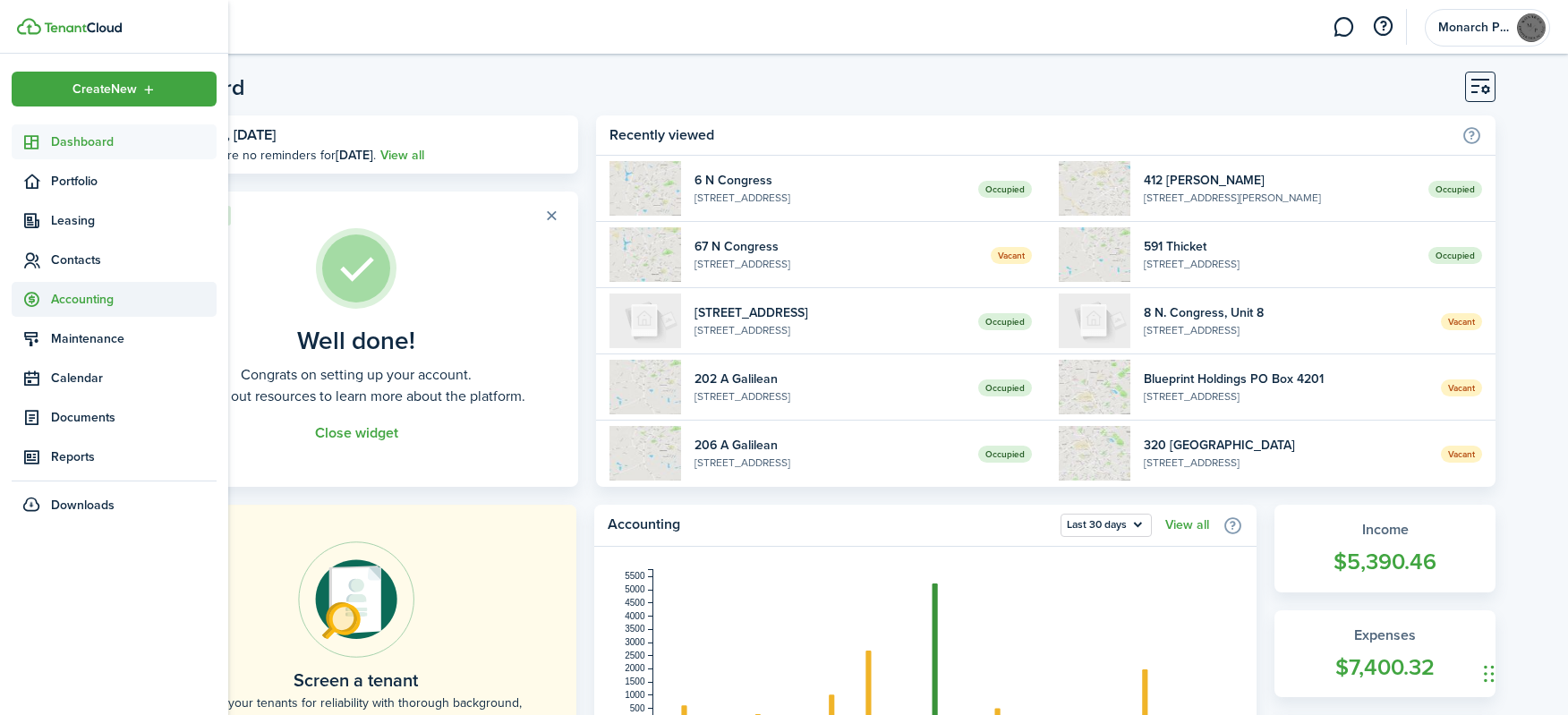
click at [97, 291] on span "Accounting" at bounding box center [133, 299] width 165 height 19
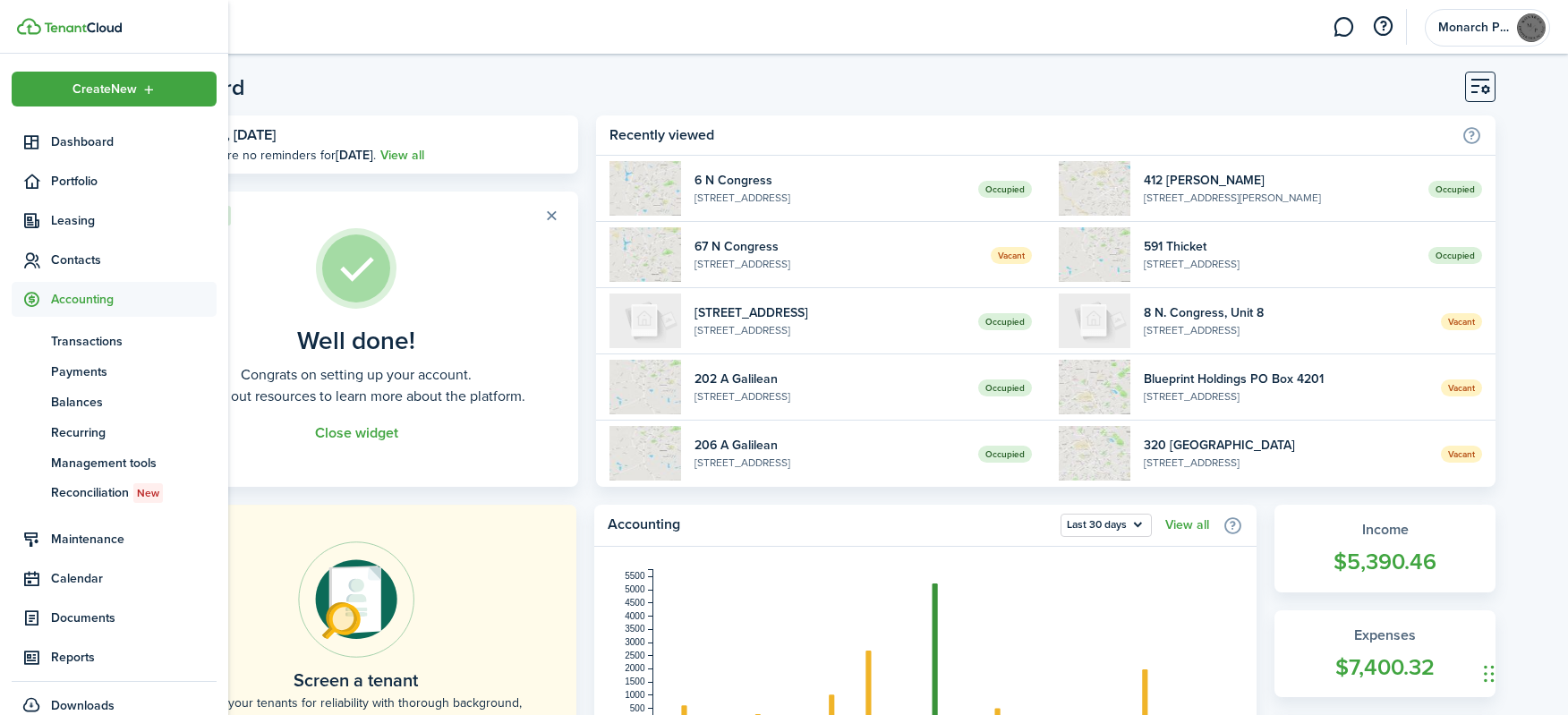
click at [91, 307] on span "Accounting" at bounding box center [133, 299] width 165 height 19
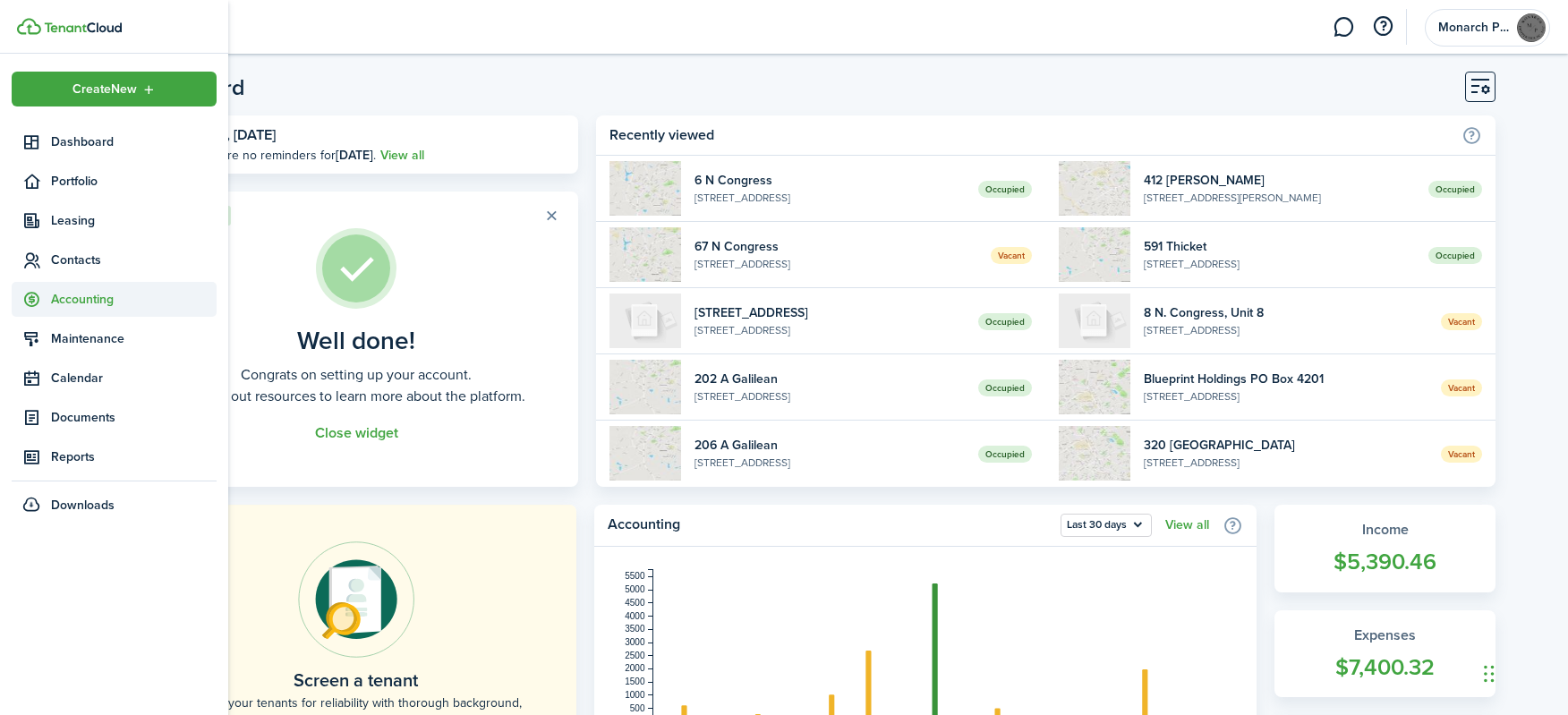
click at [96, 294] on span "Accounting" at bounding box center [133, 299] width 165 height 19
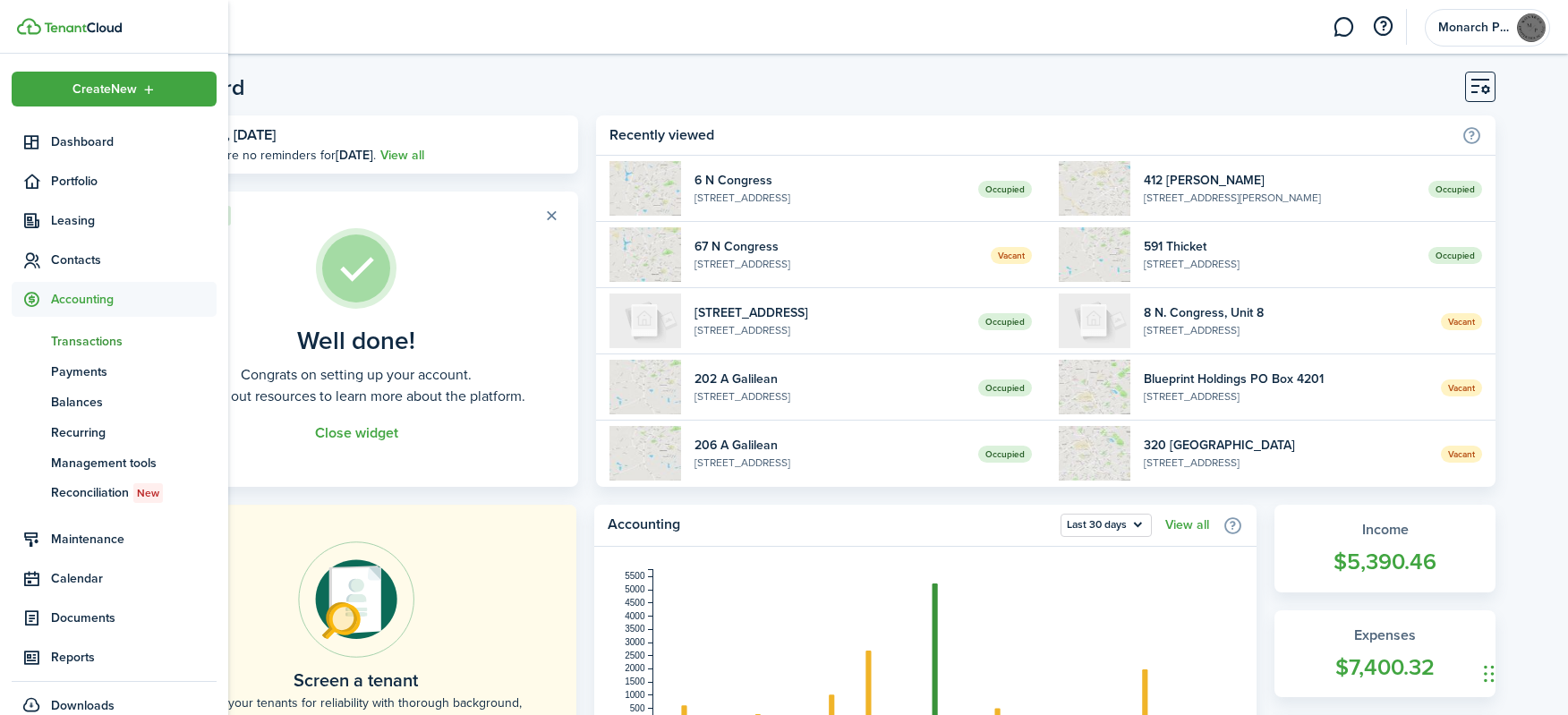
click at [103, 343] on span "Transactions" at bounding box center [133, 341] width 165 height 19
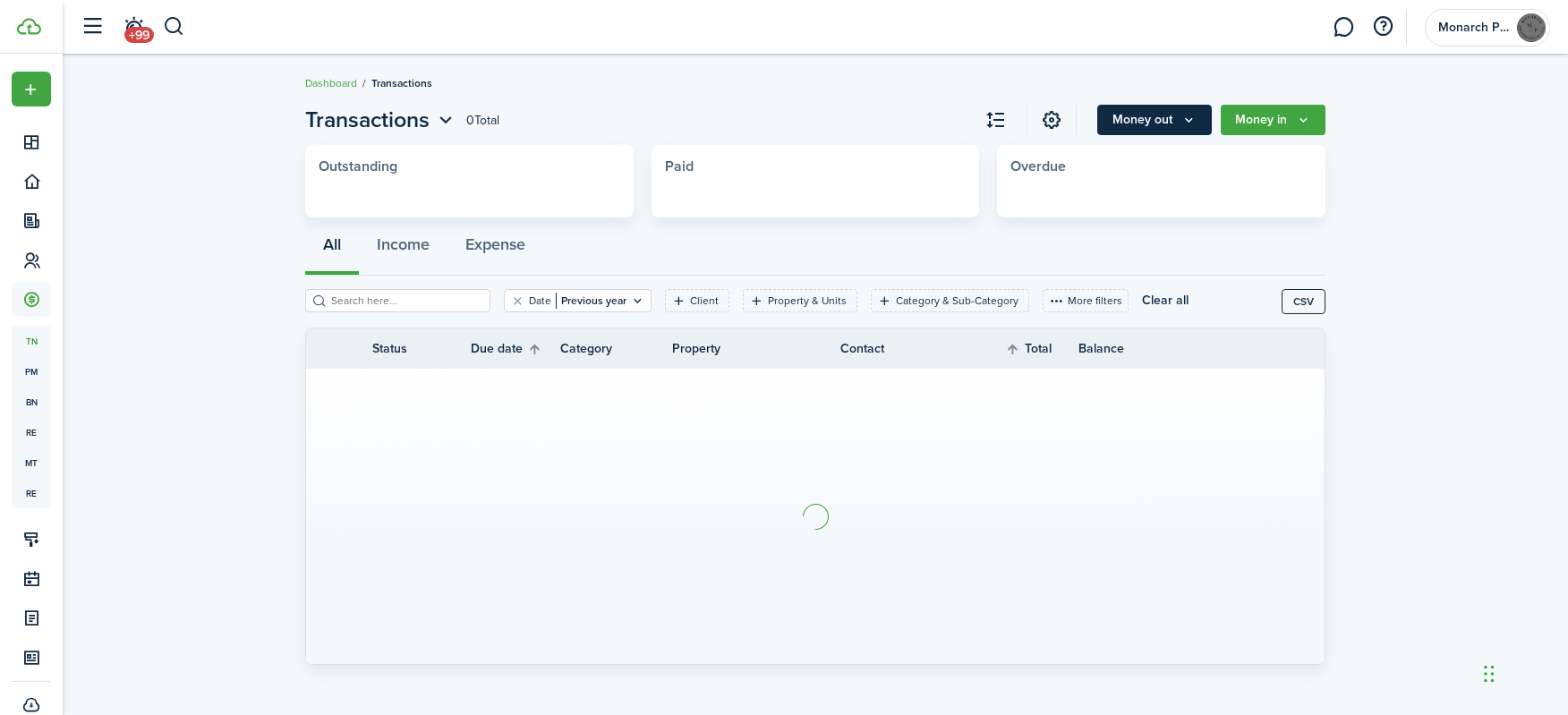
click at [1138, 122] on button "Money out" at bounding box center [1155, 120] width 115 height 31
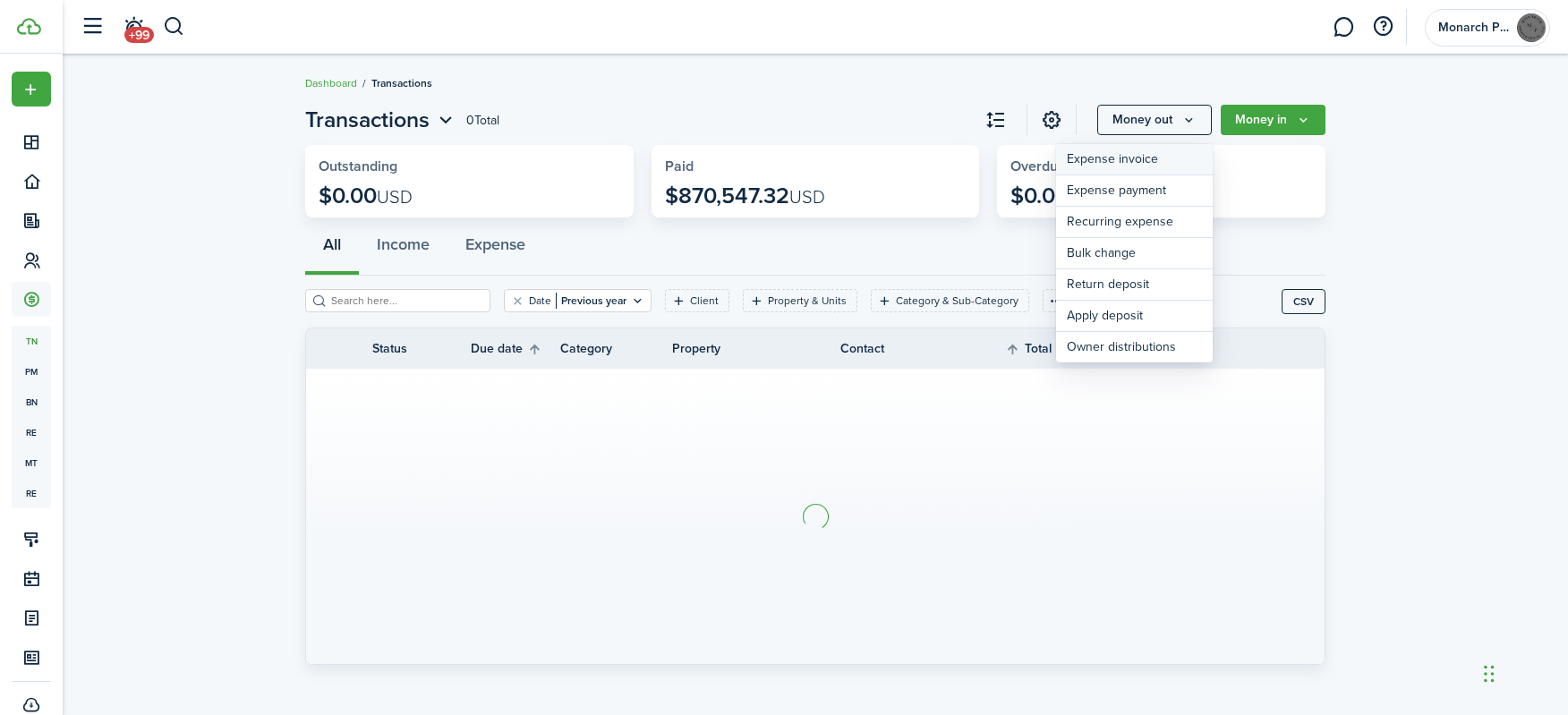
click at [1112, 160] on link "Expense invoice" at bounding box center [1134, 159] width 156 height 32
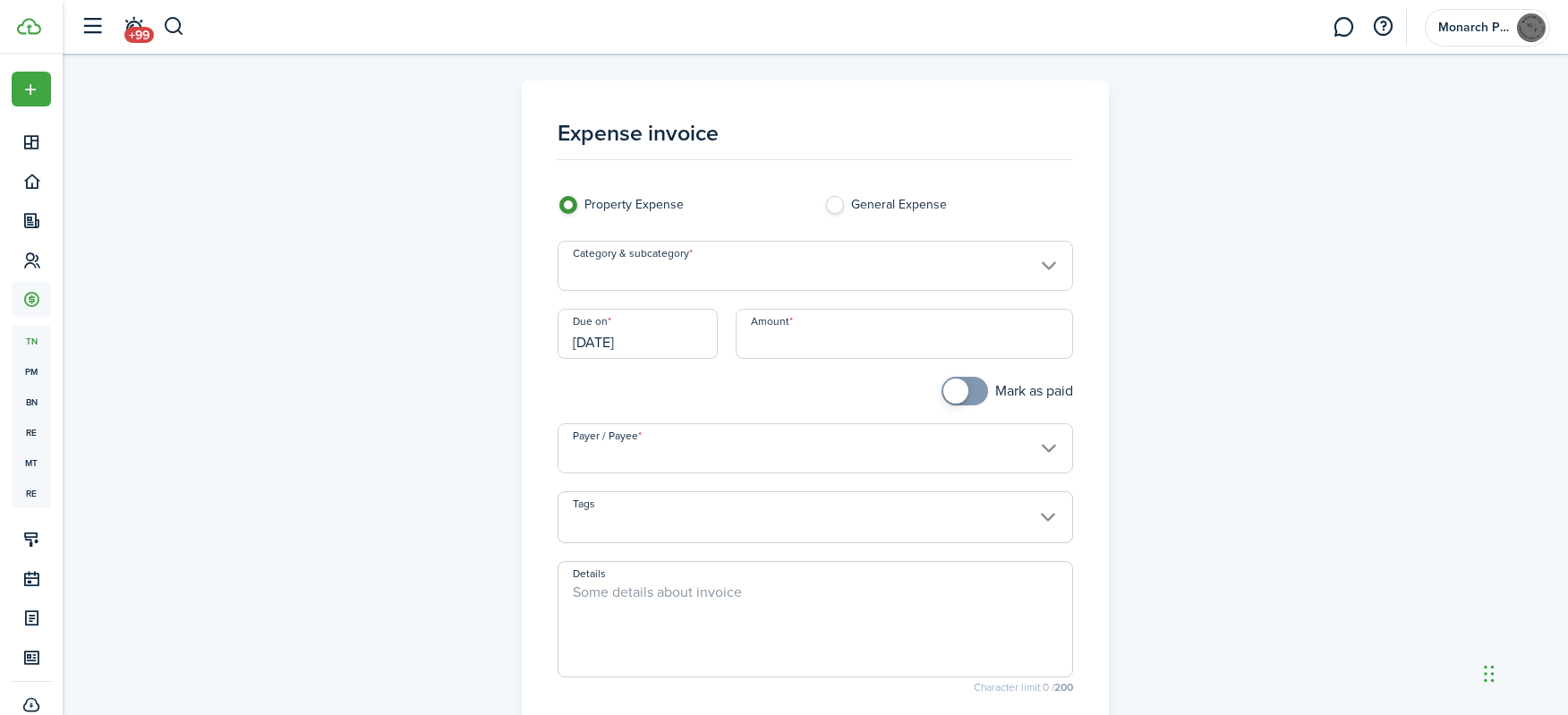
click at [812, 327] on input "Amount" at bounding box center [905, 334] width 338 height 50
click at [832, 269] on input "Category & subcategory" at bounding box center [816, 265] width 516 height 50
type input "$517.17"
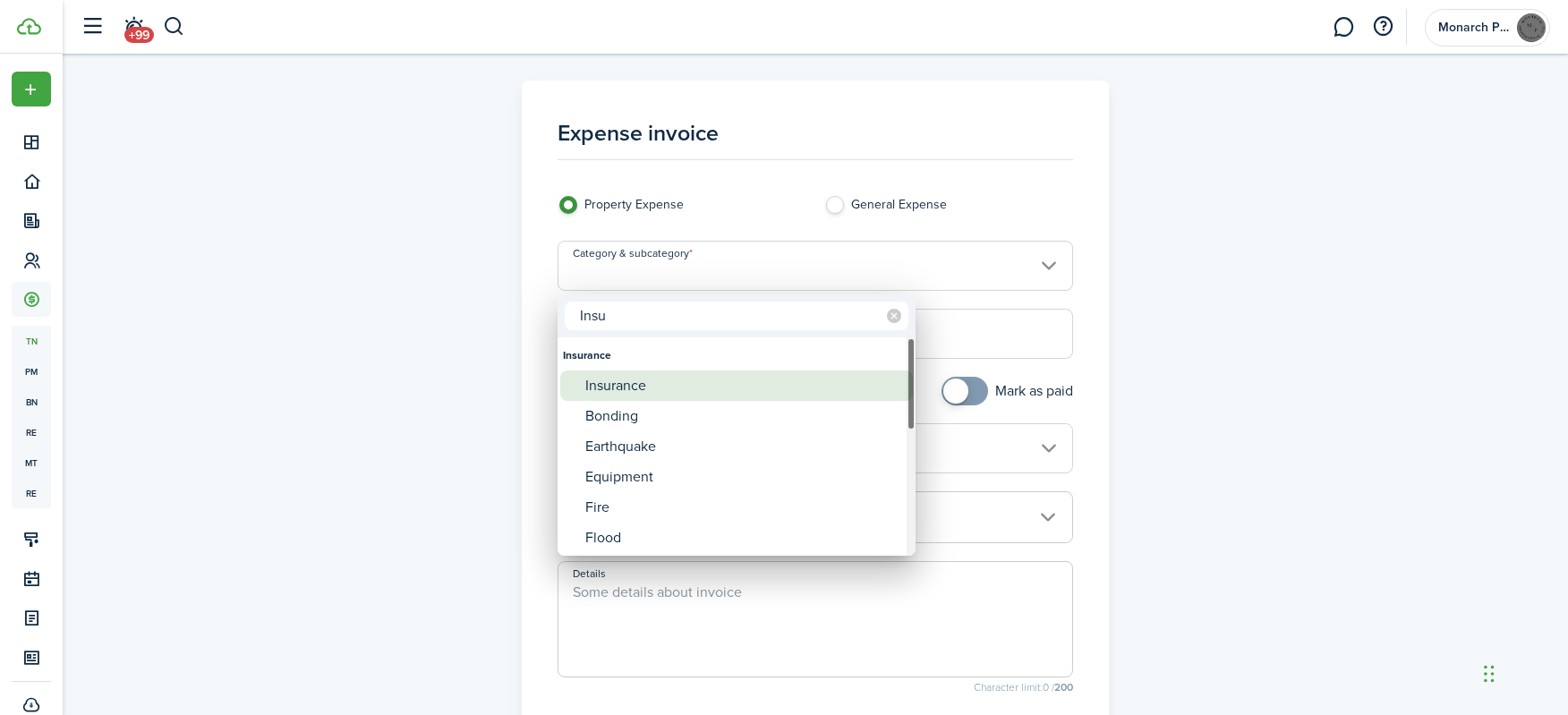
type input "Insu"
click at [647, 396] on div "Insurance" at bounding box center [743, 386] width 316 height 31
type input "Insurance"
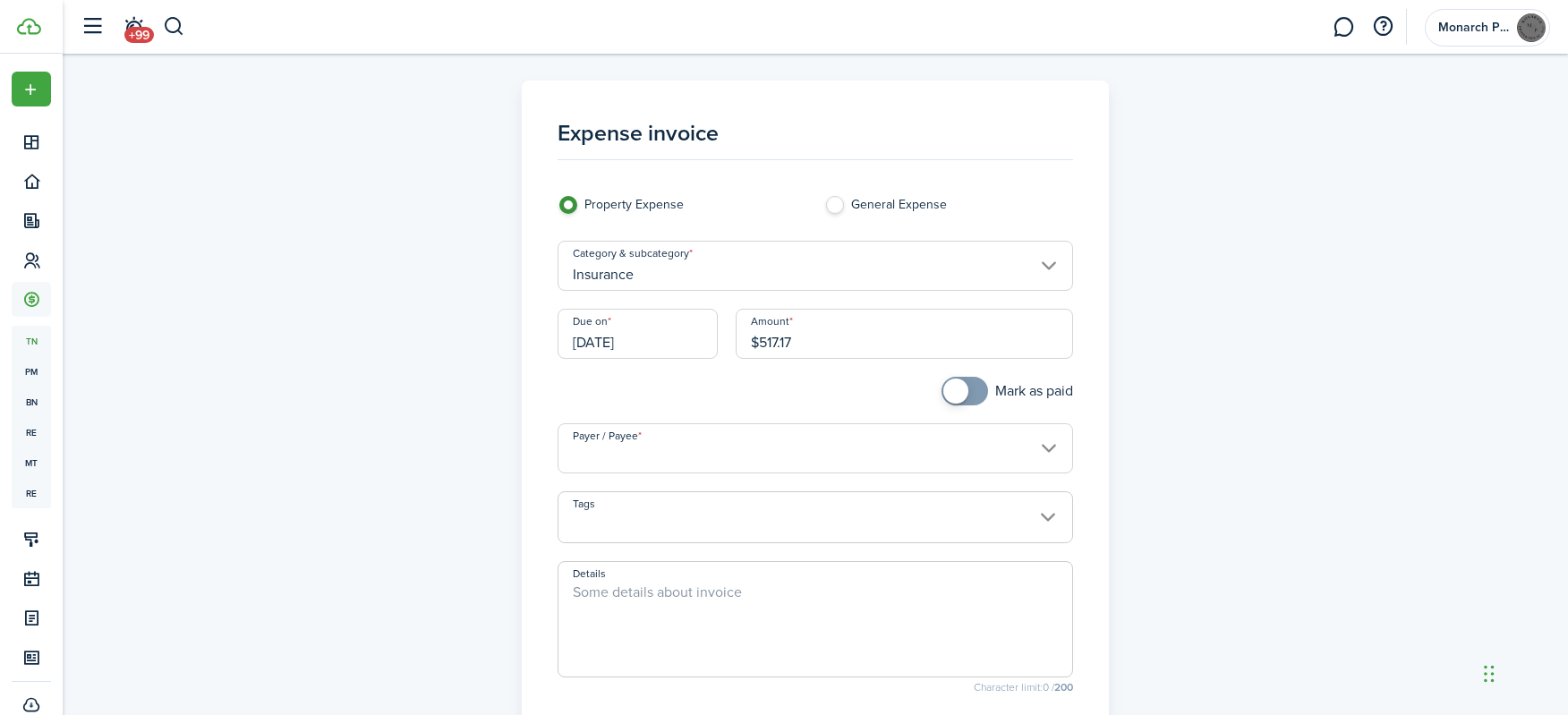
click at [693, 461] on input "Payer / Payee" at bounding box center [816, 447] width 516 height 50
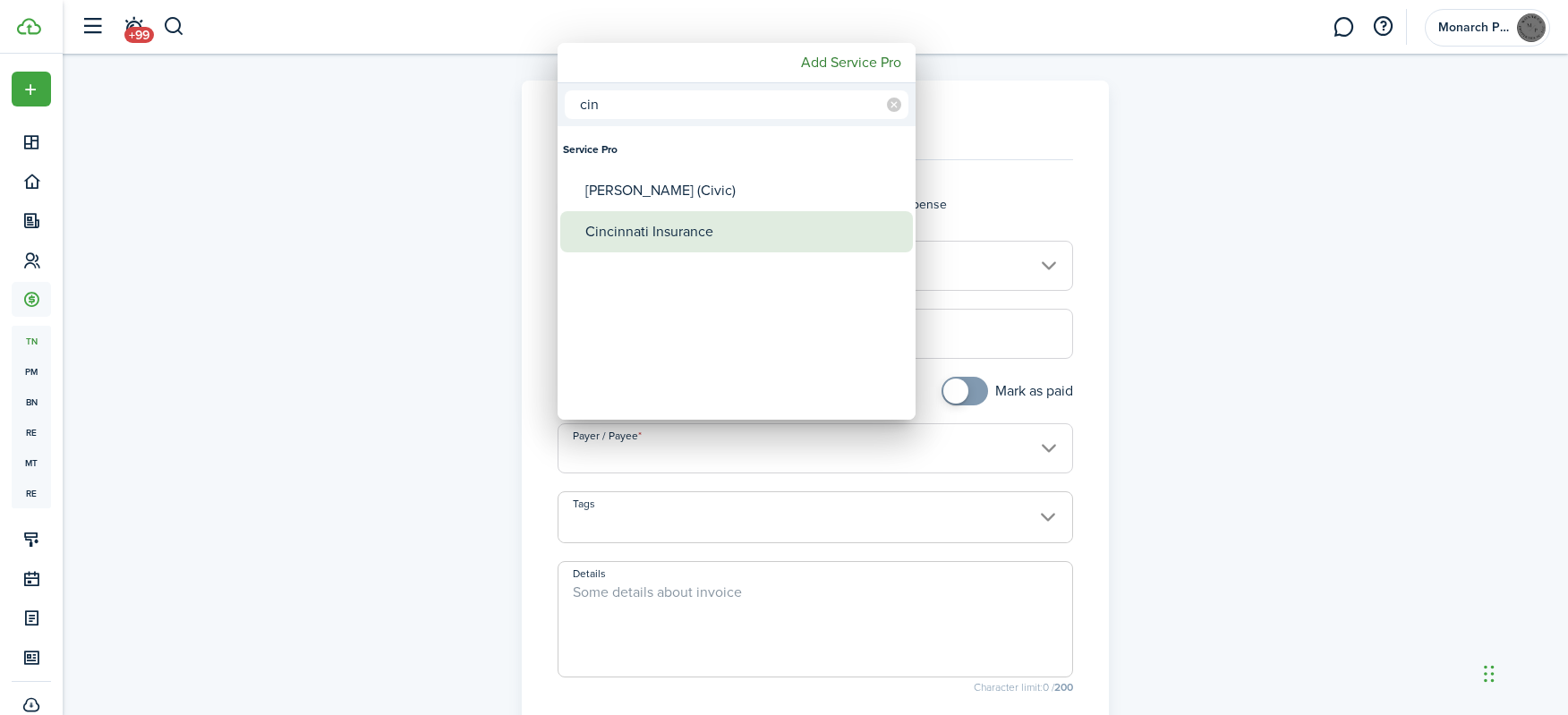
type input "cin"
click at [666, 230] on div "Cincinnati Insurance" at bounding box center [743, 232] width 316 height 42
type input "Cincinnati Insurance"
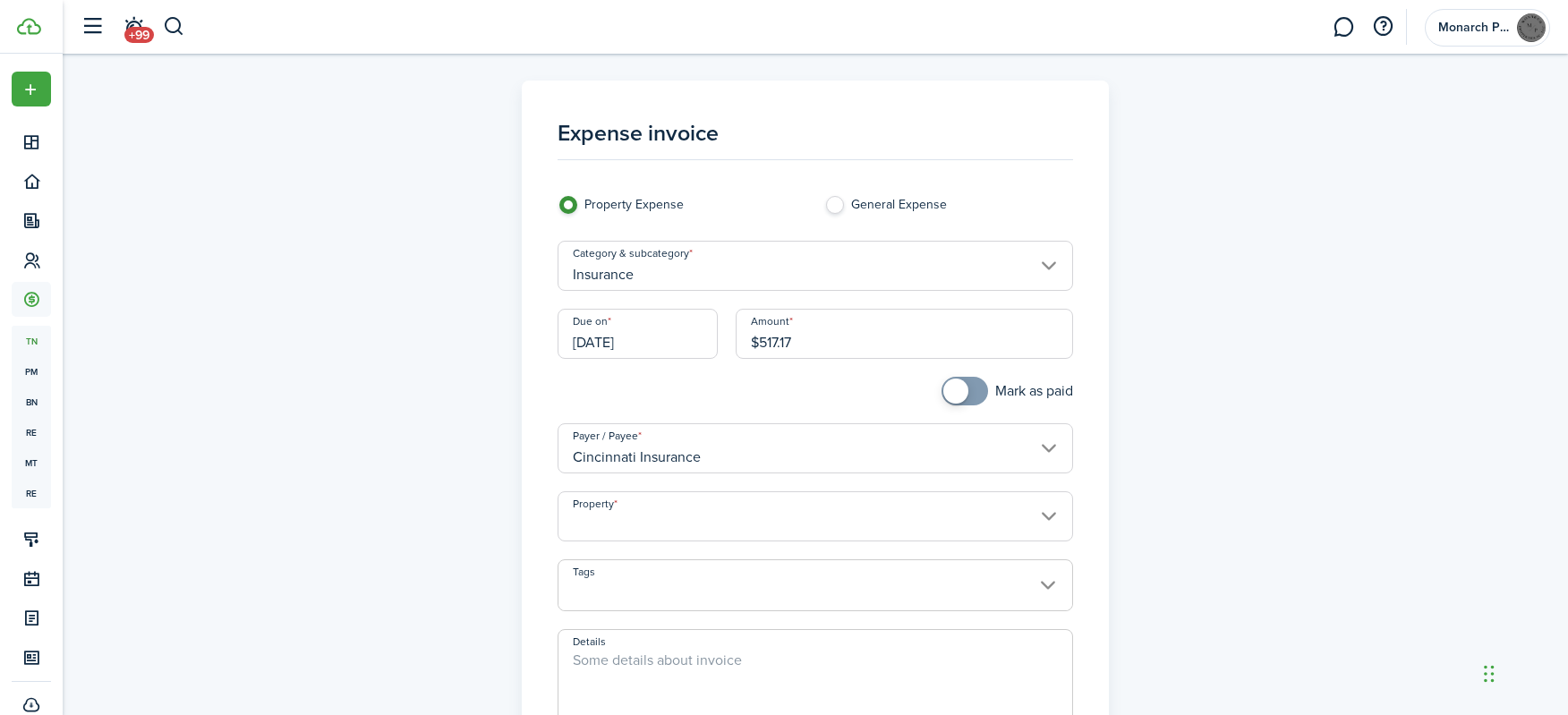
click at [695, 530] on input "Property" at bounding box center [816, 516] width 516 height 50
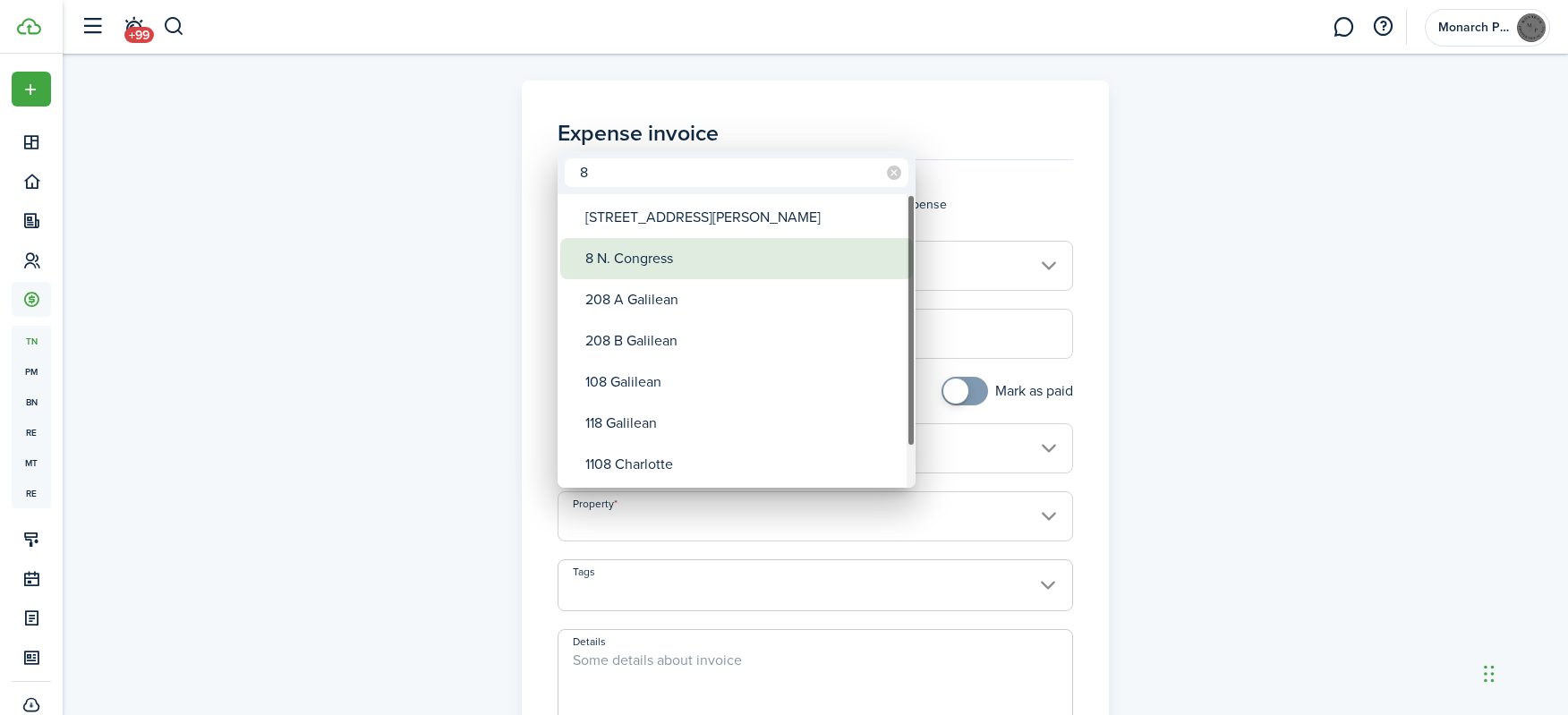
type input "8"
click at [665, 259] on div "8 N. Congress" at bounding box center [743, 259] width 316 height 42
type input "8 N. Congress"
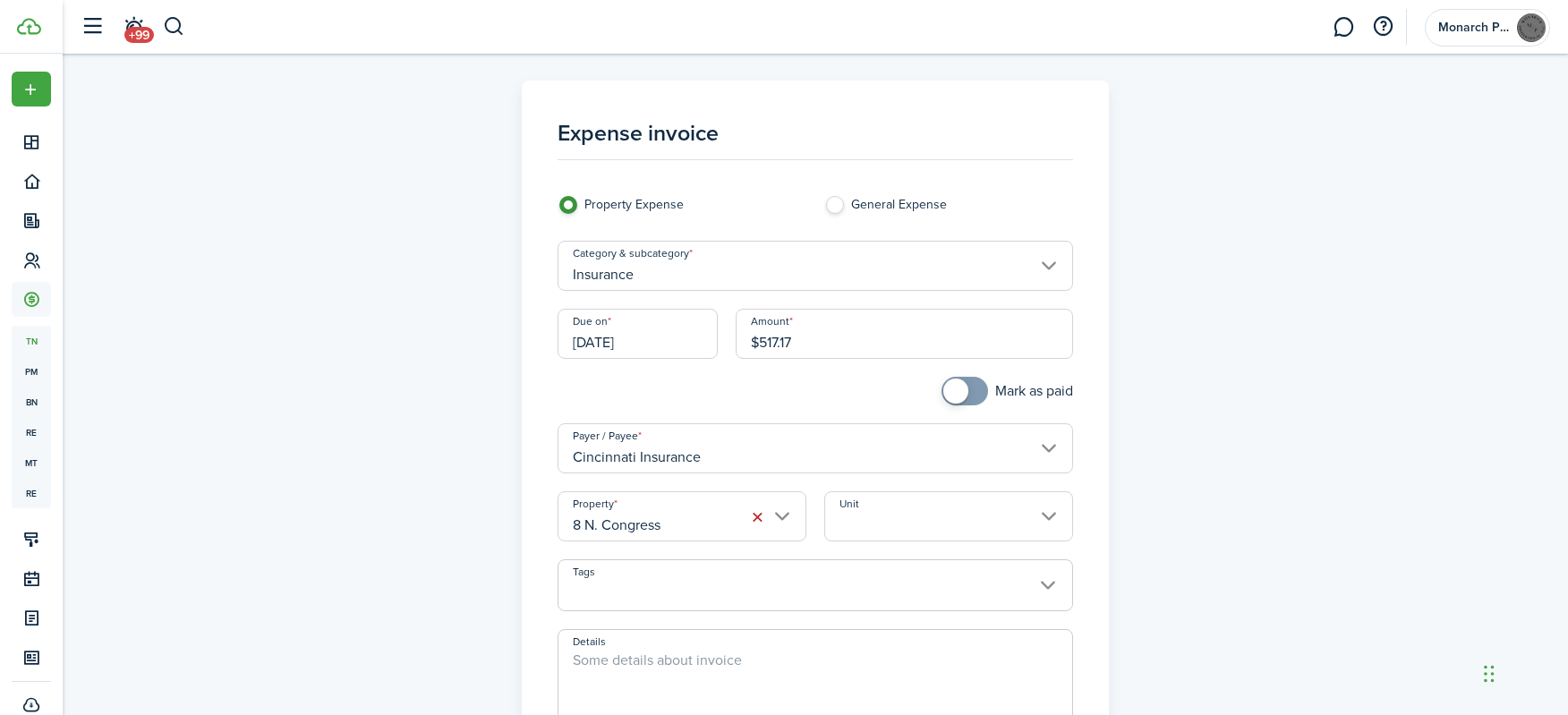
checkbox input "true"
click at [961, 395] on span at bounding box center [956, 391] width 25 height 25
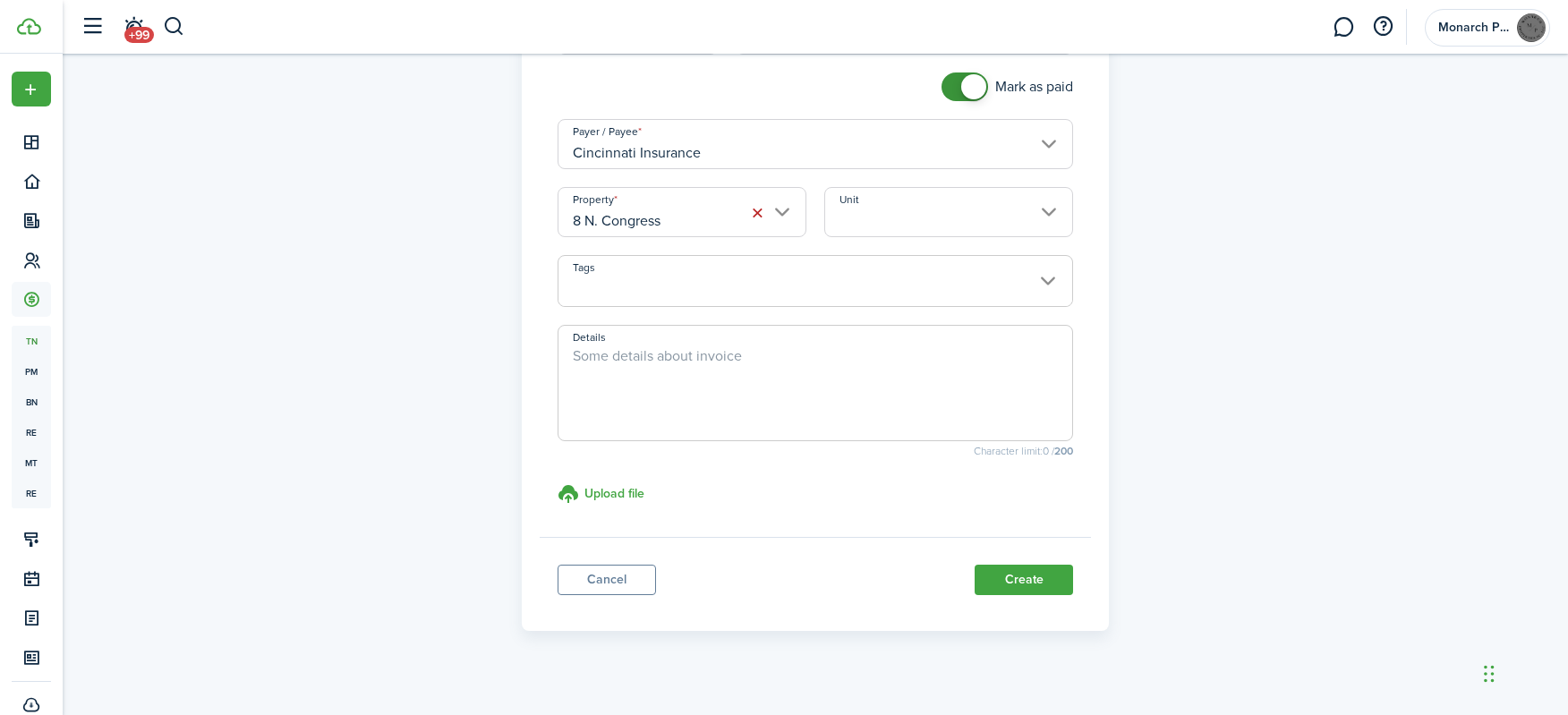
scroll to position [323, 0]
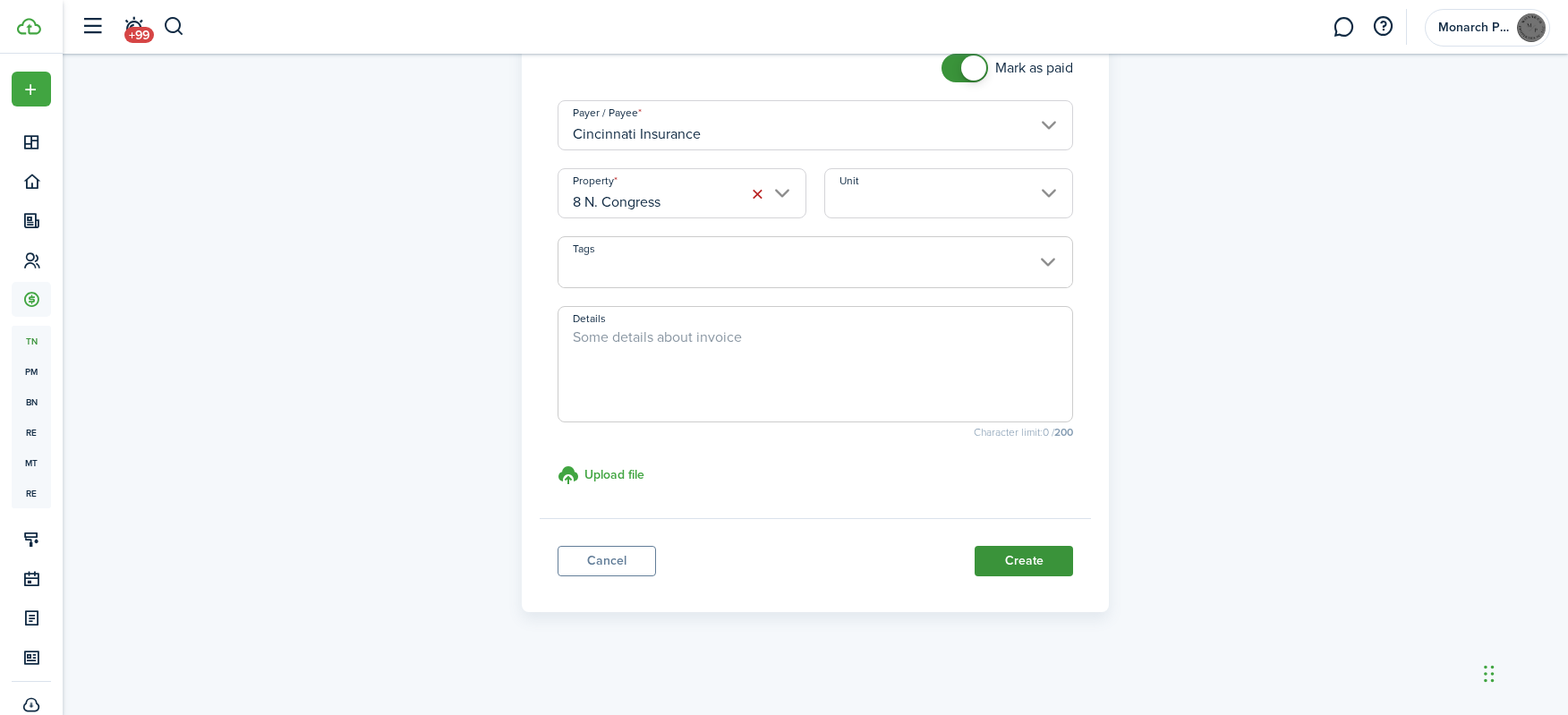
click at [1016, 546] on panel-main-footer "Cancel Create" at bounding box center [816, 556] width 553 height 76
click at [1018, 534] on panel-main-footer "Cancel Create" at bounding box center [816, 556] width 553 height 76
click at [1028, 570] on button "Create" at bounding box center [1024, 561] width 99 height 31
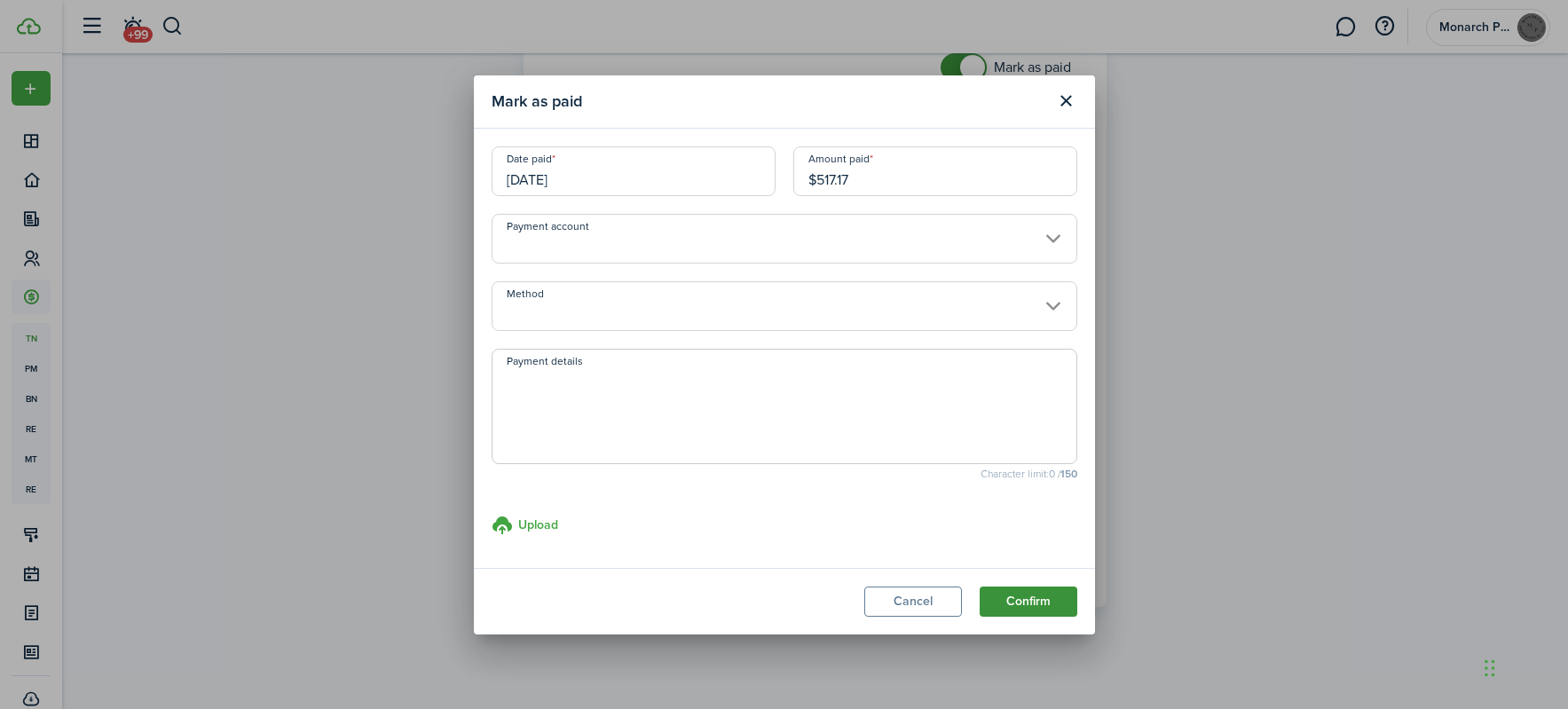
click at [1027, 598] on button "Confirm" at bounding box center [1028, 601] width 98 height 30
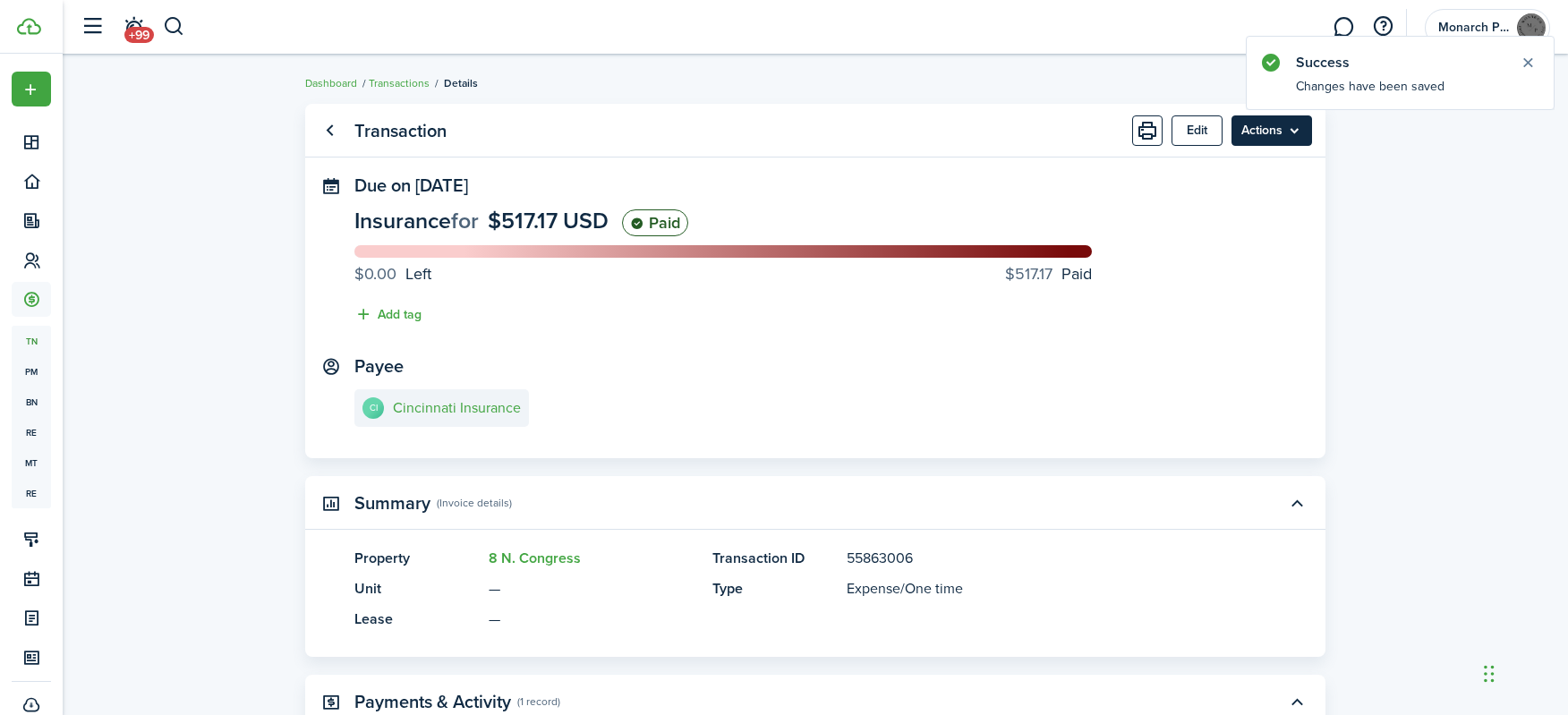
click at [1269, 139] on menu-btn "Actions" at bounding box center [1271, 131] width 80 height 31
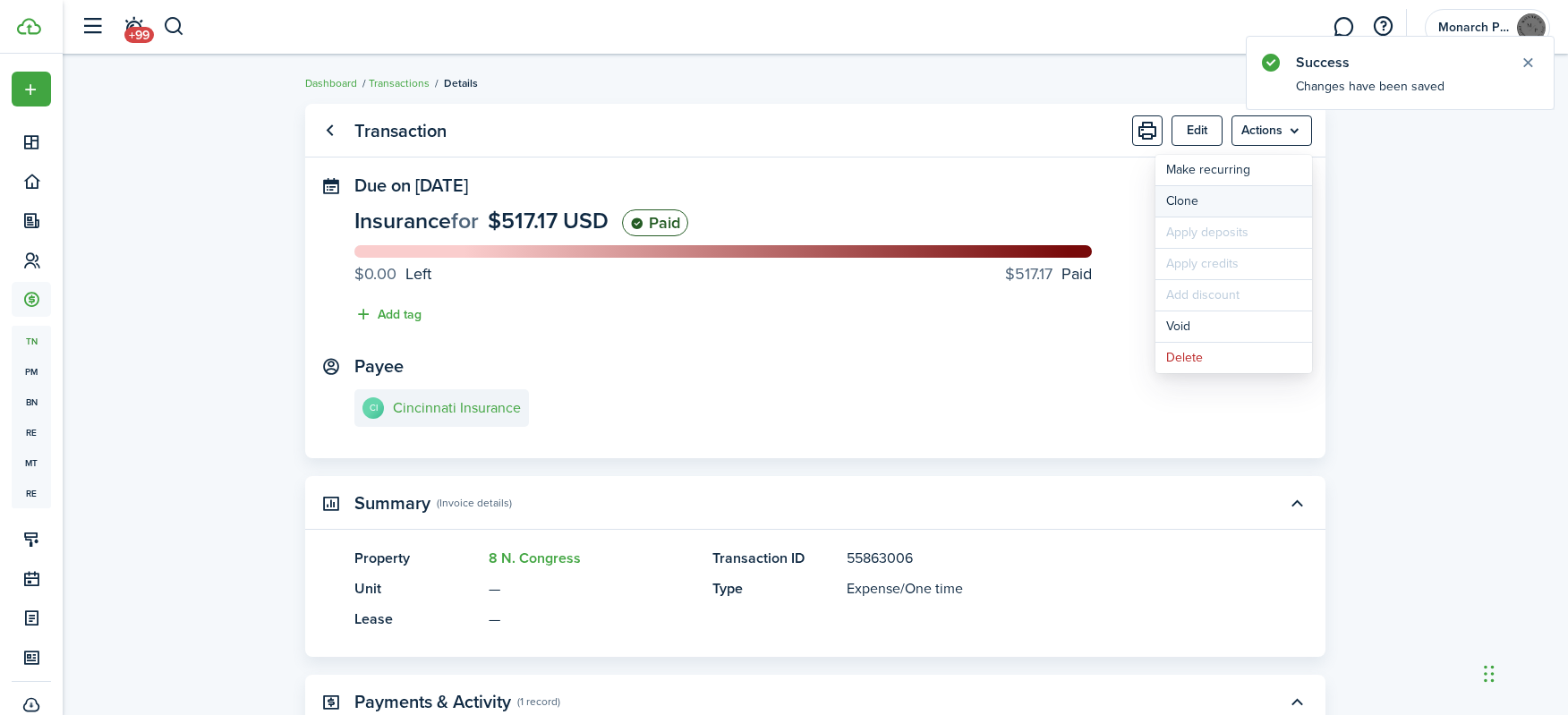
click at [1213, 194] on link "Clone" at bounding box center [1233, 202] width 156 height 31
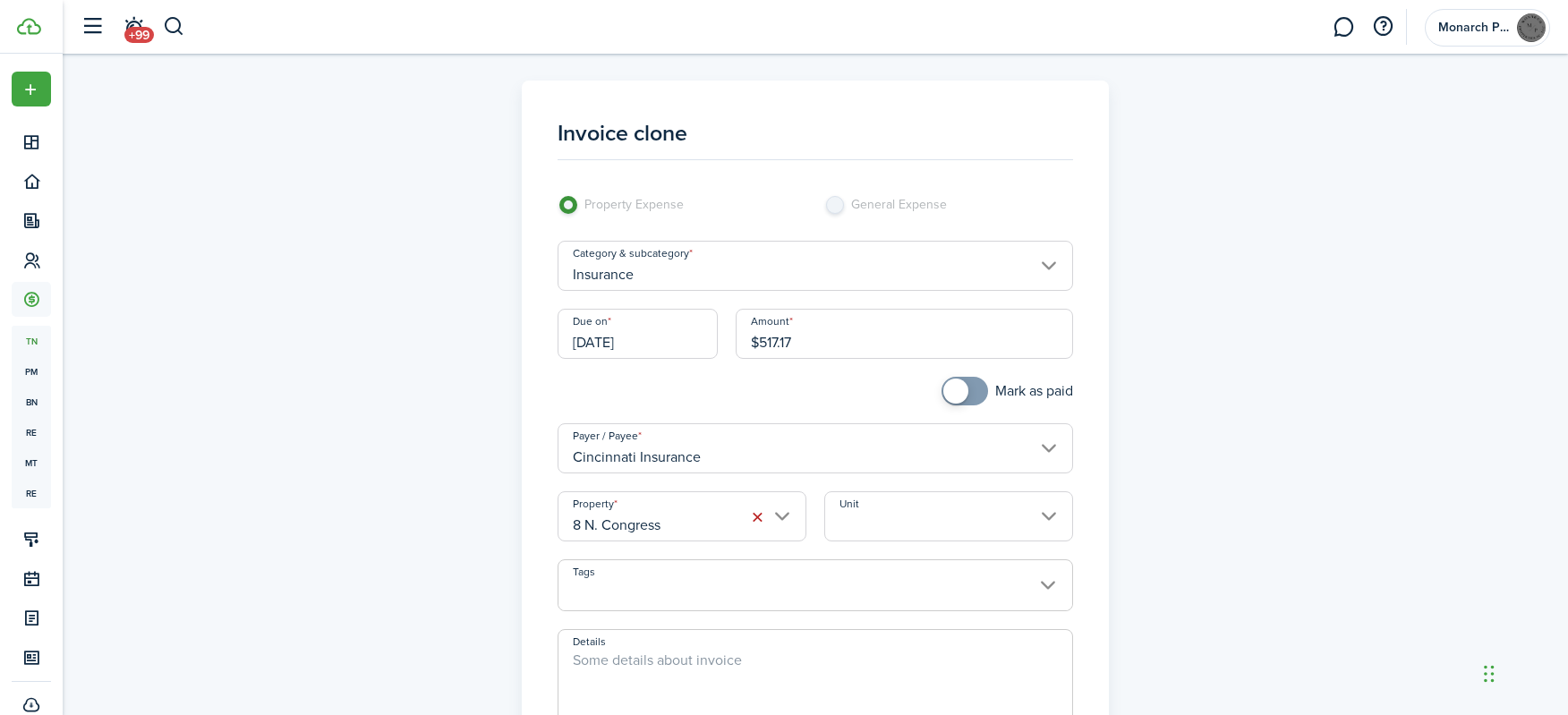
click at [710, 271] on input "Insurance" at bounding box center [816, 265] width 516 height 50
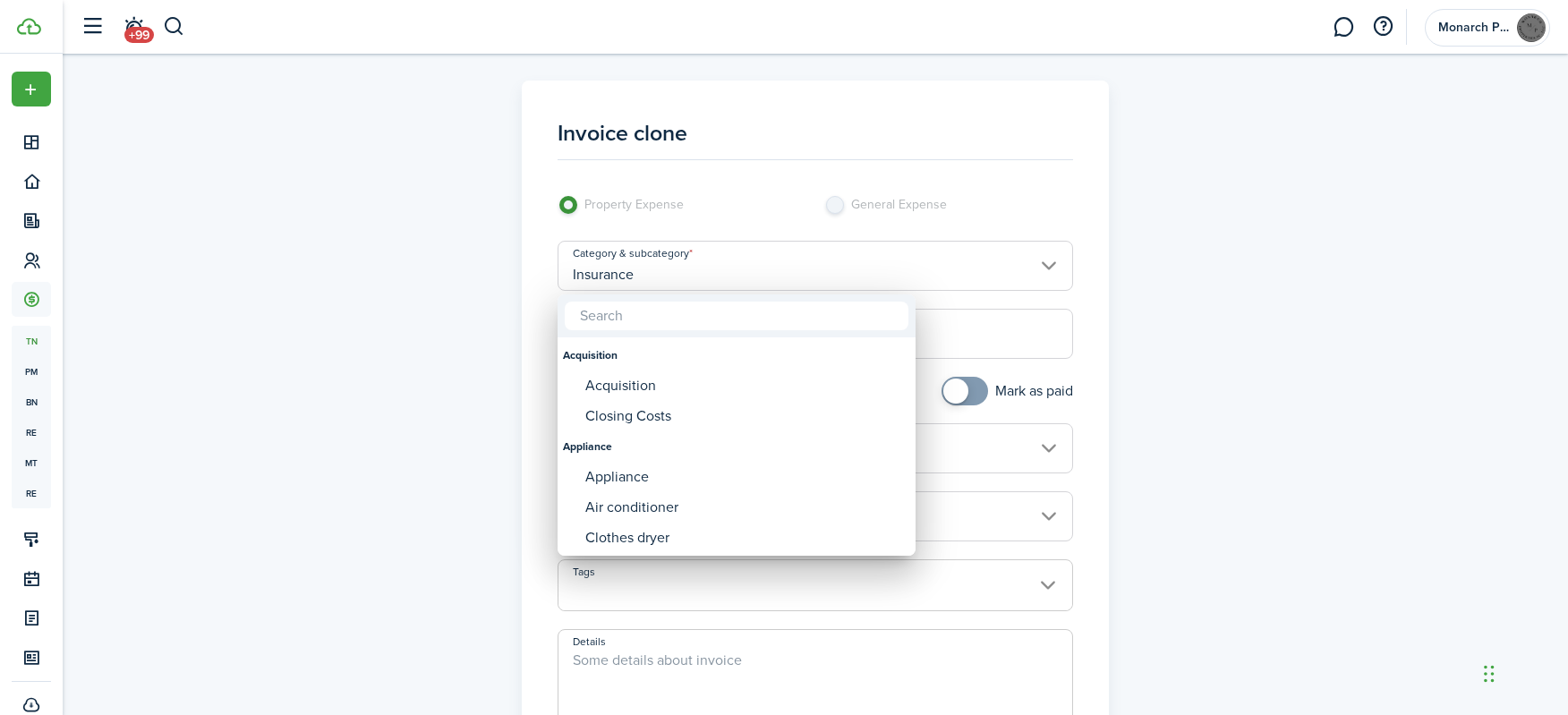
click at [1224, 332] on div at bounding box center [784, 358] width 1855 height 1002
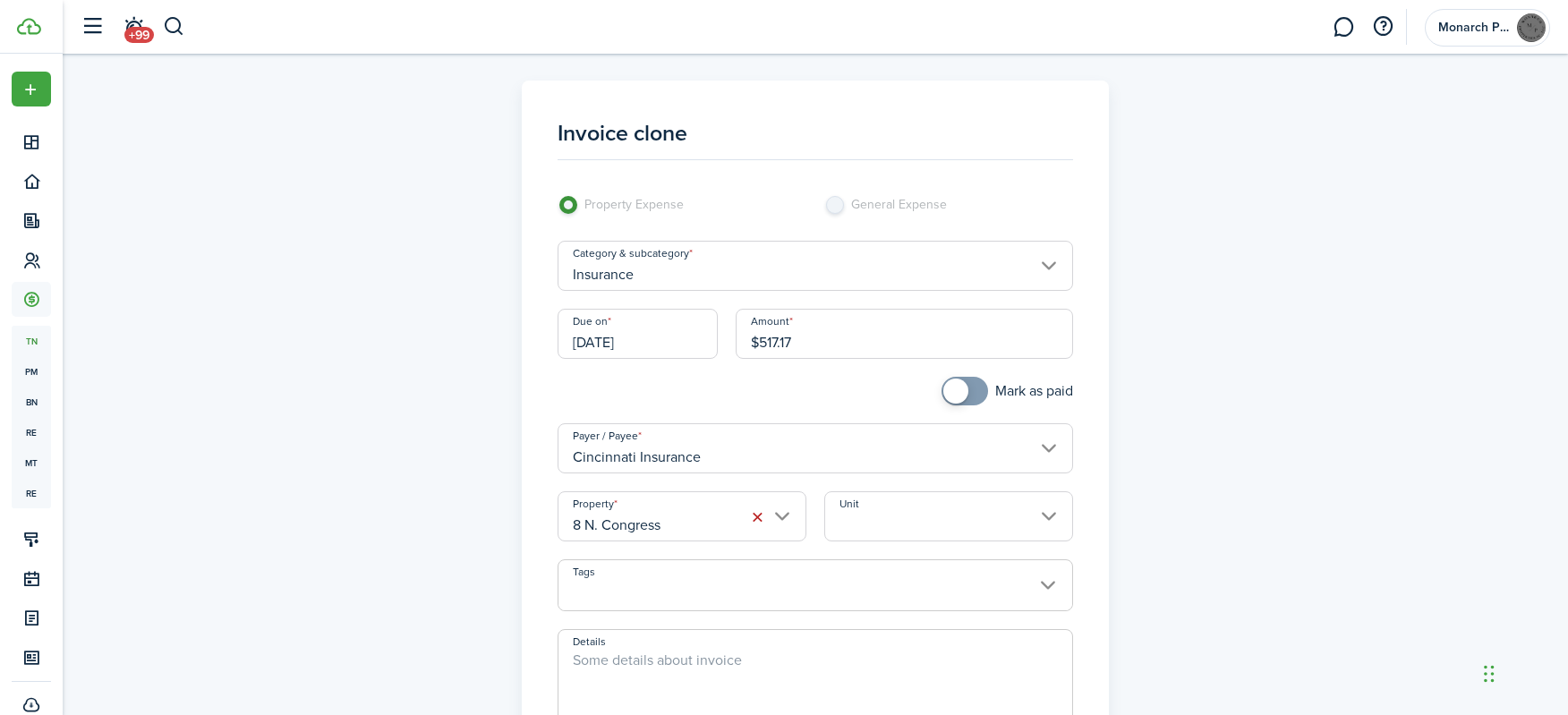
drag, startPoint x: 821, startPoint y: 340, endPoint x: 751, endPoint y: 337, distance: 70.1
click at [751, 337] on input "$517.17" at bounding box center [905, 334] width 338 height 50
type input "$67.45"
checkbox input "true"
click at [958, 400] on span at bounding box center [956, 391] width 25 height 25
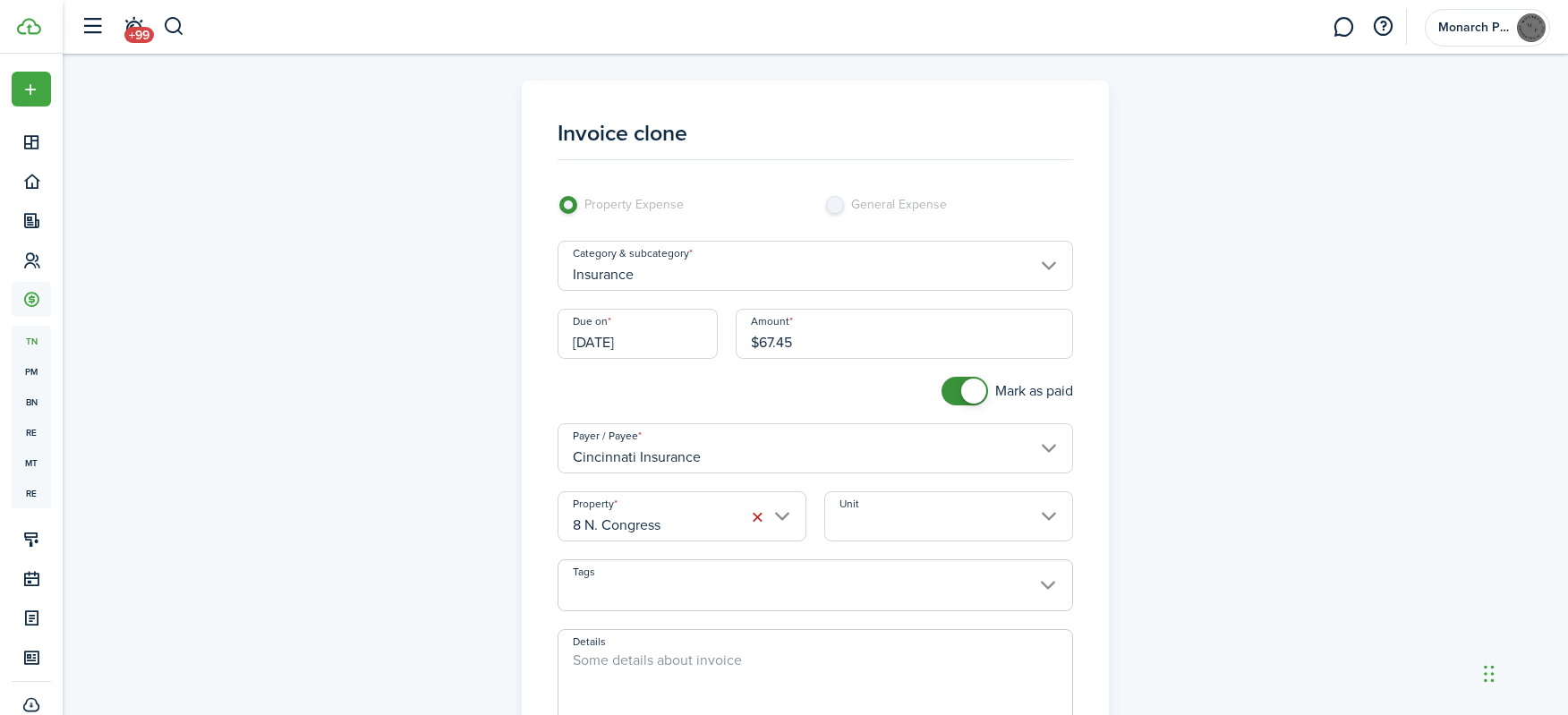
click at [762, 448] on input "Cincinnati Insurance" at bounding box center [816, 447] width 516 height 50
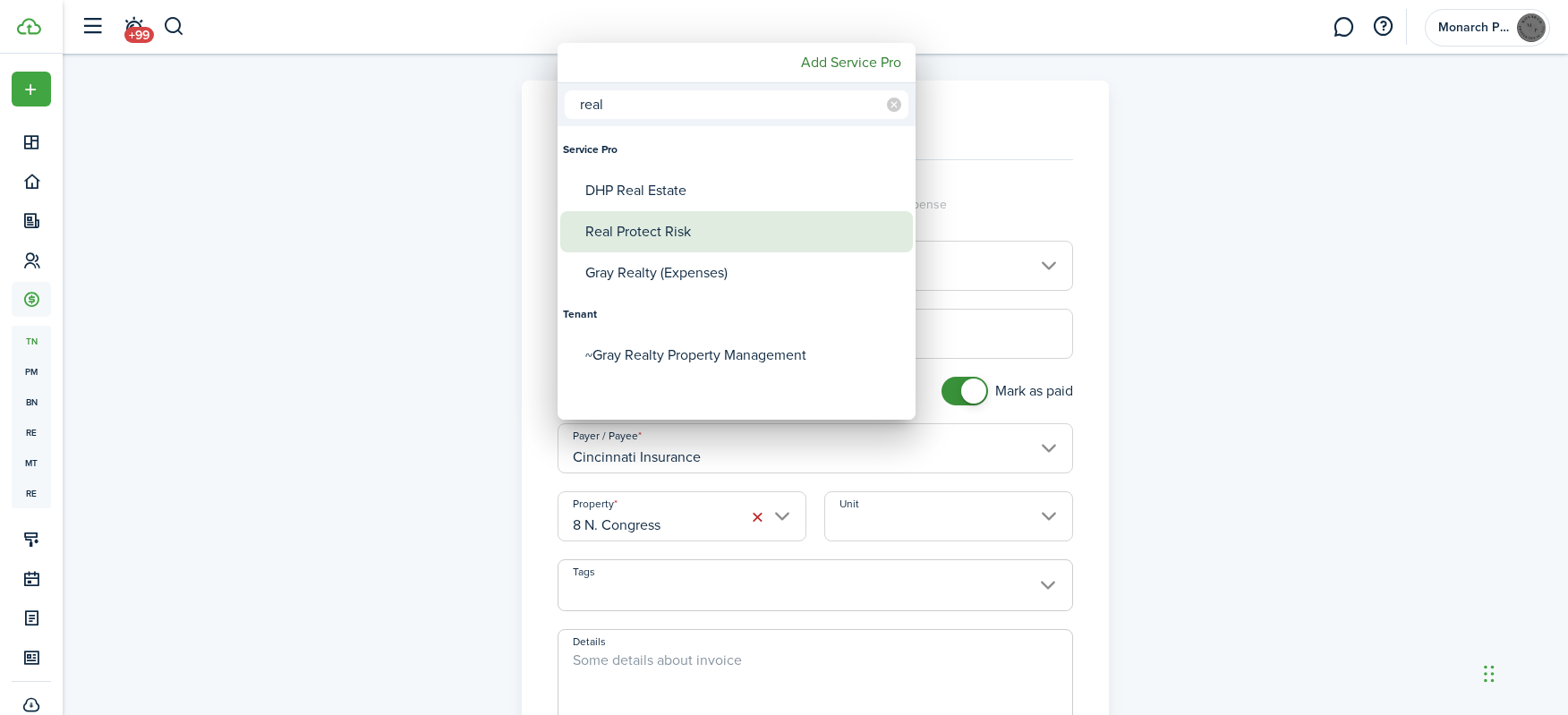
type input "real"
click at [674, 226] on div "Real Protect Risk" at bounding box center [743, 232] width 316 height 42
type input "Real Protect Risk"
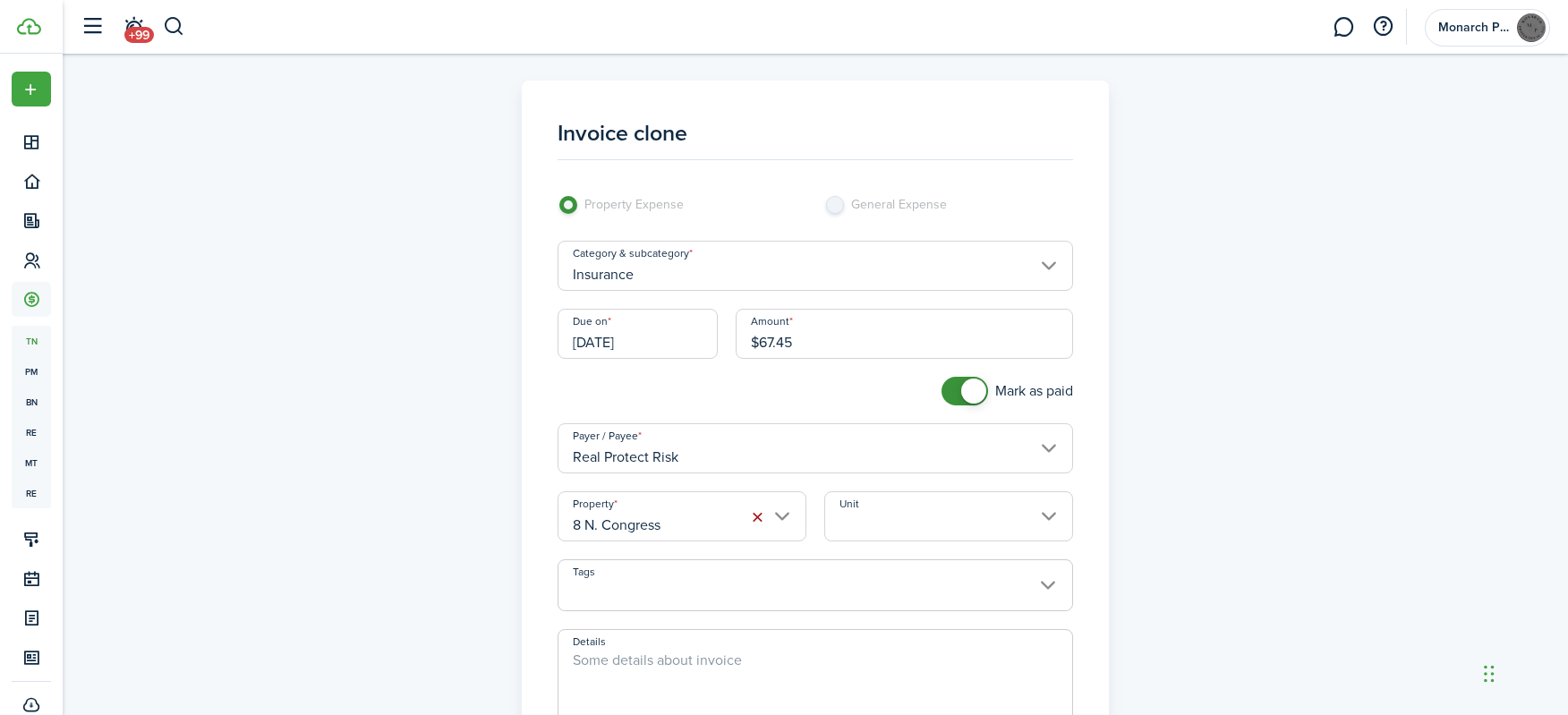
click at [757, 517] on button "button" at bounding box center [759, 517] width 25 height 25
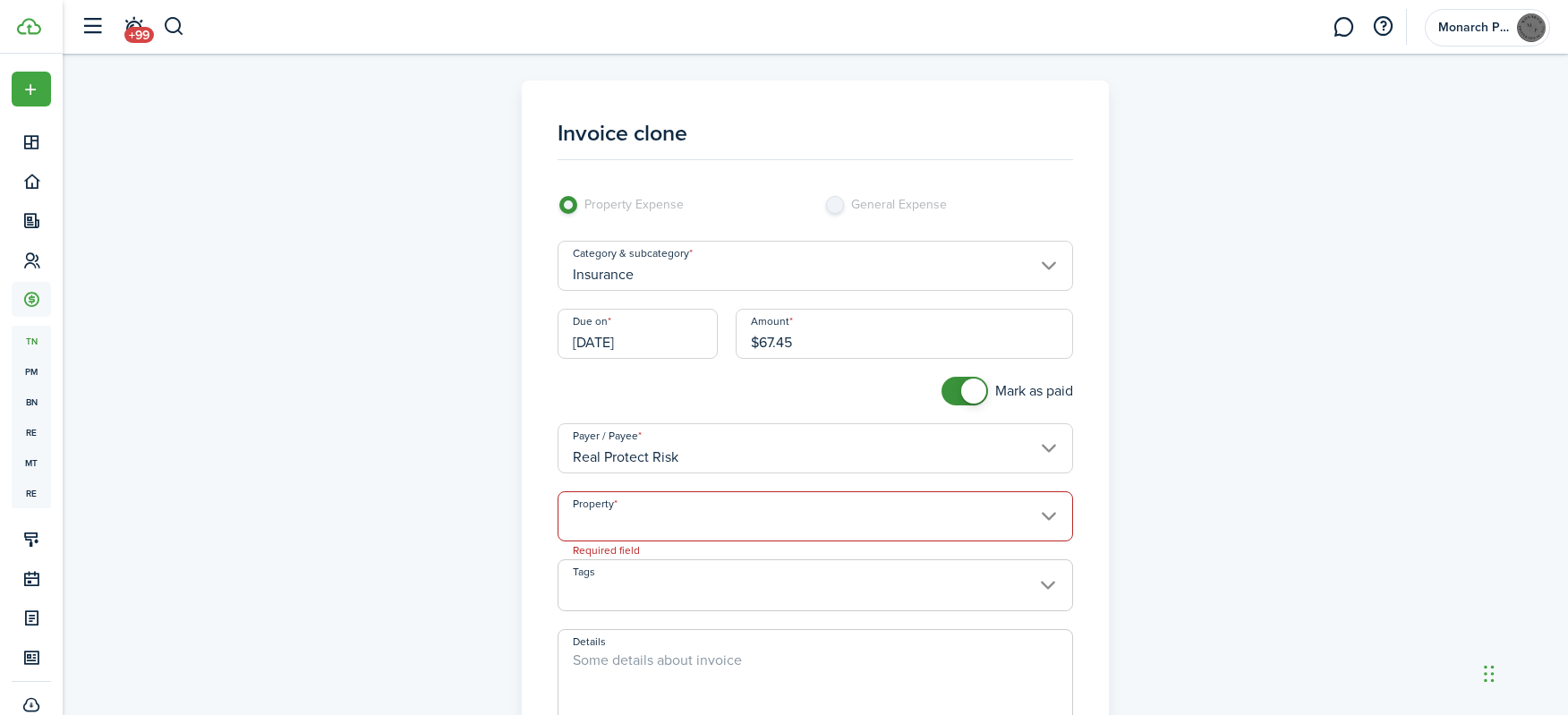
click at [735, 515] on input "Property" at bounding box center [816, 516] width 516 height 50
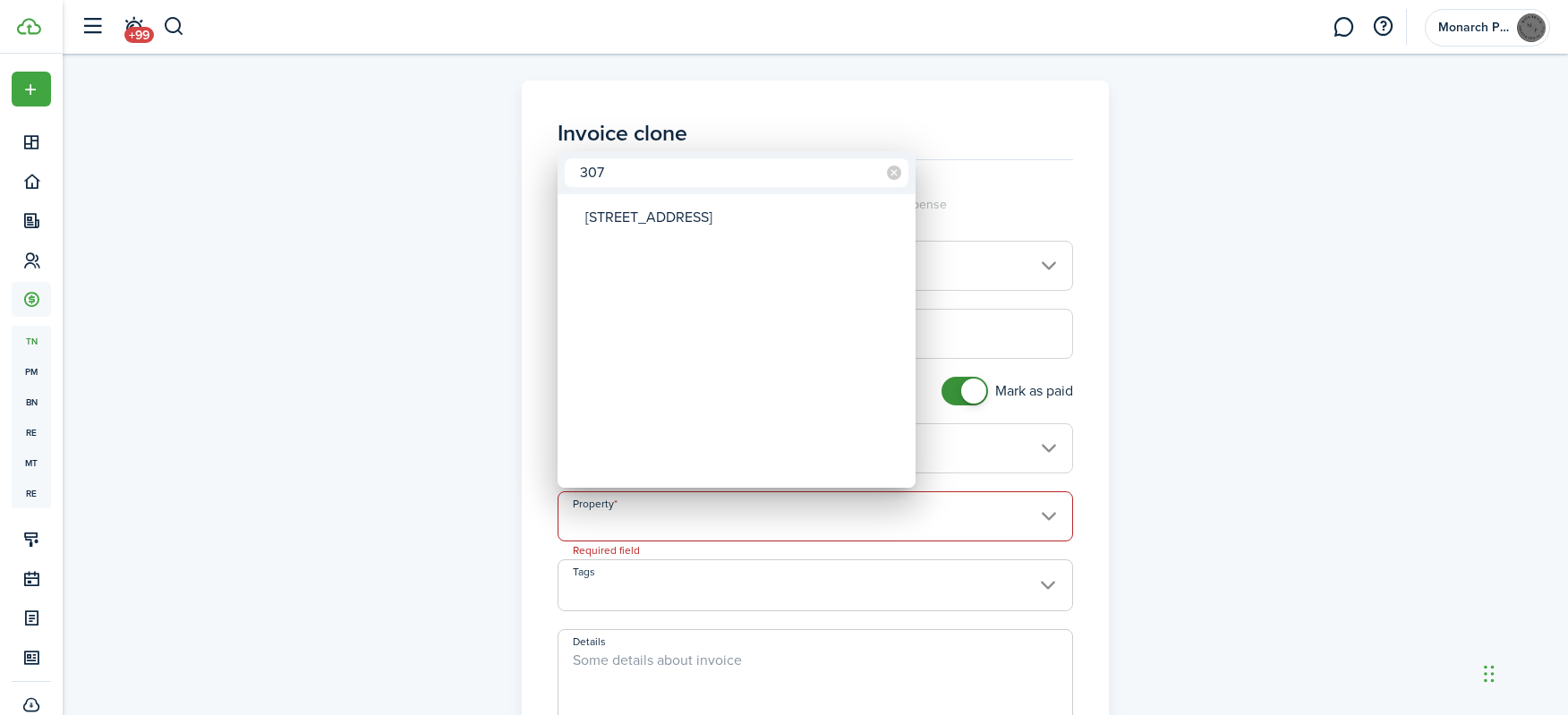
type input "307"
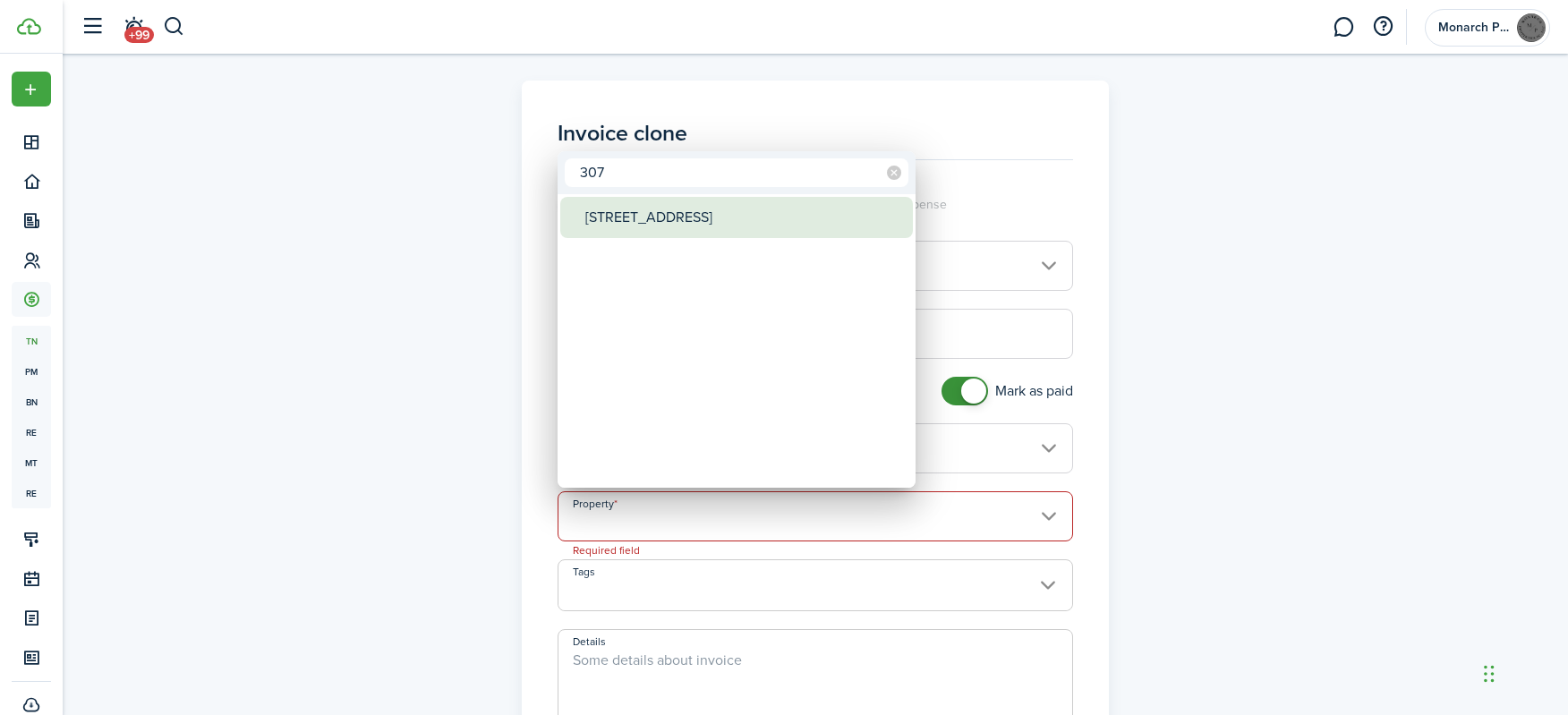
click at [631, 223] on div "[STREET_ADDRESS]" at bounding box center [743, 218] width 316 height 42
type input "[STREET_ADDRESS]"
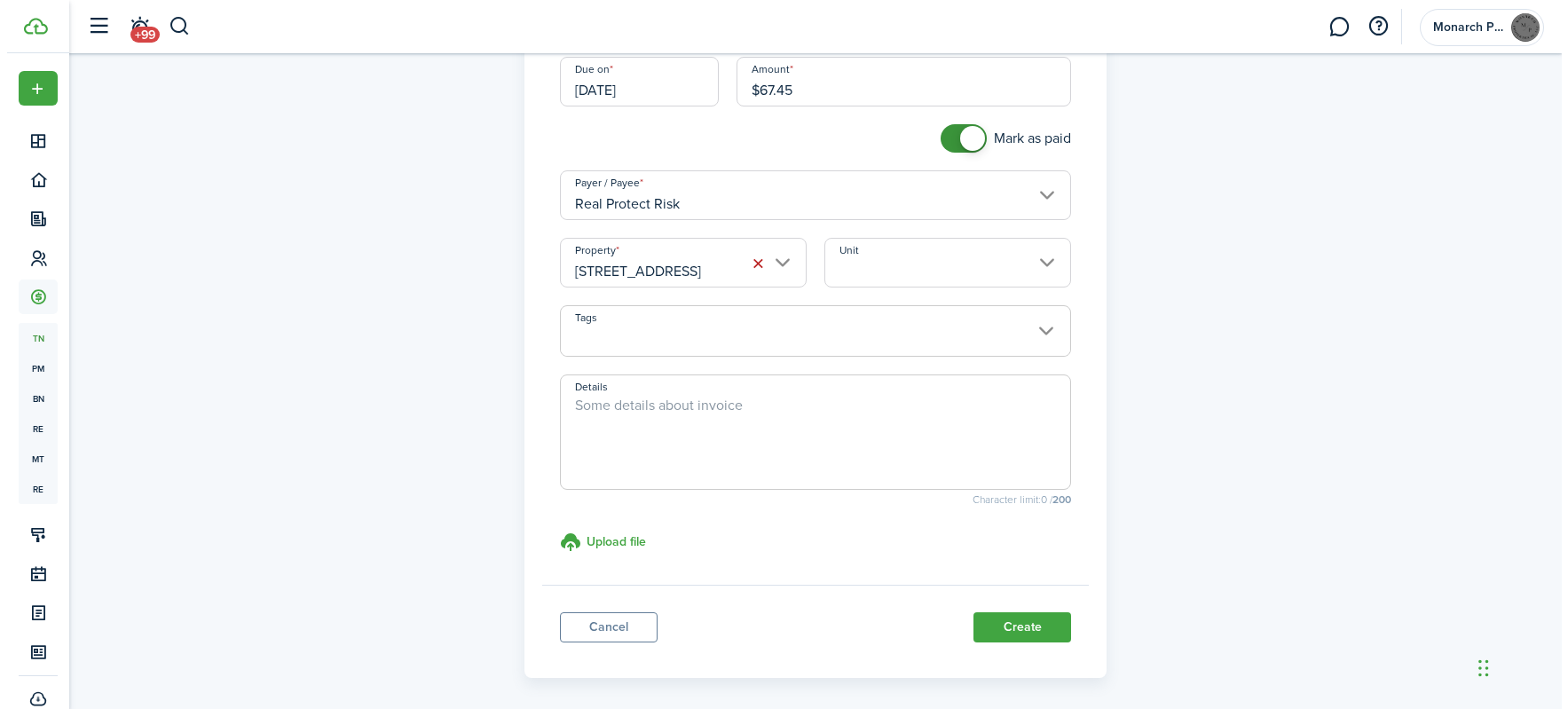
scroll to position [266, 0]
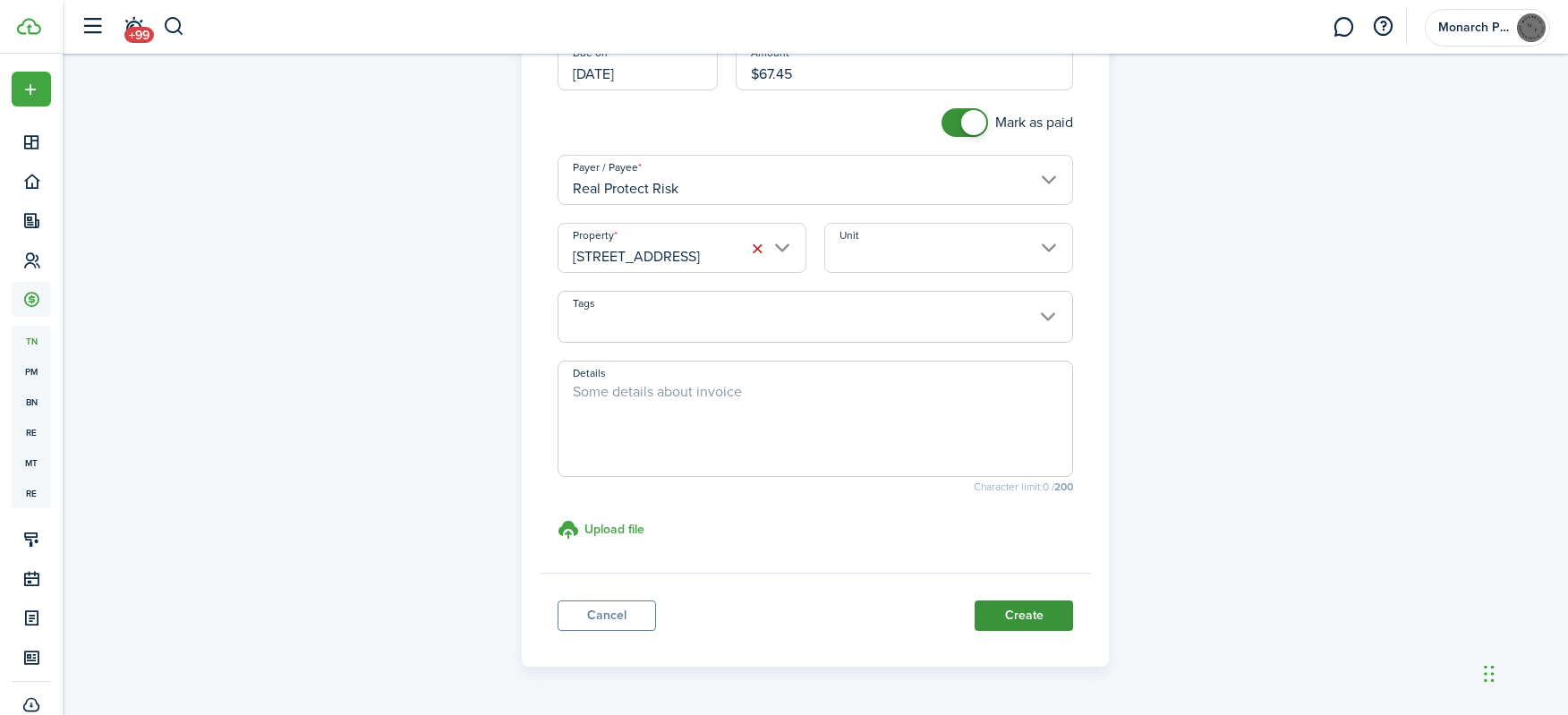
click at [1032, 608] on button "Create" at bounding box center [1024, 616] width 99 height 31
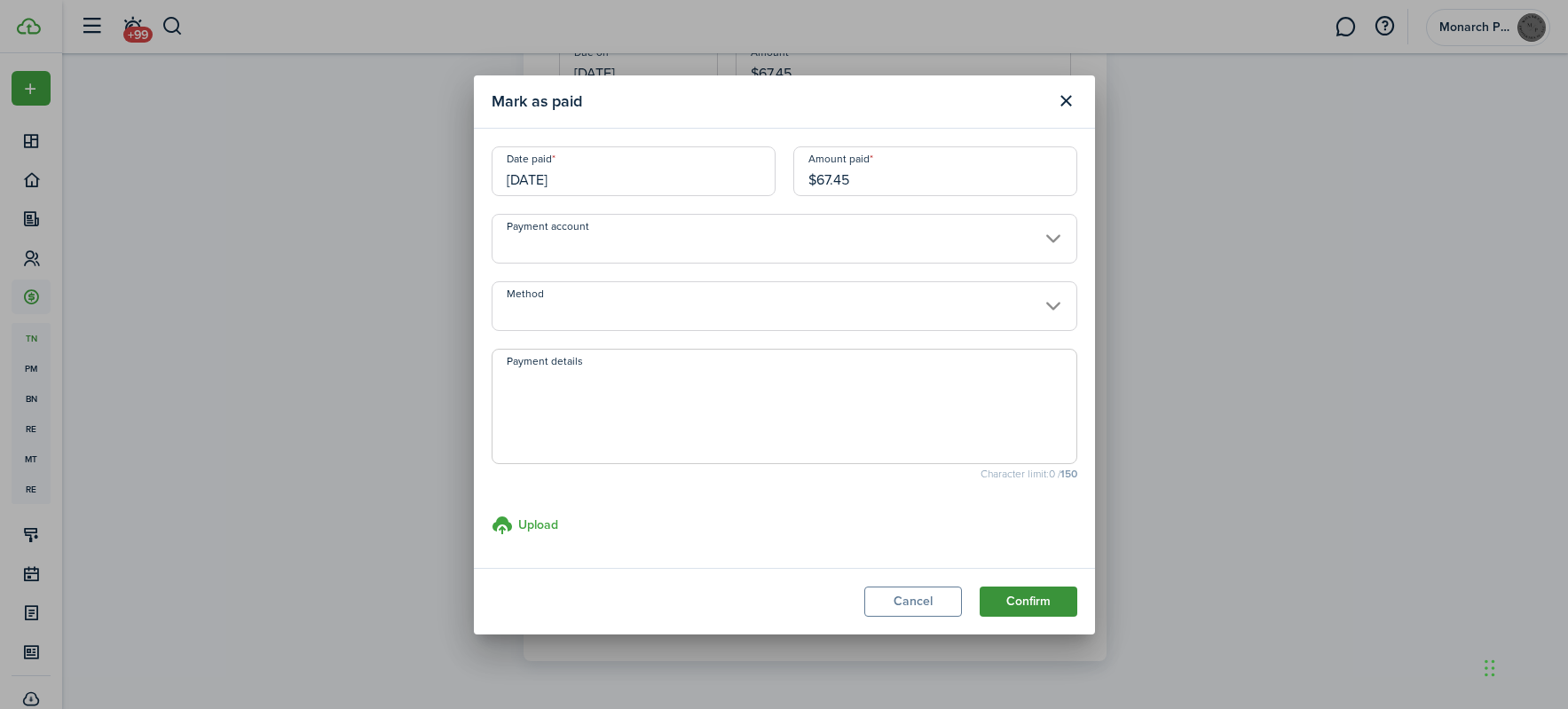
click at [1027, 608] on button "Confirm" at bounding box center [1028, 601] width 98 height 30
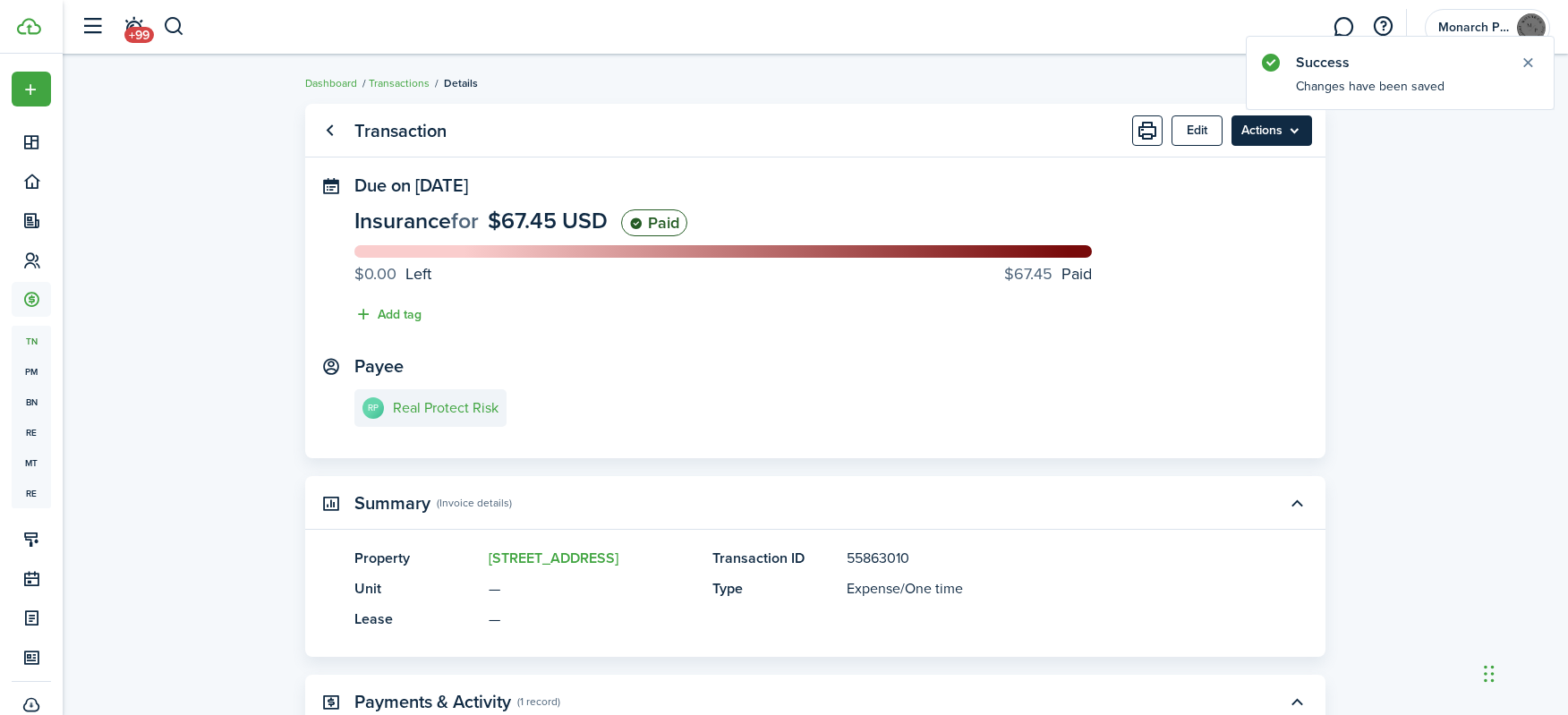
click at [1264, 135] on menu-btn "Actions" at bounding box center [1271, 131] width 80 height 31
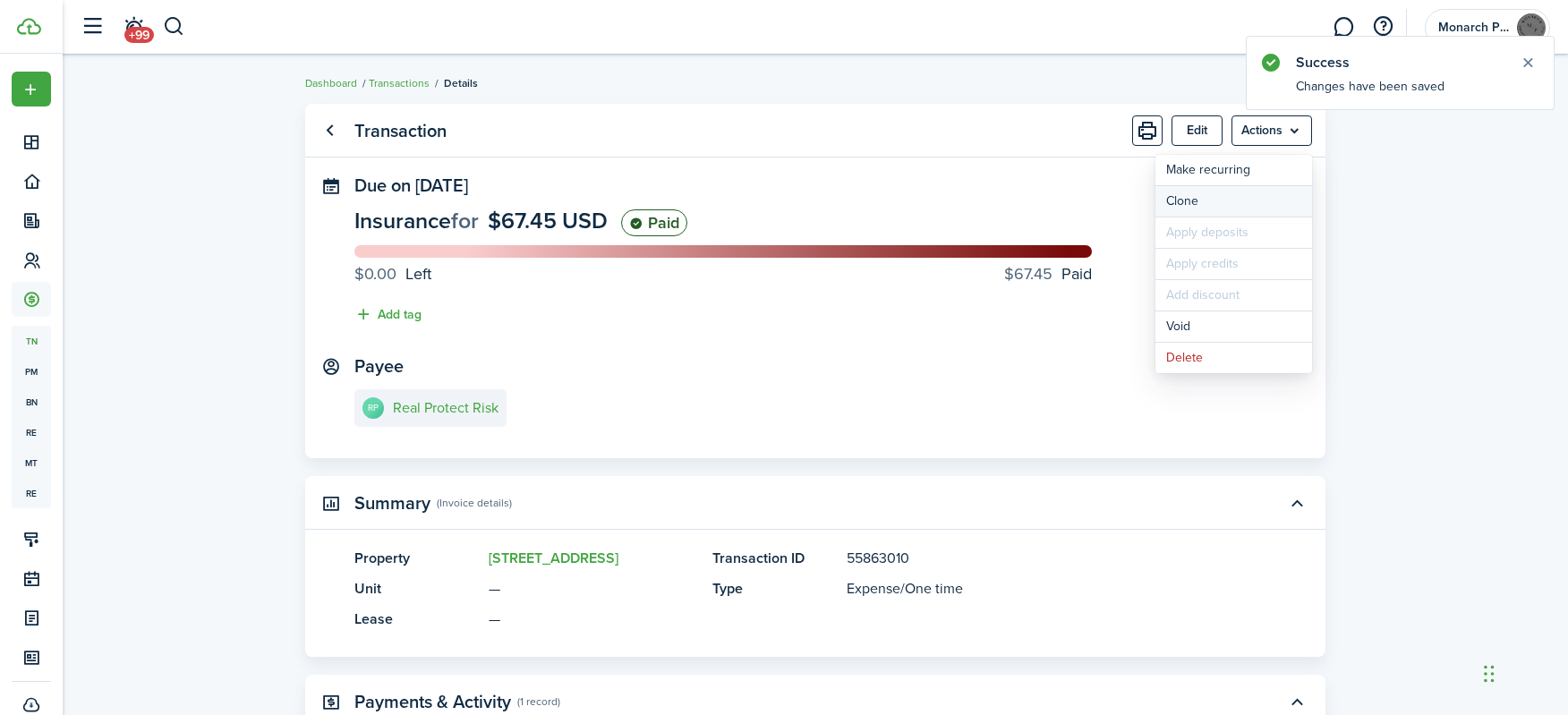
click at [1224, 203] on link "Clone" at bounding box center [1233, 202] width 156 height 31
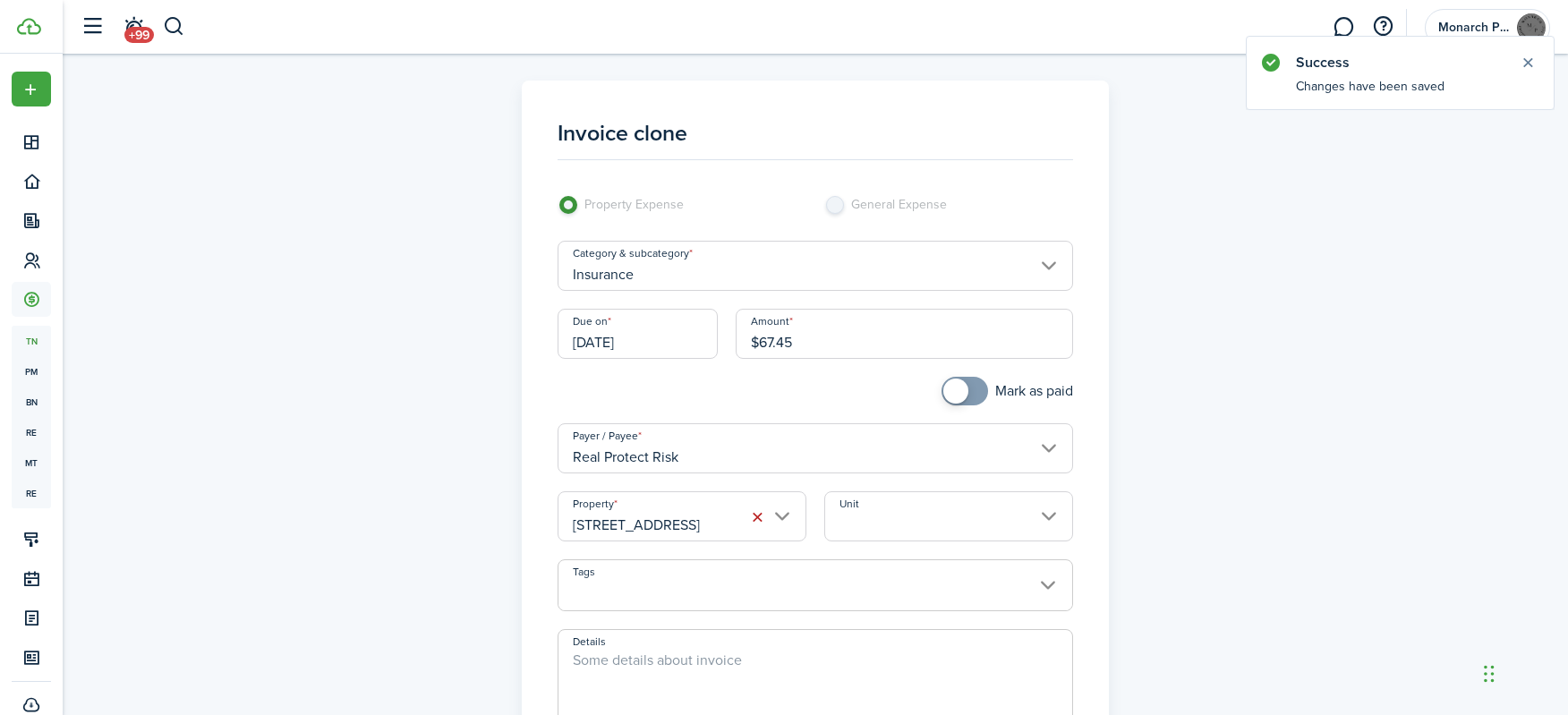
drag, startPoint x: 840, startPoint y: 338, endPoint x: 754, endPoint y: 339, distance: 86.0
click at [754, 339] on input "$67.45" at bounding box center [905, 334] width 338 height 50
type input "$39.76"
checkbox input "true"
click at [955, 403] on span at bounding box center [956, 391] width 25 height 25
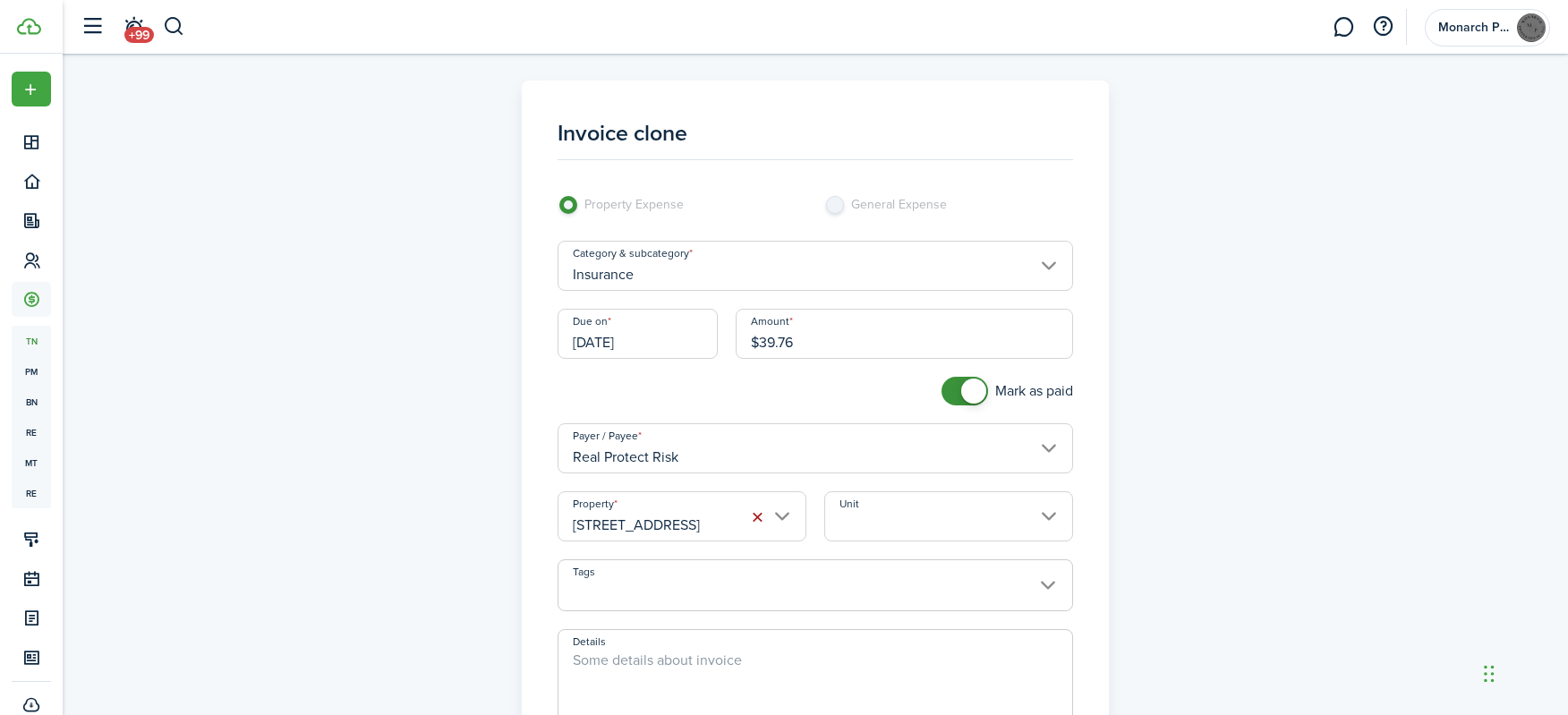
click at [761, 518] on button "button" at bounding box center [759, 517] width 25 height 25
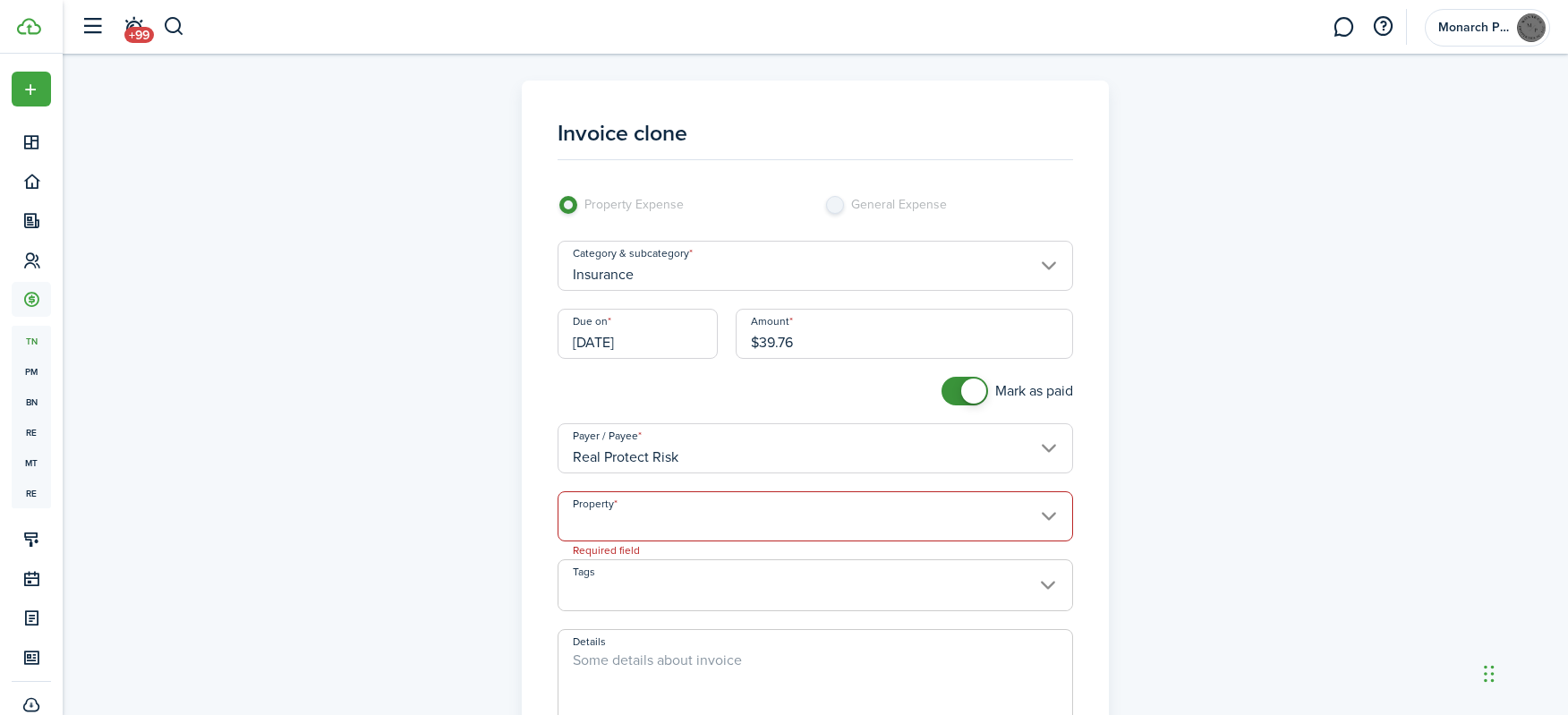
click at [679, 522] on input "Property" at bounding box center [816, 516] width 516 height 50
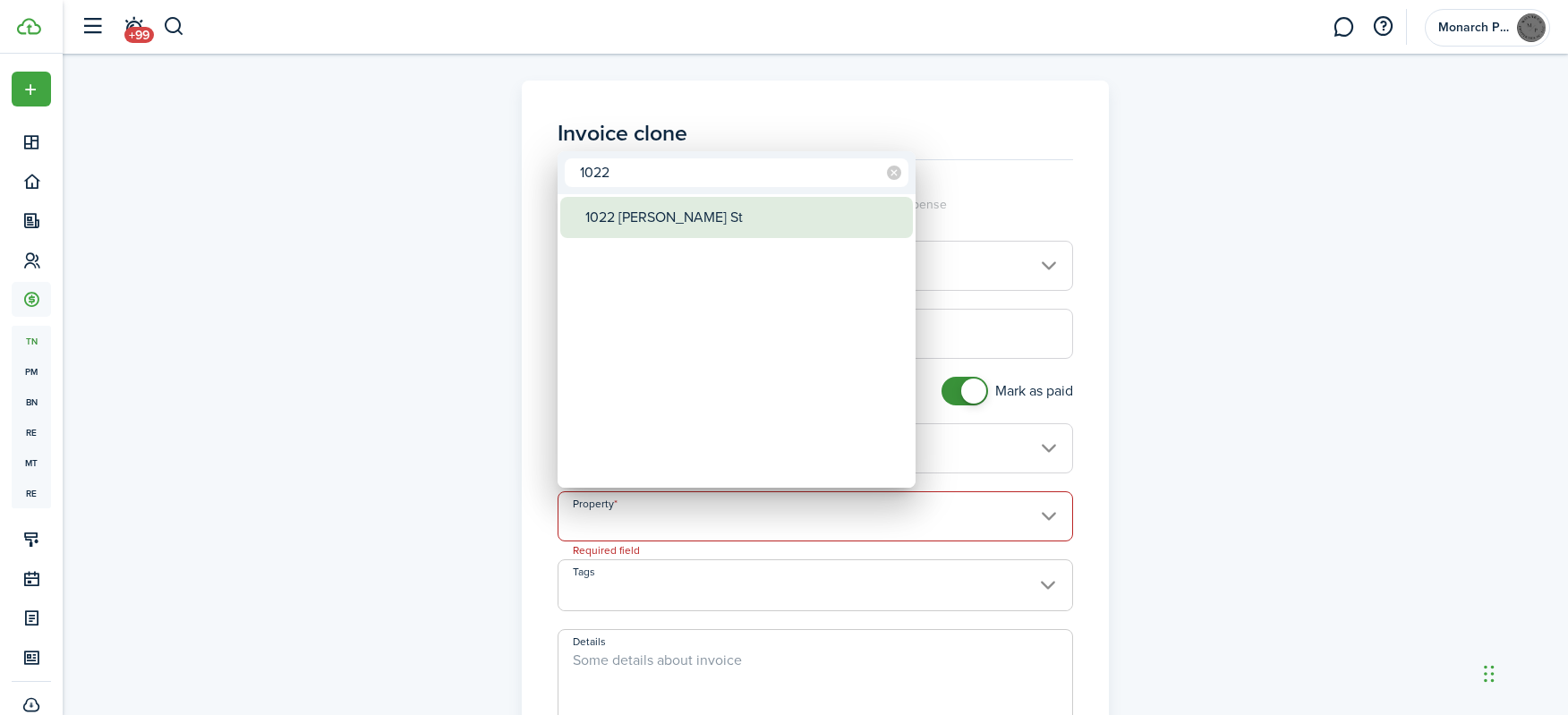
type input "1022"
click at [650, 214] on div "1022 [PERSON_NAME] St" at bounding box center [743, 218] width 316 height 42
type input "1022 [PERSON_NAME] St"
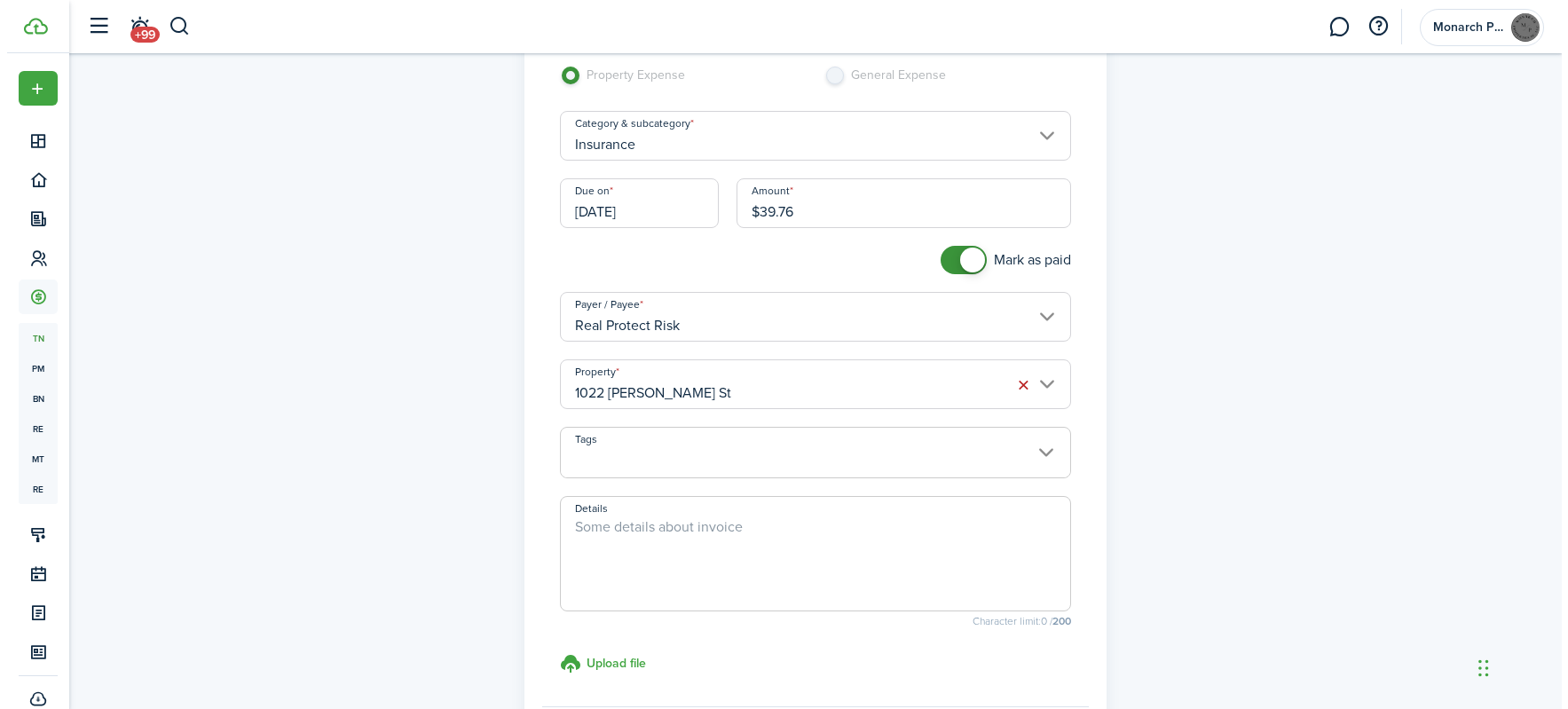
scroll to position [320, 0]
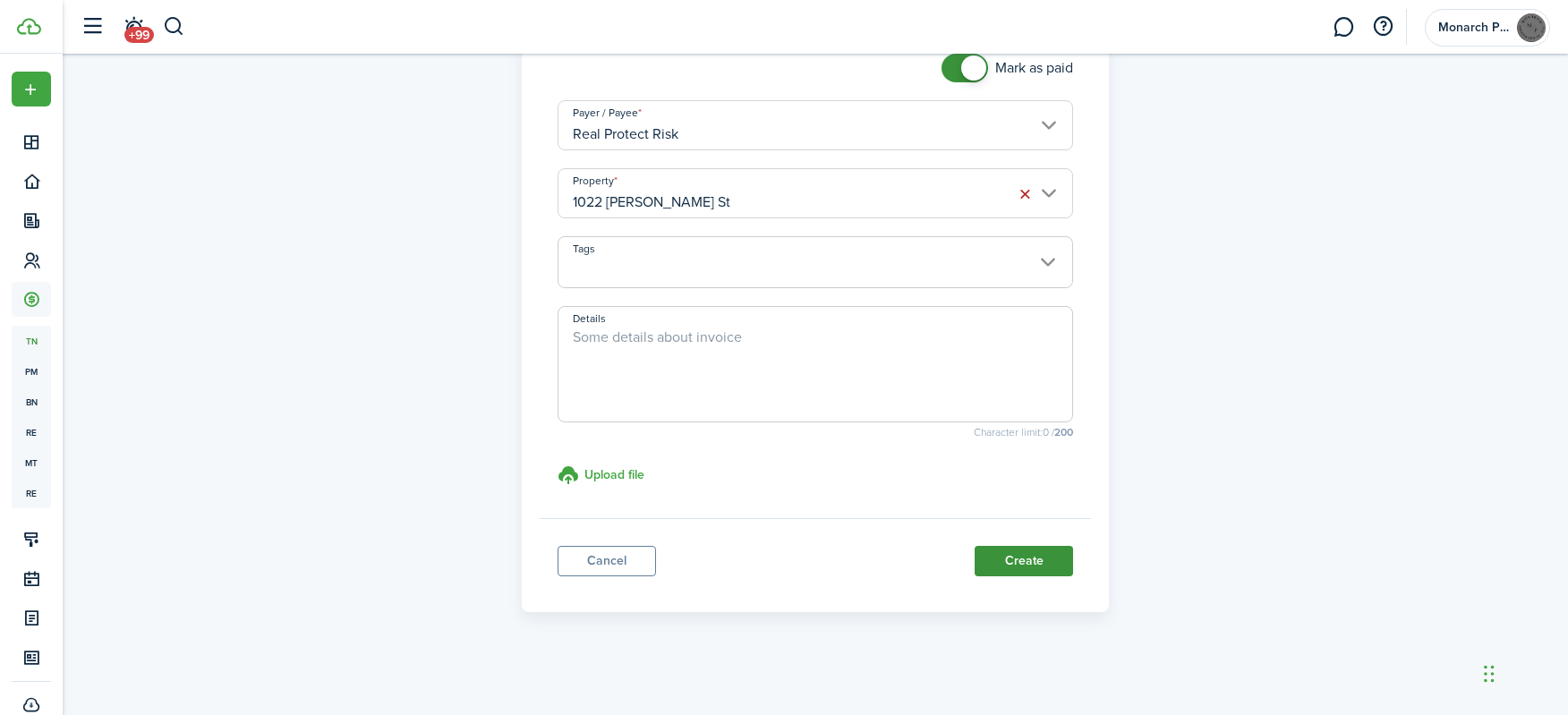
click at [1032, 561] on button "Create" at bounding box center [1024, 561] width 99 height 31
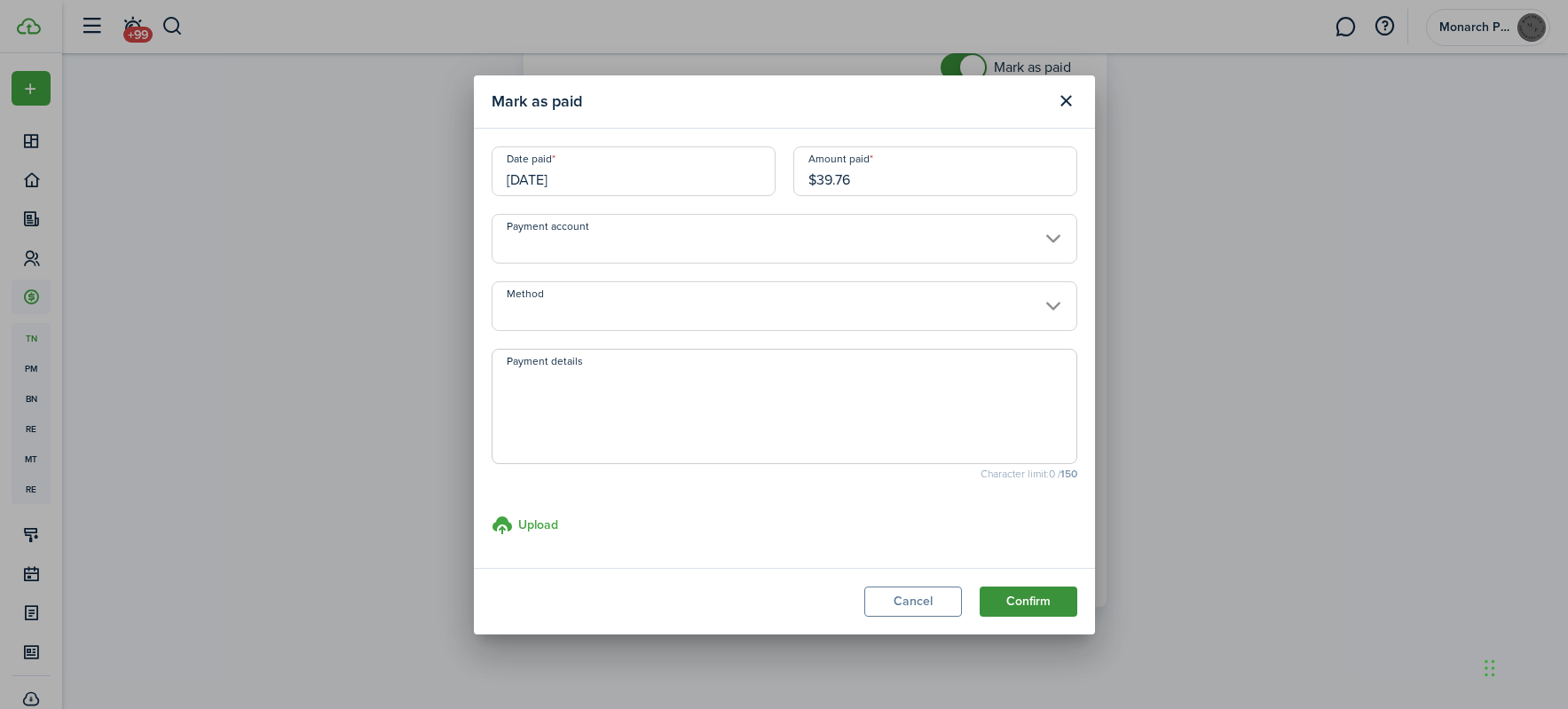
click at [1035, 612] on button "Confirm" at bounding box center [1028, 601] width 98 height 30
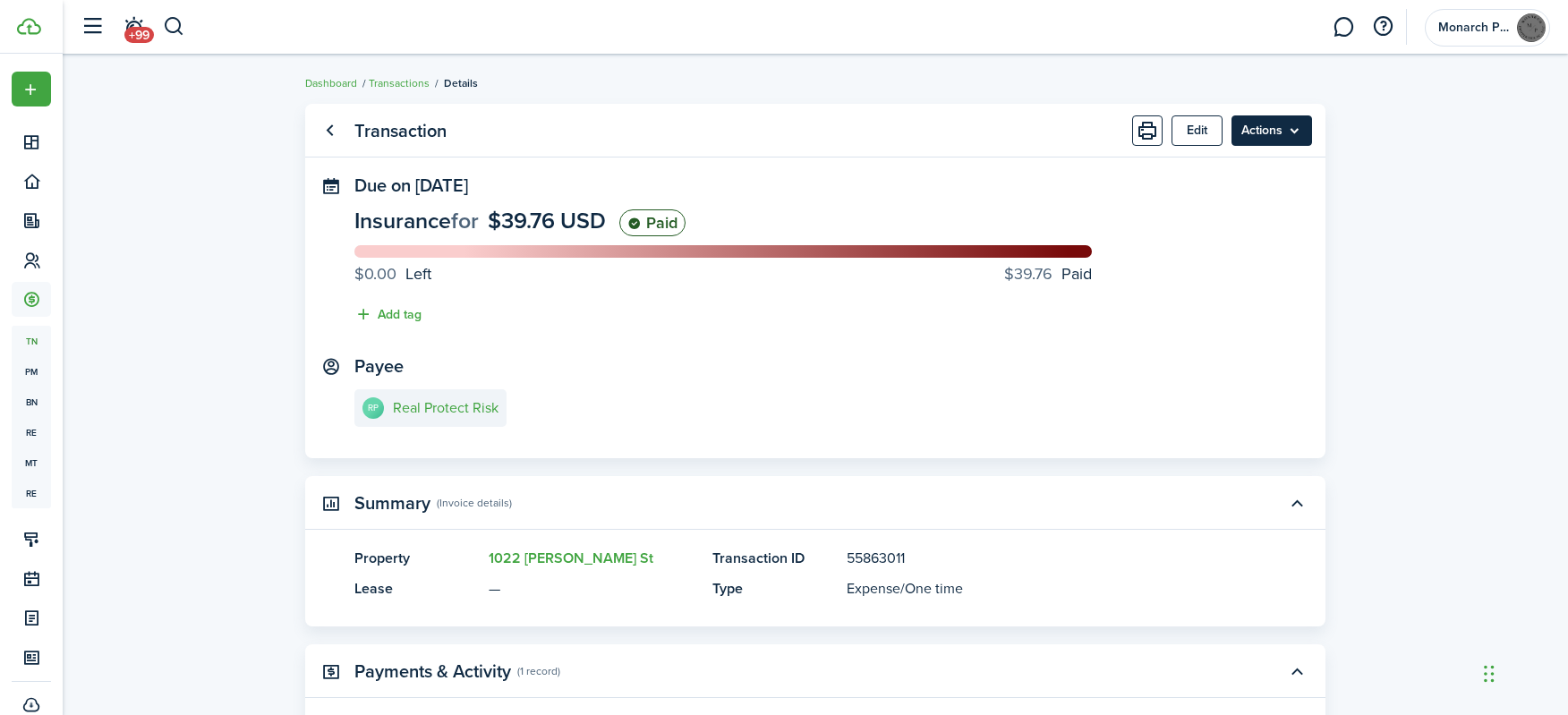
click at [1291, 131] on menu-btn "Actions" at bounding box center [1271, 131] width 80 height 31
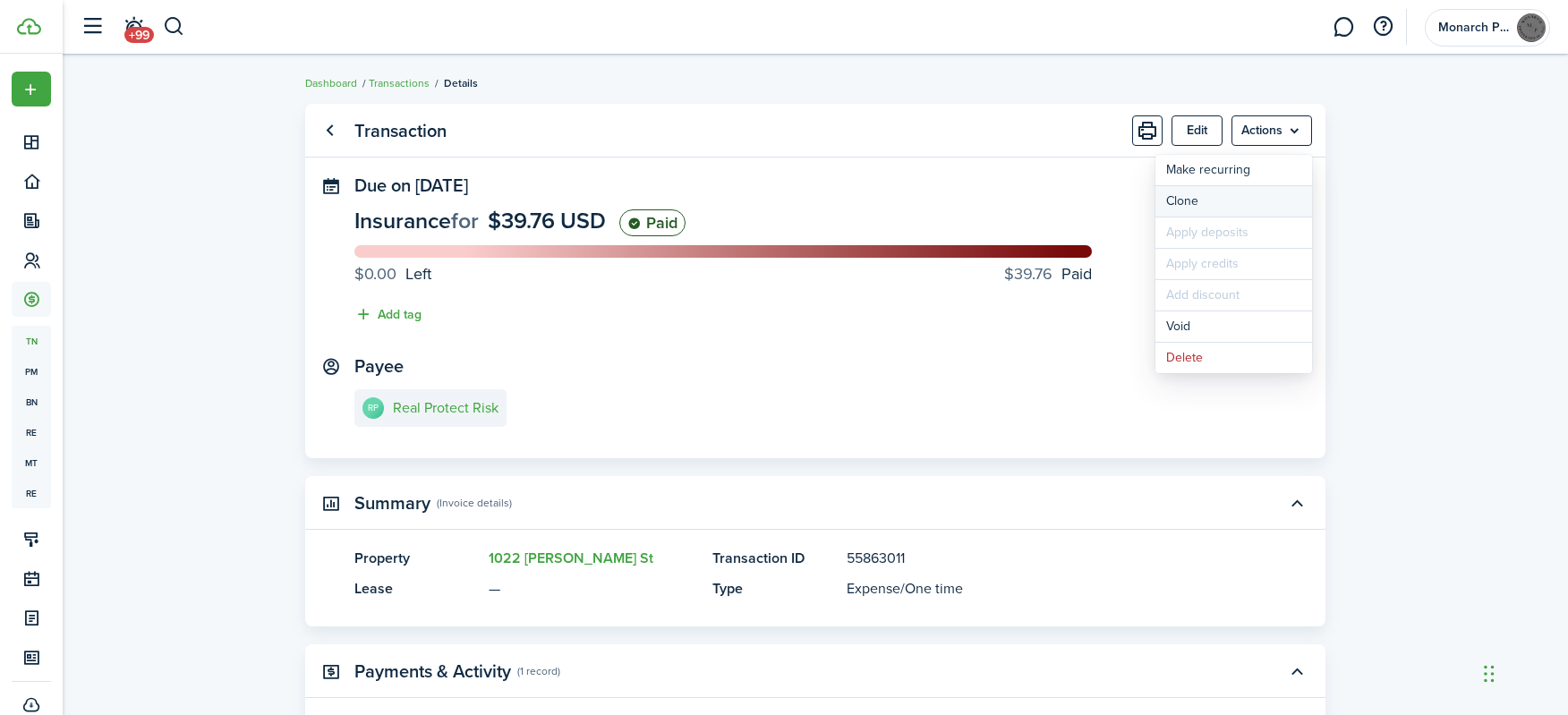
click at [1240, 208] on link "Clone" at bounding box center [1233, 202] width 156 height 31
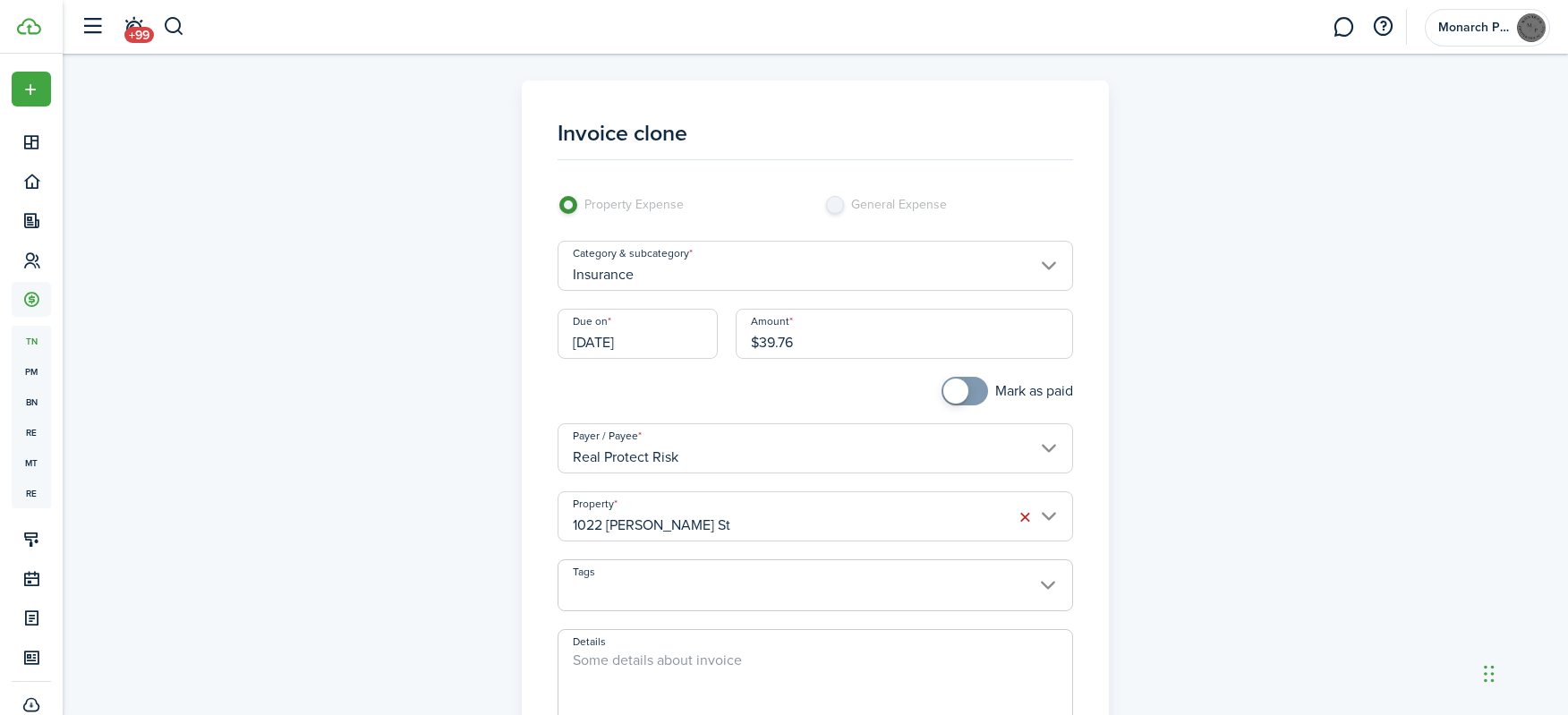
click at [707, 269] on input "Insurance" at bounding box center [816, 265] width 516 height 50
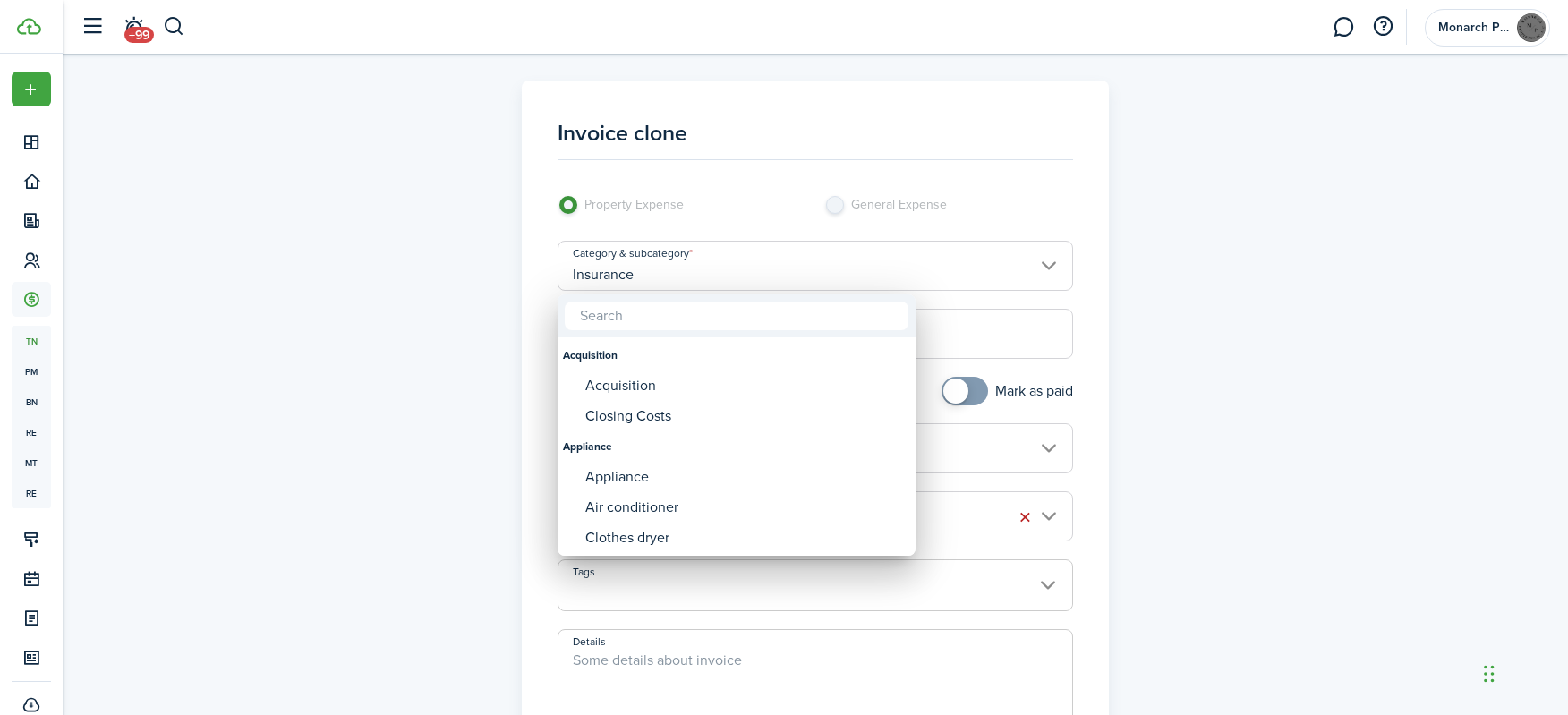
click at [453, 306] on div at bounding box center [784, 358] width 1855 height 1002
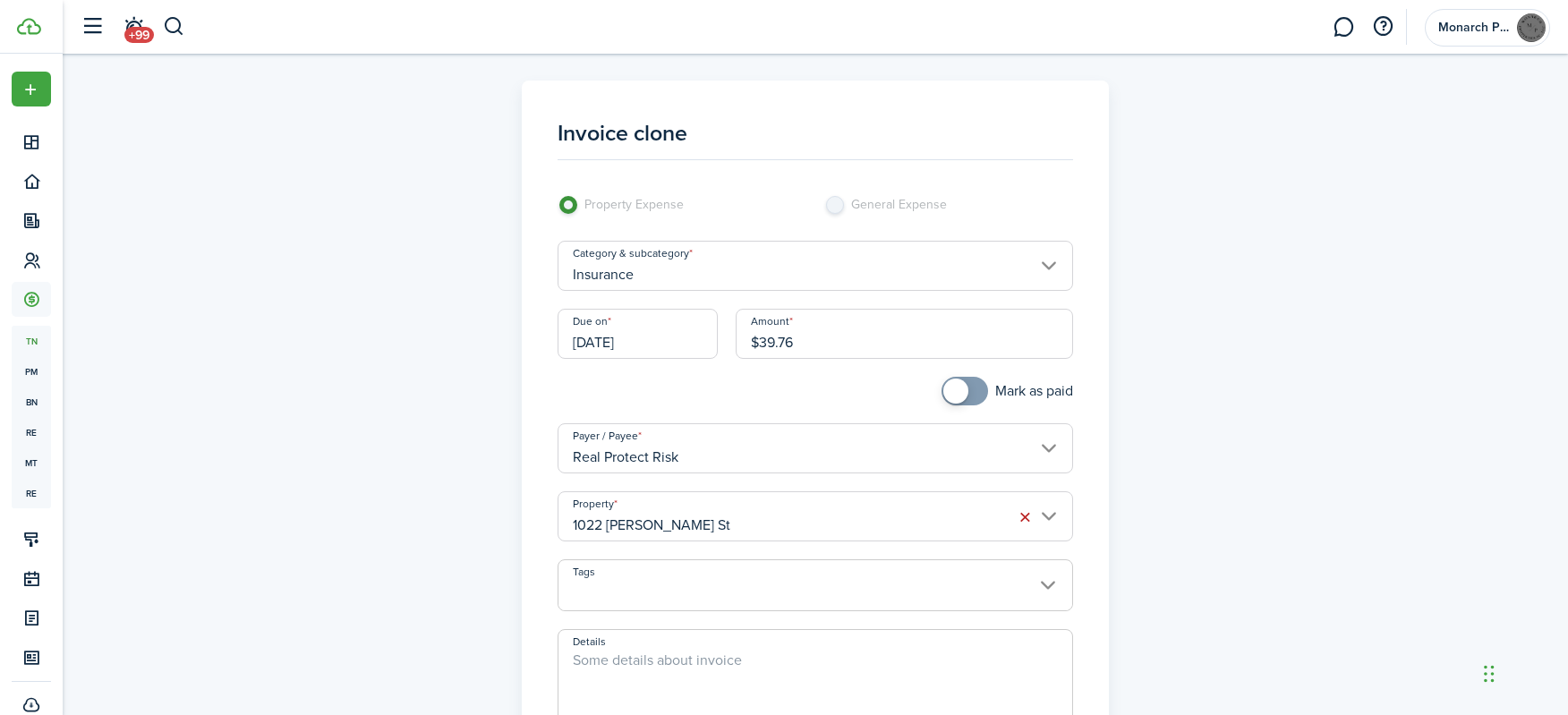
click at [715, 453] on input "Real Protect Risk" at bounding box center [816, 447] width 516 height 50
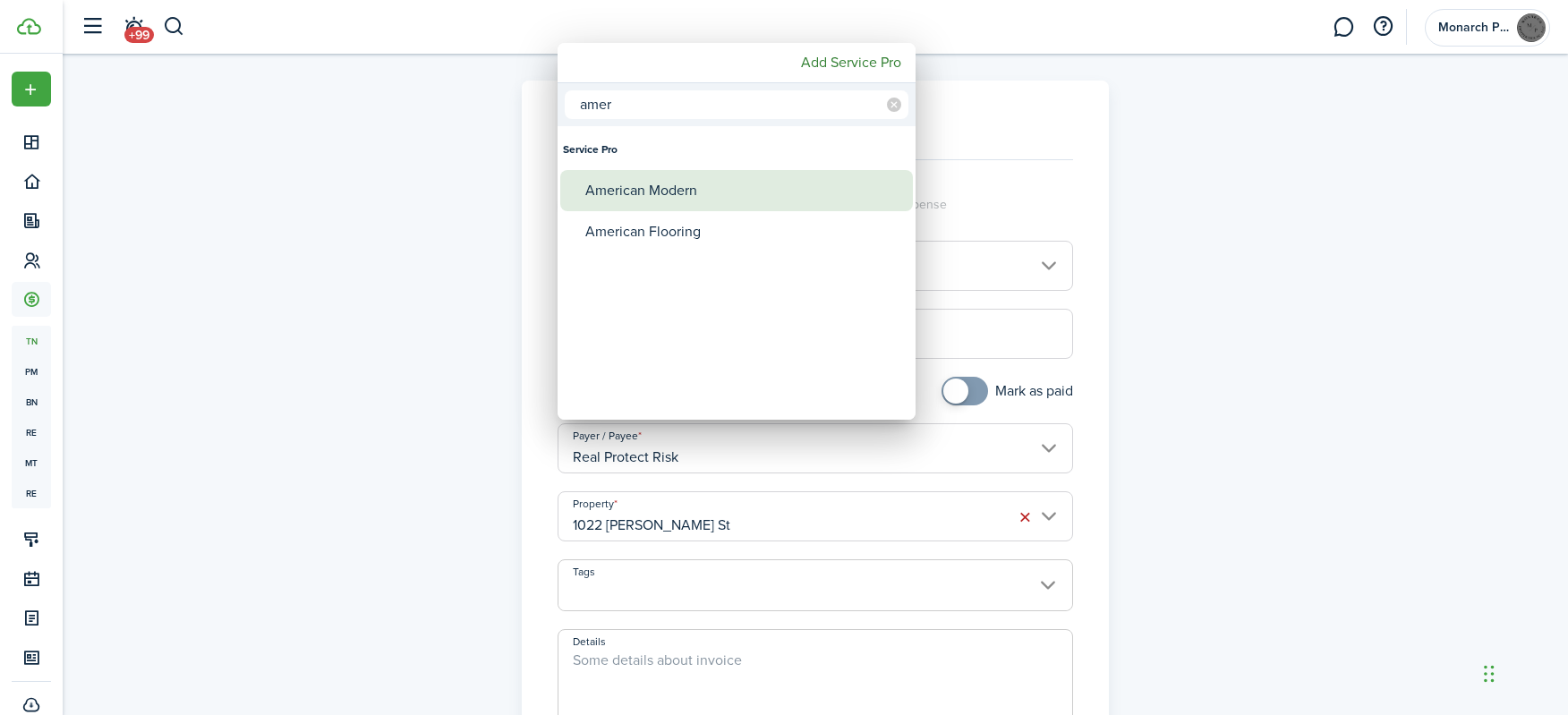
type input "amer"
click at [670, 193] on div "American Modern" at bounding box center [743, 191] width 316 height 42
type input "American Modern"
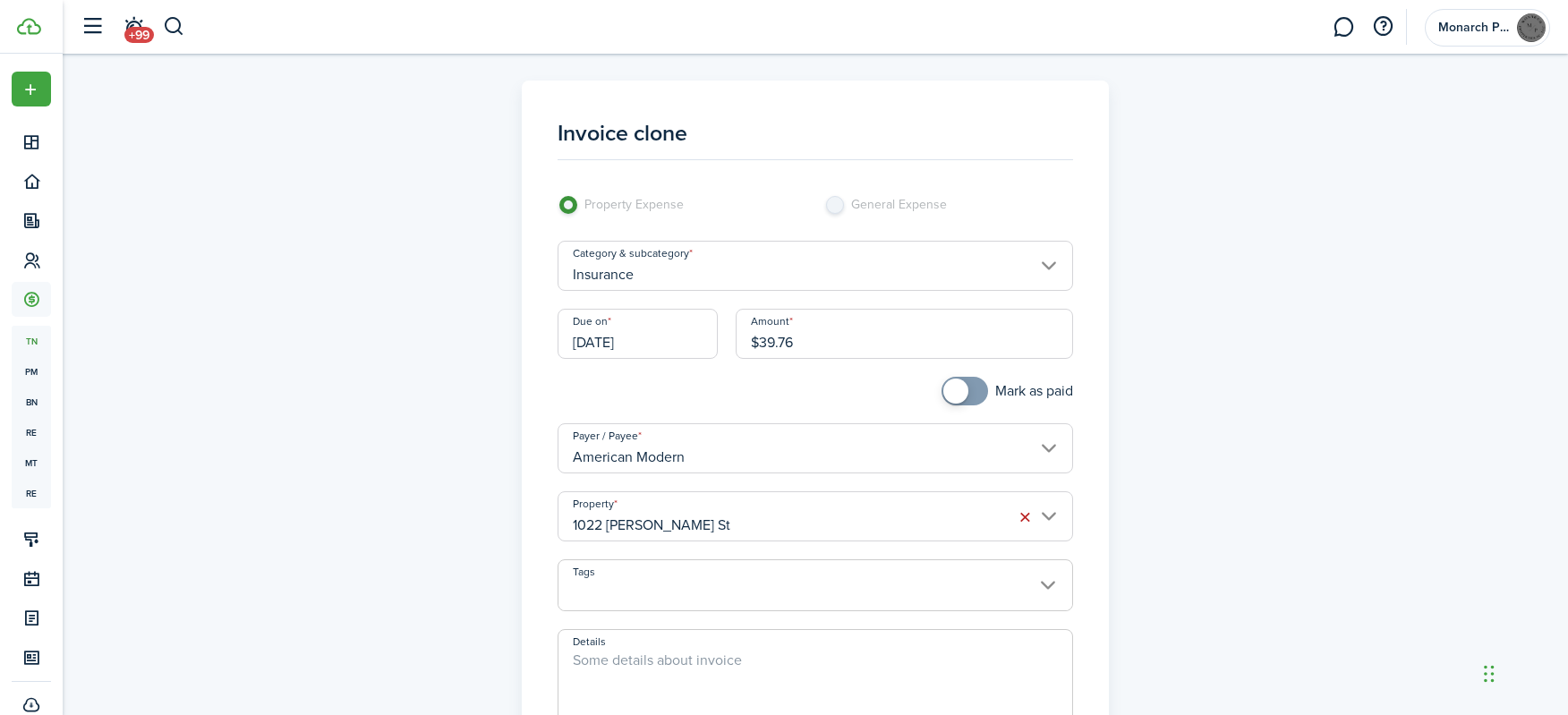
checkbox input "true"
click at [959, 390] on span at bounding box center [956, 391] width 25 height 25
drag, startPoint x: 840, startPoint y: 354, endPoint x: 686, endPoint y: 330, distance: 155.9
click at [687, 331] on div "Due on [DATE] Amount $39.76" at bounding box center [816, 343] width 534 height 68
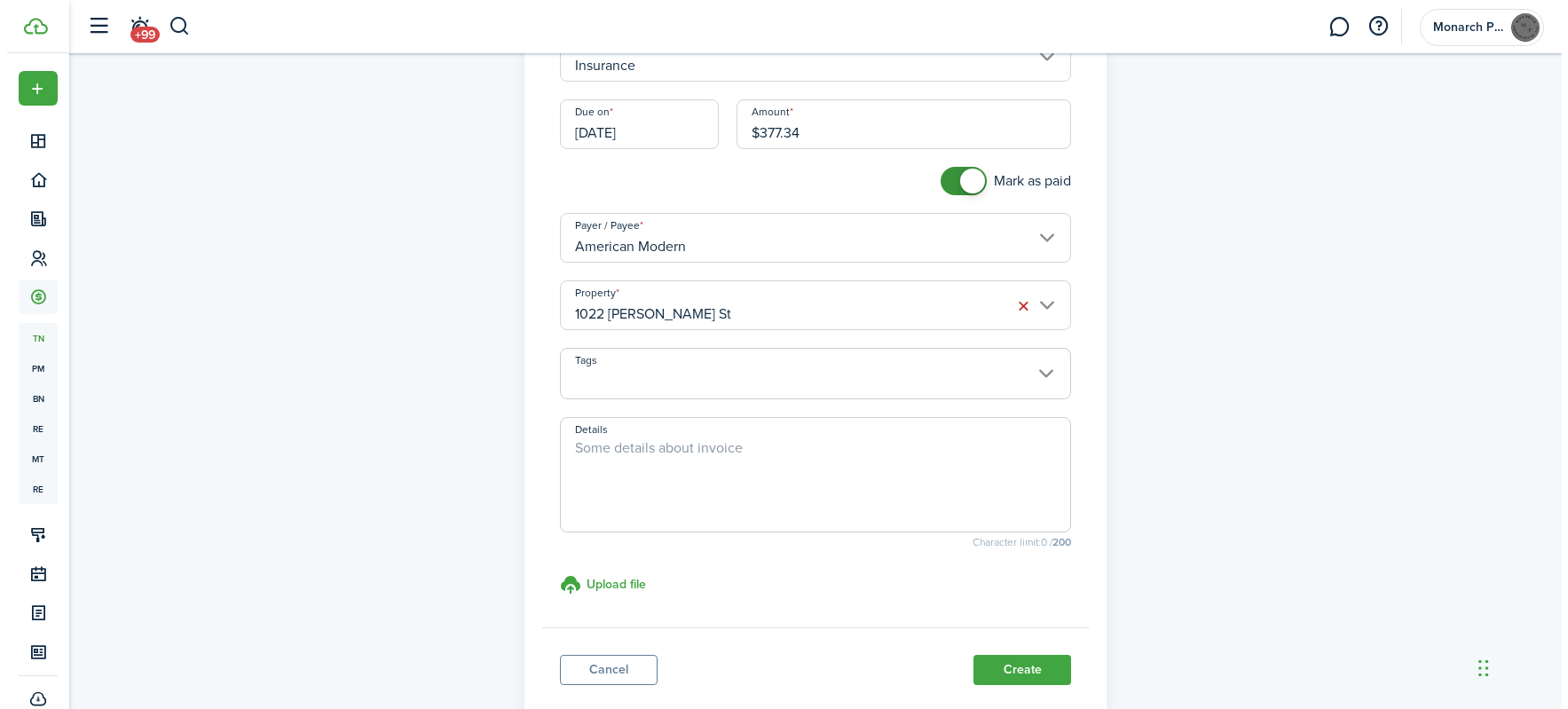
scroll to position [266, 0]
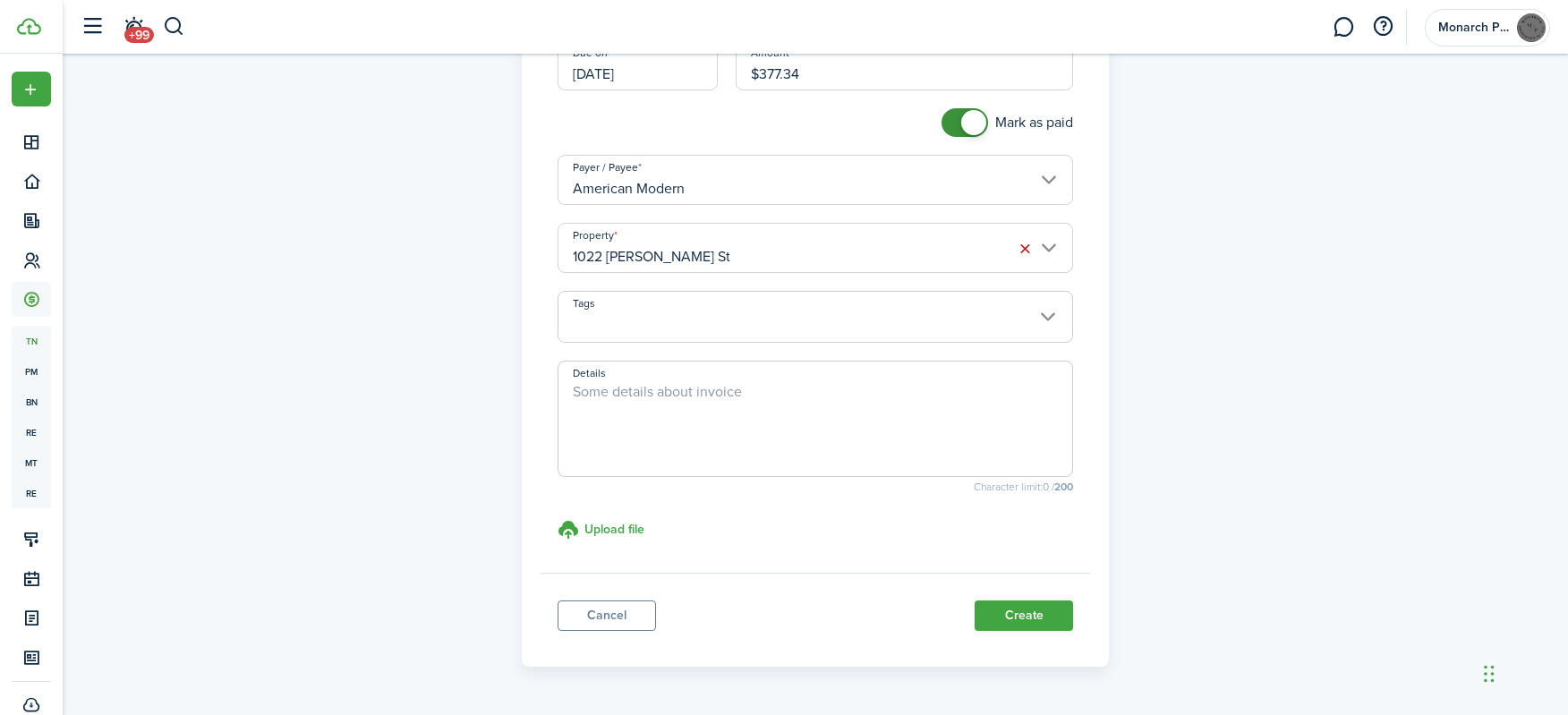
click at [705, 264] on input "1022 [PERSON_NAME] St" at bounding box center [816, 248] width 516 height 50
type input "$377.34"
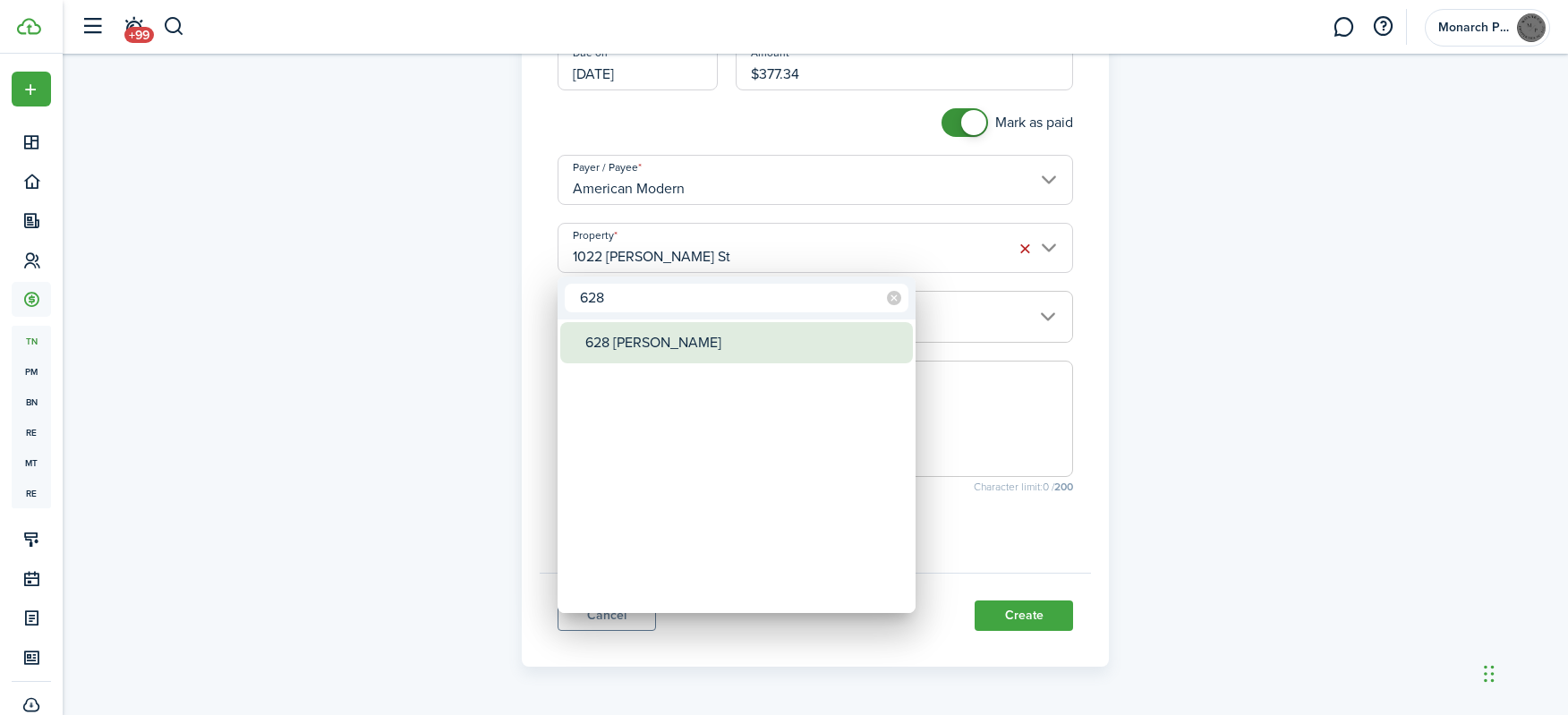
type input "628"
click at [656, 345] on div "628 [PERSON_NAME]" at bounding box center [743, 343] width 316 height 42
type input "628 [PERSON_NAME]"
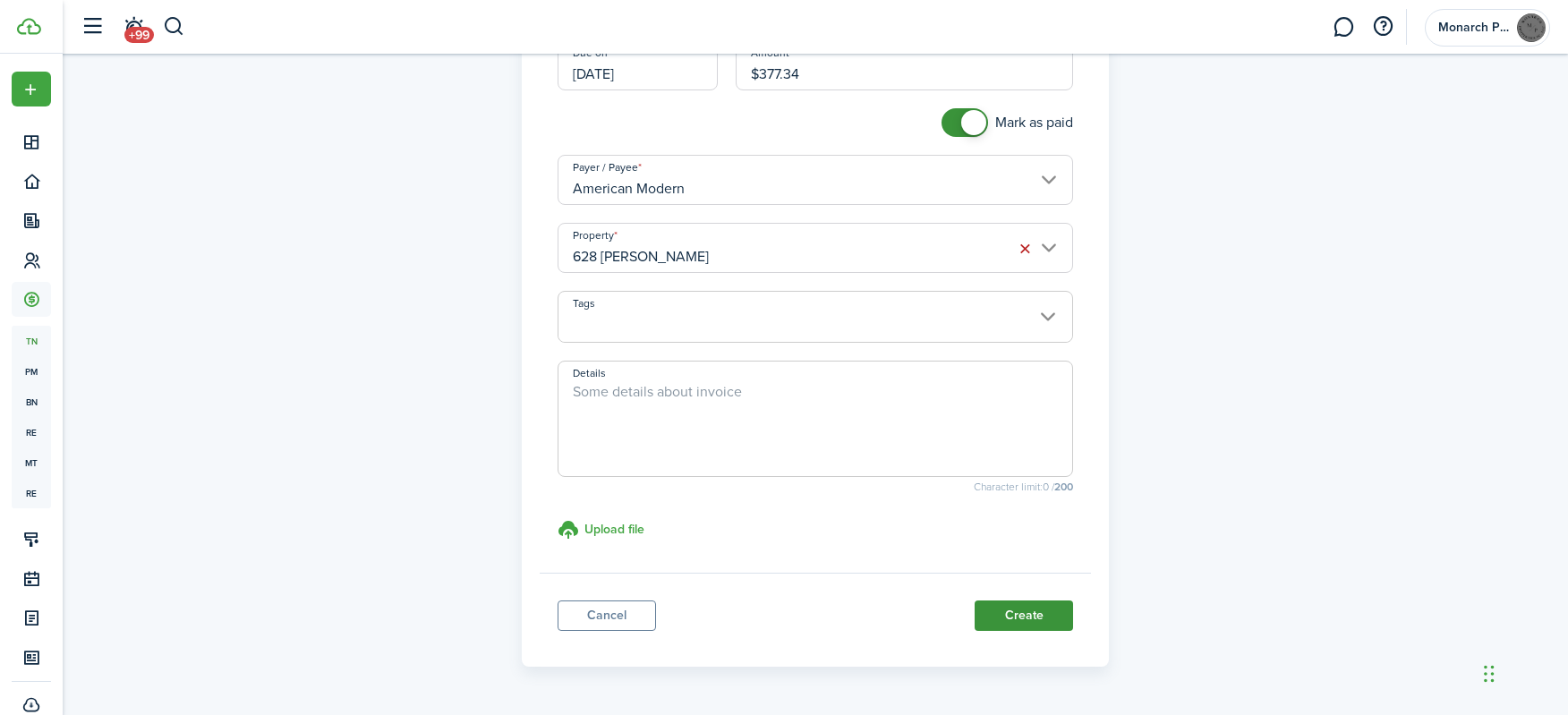
click at [1022, 614] on button "Create" at bounding box center [1024, 616] width 99 height 31
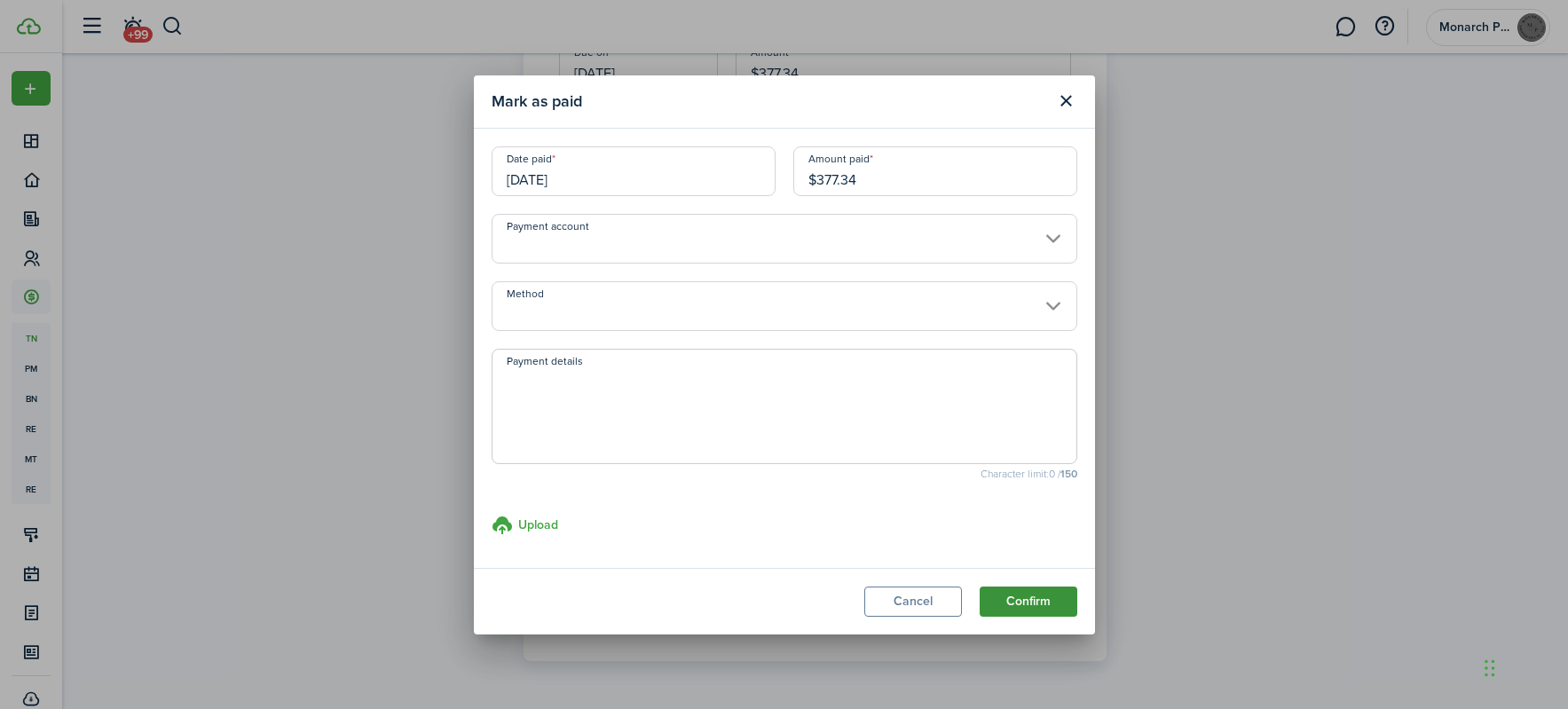
click at [1024, 599] on button "Confirm" at bounding box center [1028, 601] width 98 height 30
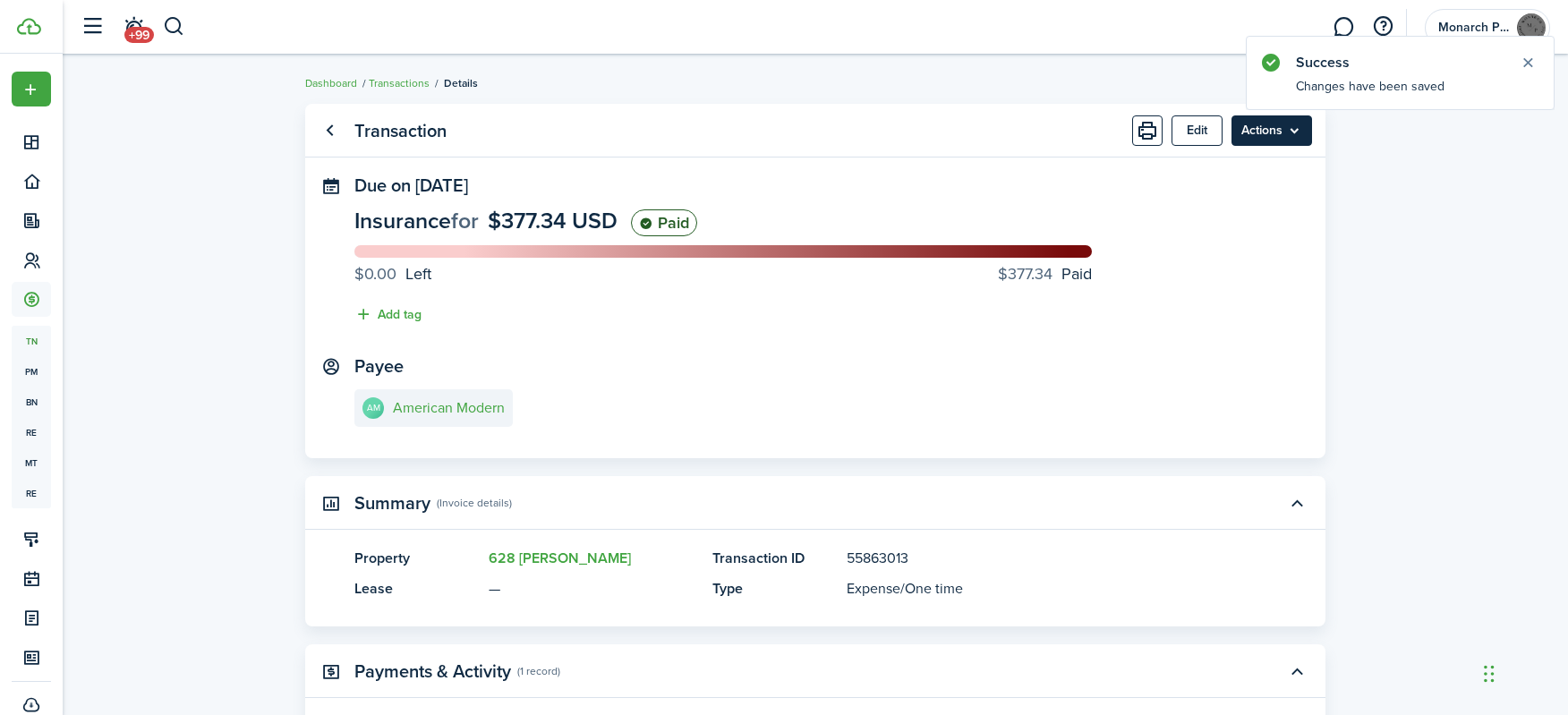
click at [1270, 140] on menu-btn "Actions" at bounding box center [1271, 131] width 80 height 31
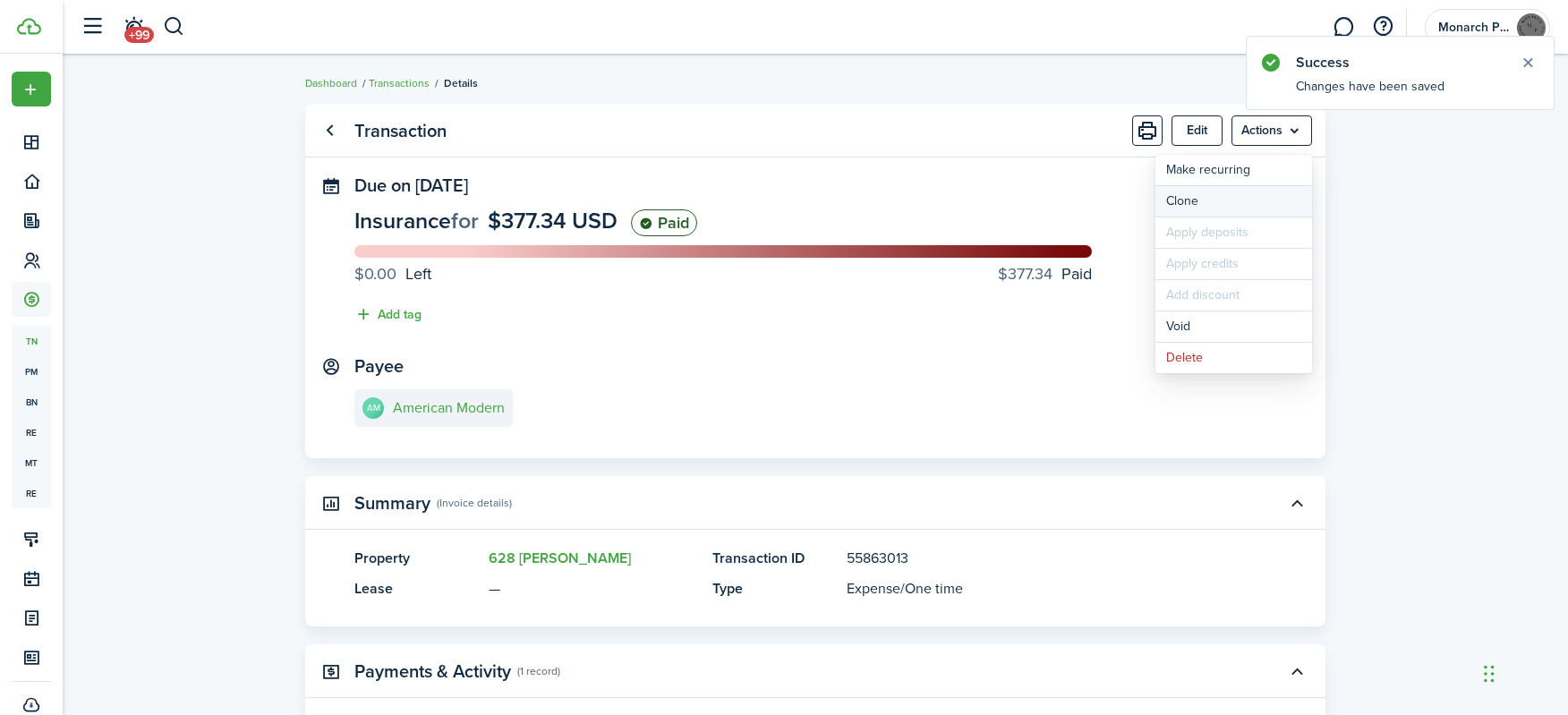
click at [1226, 203] on link "Clone" at bounding box center [1233, 202] width 156 height 31
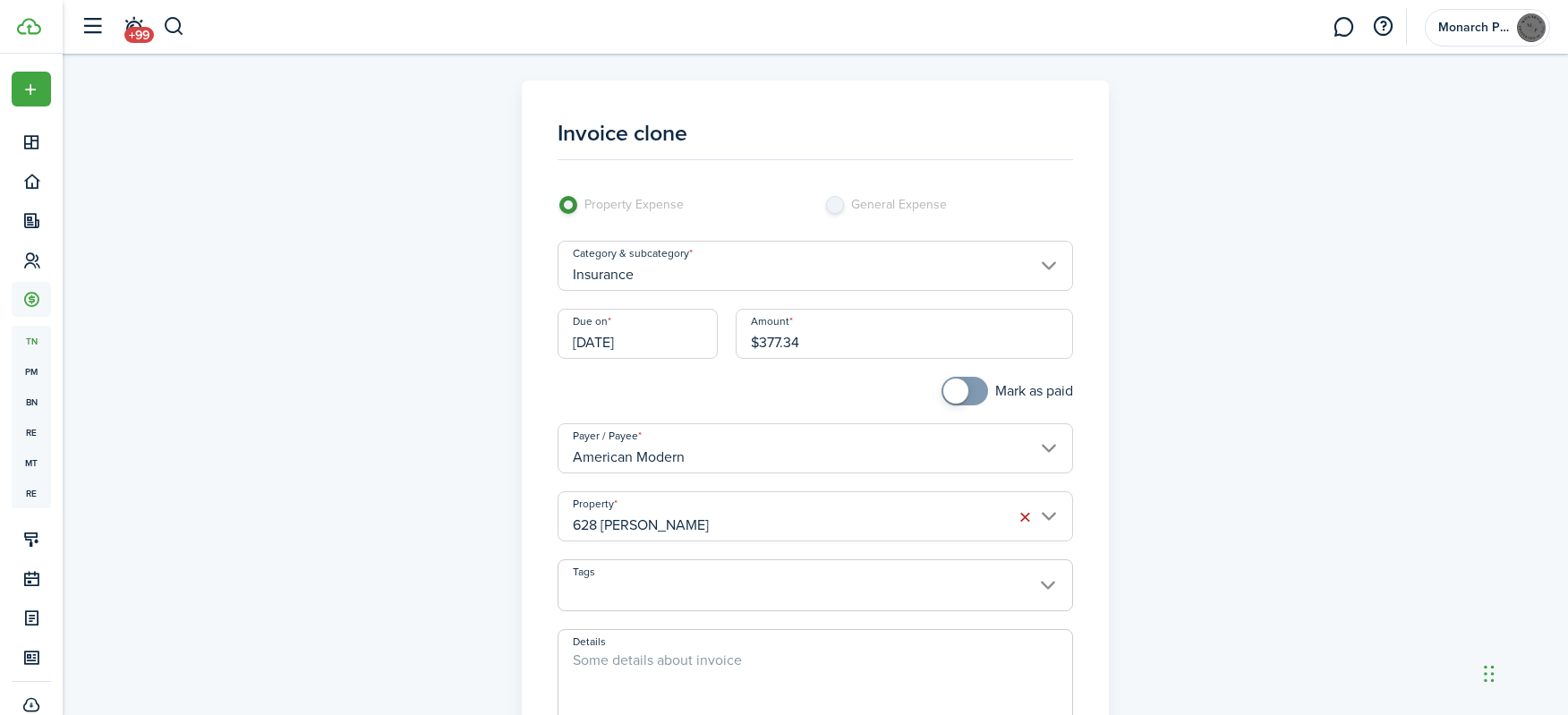
drag, startPoint x: 866, startPoint y: 333, endPoint x: 725, endPoint y: 318, distance: 141.8
click at [725, 318] on div "Due on [DATE] Amount $377.34" at bounding box center [816, 343] width 534 height 68
type input "$68.24"
checkbox input "true"
click at [950, 390] on span at bounding box center [956, 391] width 25 height 25
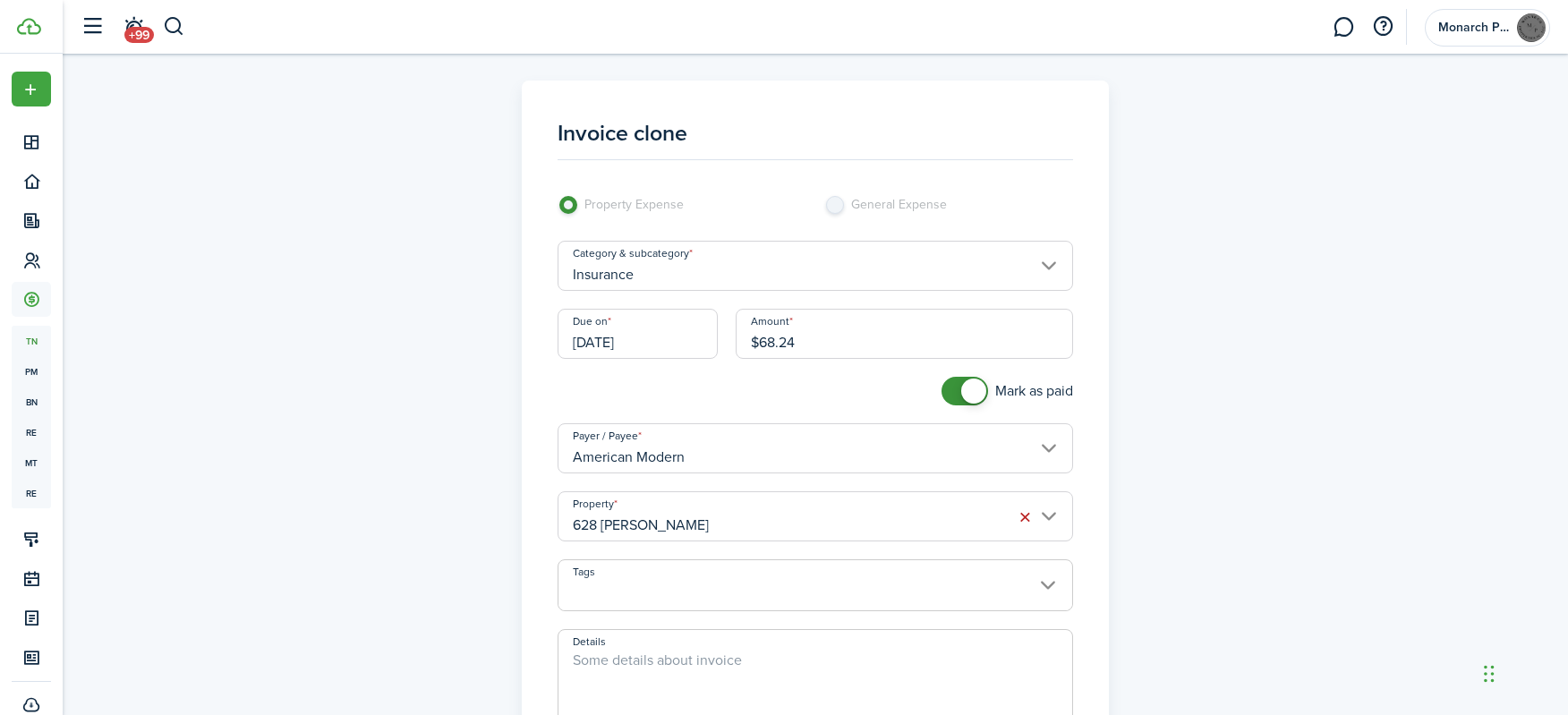
click at [842, 469] on input "American Modern" at bounding box center [816, 447] width 516 height 50
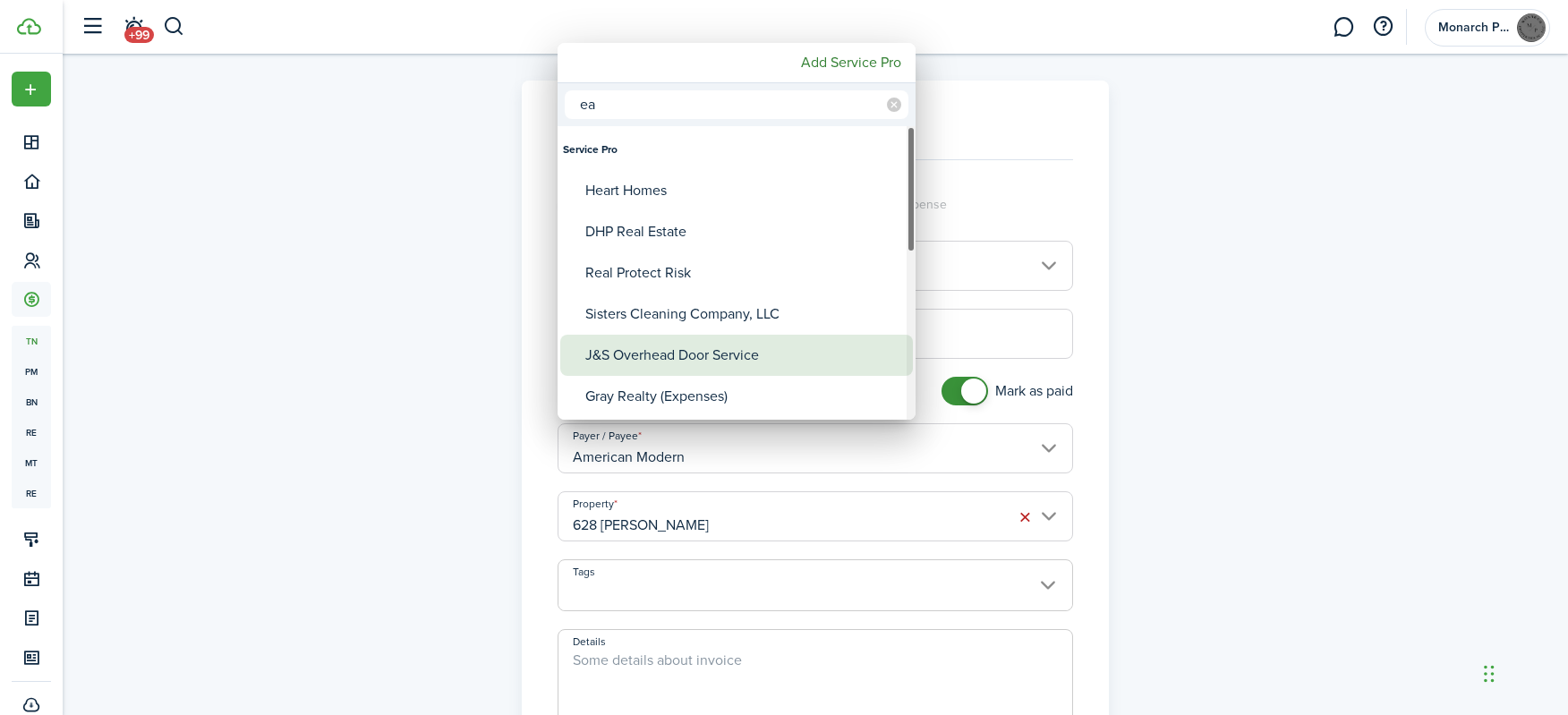
type input "e"
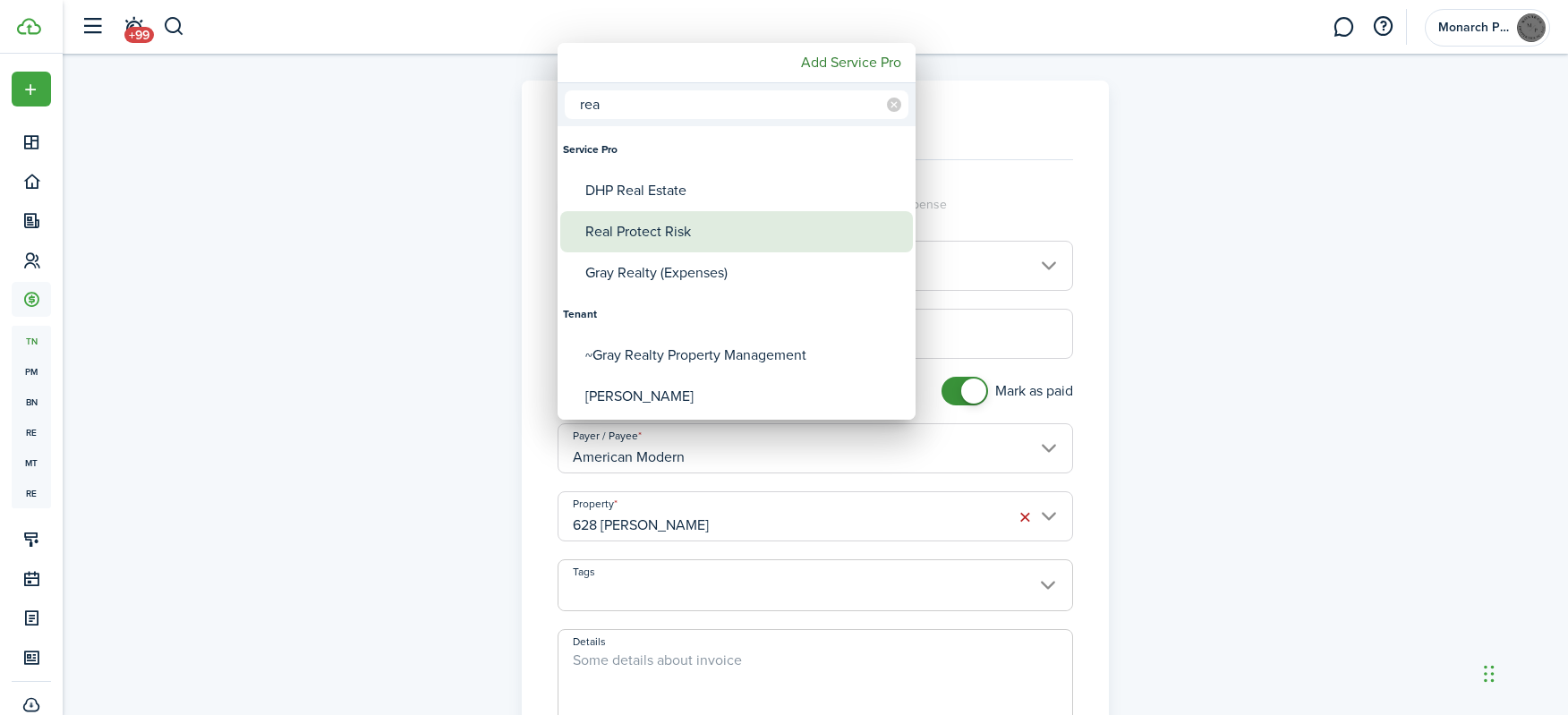
type input "rea"
click at [629, 226] on div "Real Protect Risk" at bounding box center [743, 232] width 316 height 42
type input "Real Protect Risk"
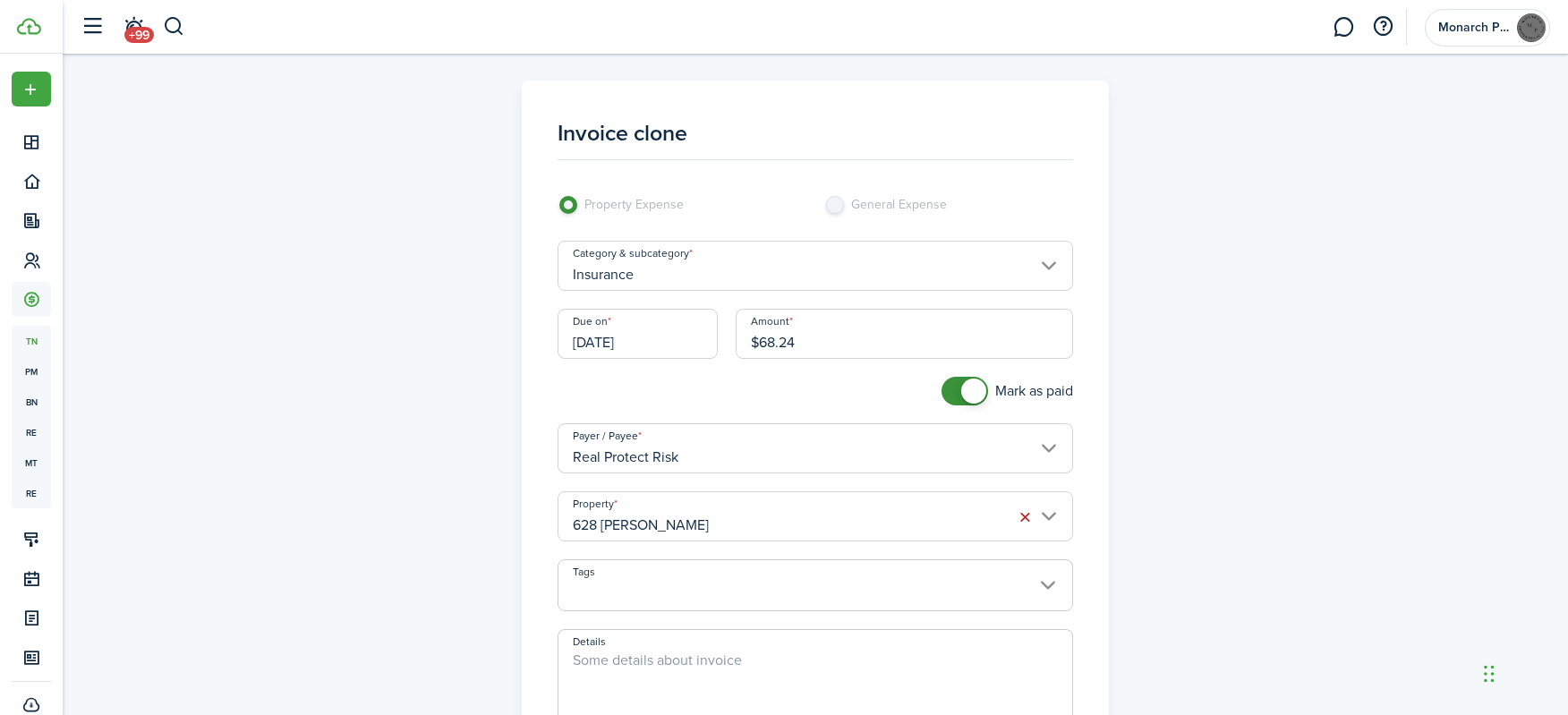
click at [675, 516] on input "628 [PERSON_NAME]" at bounding box center [816, 516] width 516 height 50
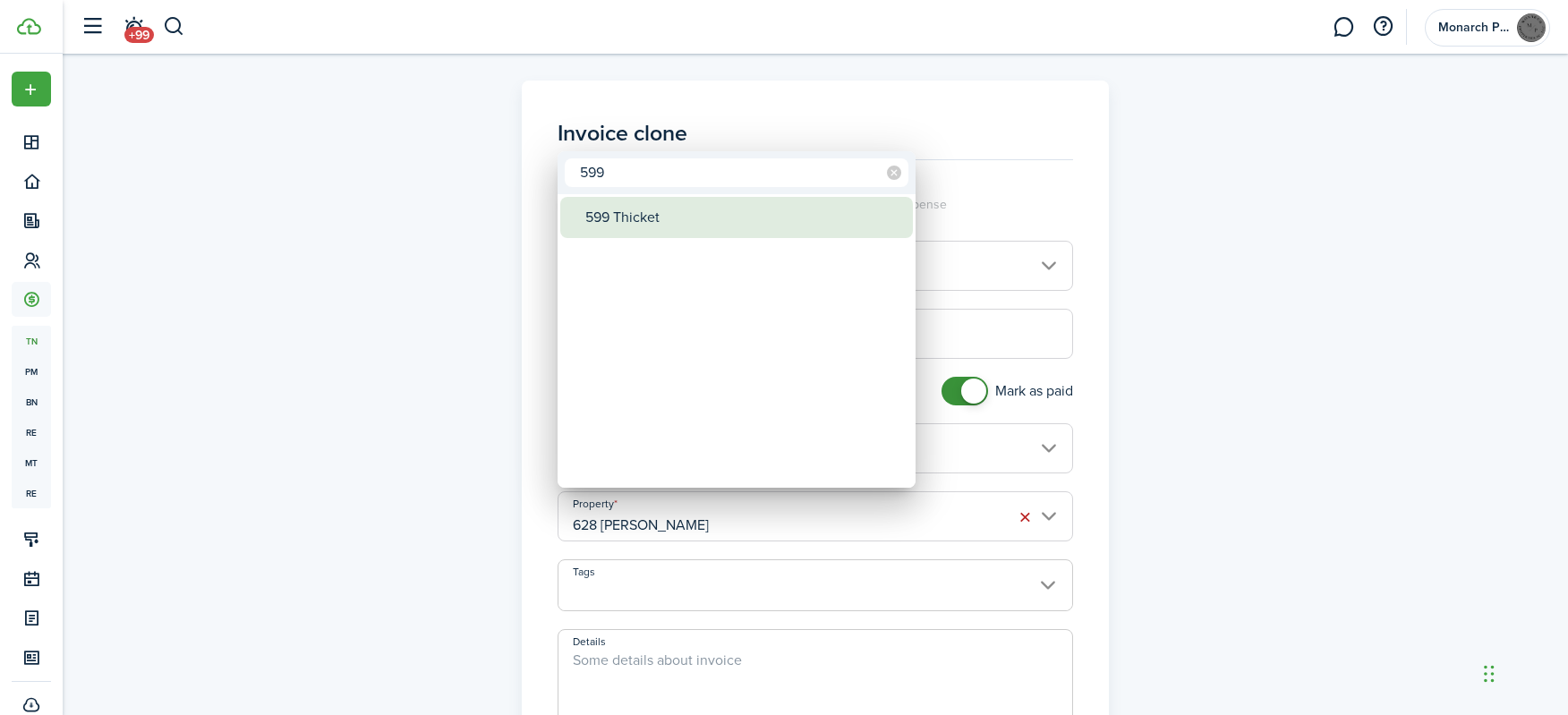
type input "599"
click at [637, 215] on div "599 Thicket" at bounding box center [743, 218] width 316 height 42
type input "599 Thicket"
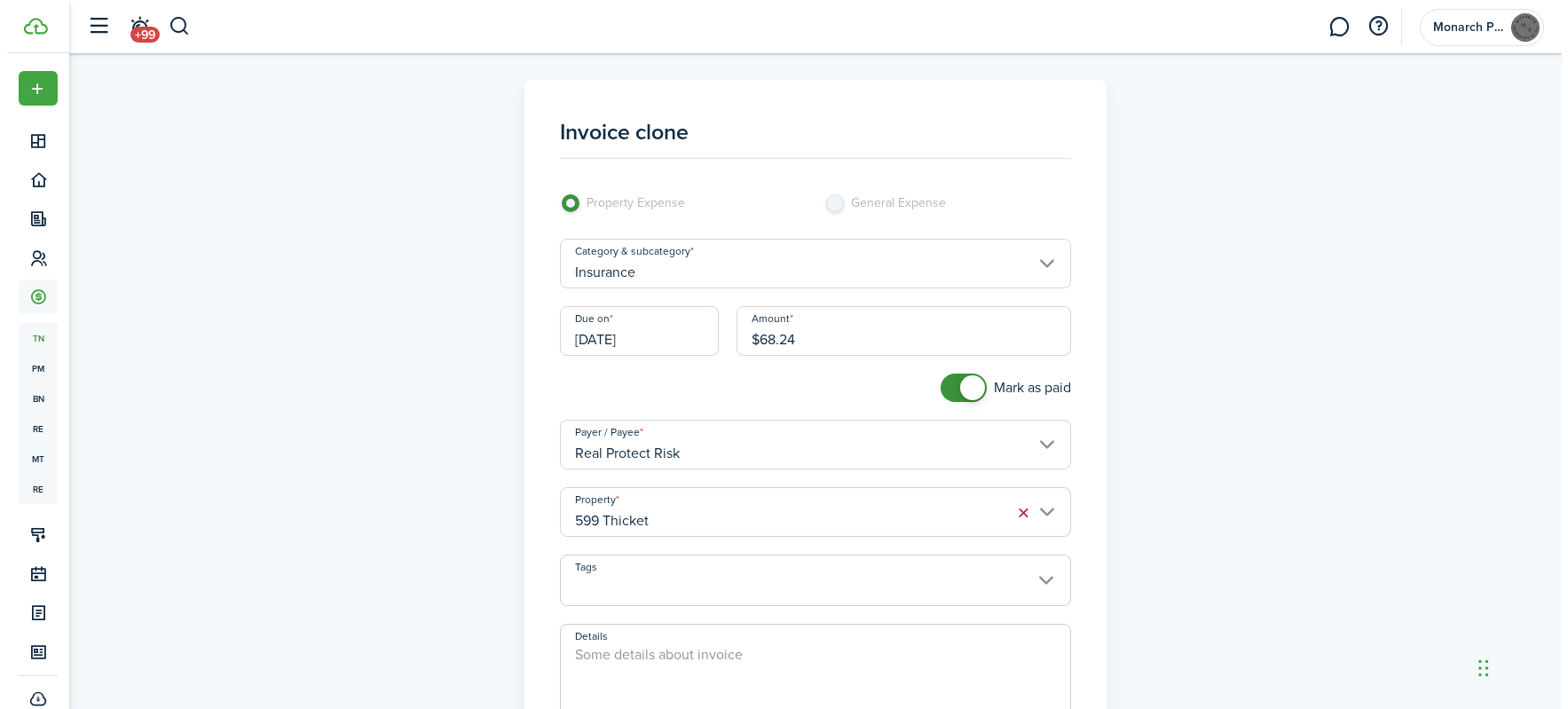
scroll to position [177, 0]
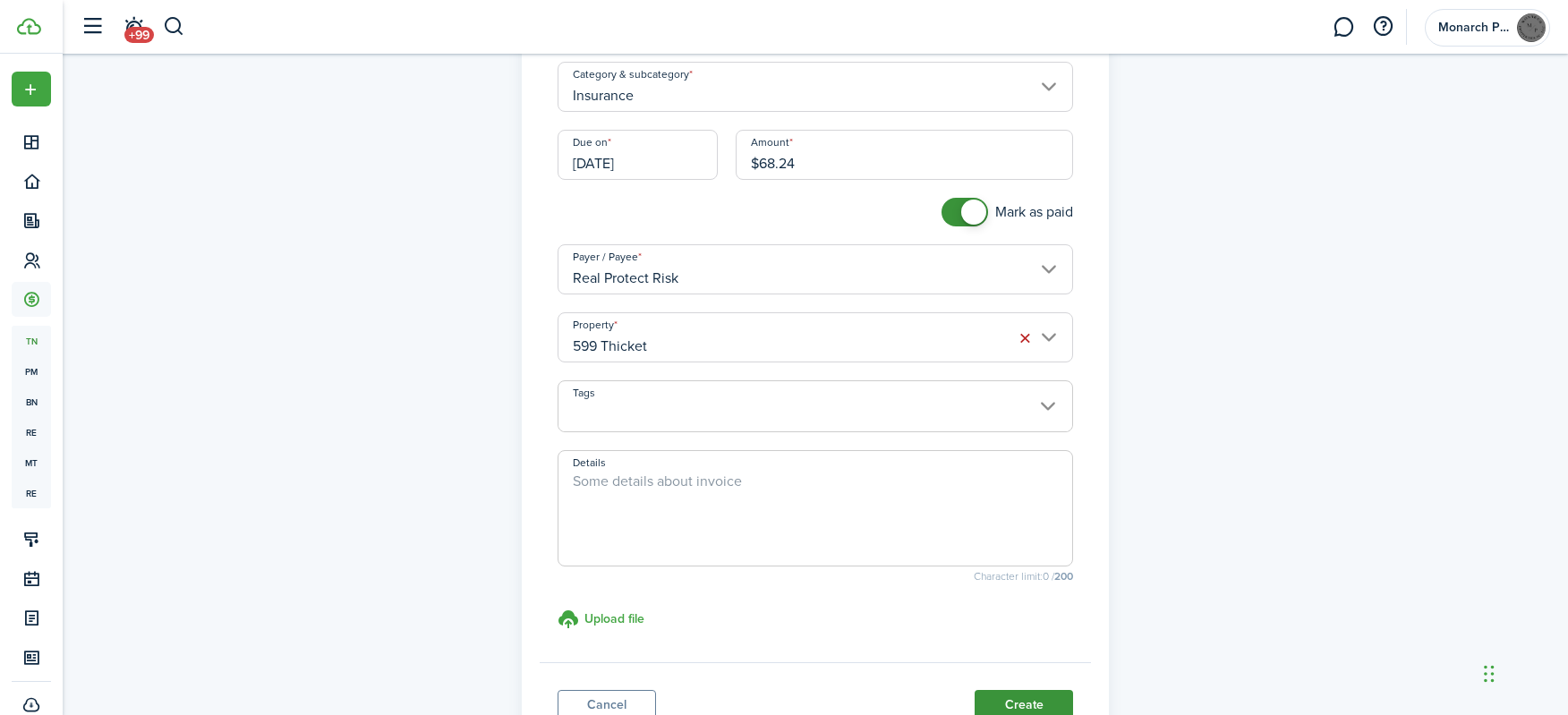
click at [1033, 708] on button "Create" at bounding box center [1024, 705] width 99 height 31
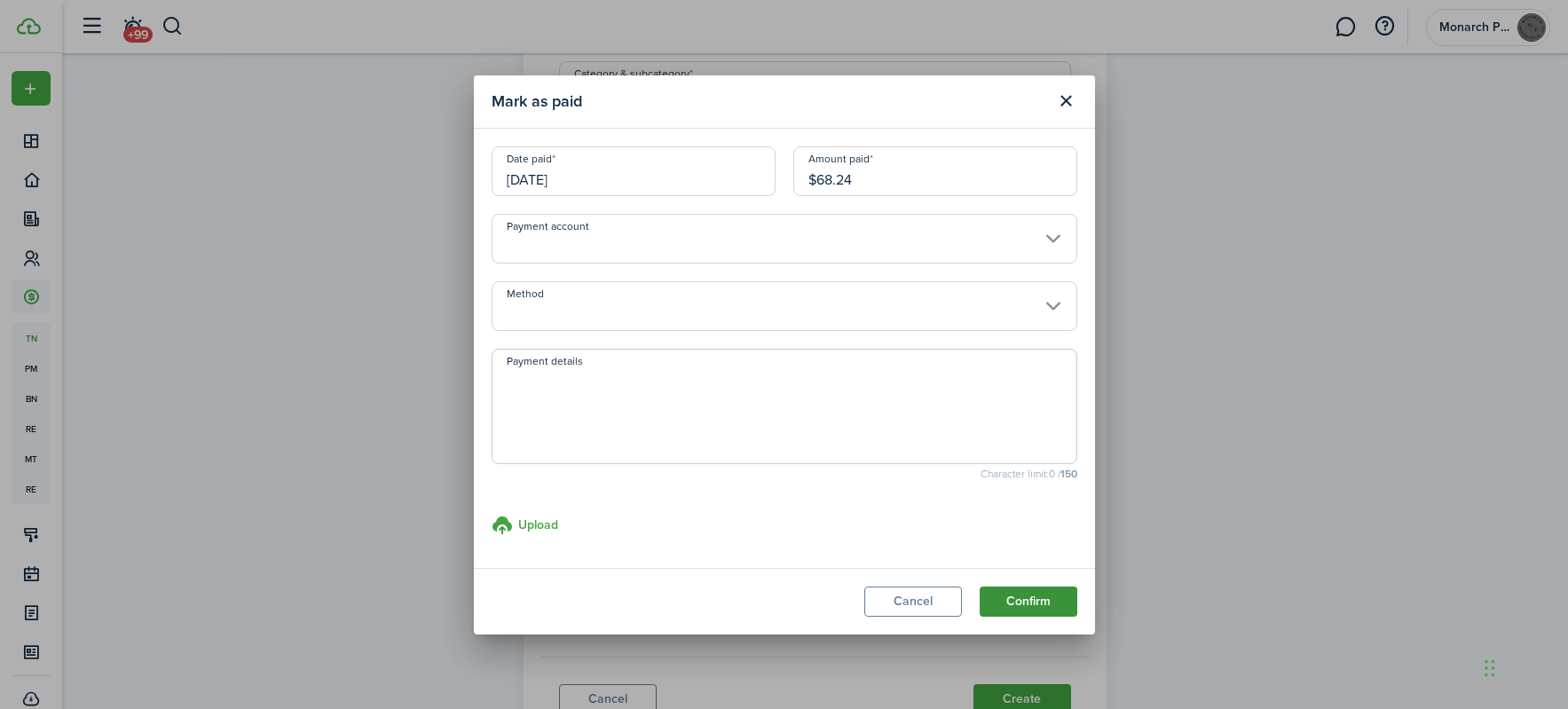
click at [1021, 602] on button "Confirm" at bounding box center [1028, 601] width 98 height 30
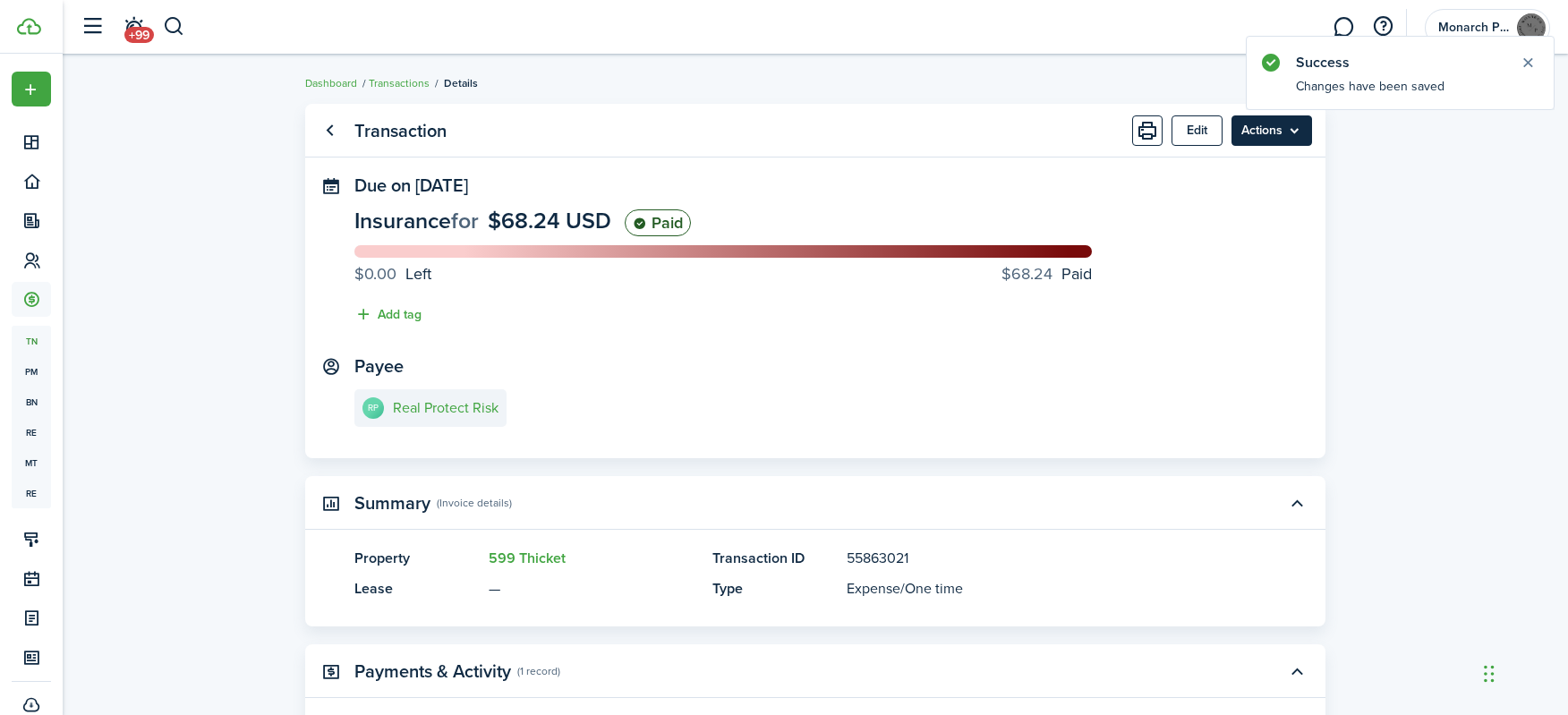
click at [1301, 141] on menu-btn "Actions" at bounding box center [1271, 131] width 80 height 31
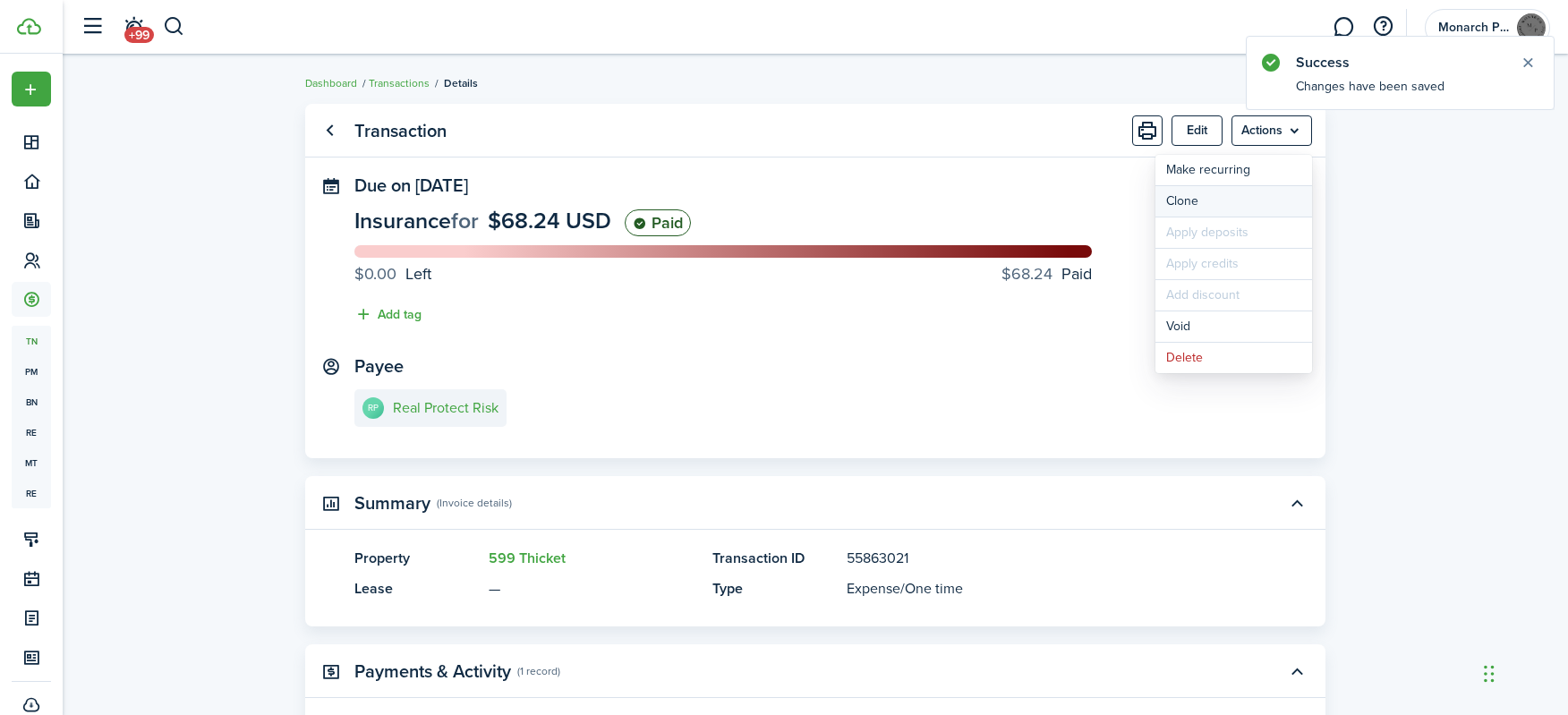
click at [1261, 197] on link "Clone" at bounding box center [1233, 202] width 156 height 31
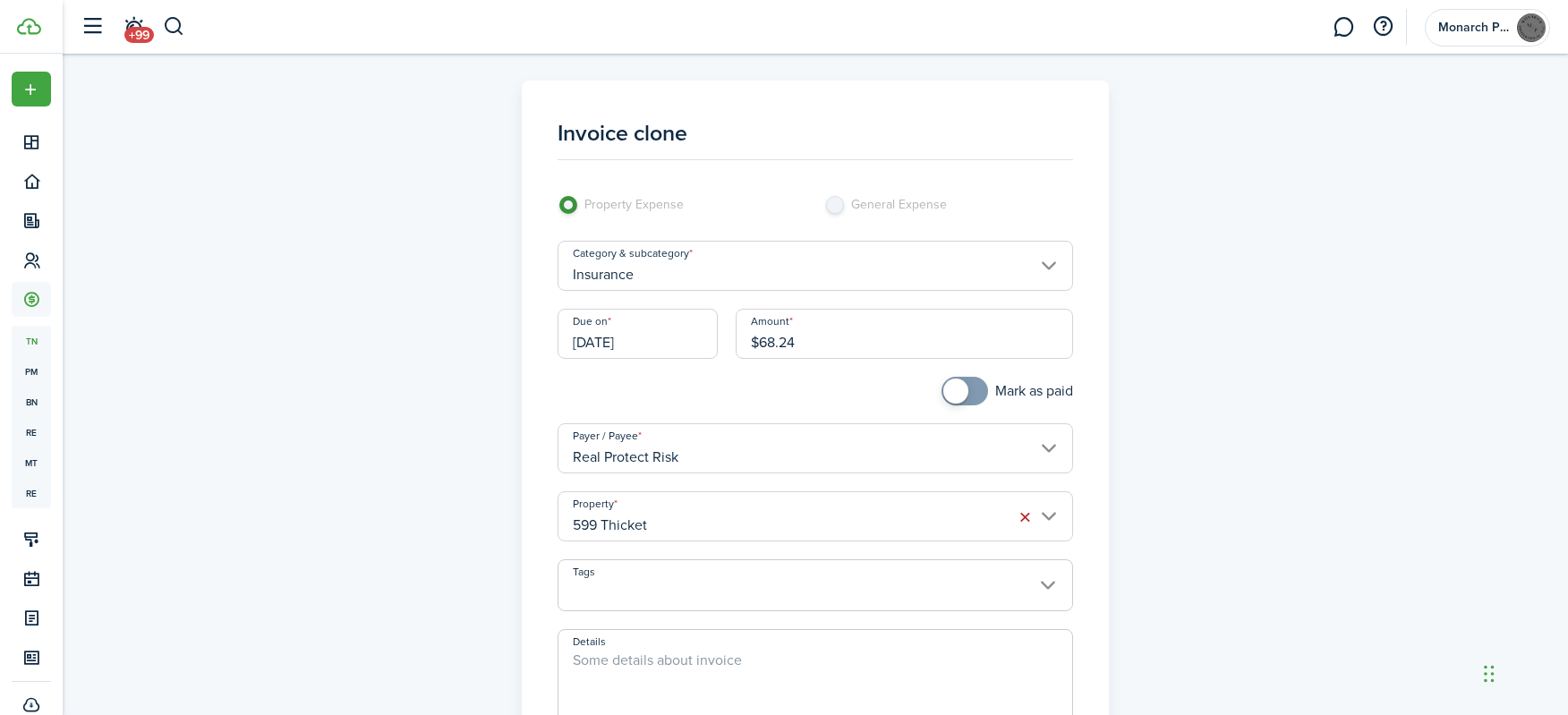
click at [768, 521] on input "599 Thicket" at bounding box center [816, 516] width 516 height 50
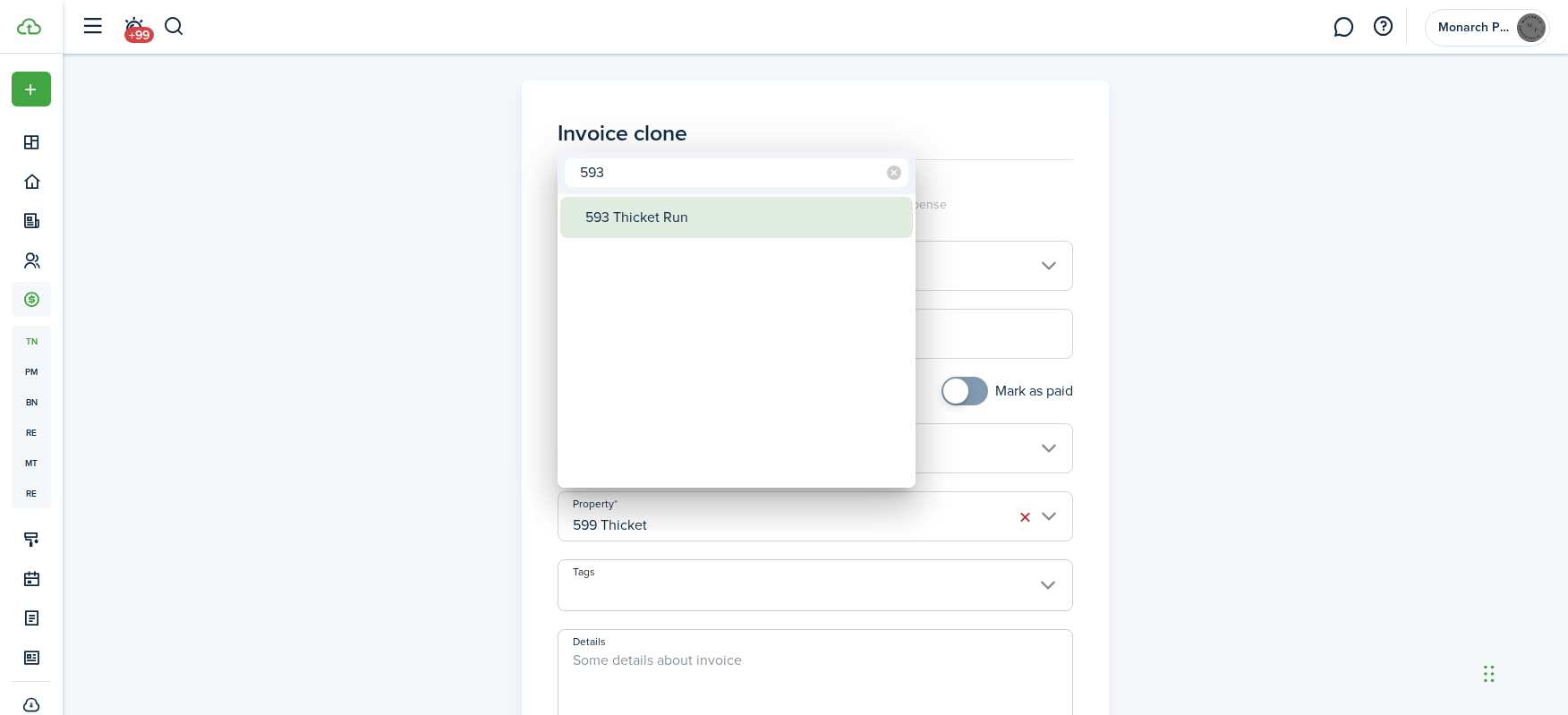
type input "593"
click at [660, 215] on div "593 Thicket Run" at bounding box center [743, 218] width 316 height 42
type input "593 Thicket Run"
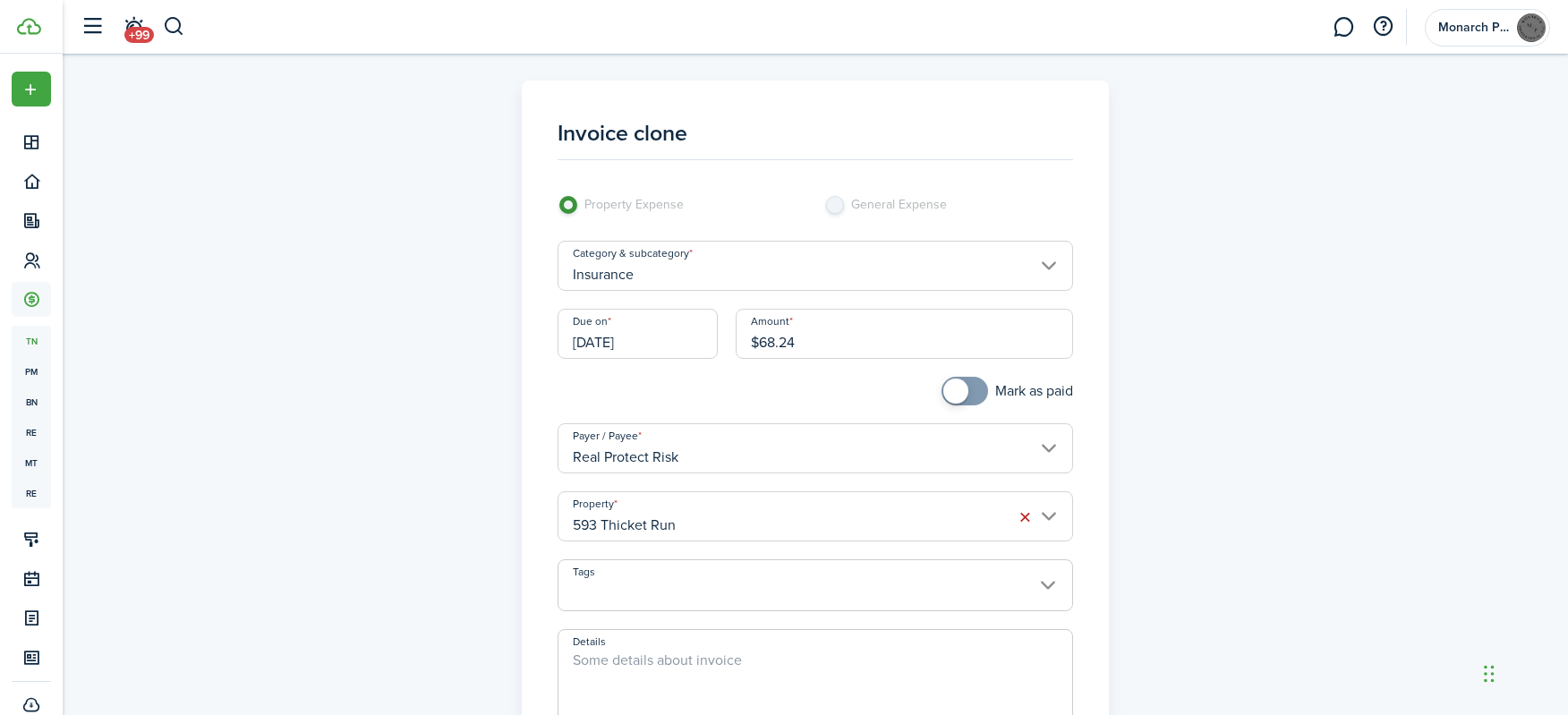
checkbox input "true"
click at [956, 400] on span at bounding box center [956, 391] width 25 height 25
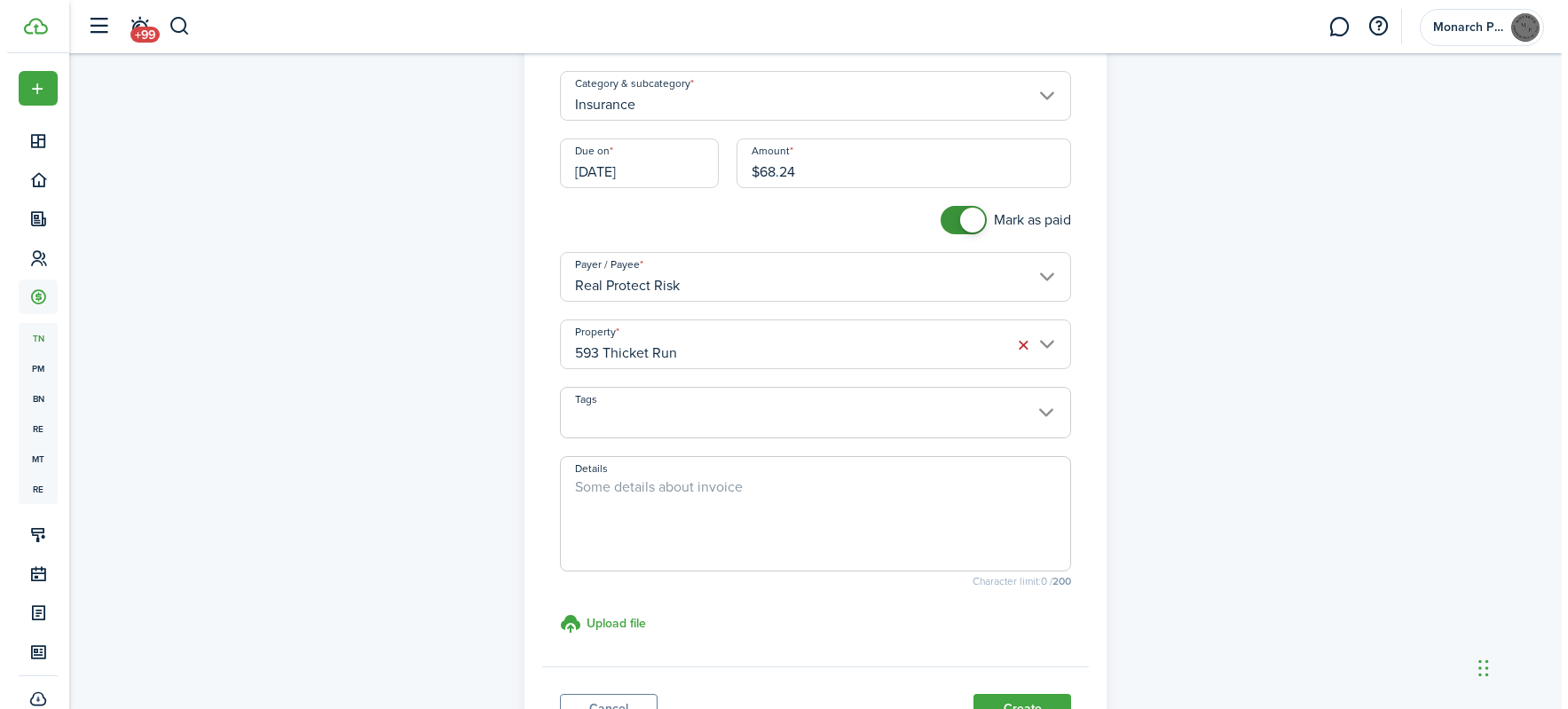
scroll to position [320, 0]
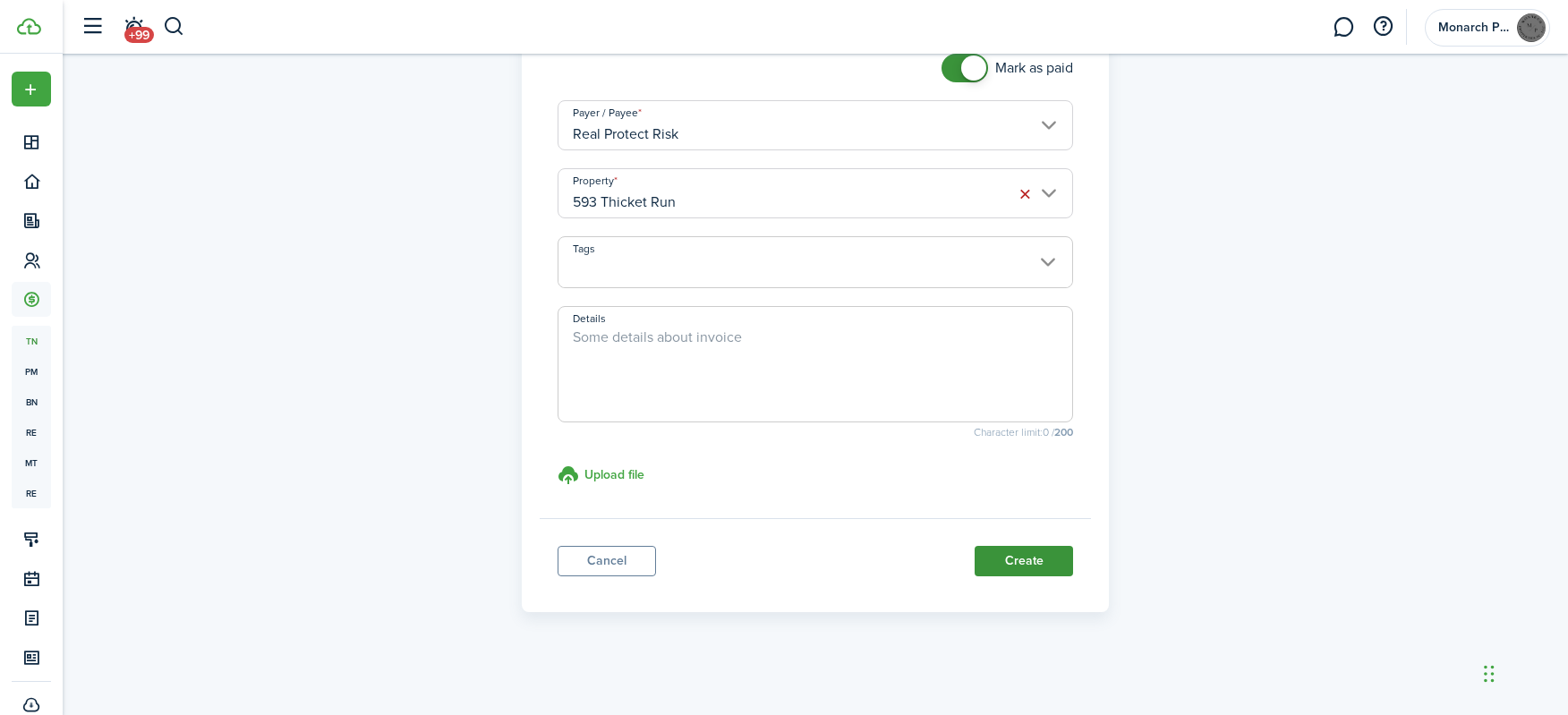
click at [1044, 566] on button "Create" at bounding box center [1024, 561] width 99 height 31
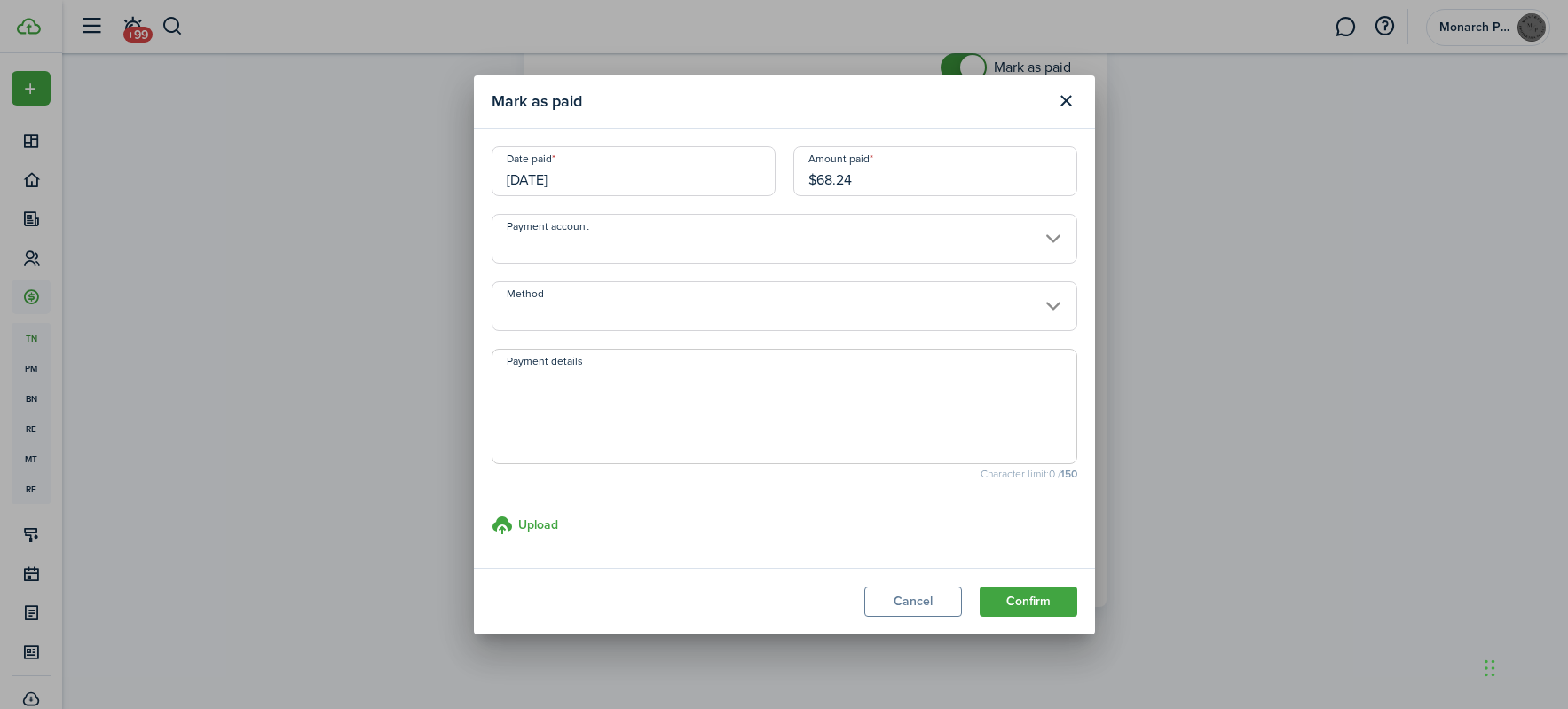
drag, startPoint x: 1025, startPoint y: 610, endPoint x: 1022, endPoint y: 592, distance: 18.2
click at [1018, 597] on button "Confirm" at bounding box center [1028, 601] width 98 height 30
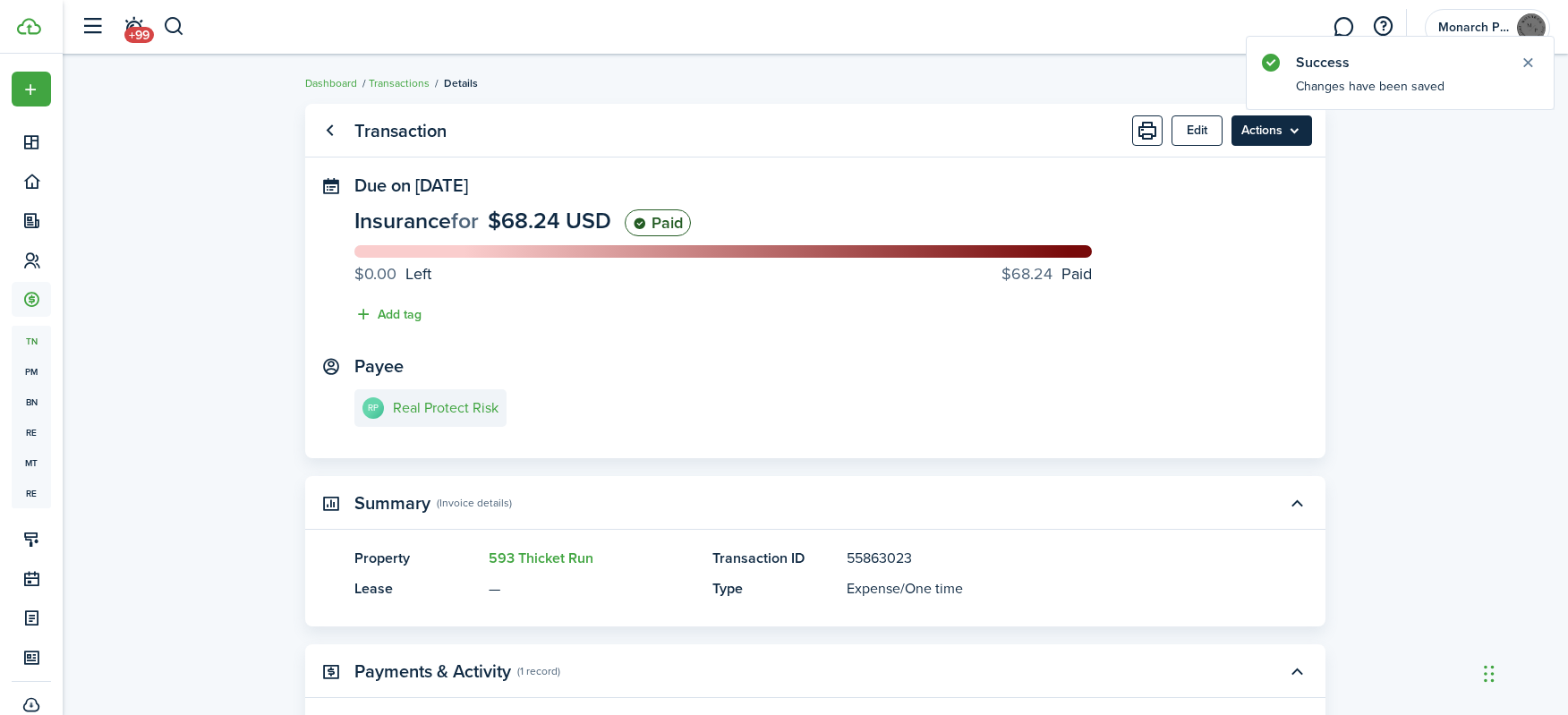
click at [1276, 133] on menu-btn "Actions" at bounding box center [1271, 131] width 80 height 31
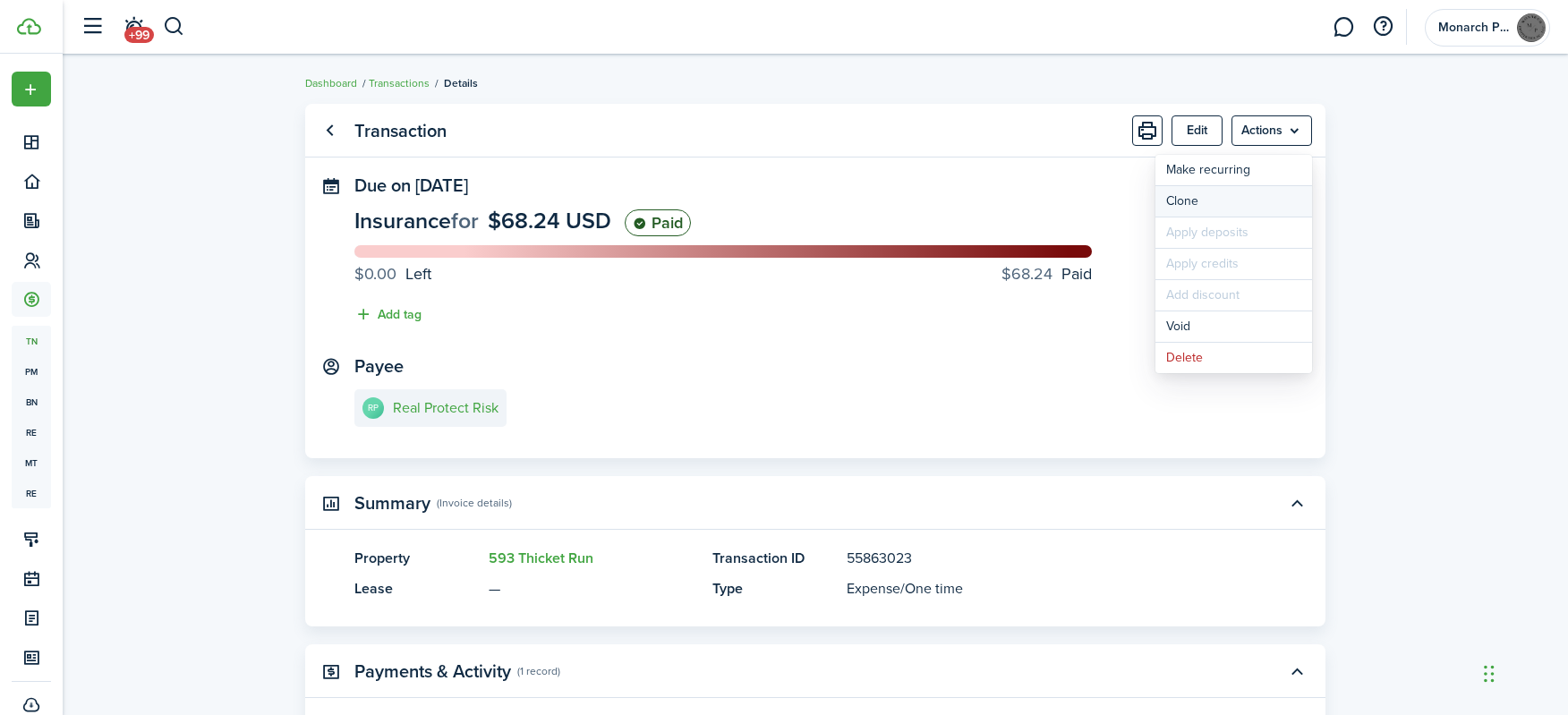
click at [1233, 212] on link "Clone" at bounding box center [1233, 202] width 156 height 31
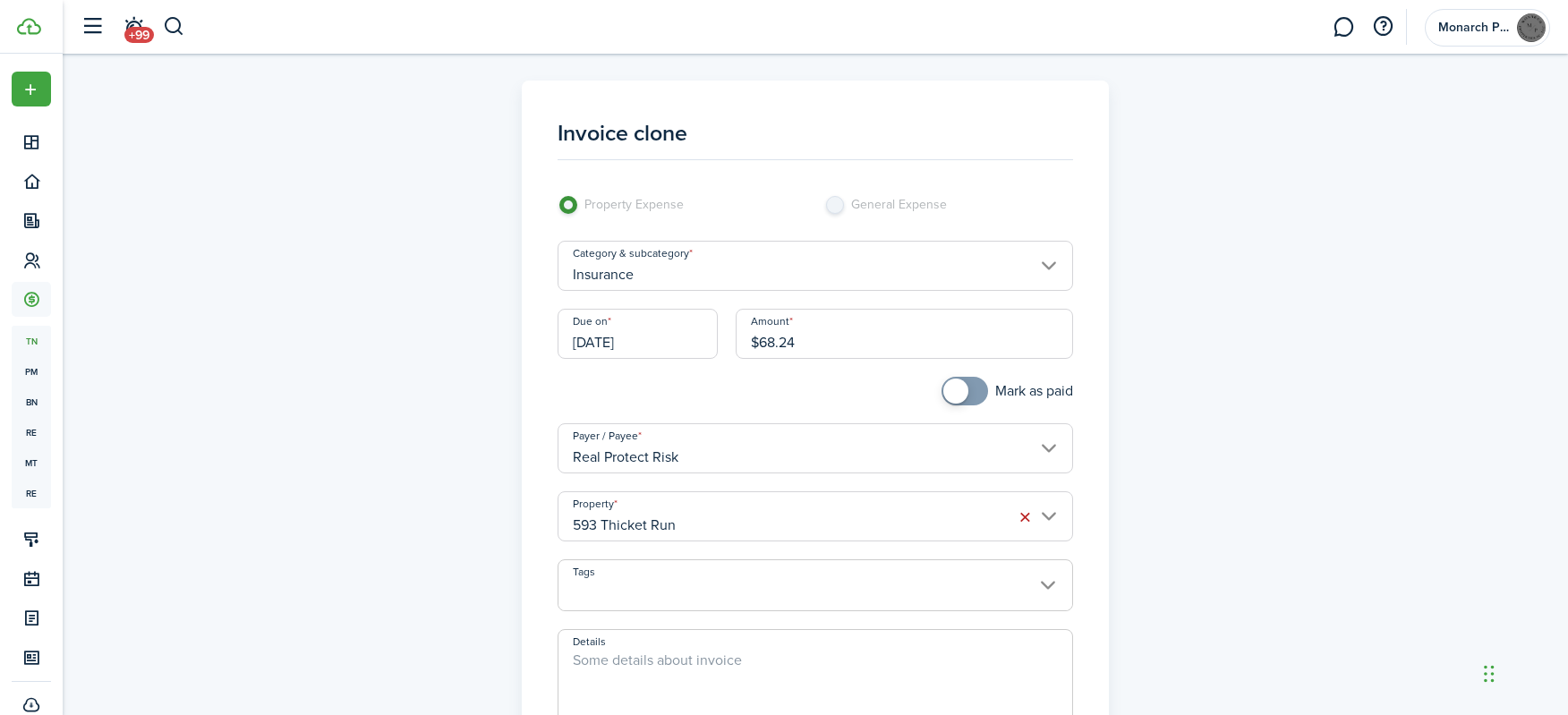
checkbox input "true"
click at [954, 386] on span at bounding box center [956, 391] width 25 height 25
click at [808, 520] on input "593 Thicket Run" at bounding box center [816, 516] width 516 height 50
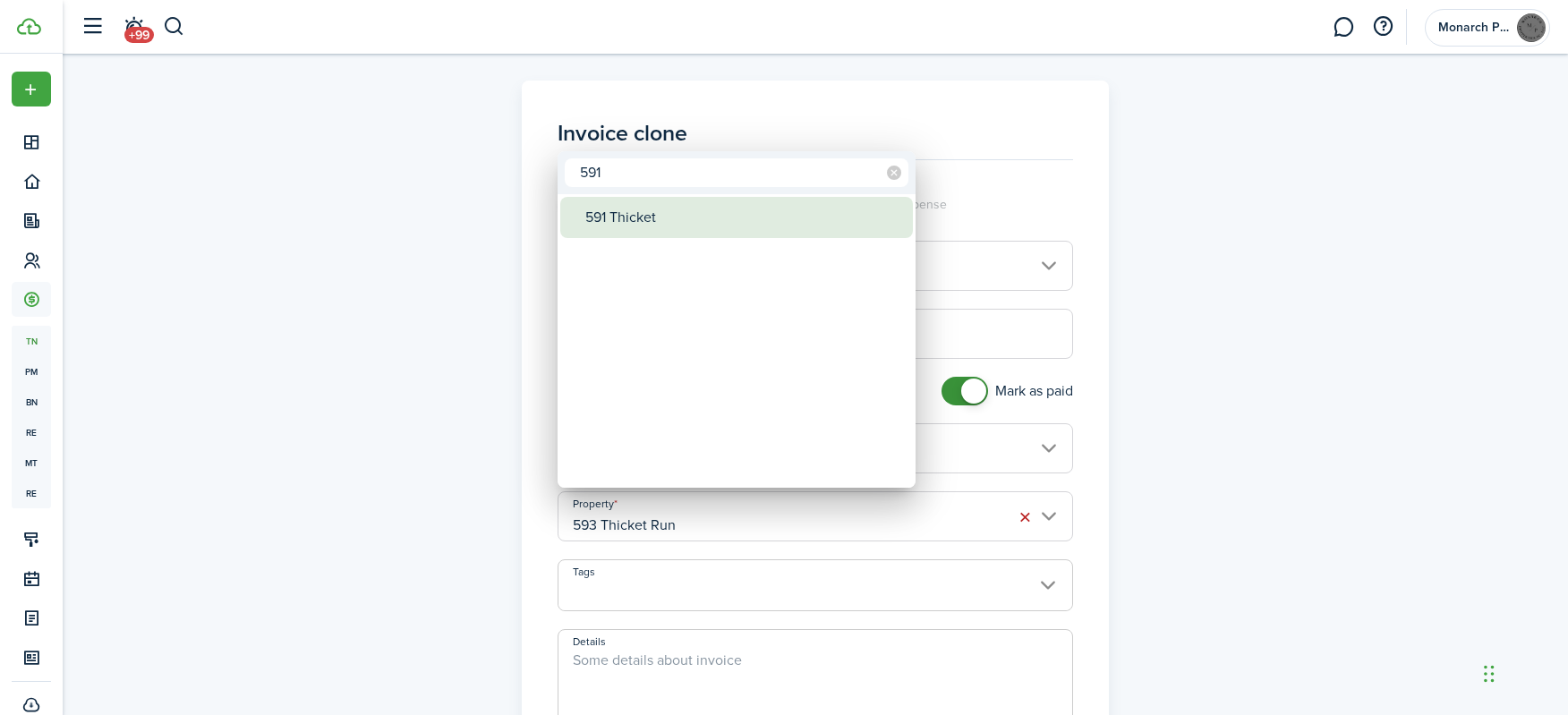
type input "591"
click at [633, 200] on div "591 Thicket" at bounding box center [743, 218] width 316 height 42
type input "591 Thicket"
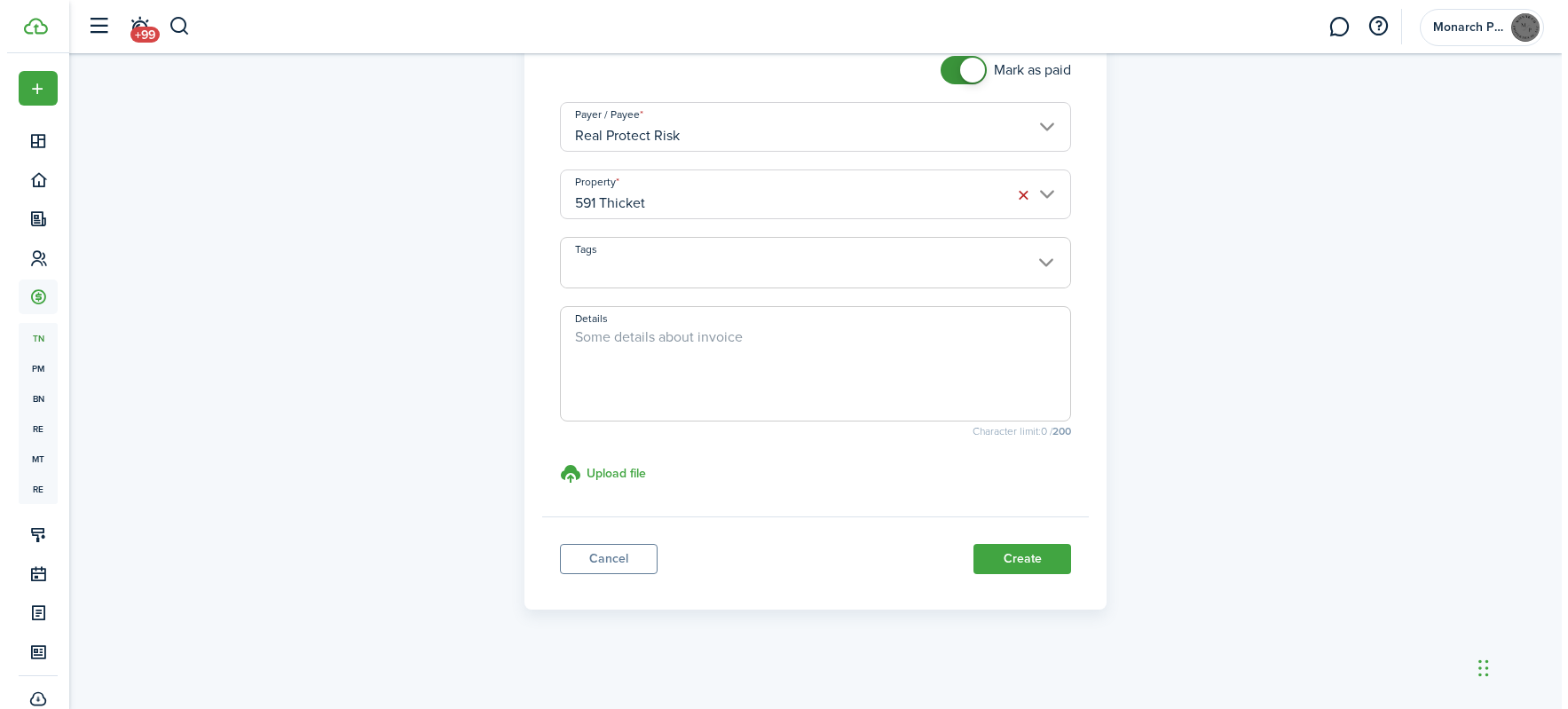
scroll to position [320, 0]
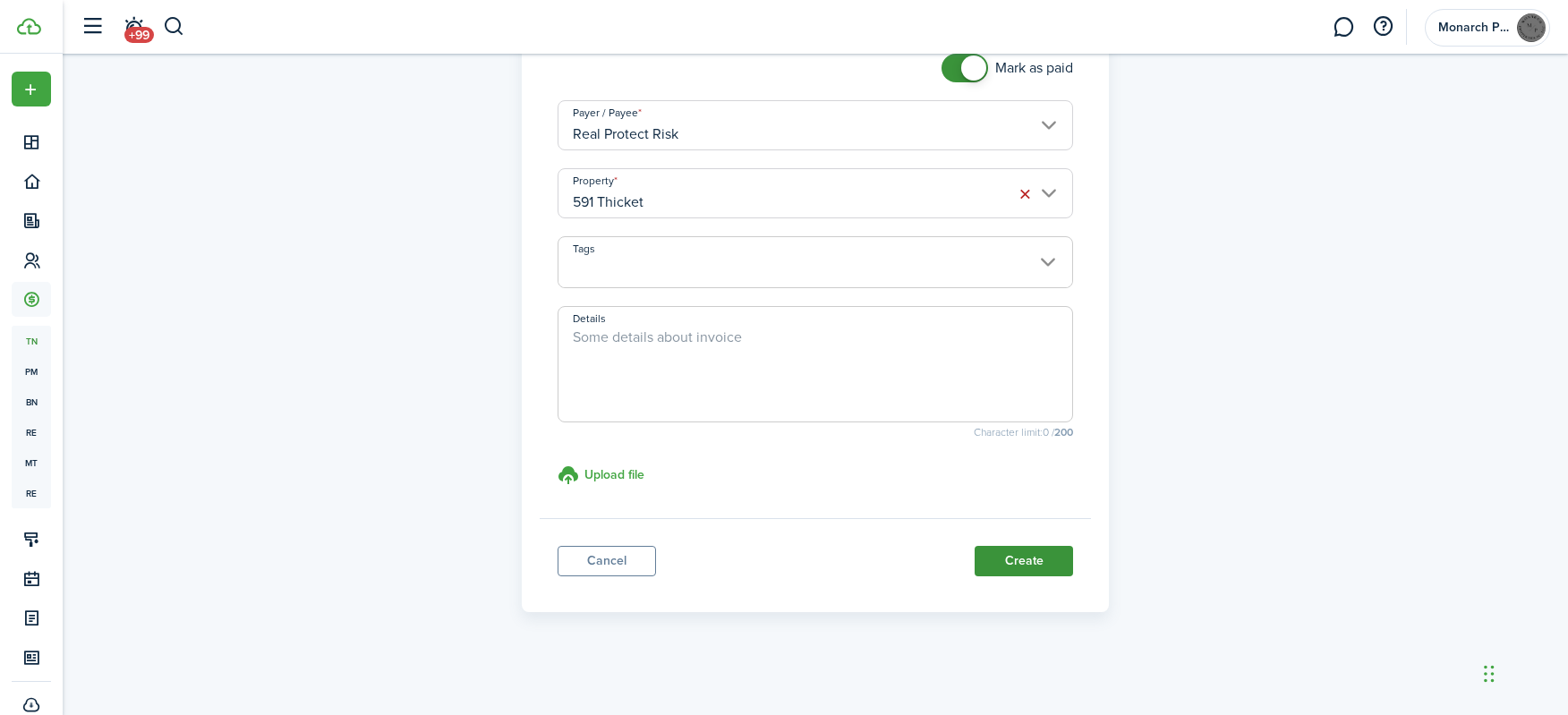
click at [1018, 561] on button "Create" at bounding box center [1024, 561] width 99 height 31
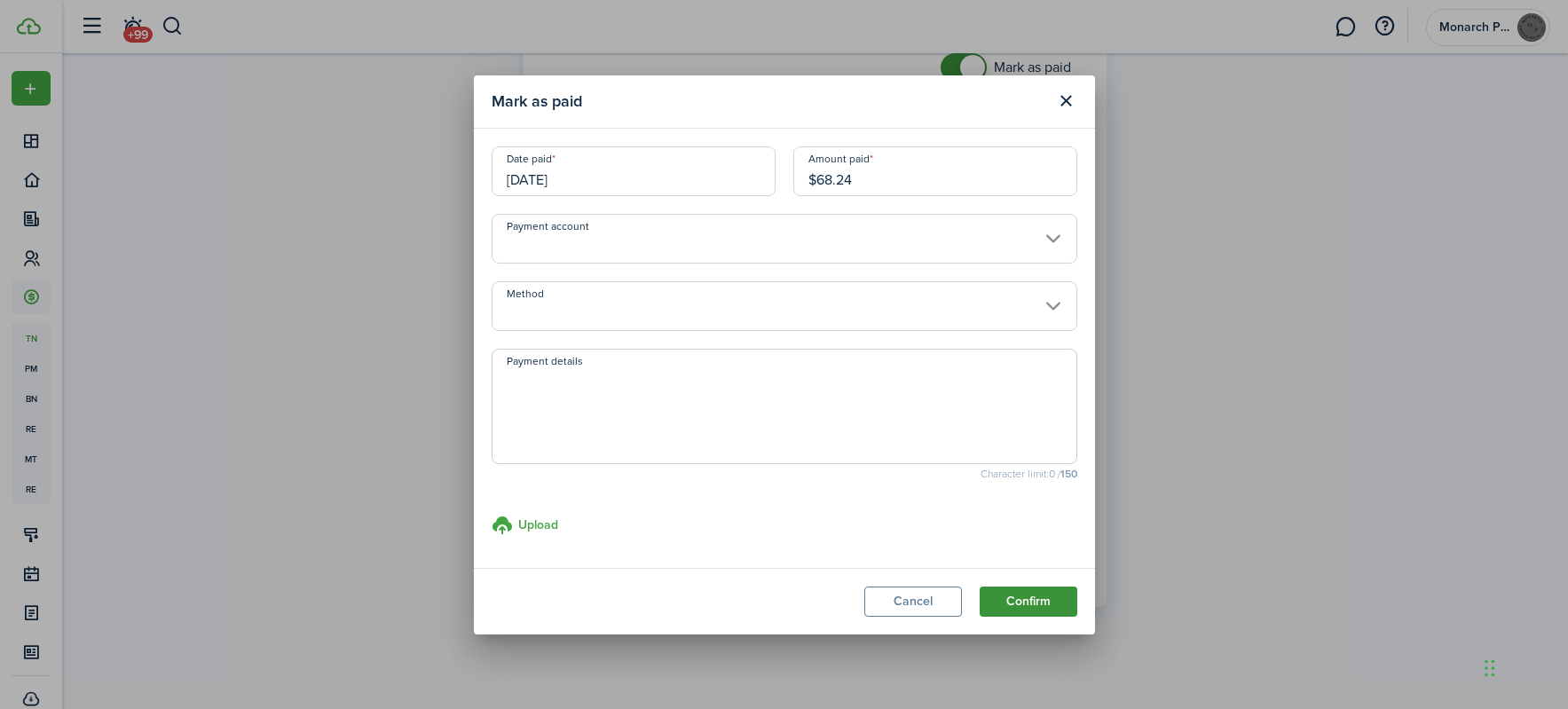
click at [1033, 606] on button "Confirm" at bounding box center [1028, 601] width 98 height 30
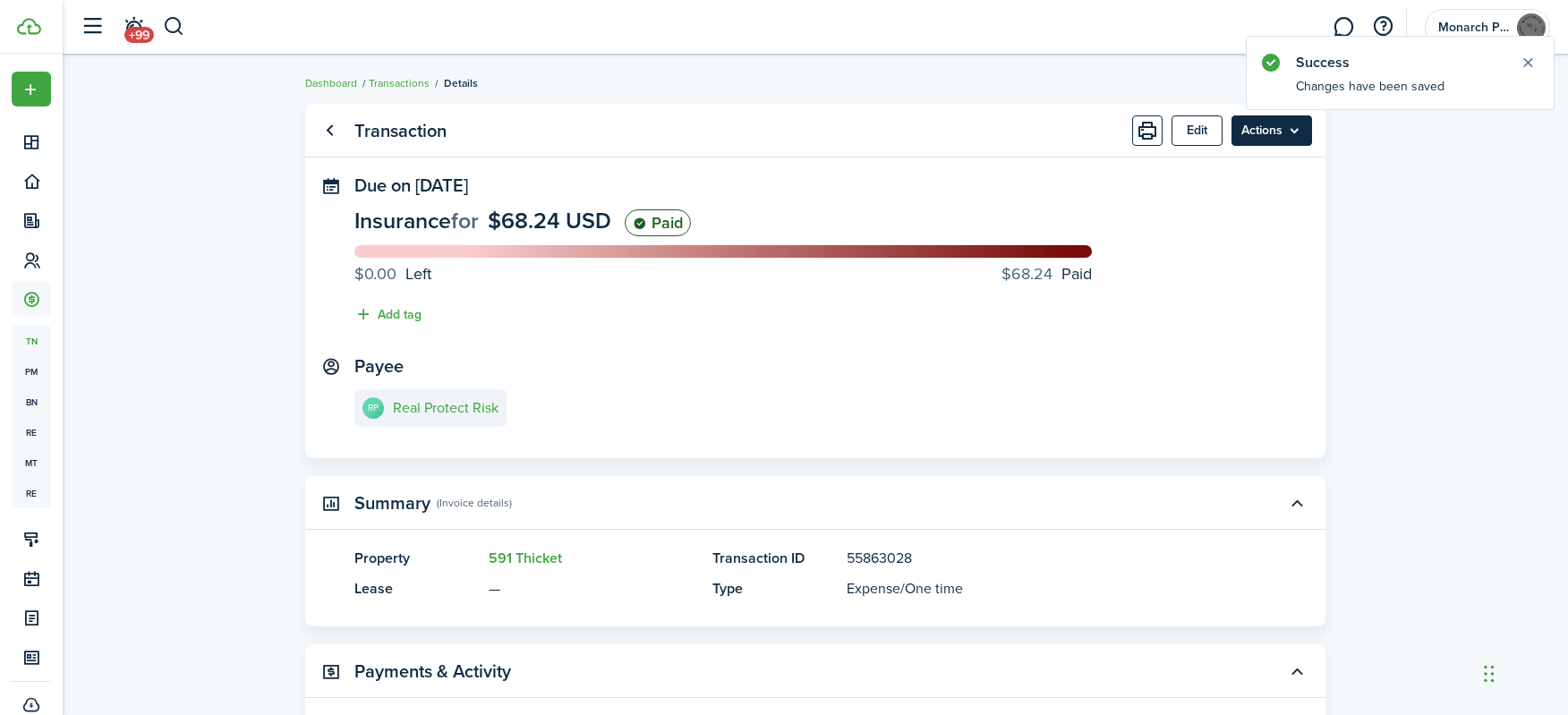
click at [1285, 137] on menu-btn "Actions" at bounding box center [1271, 131] width 80 height 31
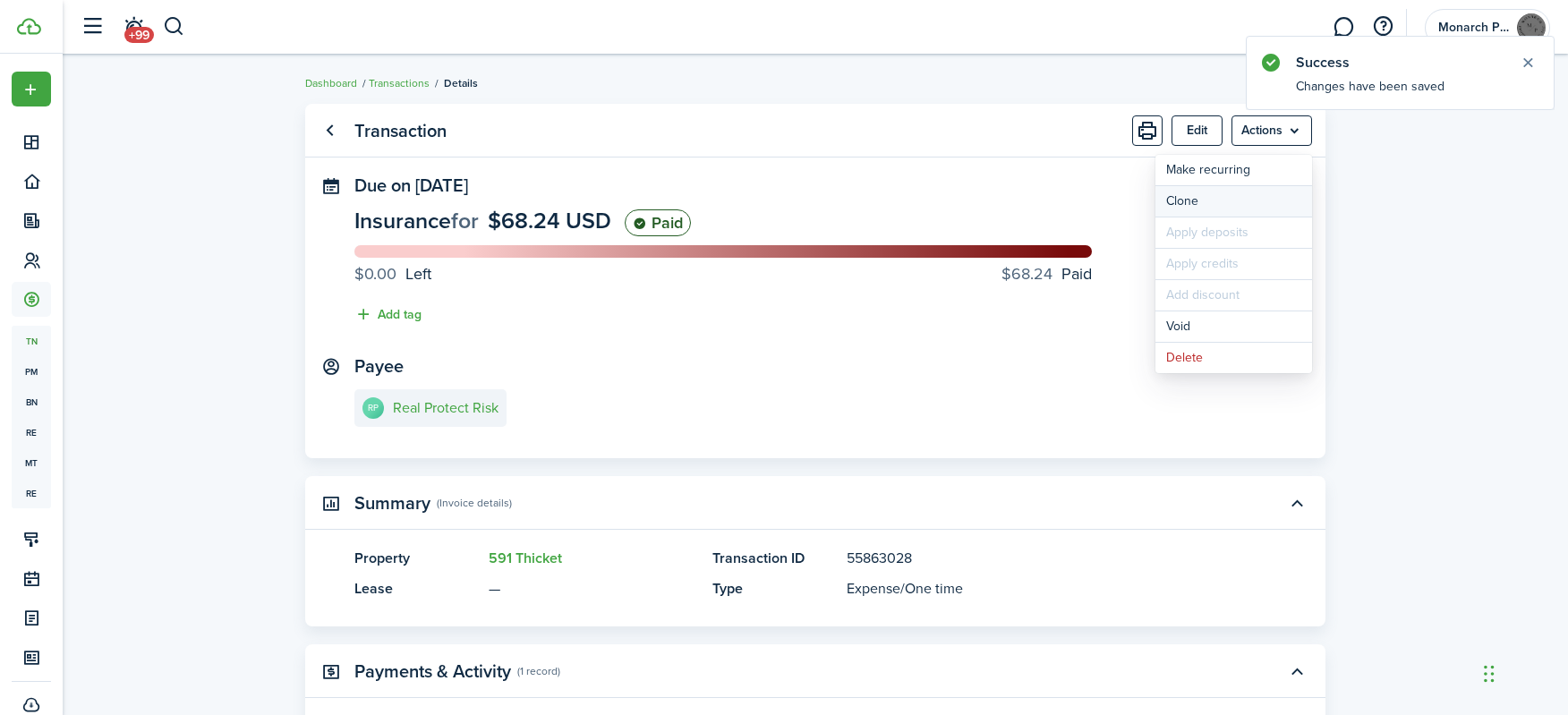
click at [1269, 207] on link "Clone" at bounding box center [1233, 202] width 156 height 31
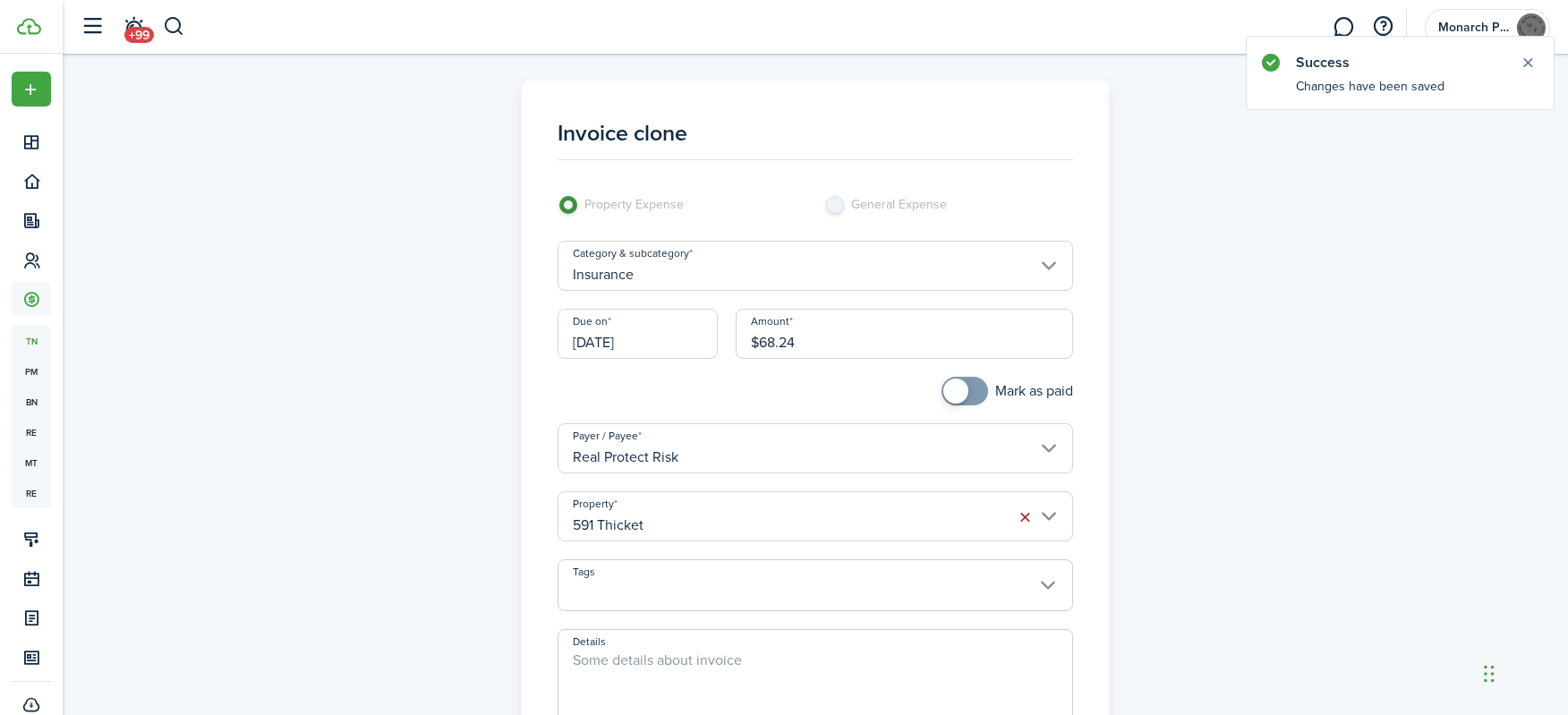
checkbox input "true"
click at [949, 396] on span at bounding box center [956, 391] width 25 height 25
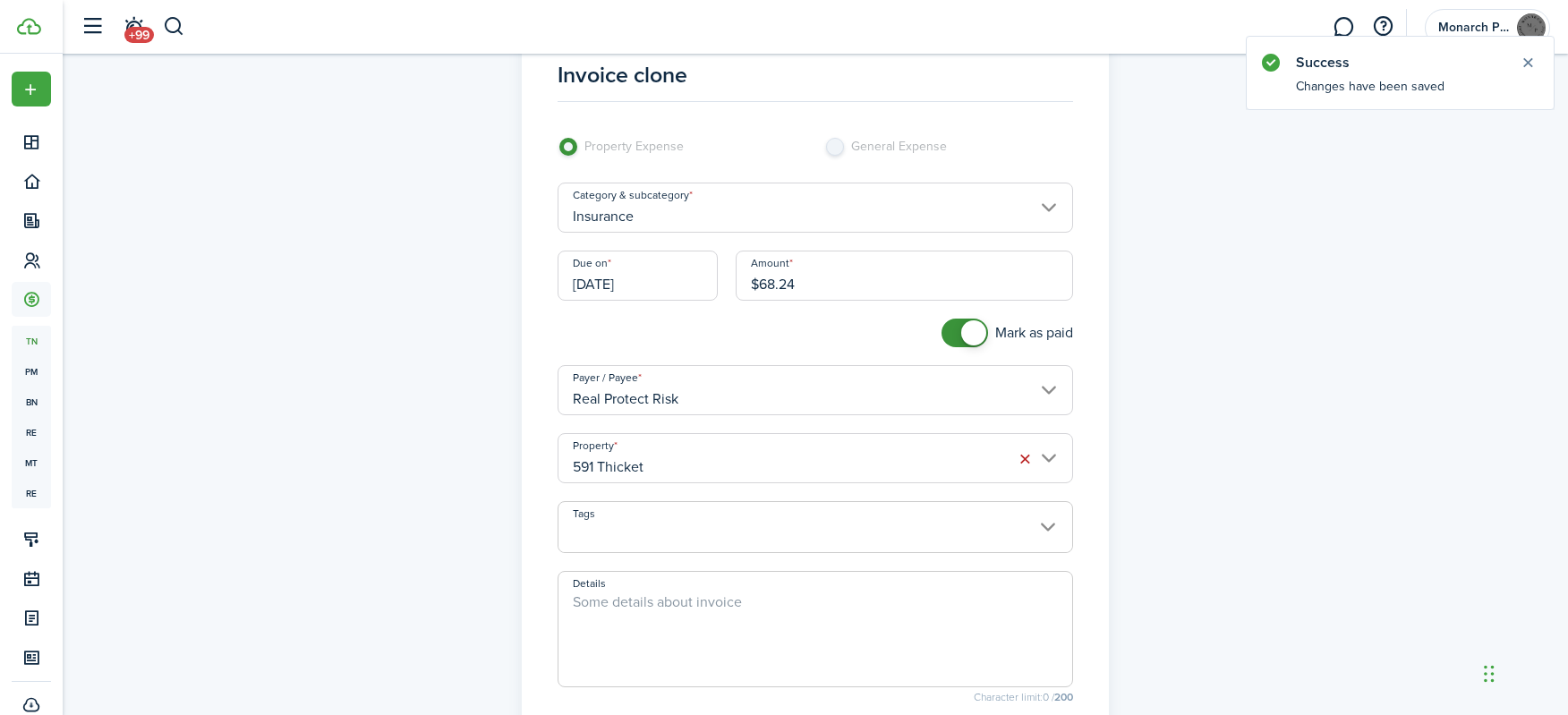
scroll to position [89, 0]
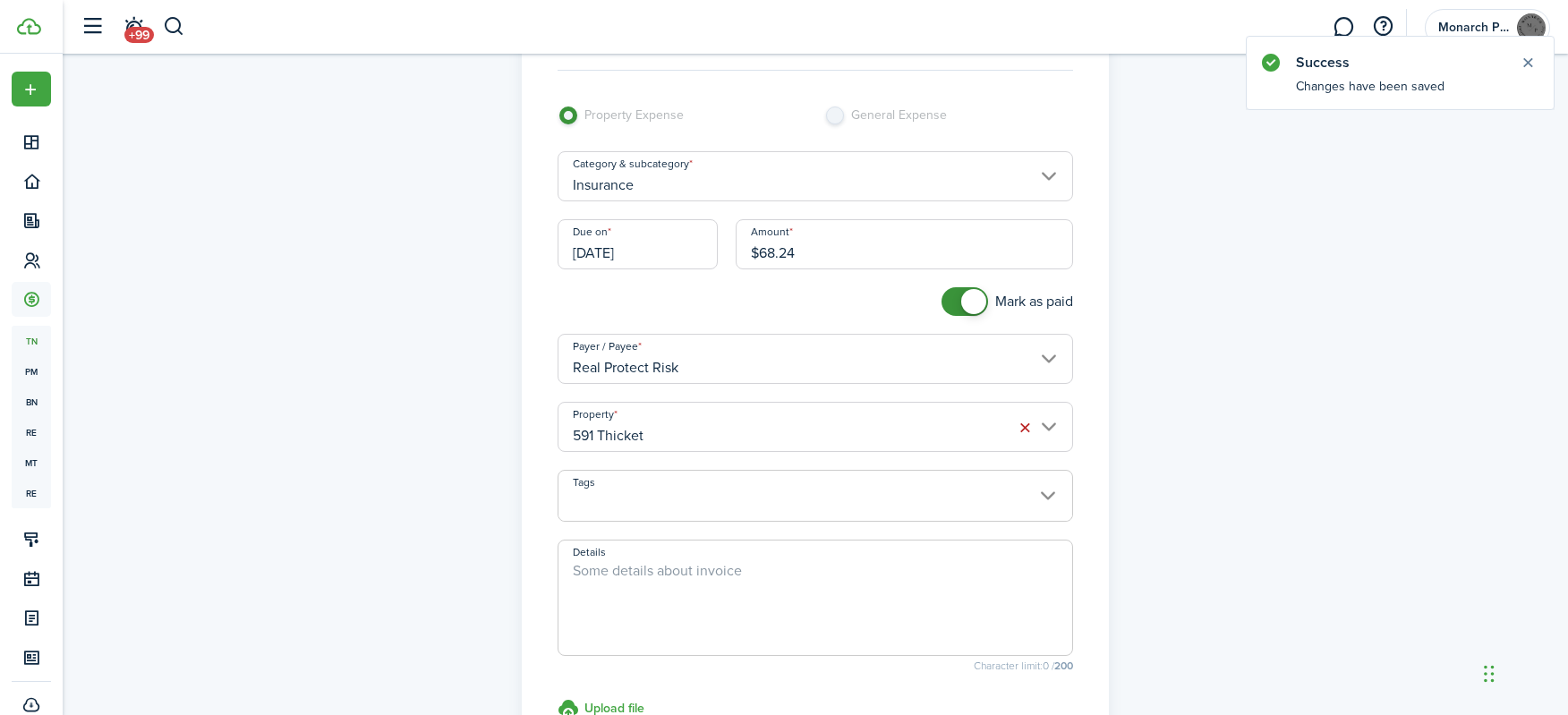
click at [836, 432] on input "591 Thicket" at bounding box center [816, 427] width 516 height 50
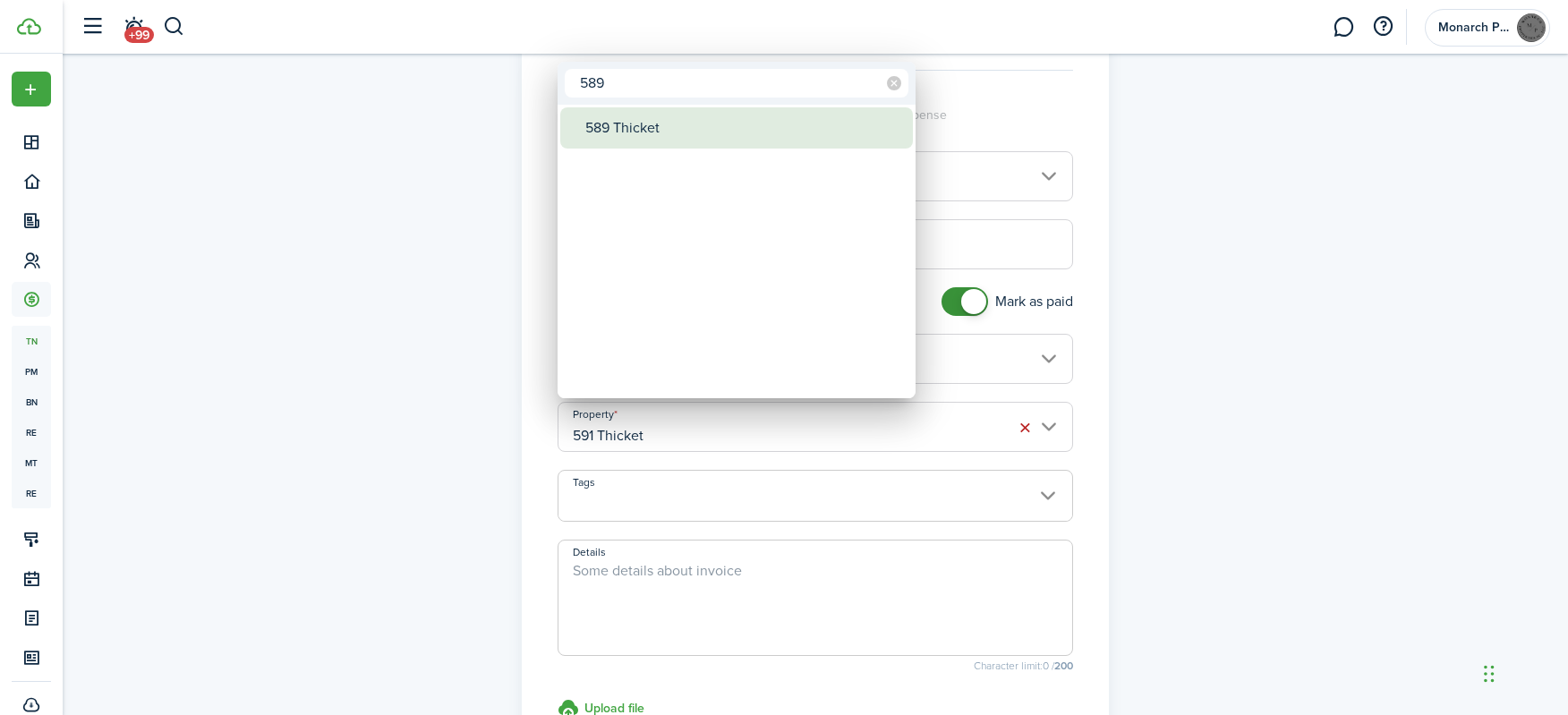
type input "589"
click at [635, 133] on div "589 Thicket" at bounding box center [743, 128] width 316 height 42
type input "589 Thicket"
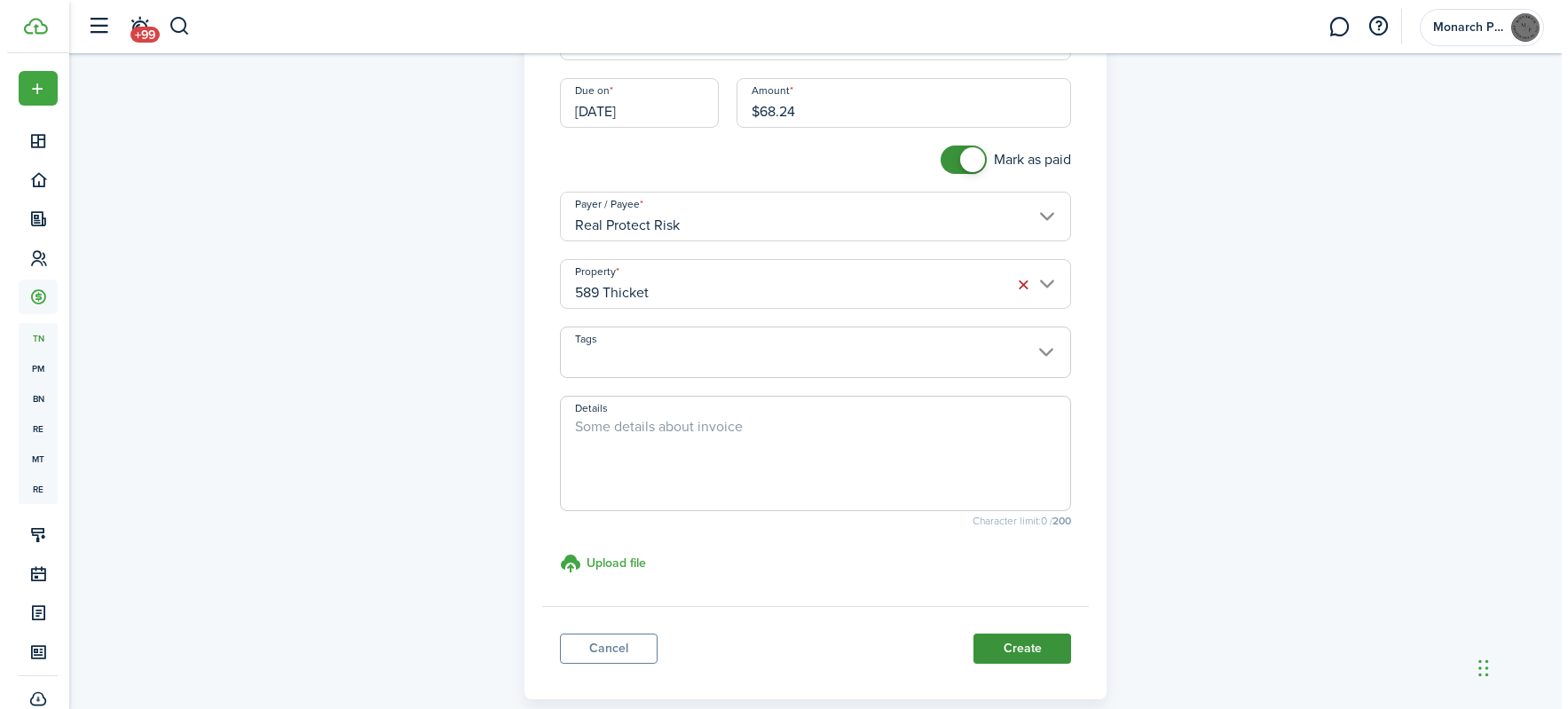
scroll to position [320, 0]
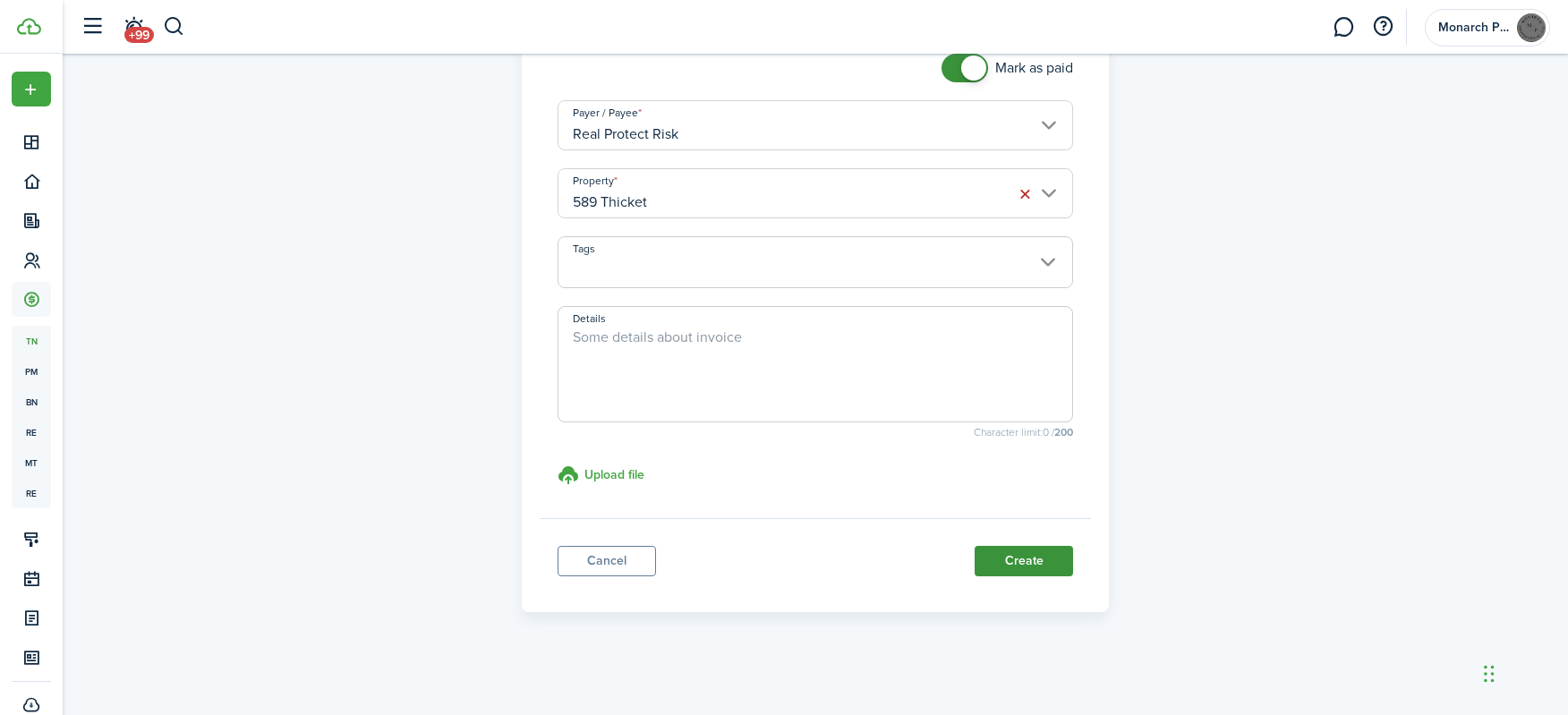
click at [1040, 566] on button "Create" at bounding box center [1024, 561] width 99 height 31
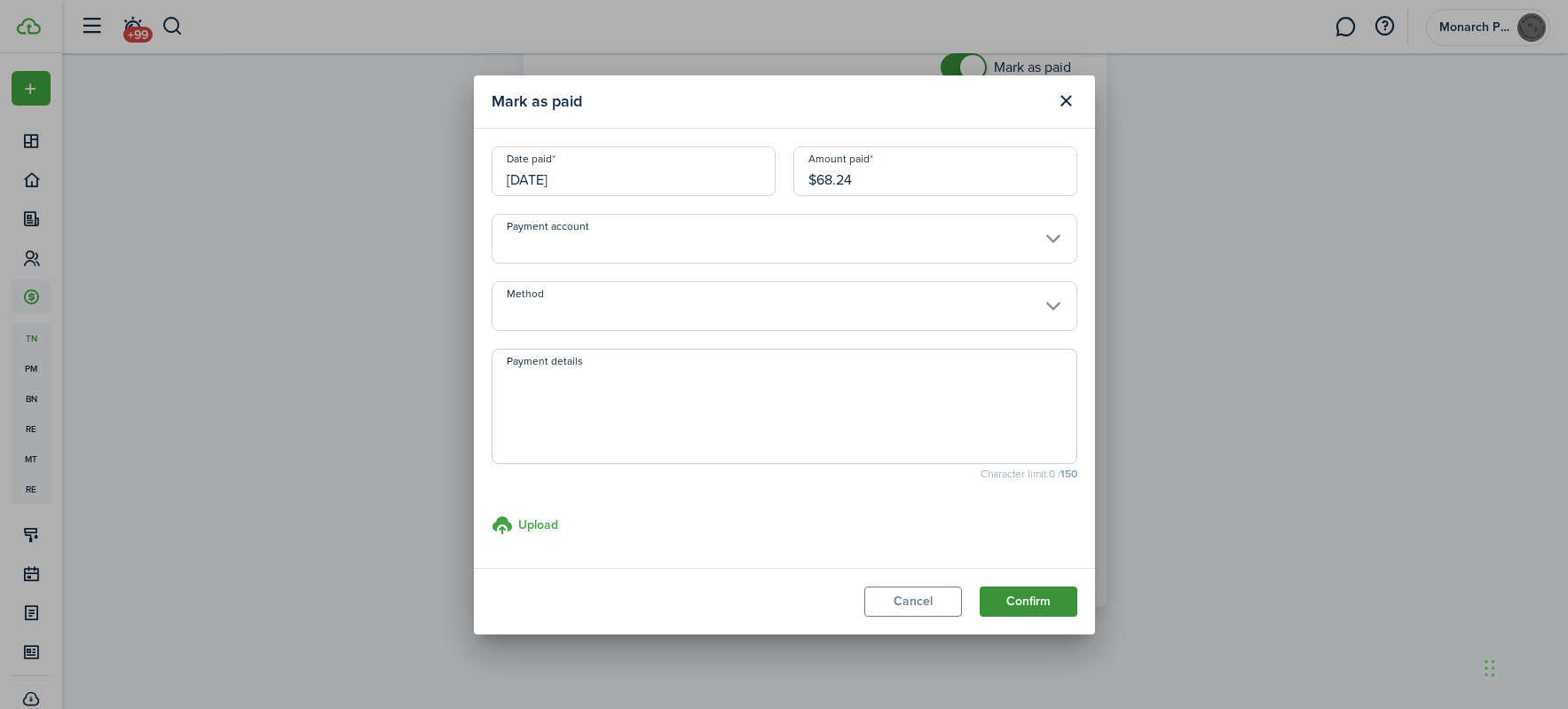
drag, startPoint x: 1047, startPoint y: 611, endPoint x: 1049, endPoint y: 598, distance: 13.2
click at [1047, 610] on button "Confirm" at bounding box center [1028, 601] width 98 height 30
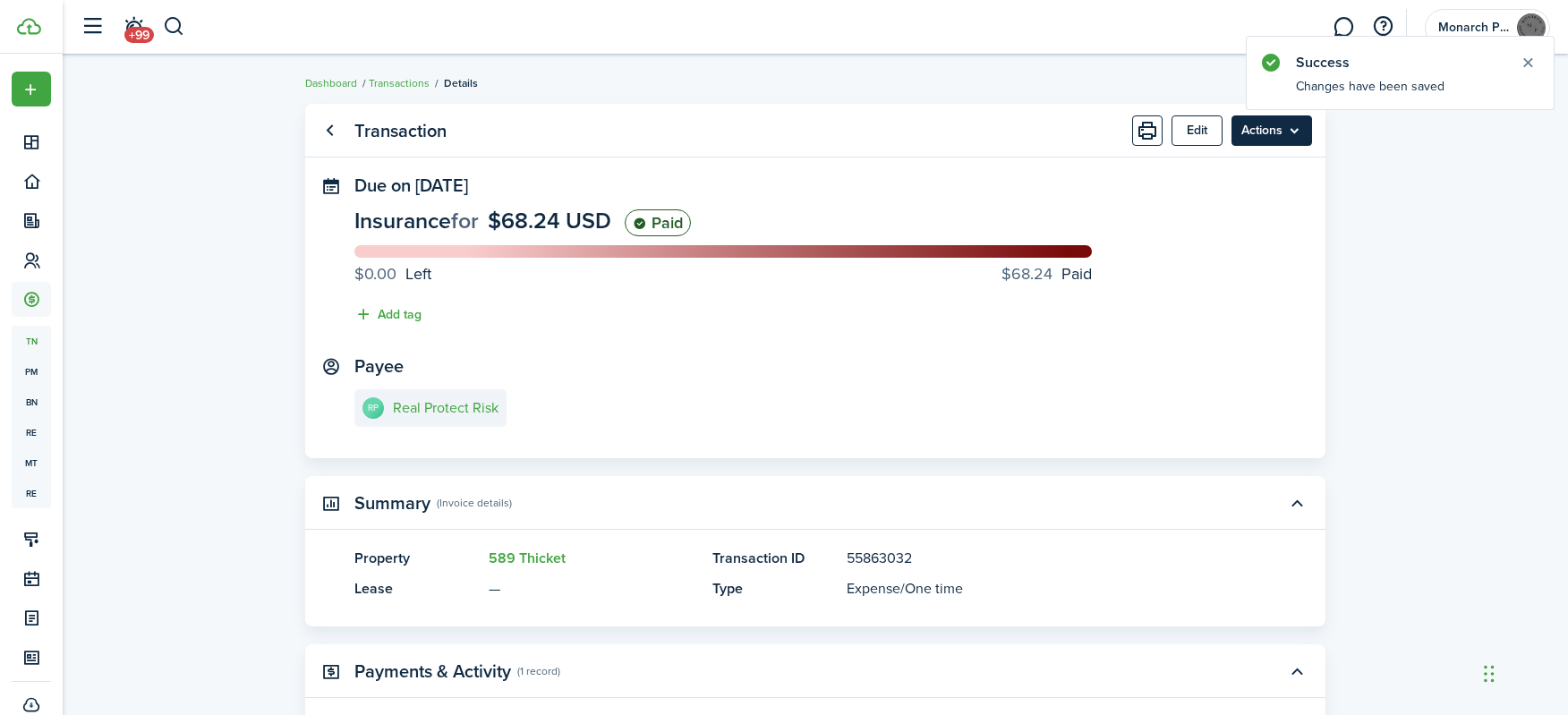
click at [1303, 136] on menu-btn "Actions" at bounding box center [1271, 131] width 80 height 31
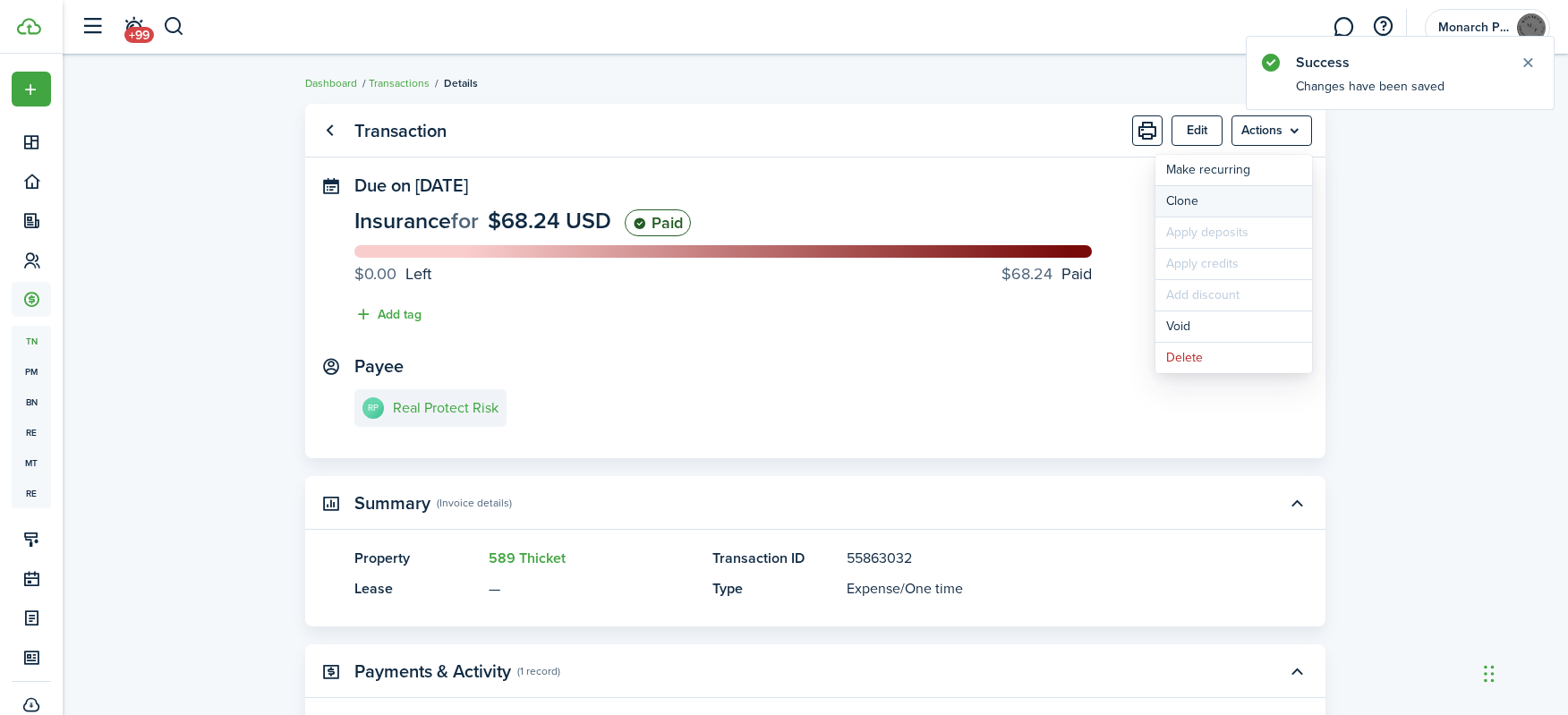
click at [1265, 208] on link "Clone" at bounding box center [1233, 202] width 156 height 31
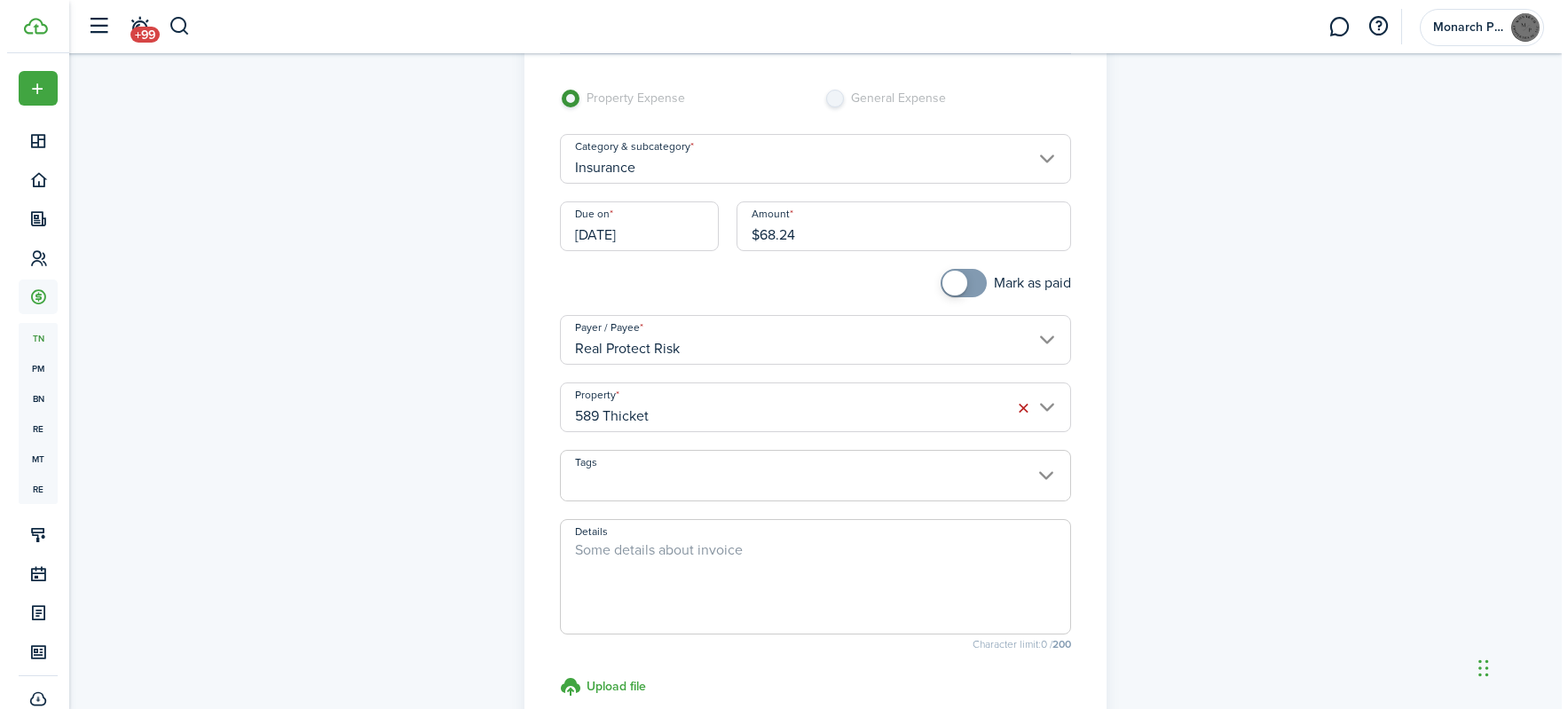
scroll to position [266, 0]
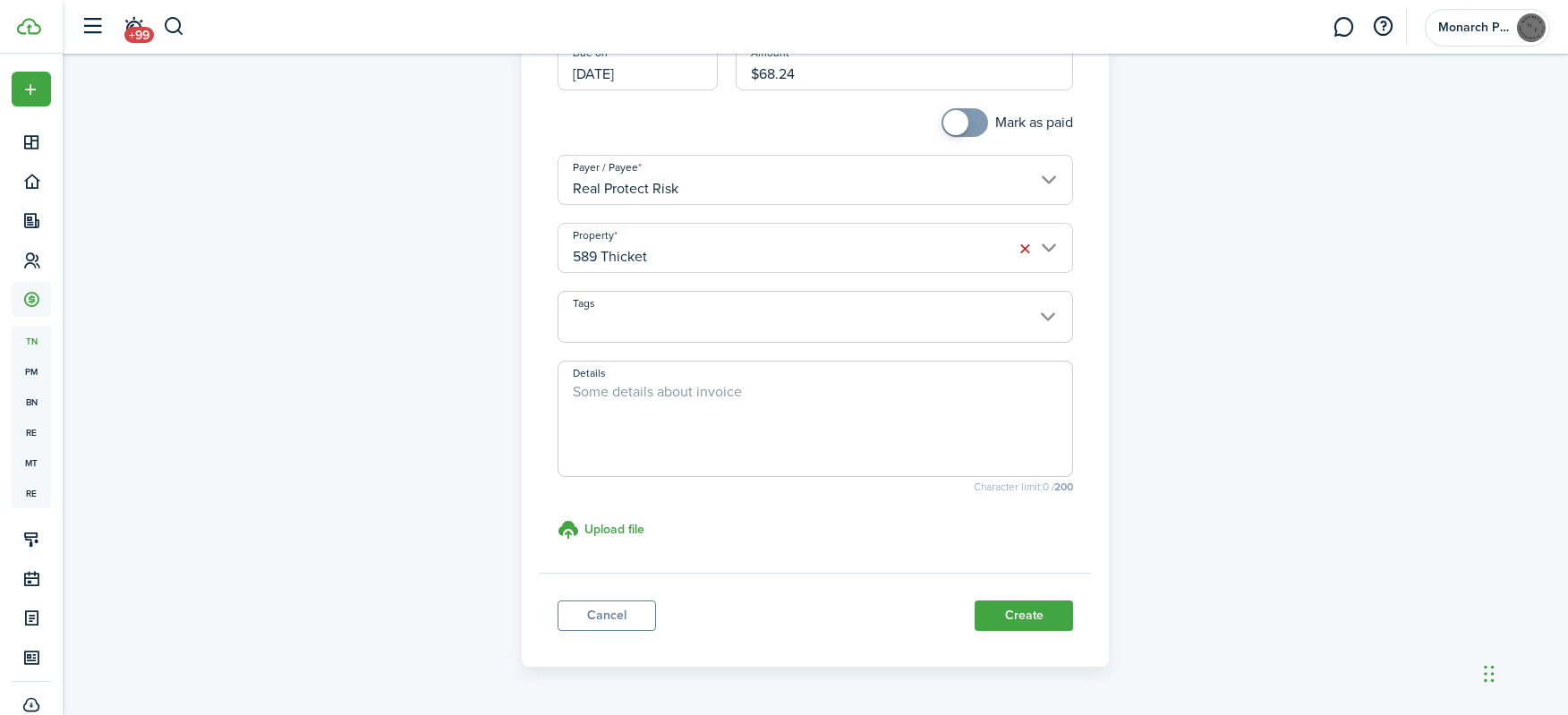
click at [809, 253] on input "589 Thicket" at bounding box center [816, 248] width 516 height 50
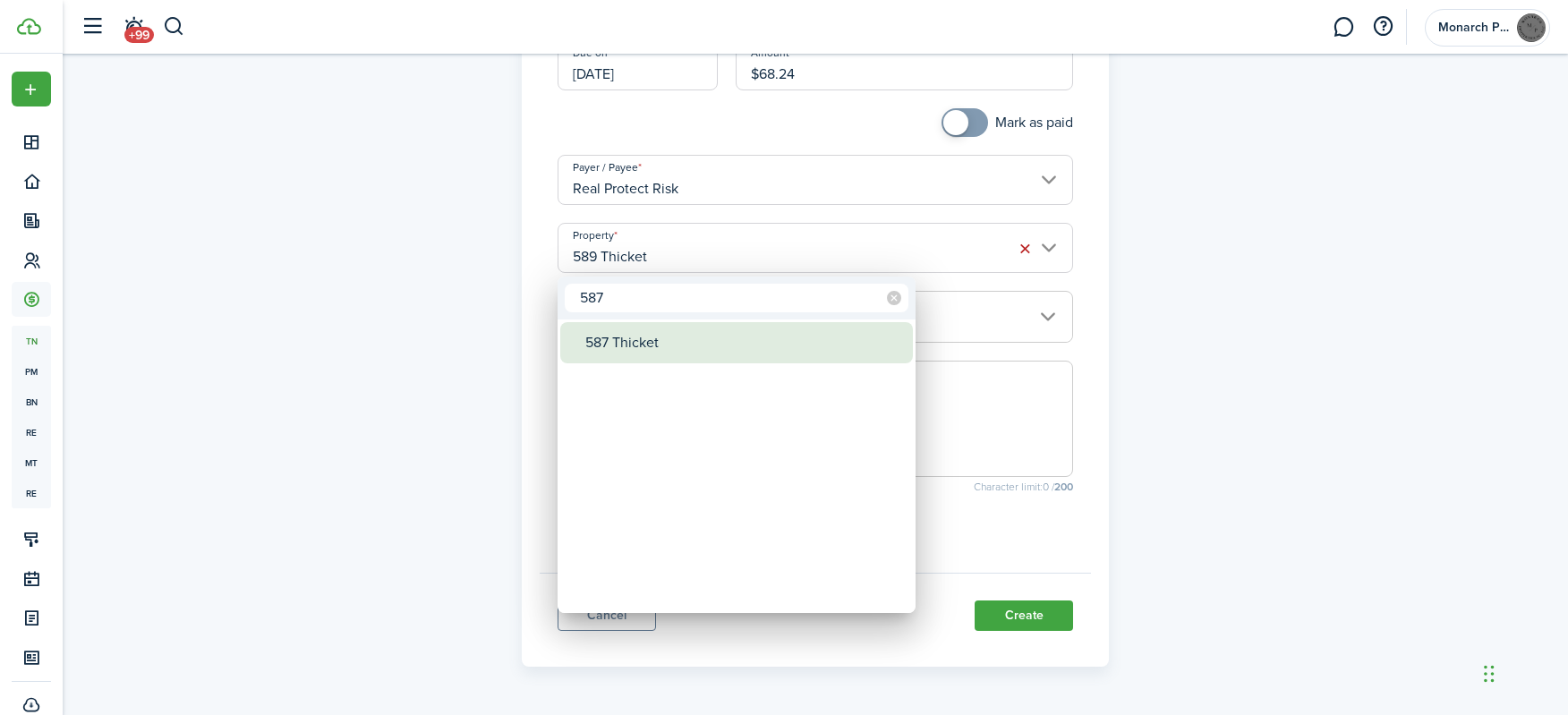
type input "587"
click at [696, 342] on div "587 Thicket" at bounding box center [743, 343] width 316 height 42
type input "587 Thicket"
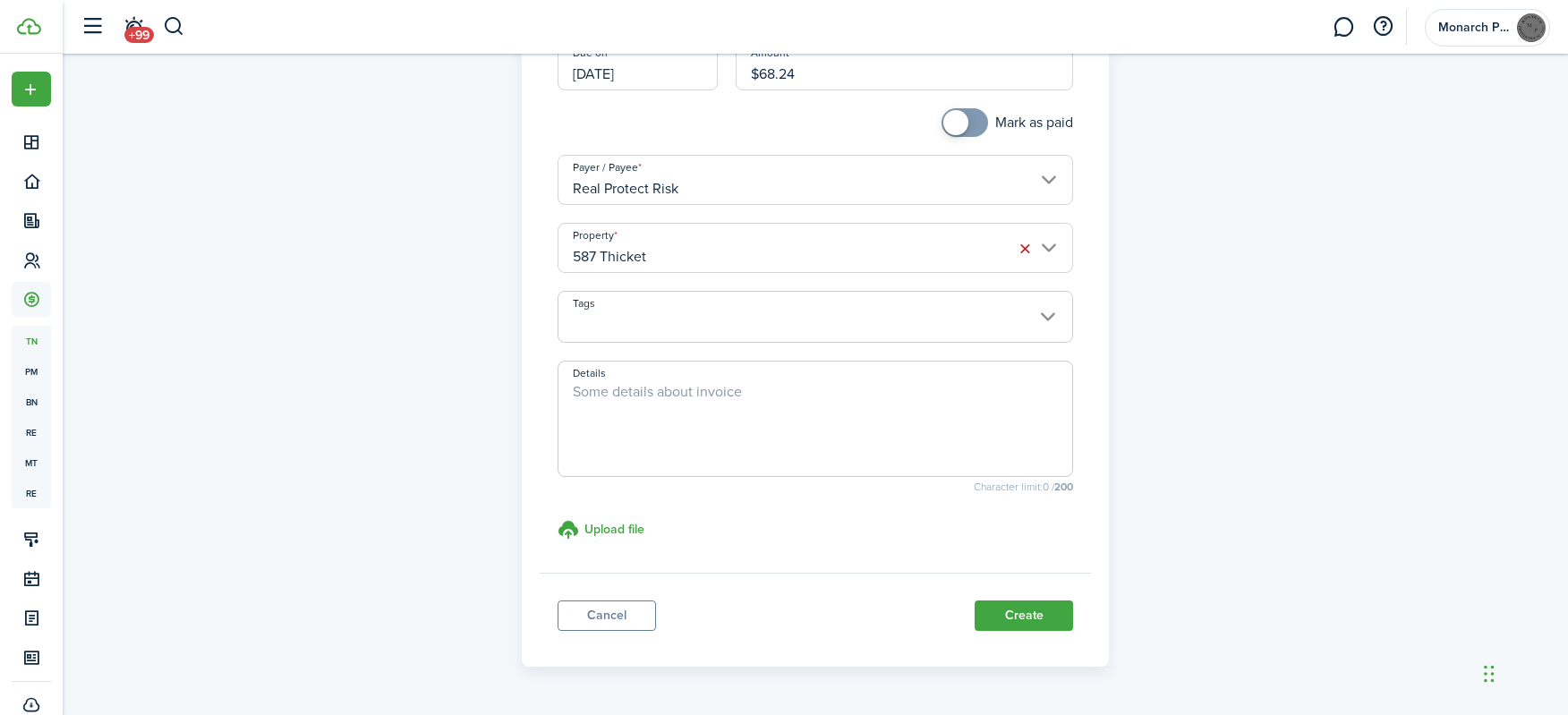
checkbox input "true"
click at [965, 126] on span at bounding box center [956, 123] width 25 height 25
click at [1026, 620] on button "Create" at bounding box center [1024, 616] width 99 height 31
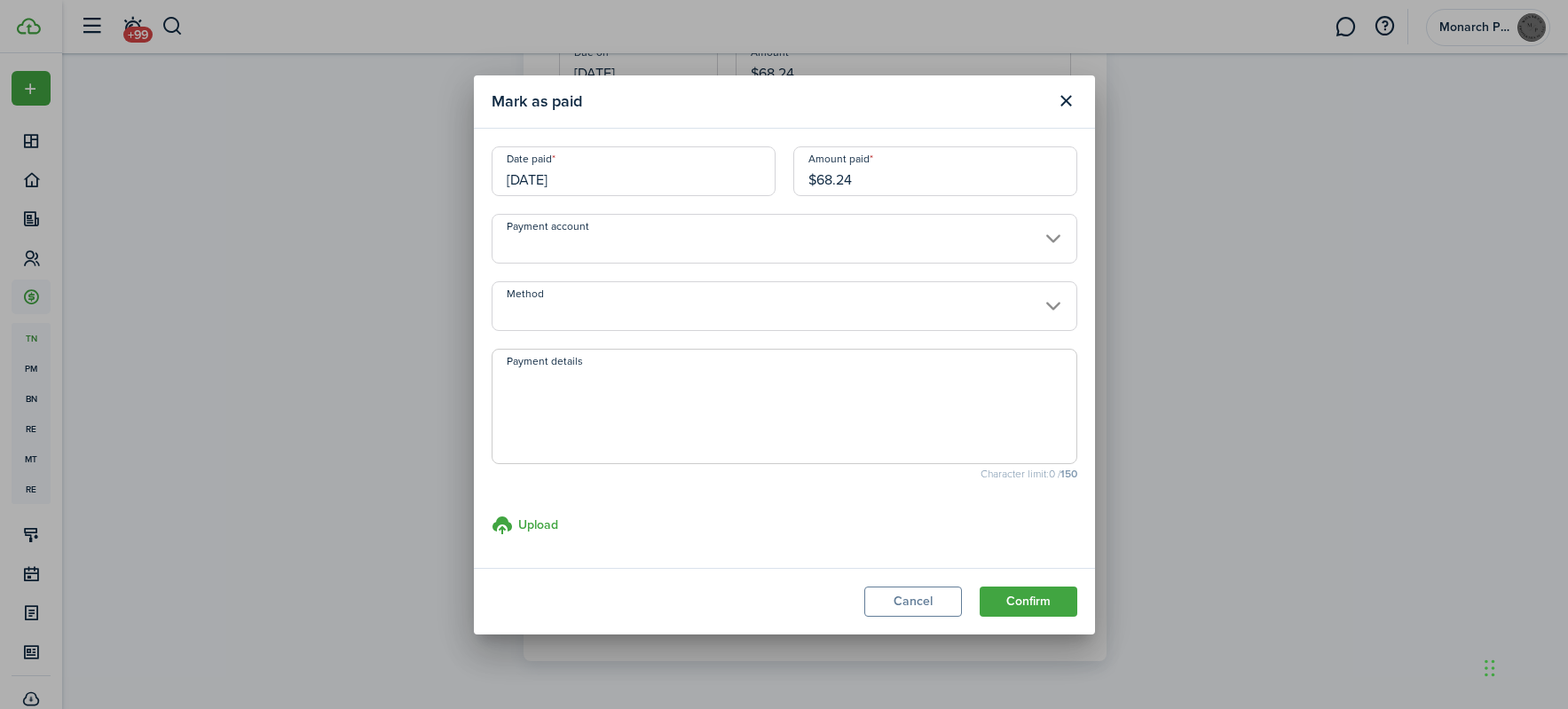
click at [1060, 604] on button "Confirm" at bounding box center [1028, 601] width 98 height 30
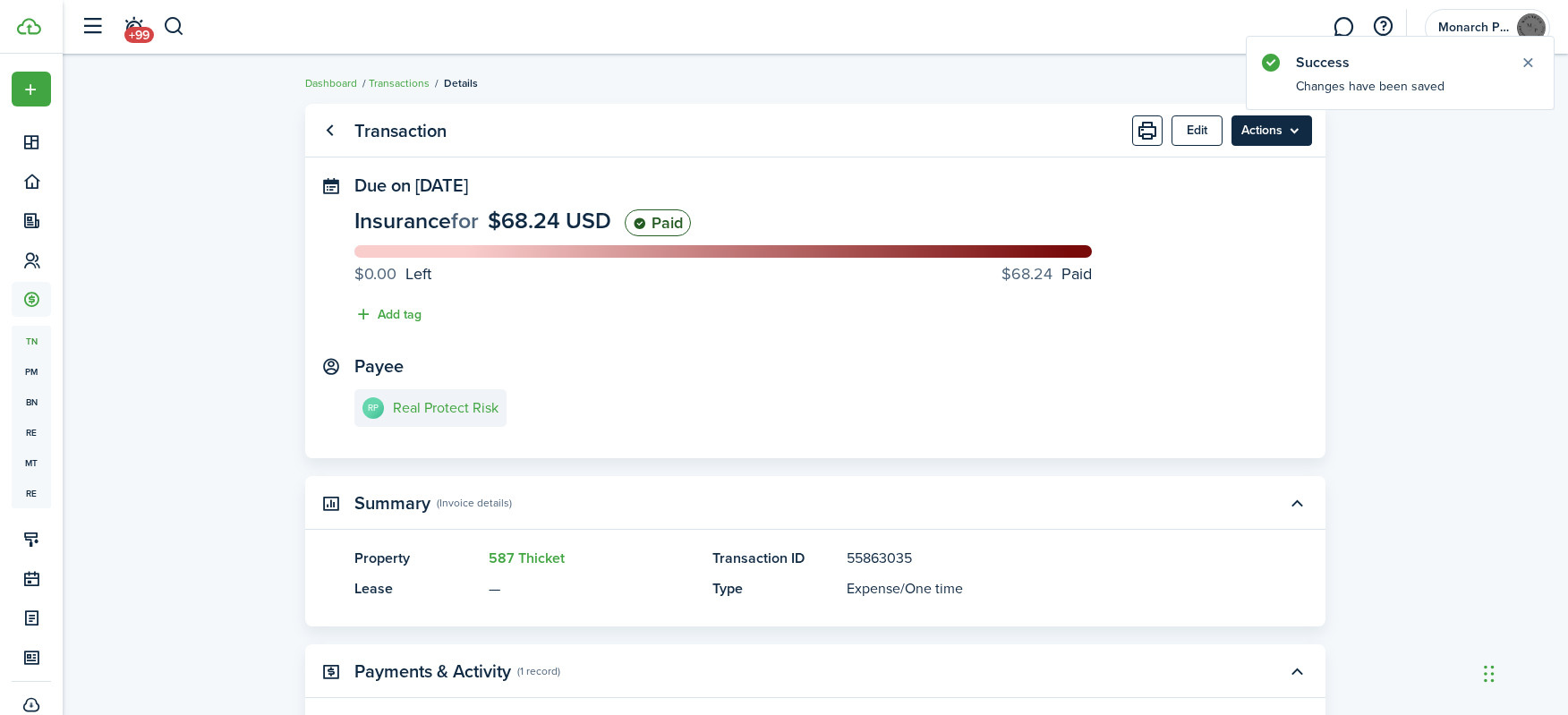
click at [1253, 136] on menu-btn "Actions" at bounding box center [1271, 131] width 80 height 31
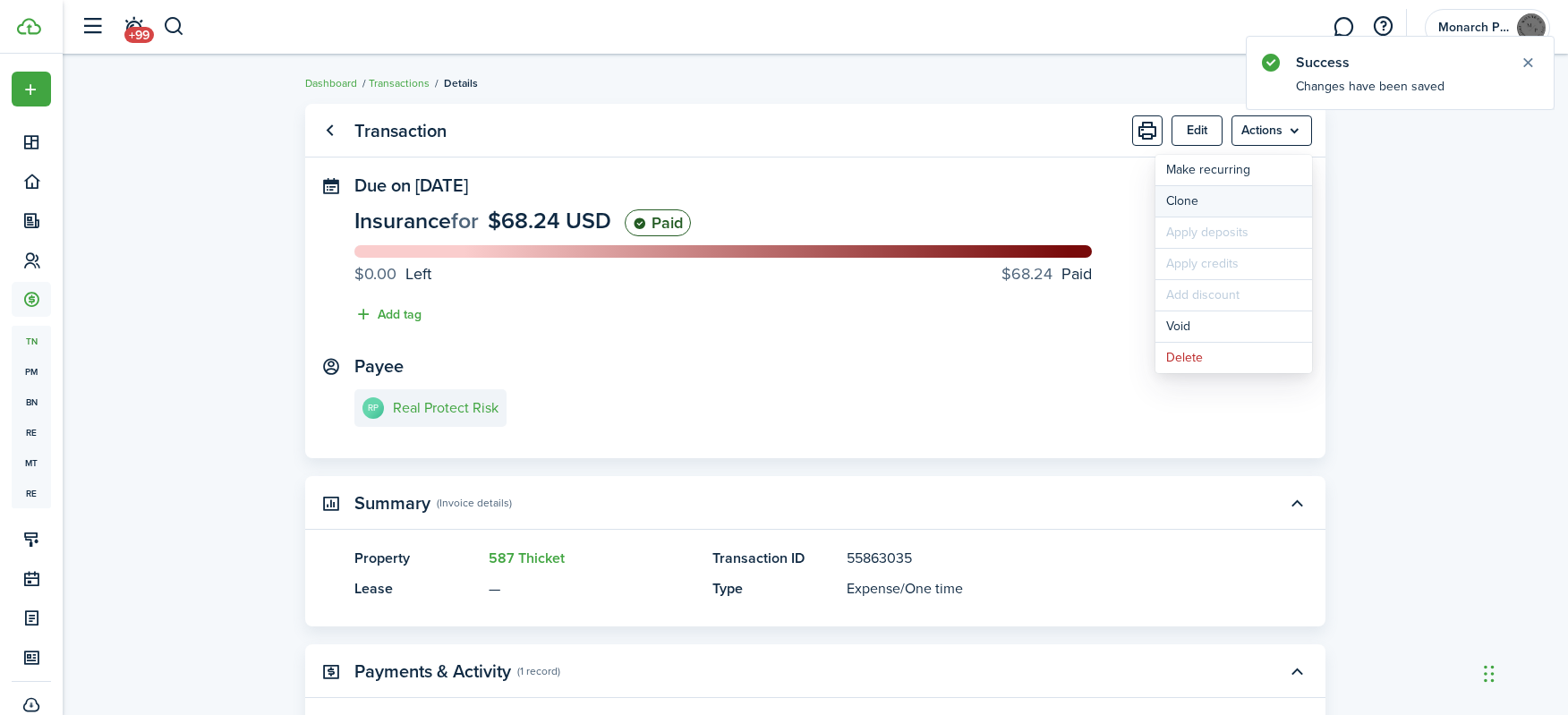
click at [1238, 209] on link "Clone" at bounding box center [1233, 202] width 156 height 31
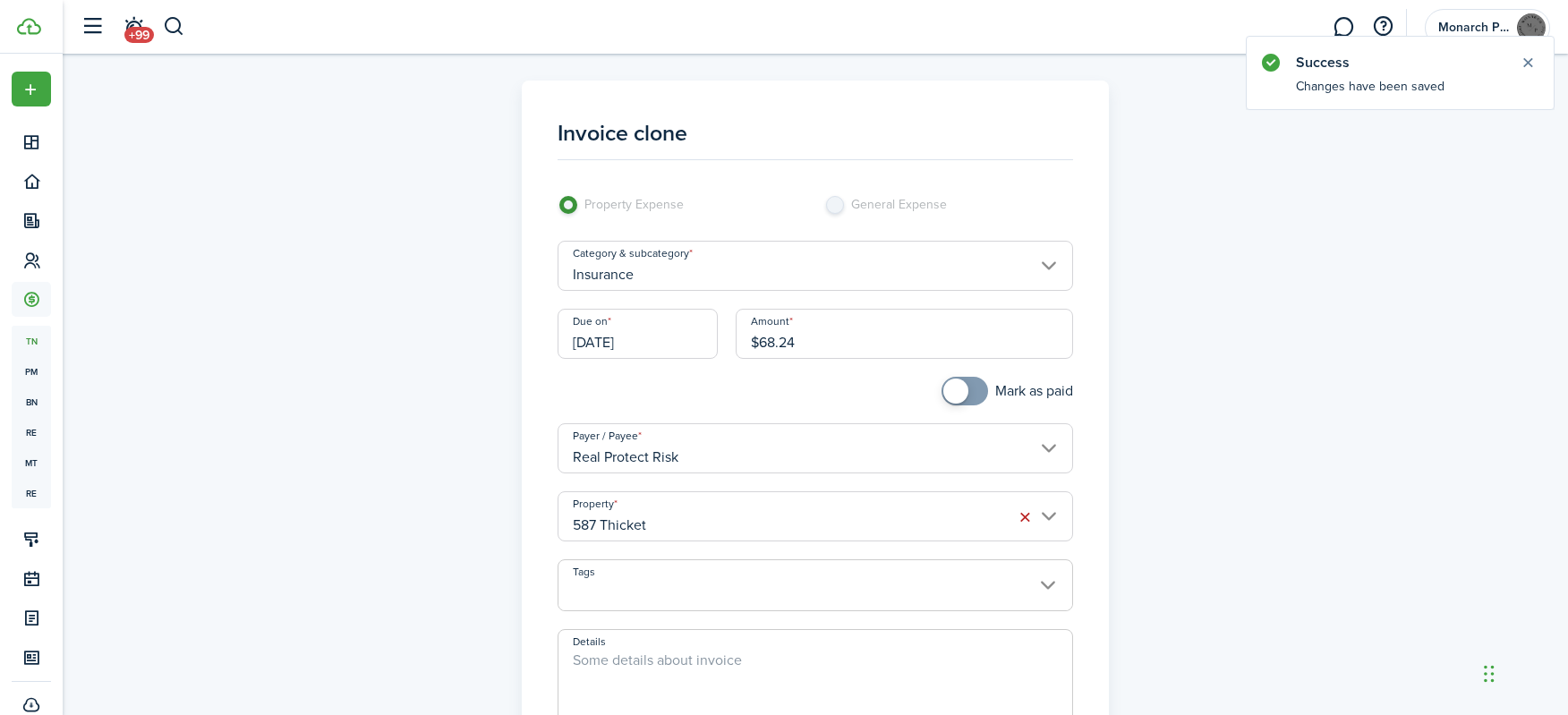
checkbox input "true"
click at [957, 401] on span at bounding box center [956, 391] width 25 height 25
click at [880, 522] on input "587 Thicket" at bounding box center [816, 516] width 516 height 50
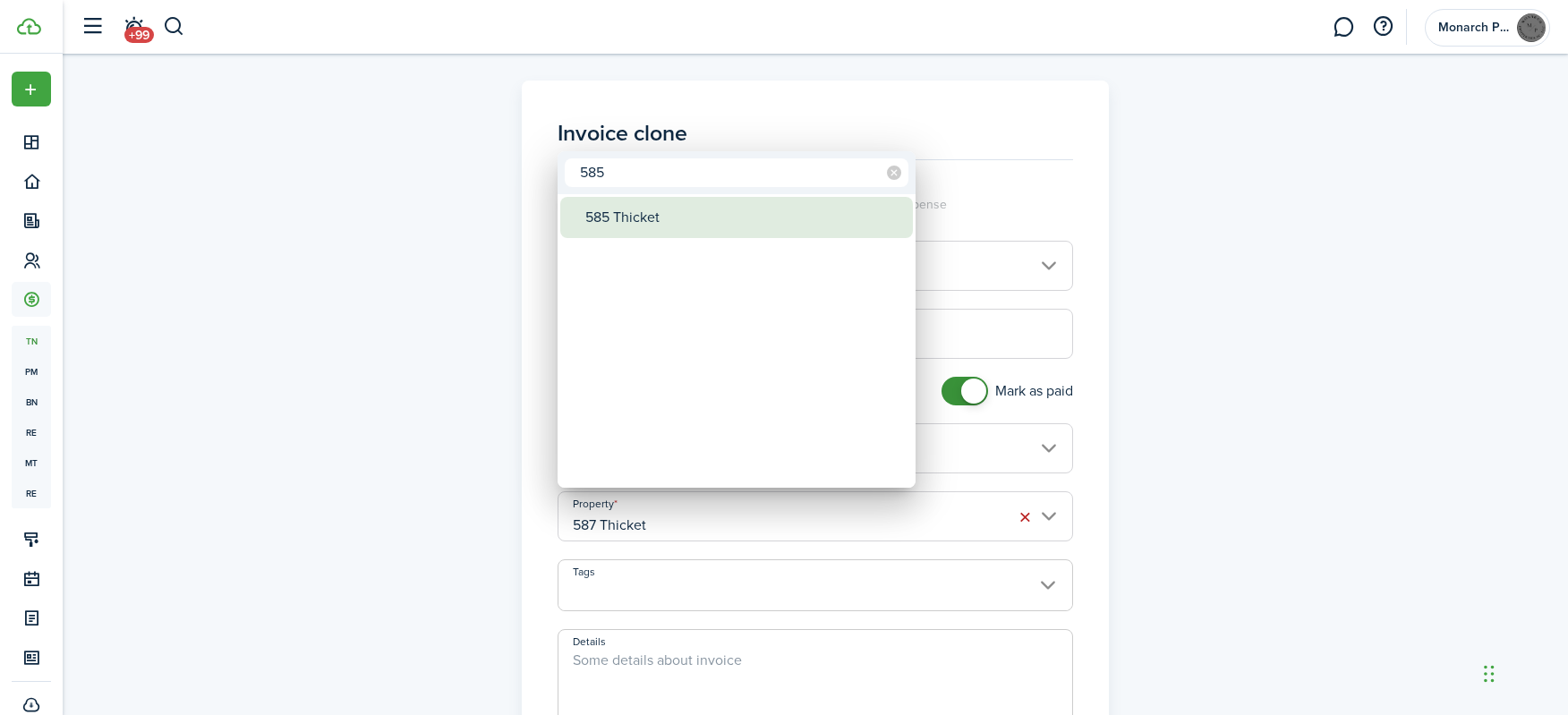
type input "585"
click at [623, 203] on div "585 Thicket" at bounding box center [743, 218] width 316 height 42
type input "585 Thicket"
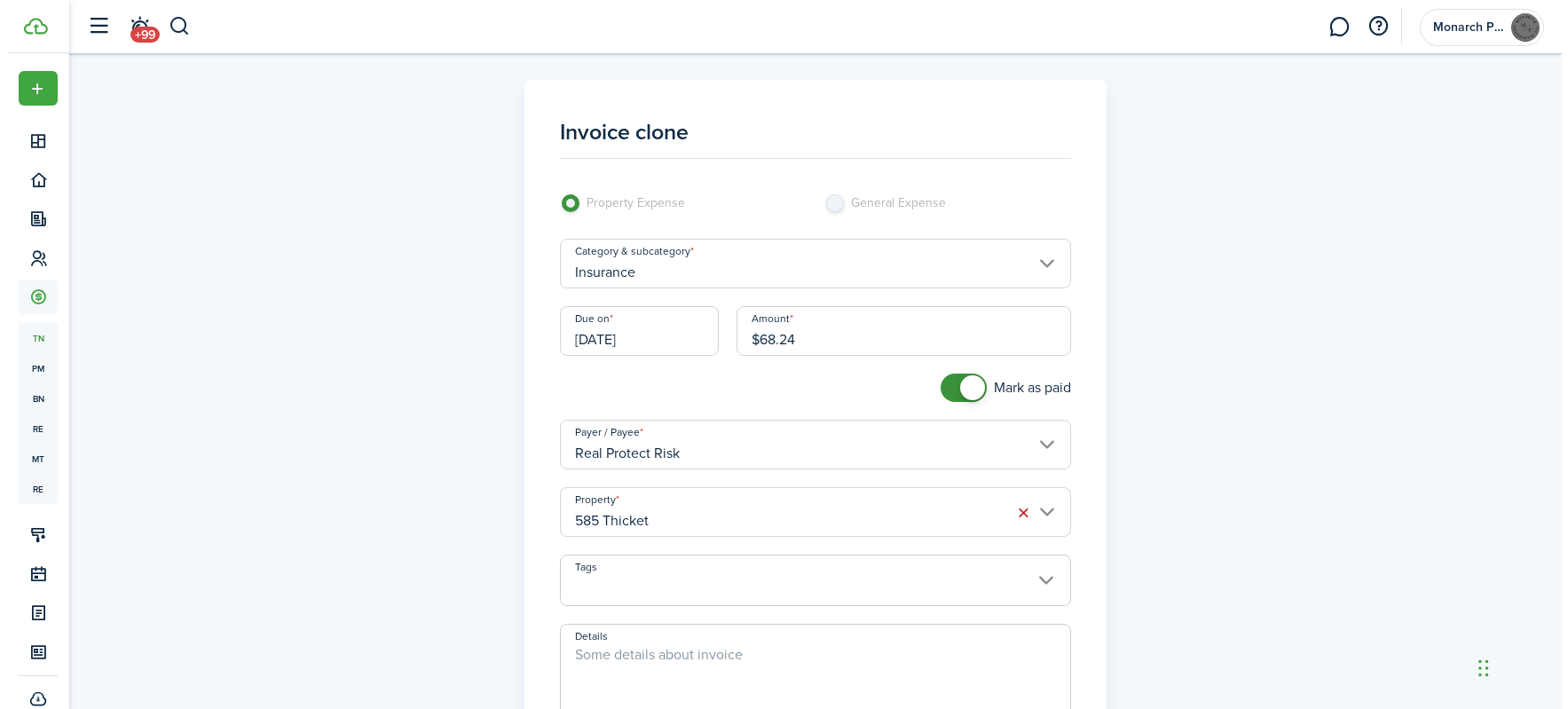
scroll to position [320, 0]
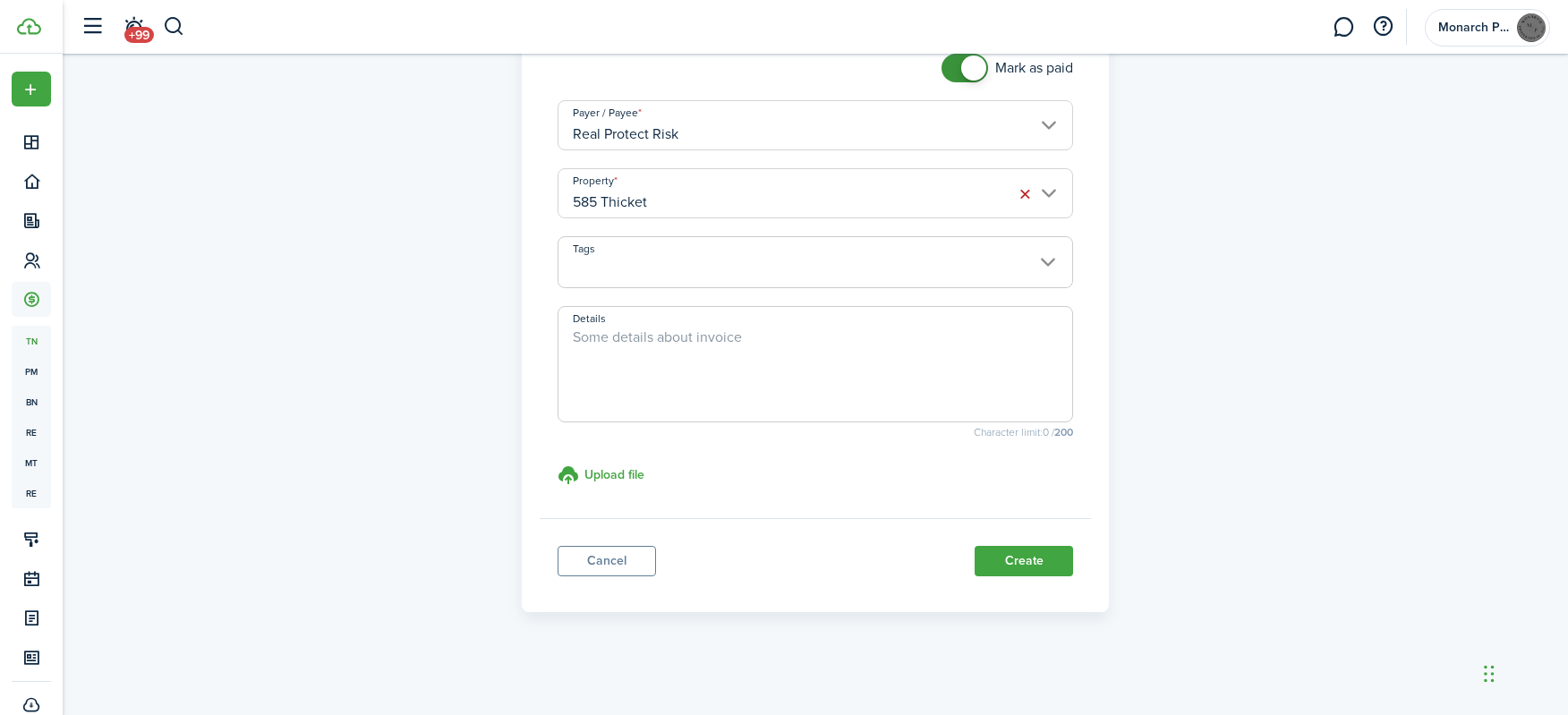
click at [1004, 552] on button "Create" at bounding box center [1024, 561] width 99 height 31
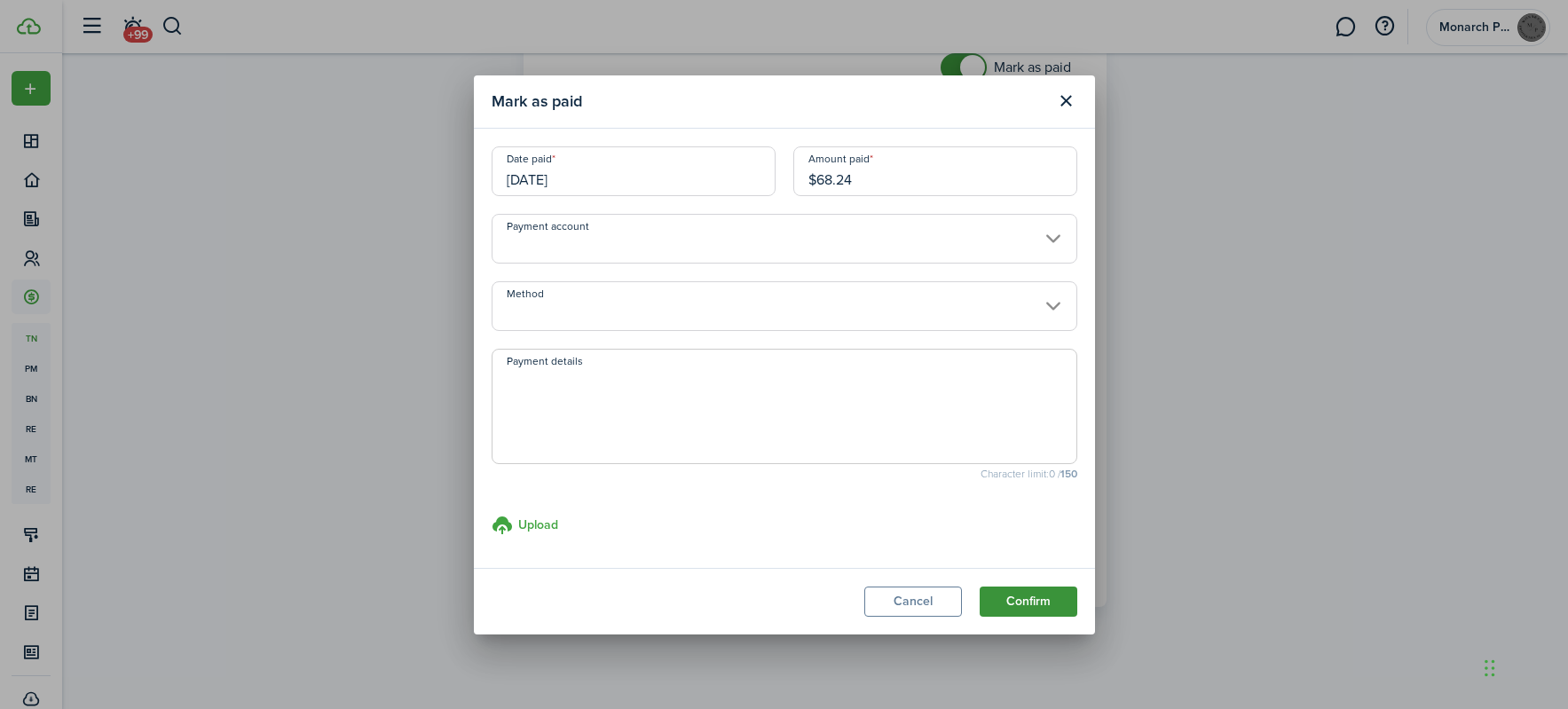
click at [1032, 597] on button "Confirm" at bounding box center [1028, 601] width 98 height 30
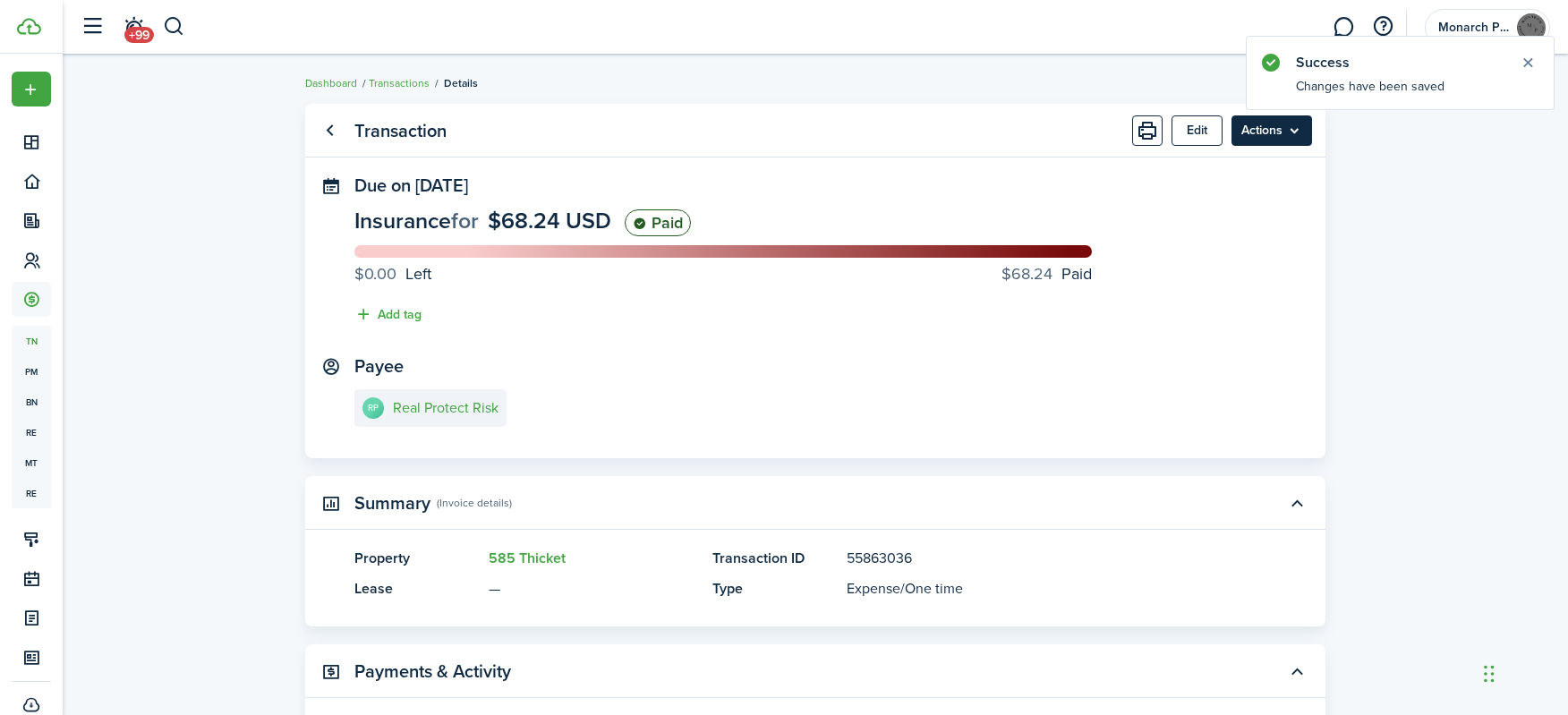
click at [1298, 130] on menu-btn "Actions" at bounding box center [1271, 131] width 80 height 31
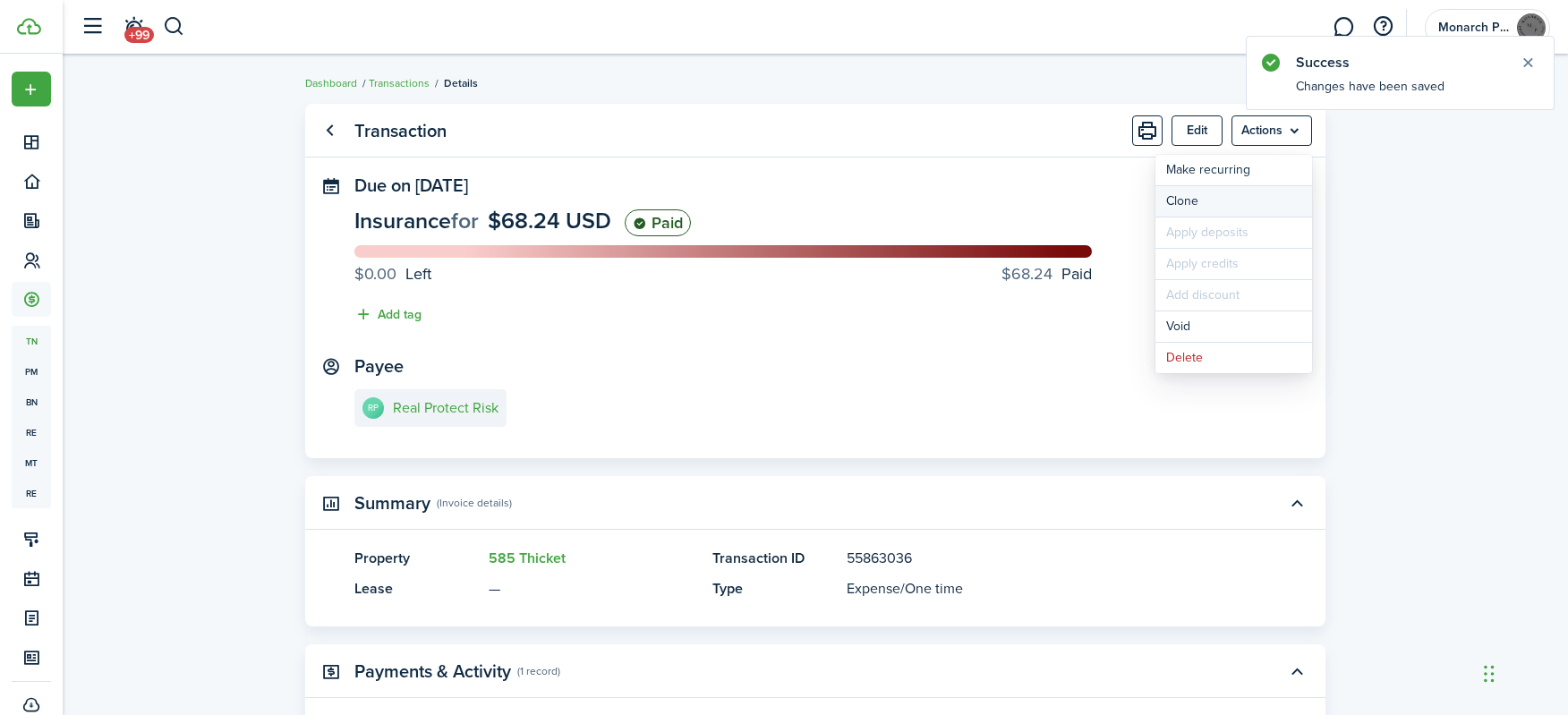
drag, startPoint x: 1293, startPoint y: 144, endPoint x: 1254, endPoint y: 209, distance: 75.8
click at [1254, 209] on link "Clone" at bounding box center [1233, 202] width 156 height 31
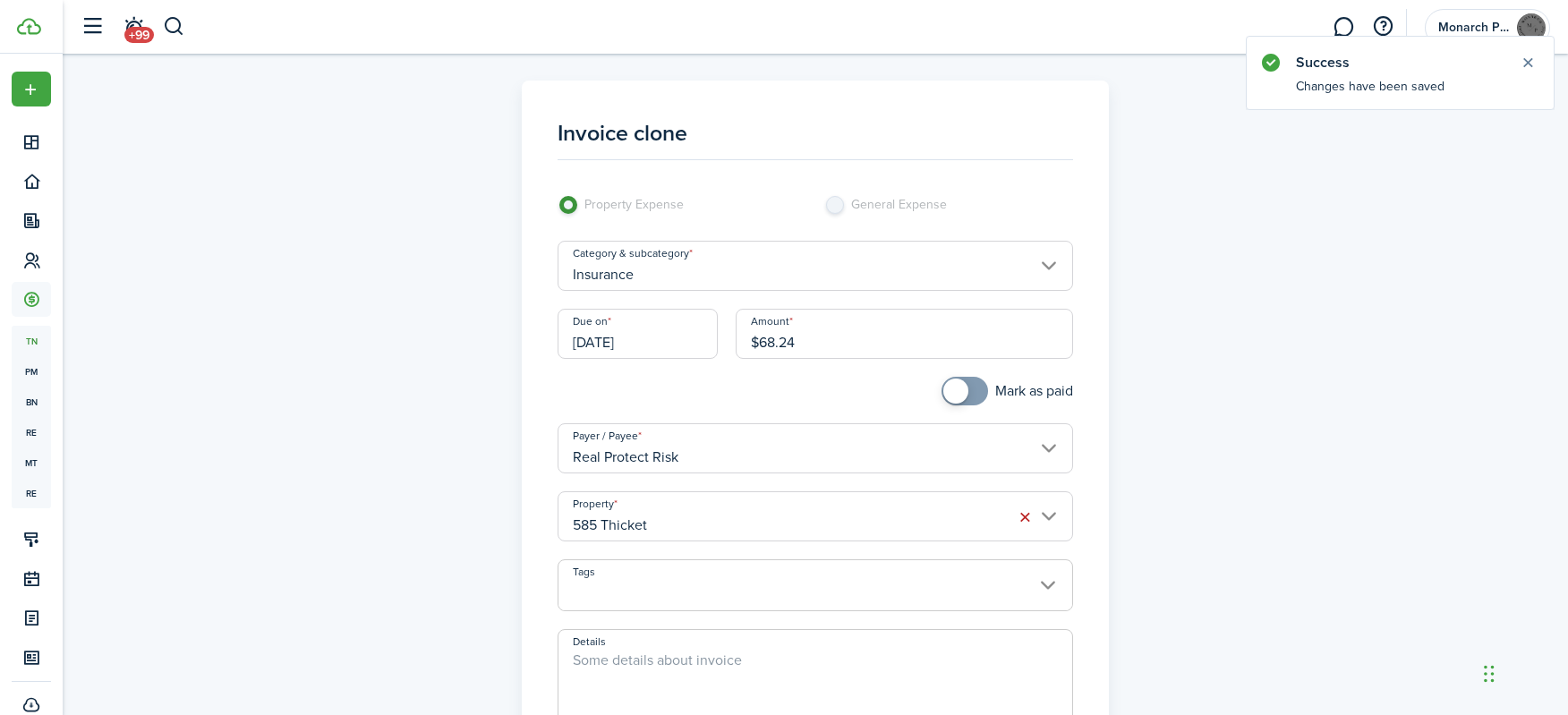
drag, startPoint x: 814, startPoint y: 338, endPoint x: 600, endPoint y: 330, distance: 214.1
click at [600, 330] on div "Due on [DATE] Amount $68.24" at bounding box center [816, 343] width 534 height 68
type input "$58.99"
checkbox input "true"
click at [960, 398] on span at bounding box center [956, 391] width 25 height 25
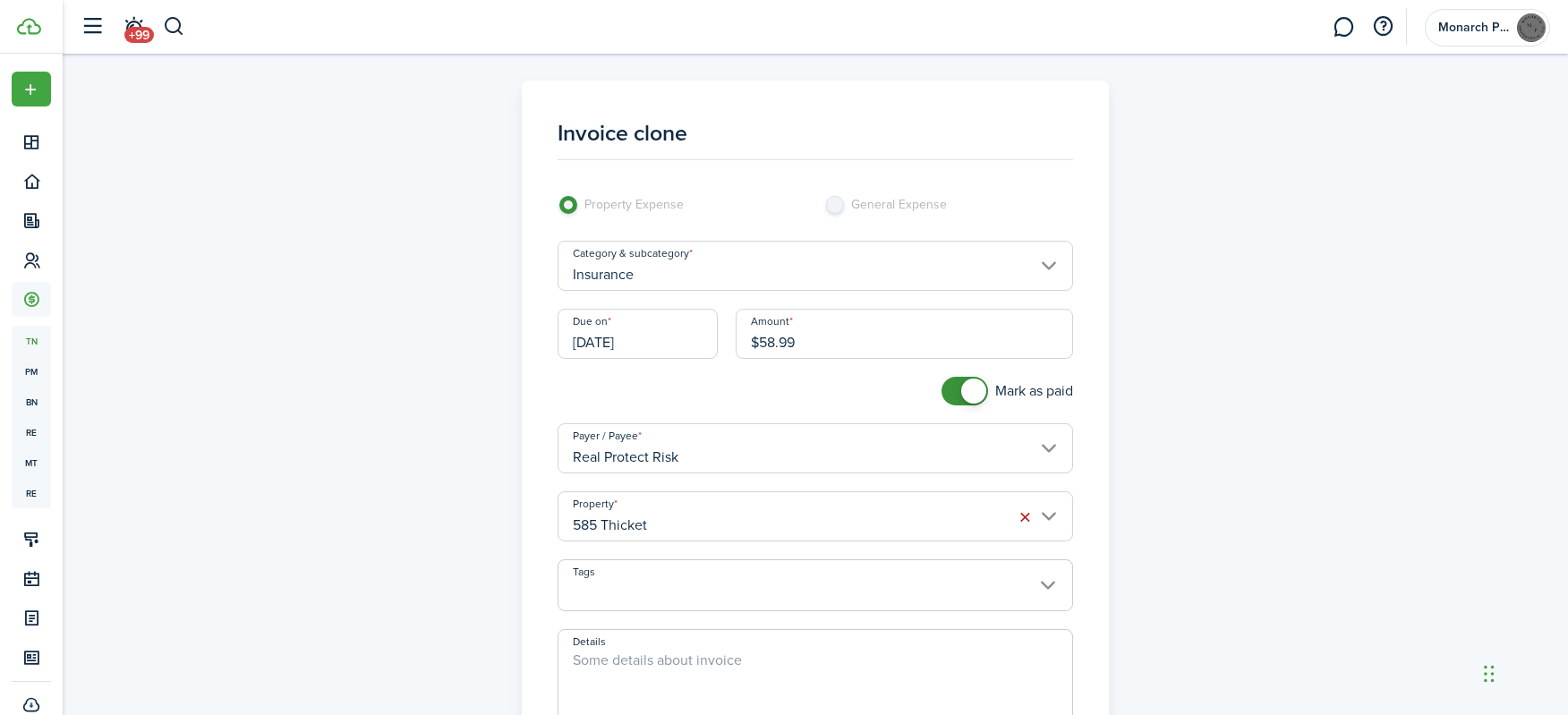
click at [867, 529] on input "585 Thicket" at bounding box center [816, 516] width 516 height 50
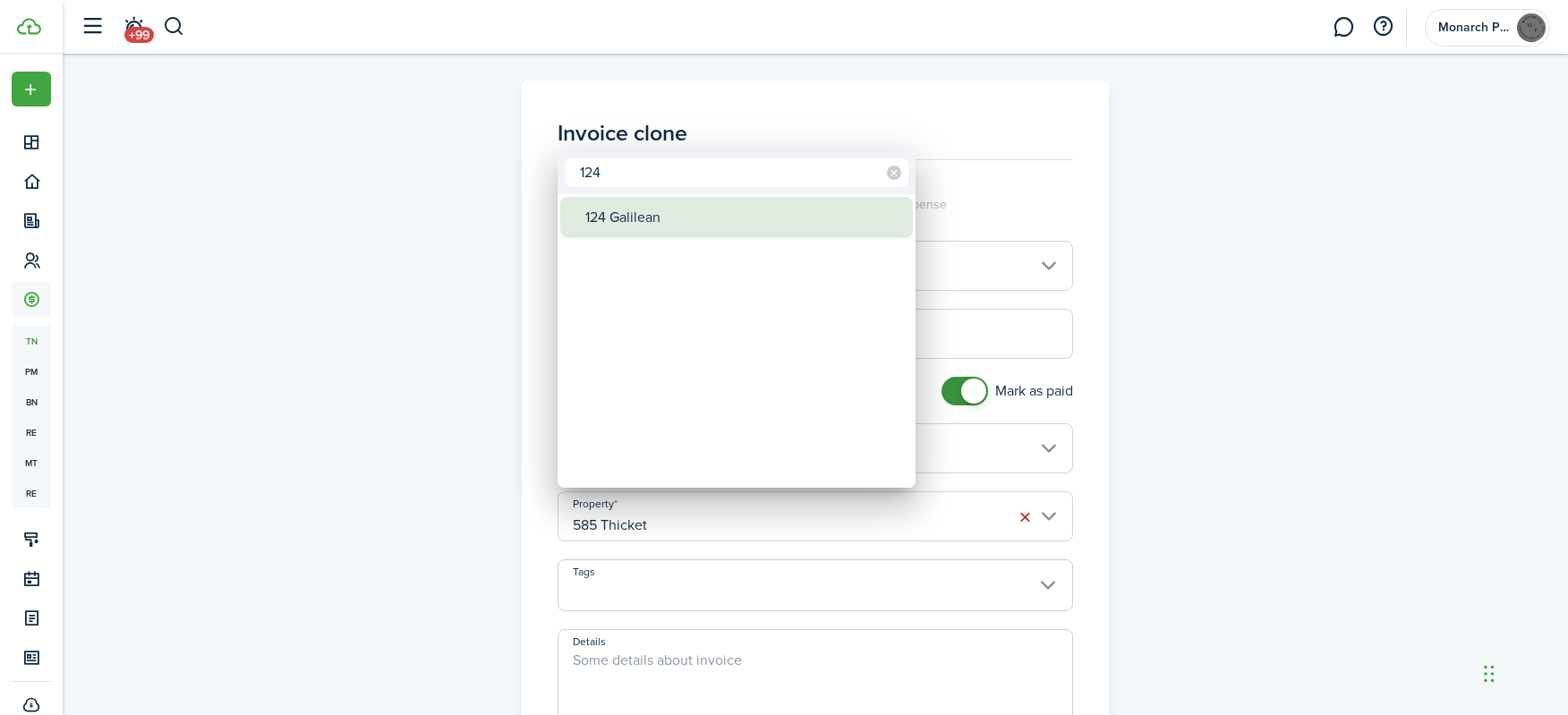
type input "124"
click at [636, 224] on div "124 Galilean" at bounding box center [743, 218] width 316 height 42
type input "124 Galilean"
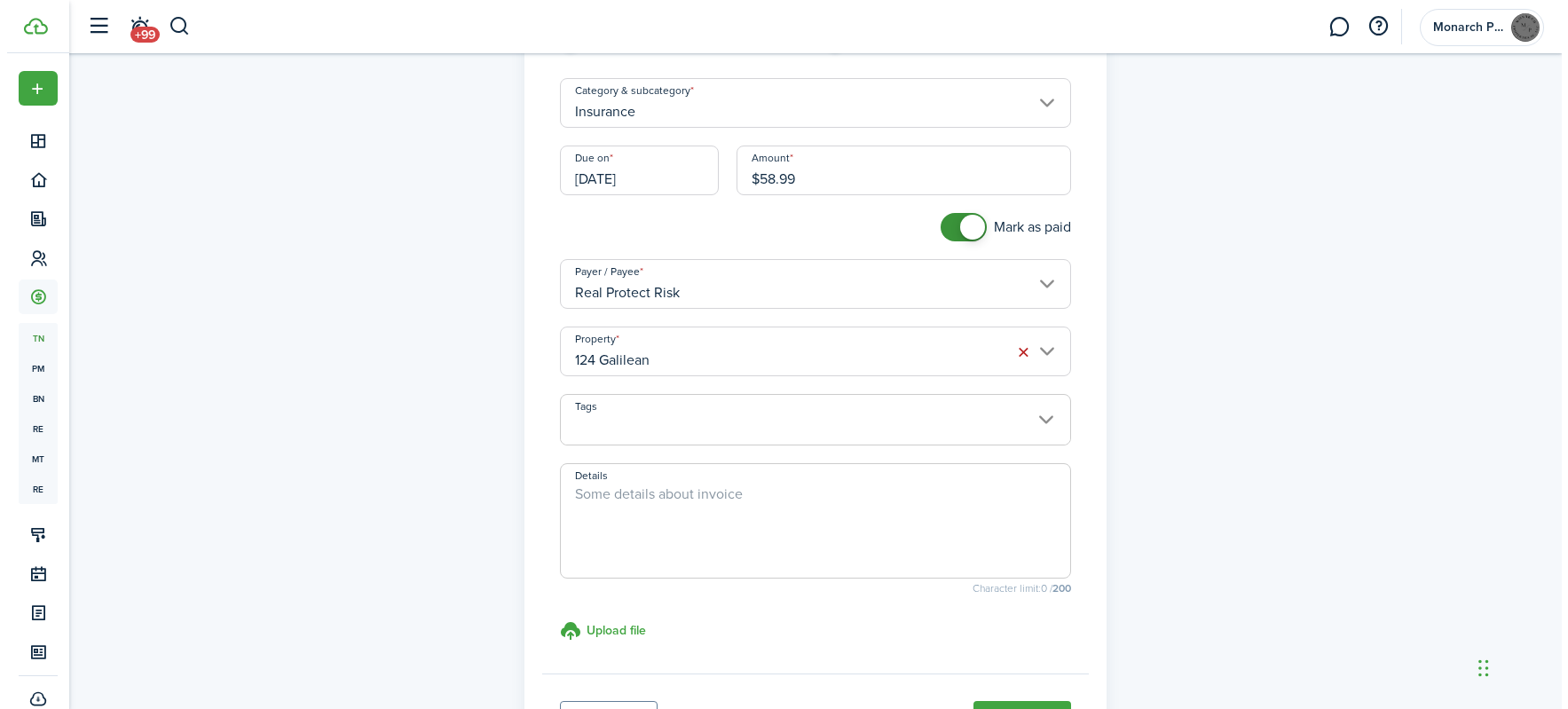
scroll to position [320, 0]
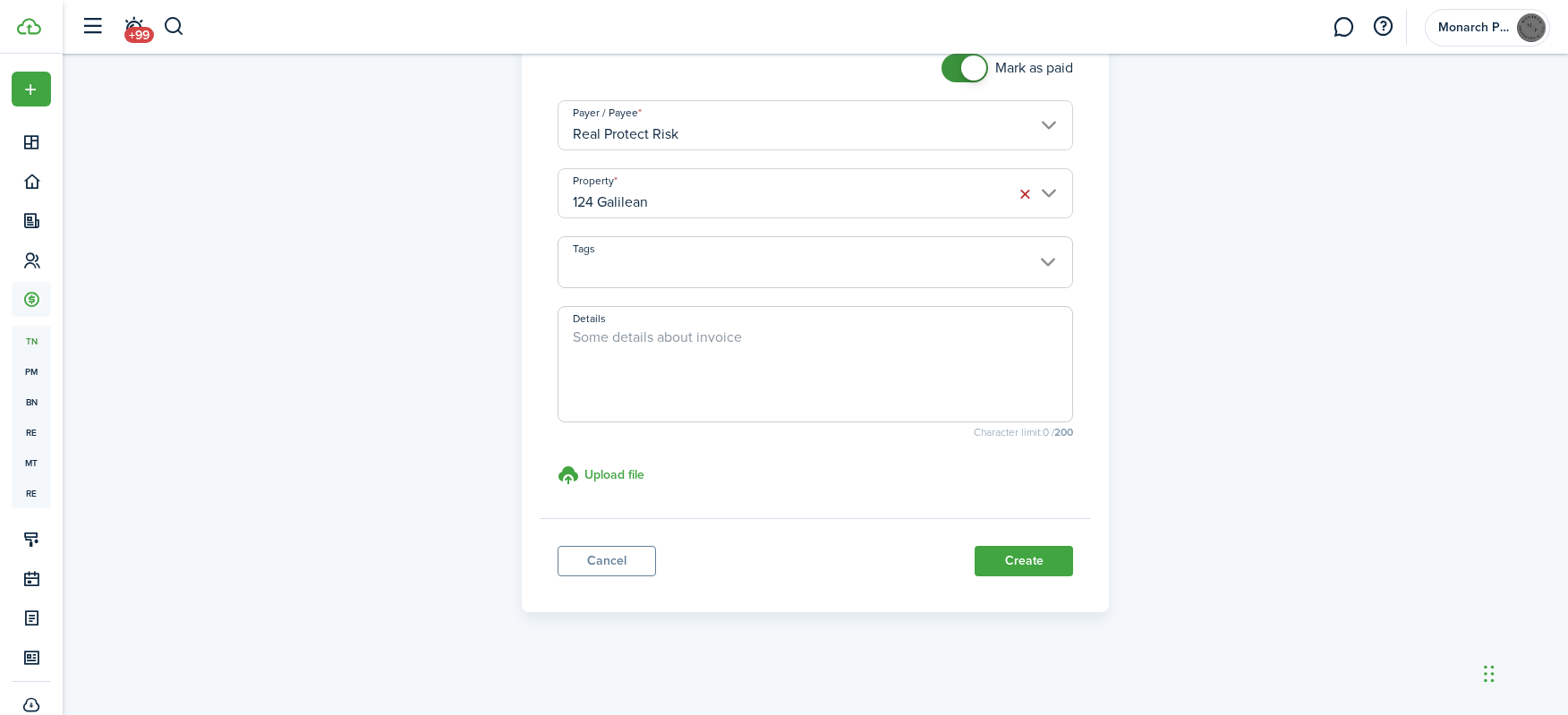
click at [1003, 543] on panel-main-footer "Cancel Create" at bounding box center [816, 556] width 553 height 76
click at [1006, 550] on button "Create" at bounding box center [1024, 561] width 99 height 31
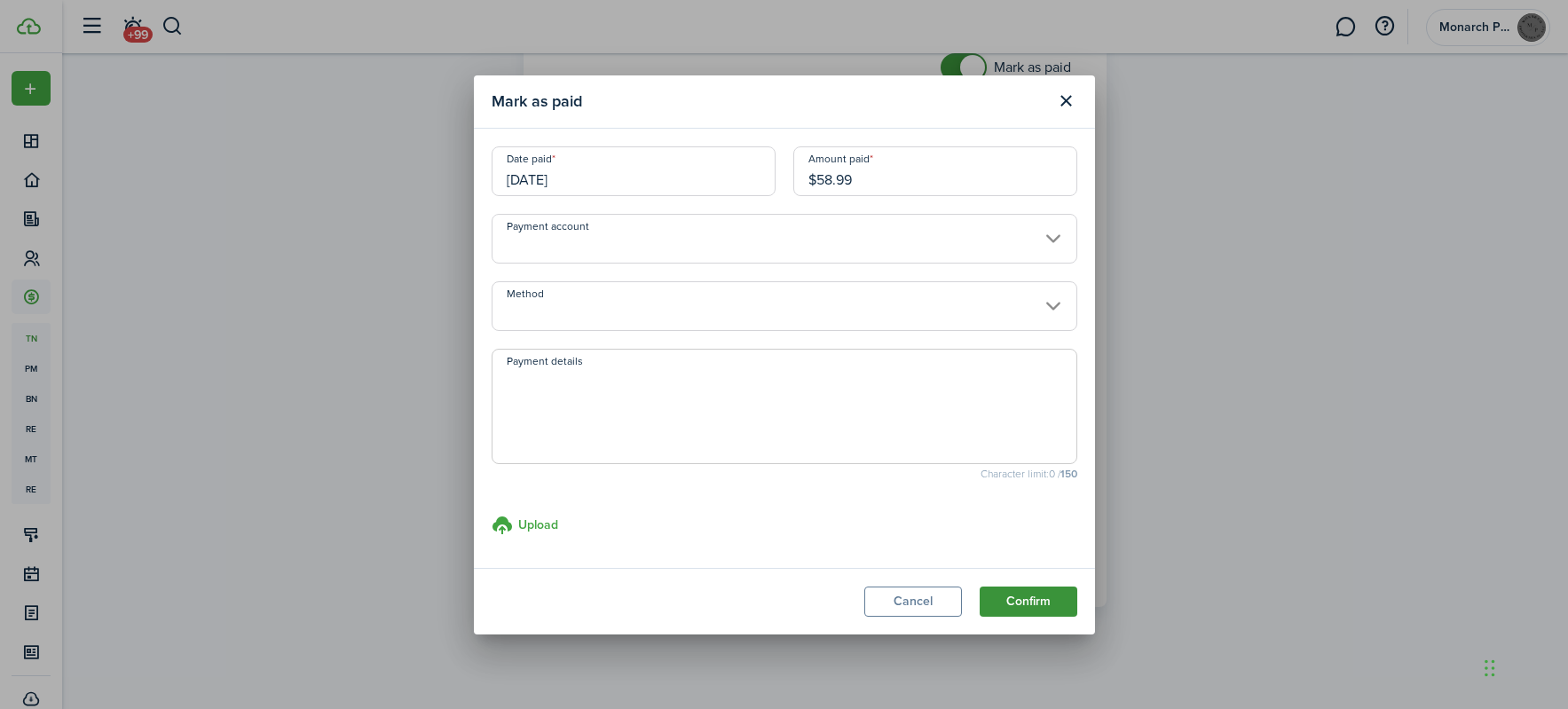
click at [1034, 600] on button "Confirm" at bounding box center [1028, 601] width 98 height 30
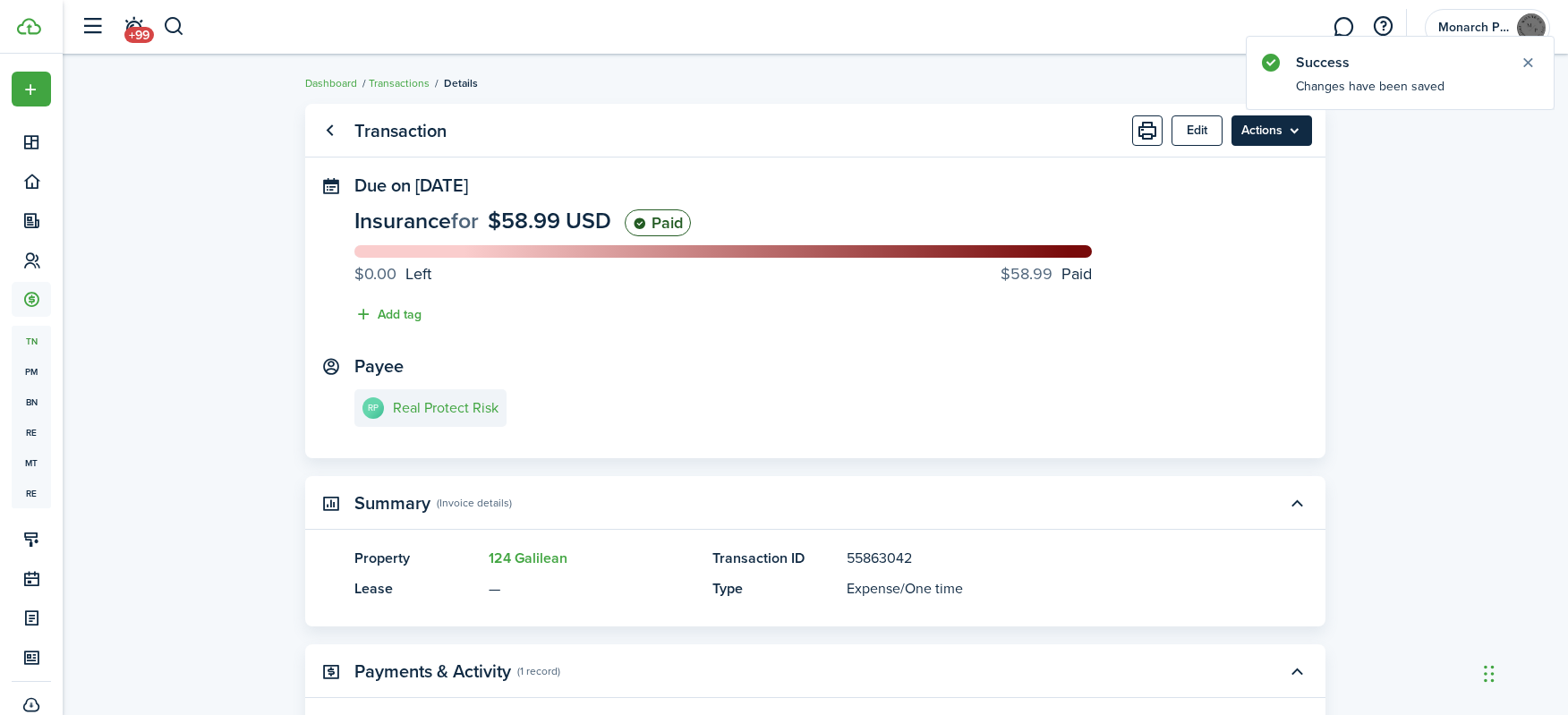
click at [1252, 135] on menu-btn "Actions" at bounding box center [1271, 131] width 80 height 31
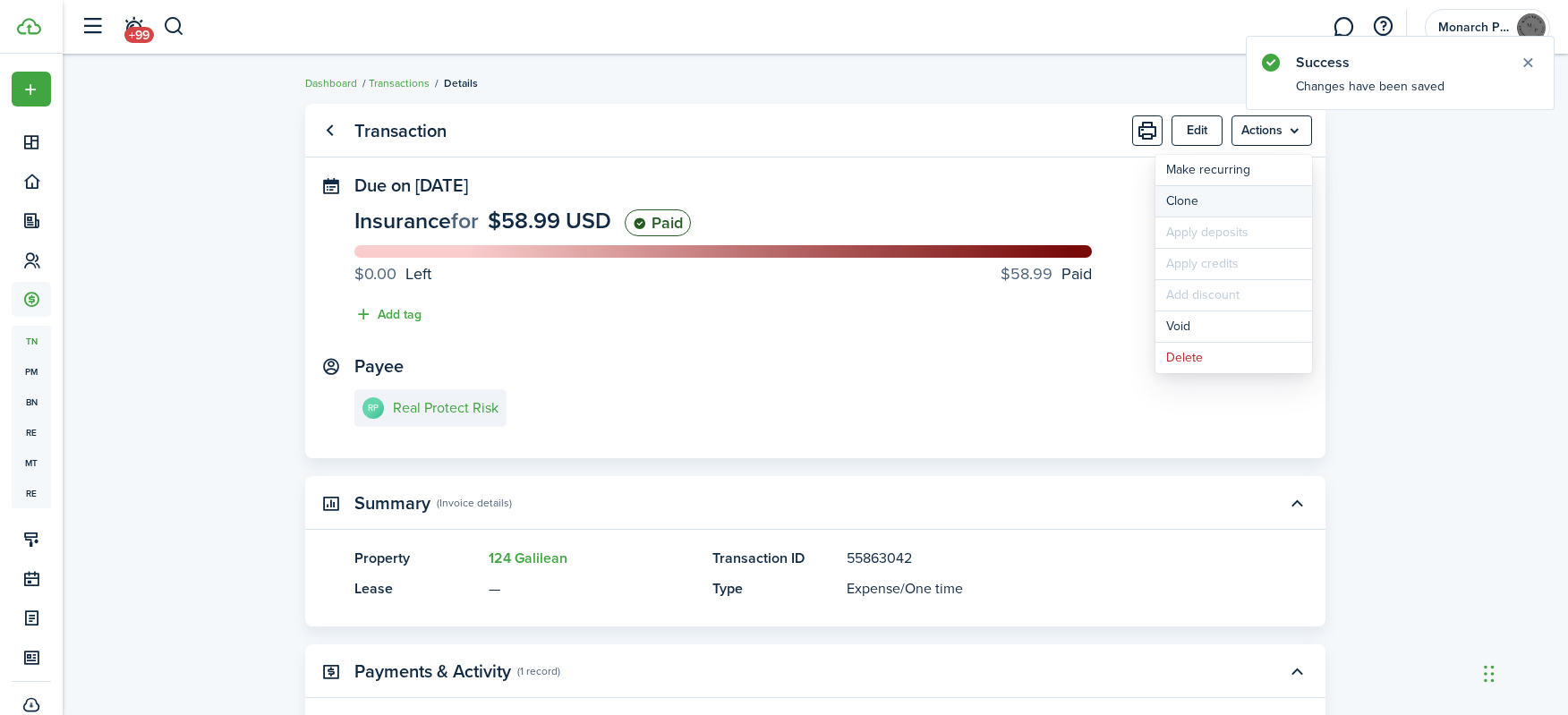
click at [1234, 211] on link "Clone" at bounding box center [1233, 202] width 156 height 31
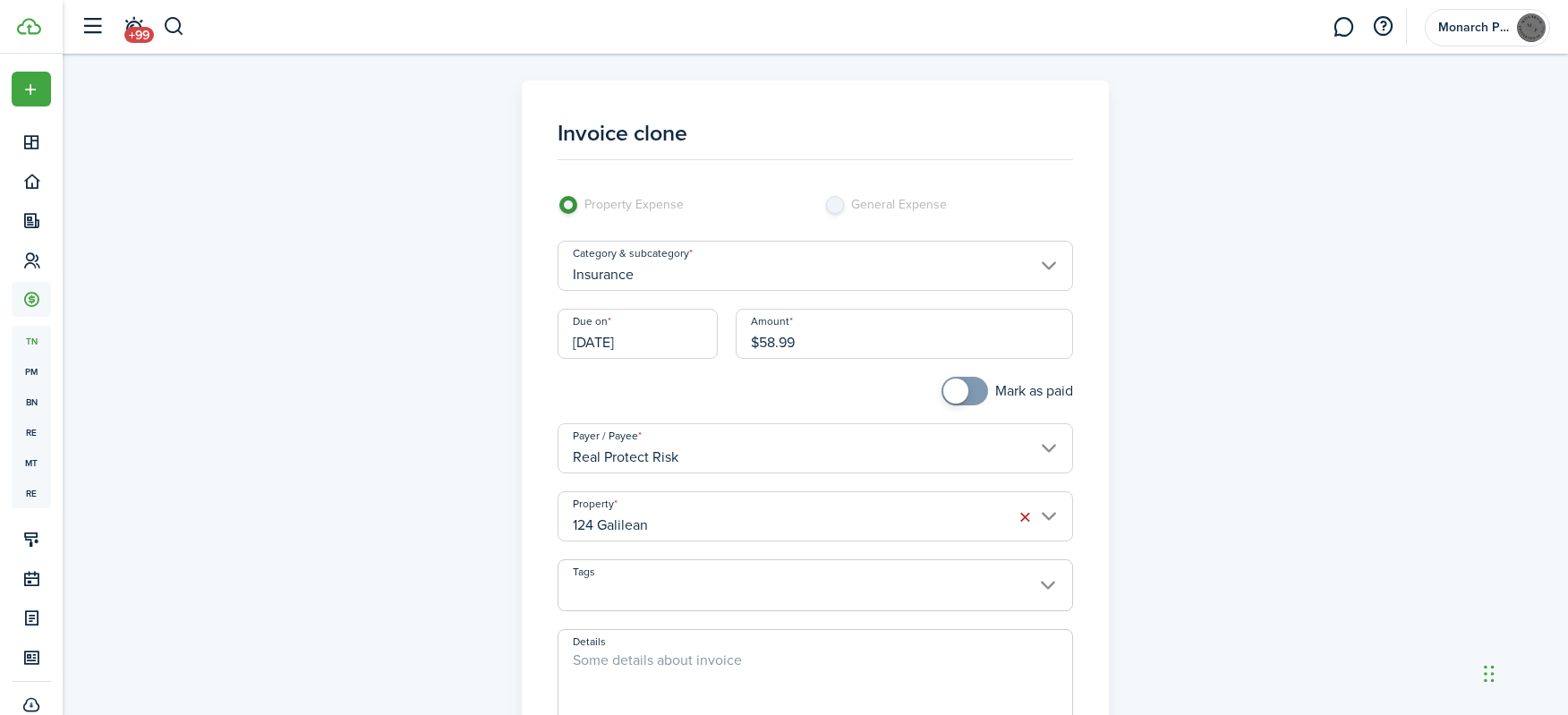
checkbox input "true"
click at [972, 382] on span at bounding box center [965, 391] width 18 height 29
click at [866, 522] on input "124 Galilean" at bounding box center [816, 516] width 516 height 50
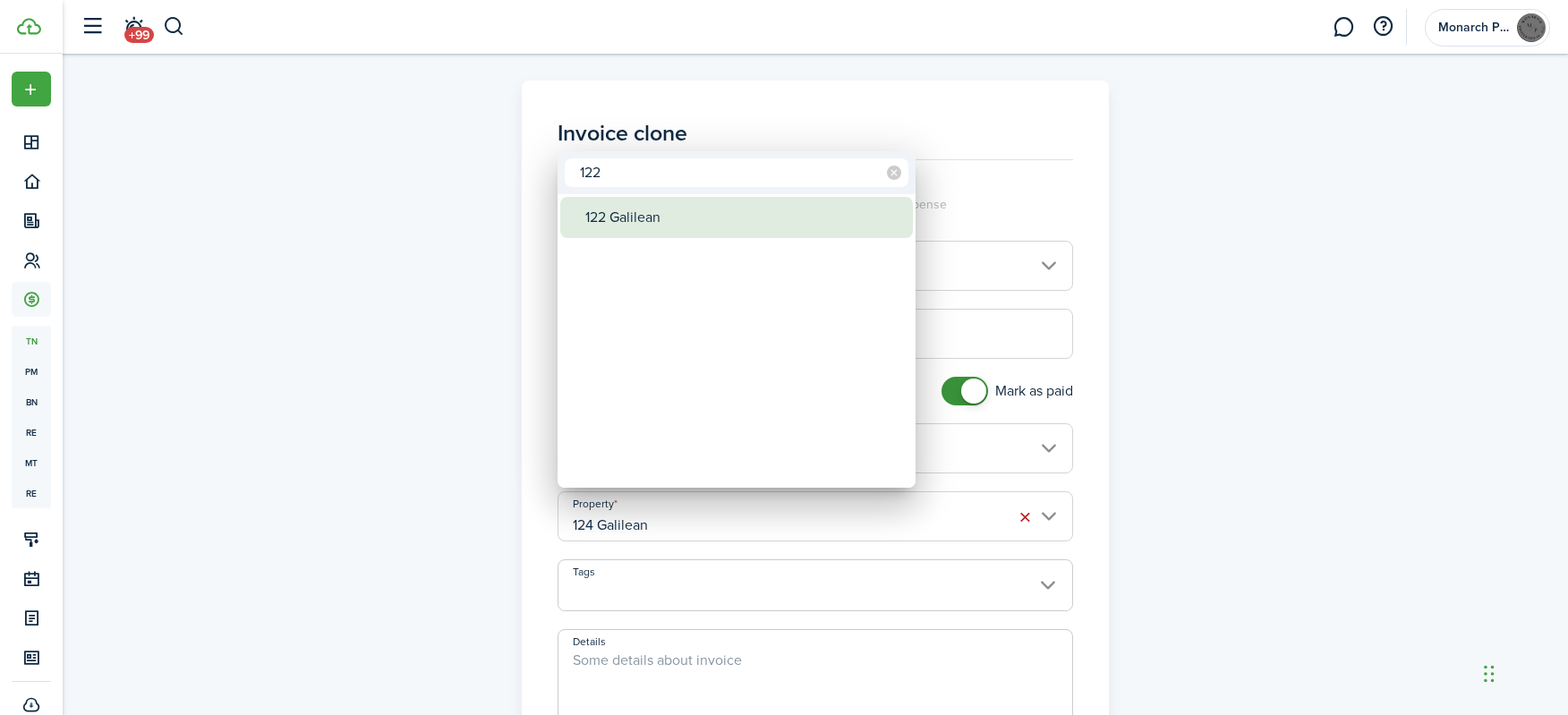
type input "122"
click at [667, 226] on div "122 Galilean" at bounding box center [743, 218] width 316 height 42
type input "122 Galilean"
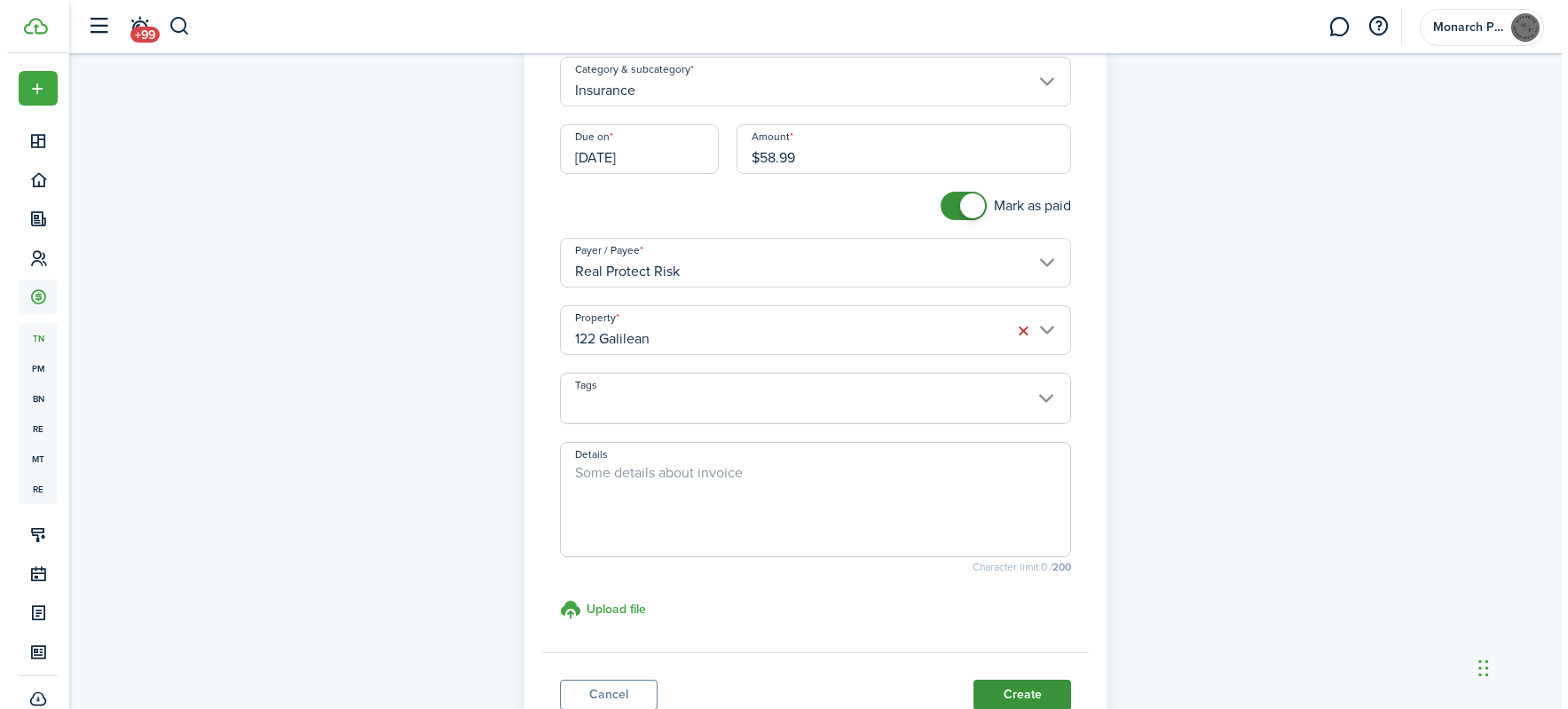
scroll to position [320, 0]
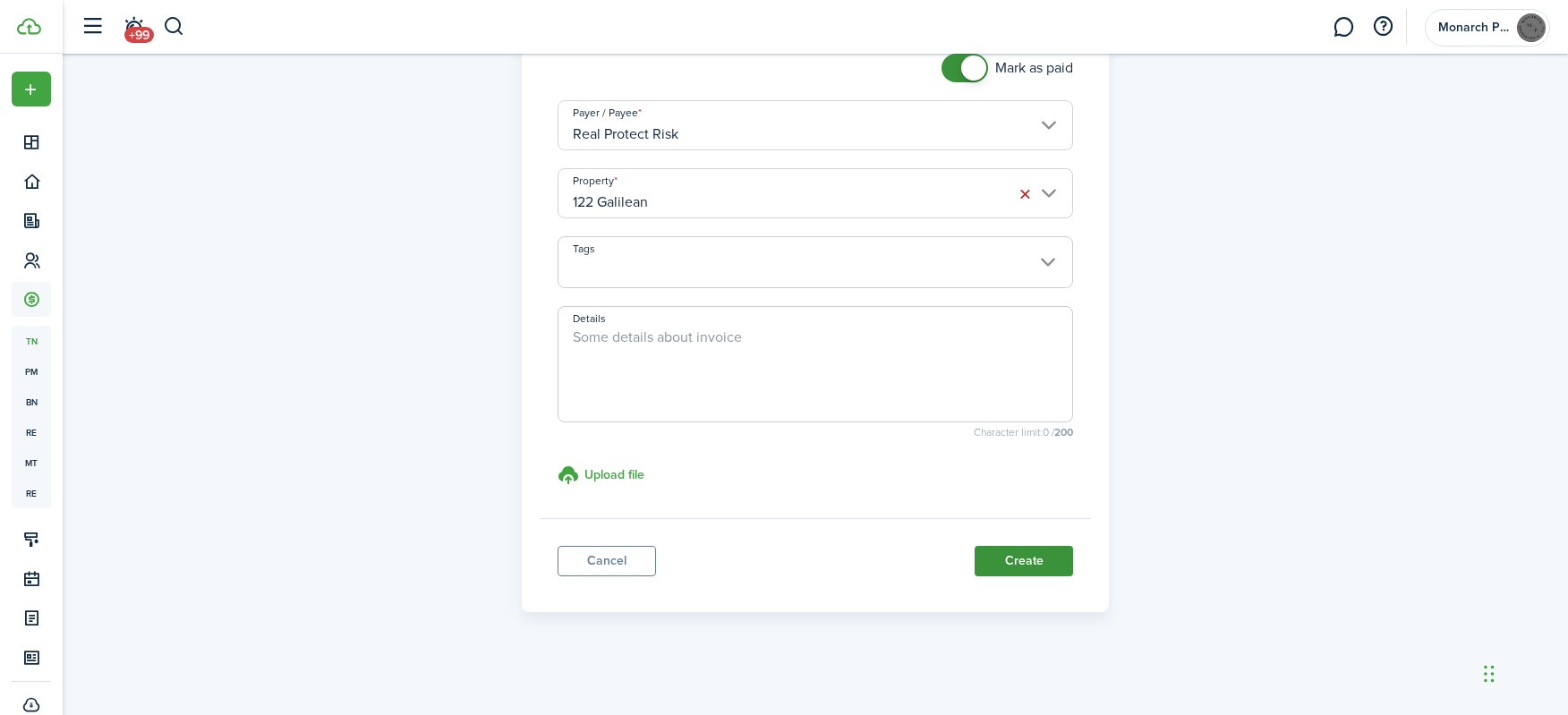
drag, startPoint x: 1014, startPoint y: 560, endPoint x: 1010, endPoint y: 539, distance: 21.4
click at [1008, 547] on button "Create" at bounding box center [1024, 561] width 99 height 31
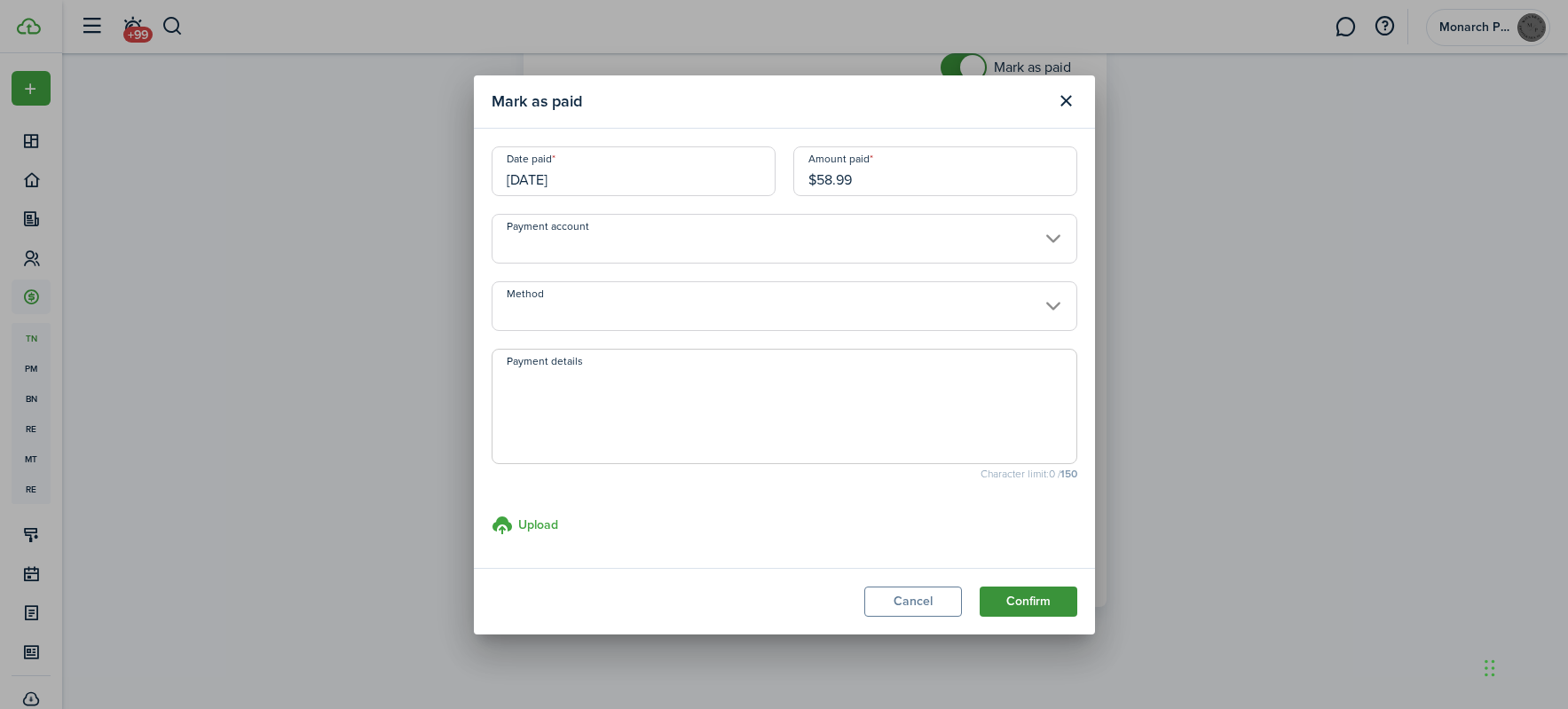
click at [1035, 606] on button "Confirm" at bounding box center [1028, 601] width 98 height 30
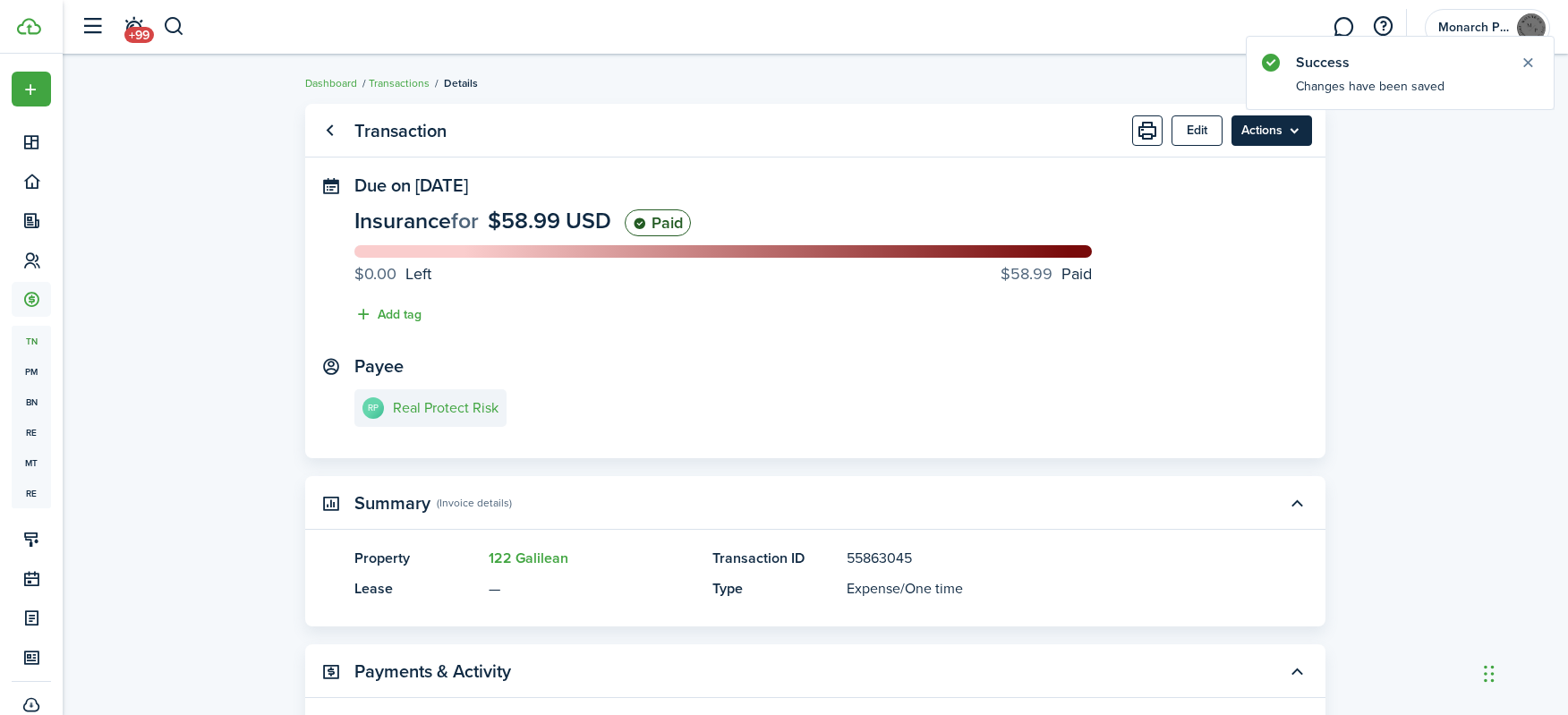
click at [1281, 135] on menu-btn "Actions" at bounding box center [1271, 131] width 80 height 31
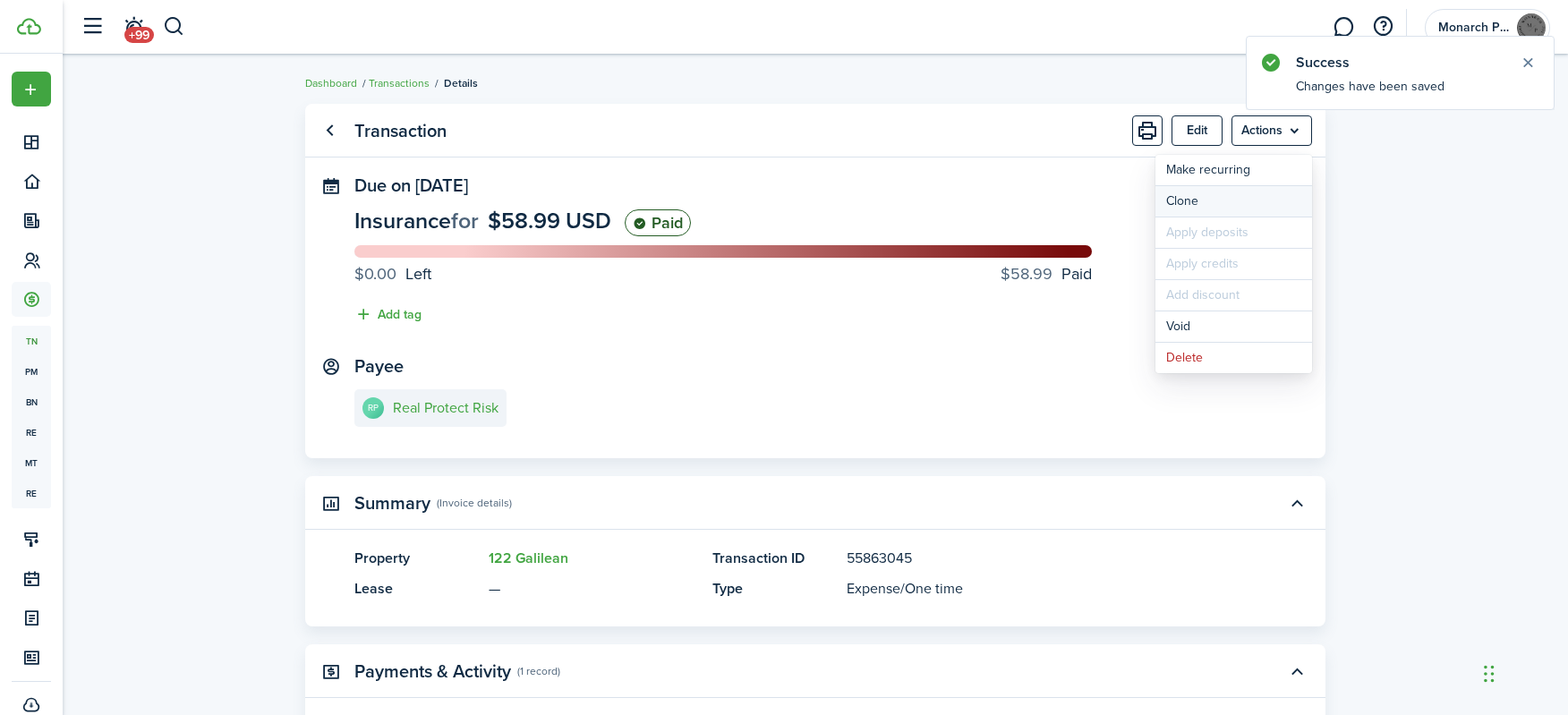
click at [1248, 215] on link "Clone" at bounding box center [1233, 202] width 156 height 31
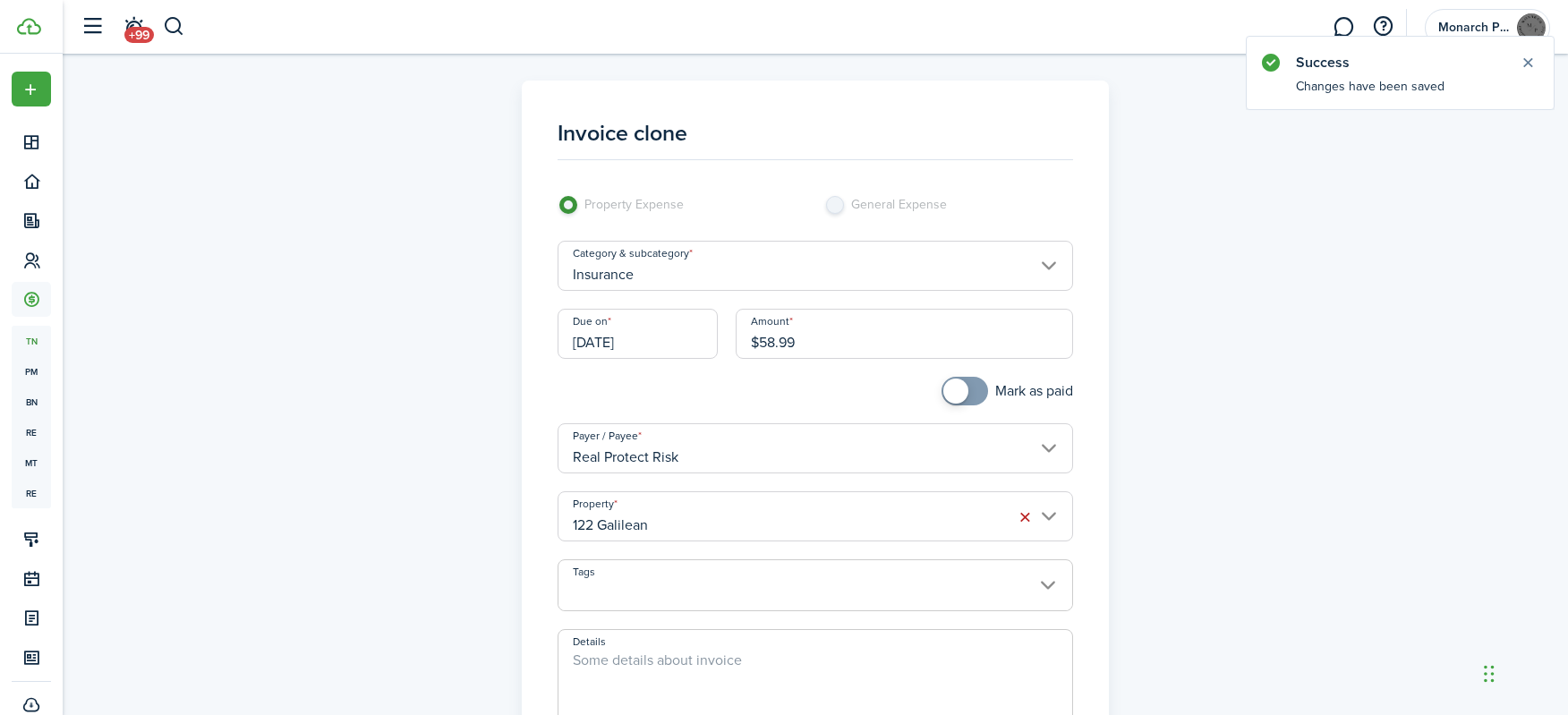
checkbox input "true"
click at [955, 388] on span at bounding box center [956, 391] width 25 height 25
click at [829, 507] on input "122 Galilean" at bounding box center [816, 516] width 516 height 50
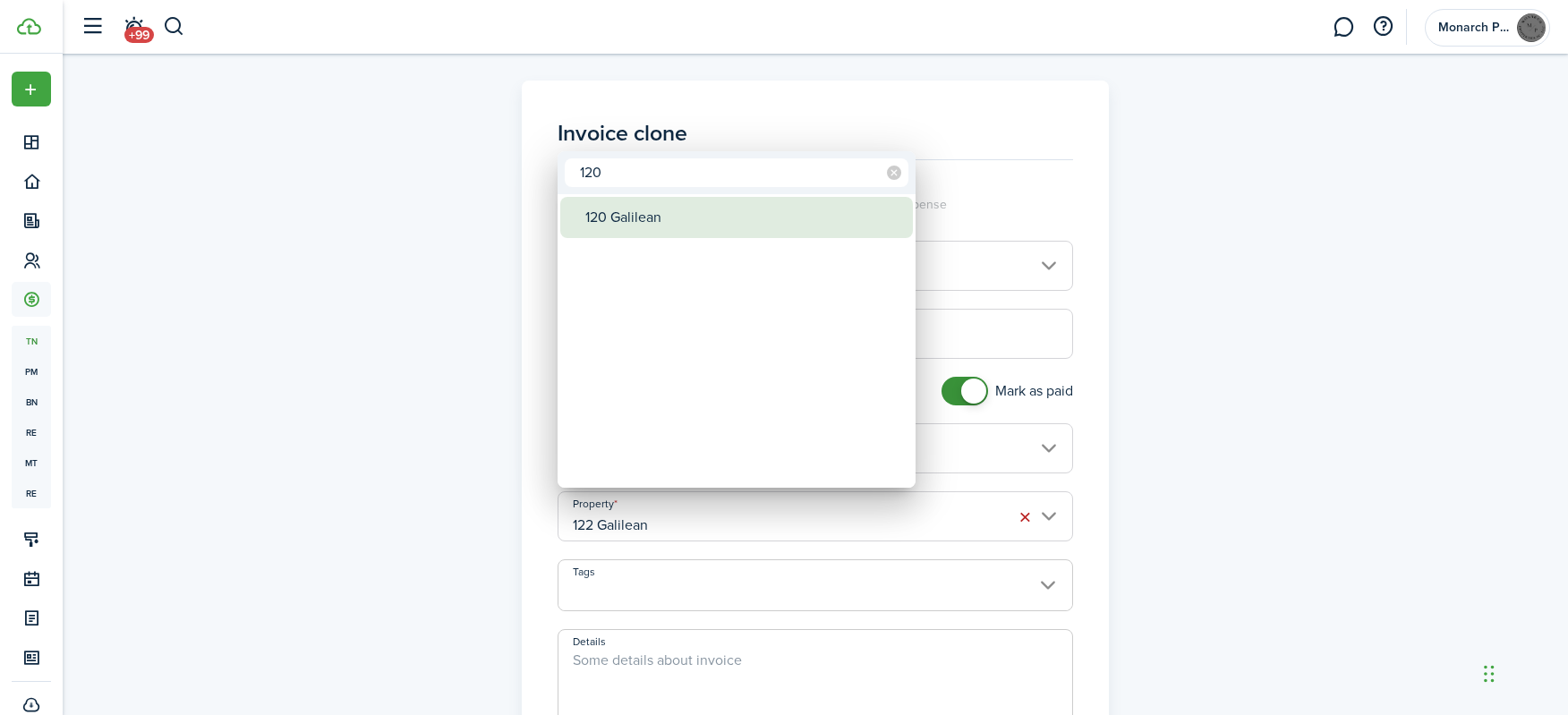
type input "120"
click at [638, 225] on div "120 Galilean" at bounding box center [743, 218] width 316 height 42
type input "120 Galilean"
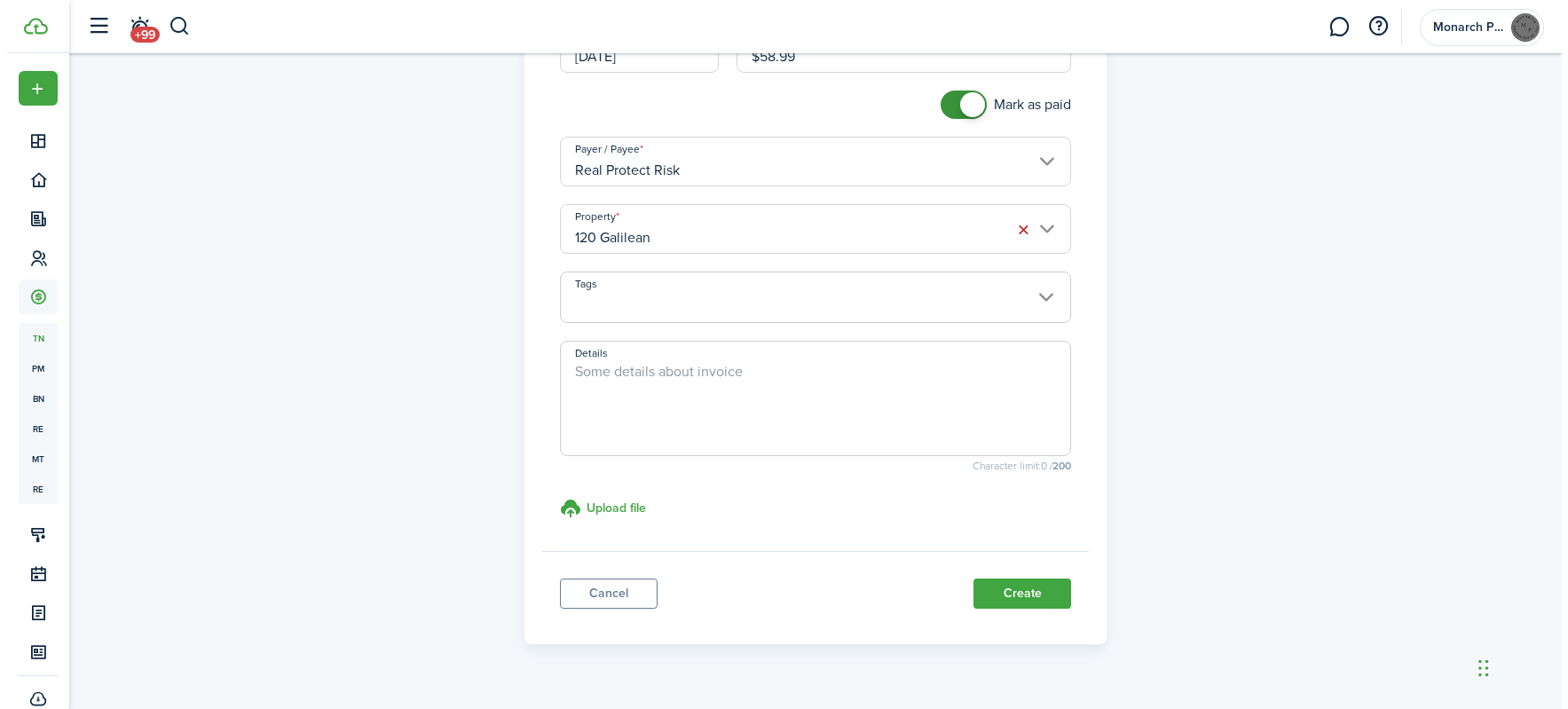
scroll to position [320, 0]
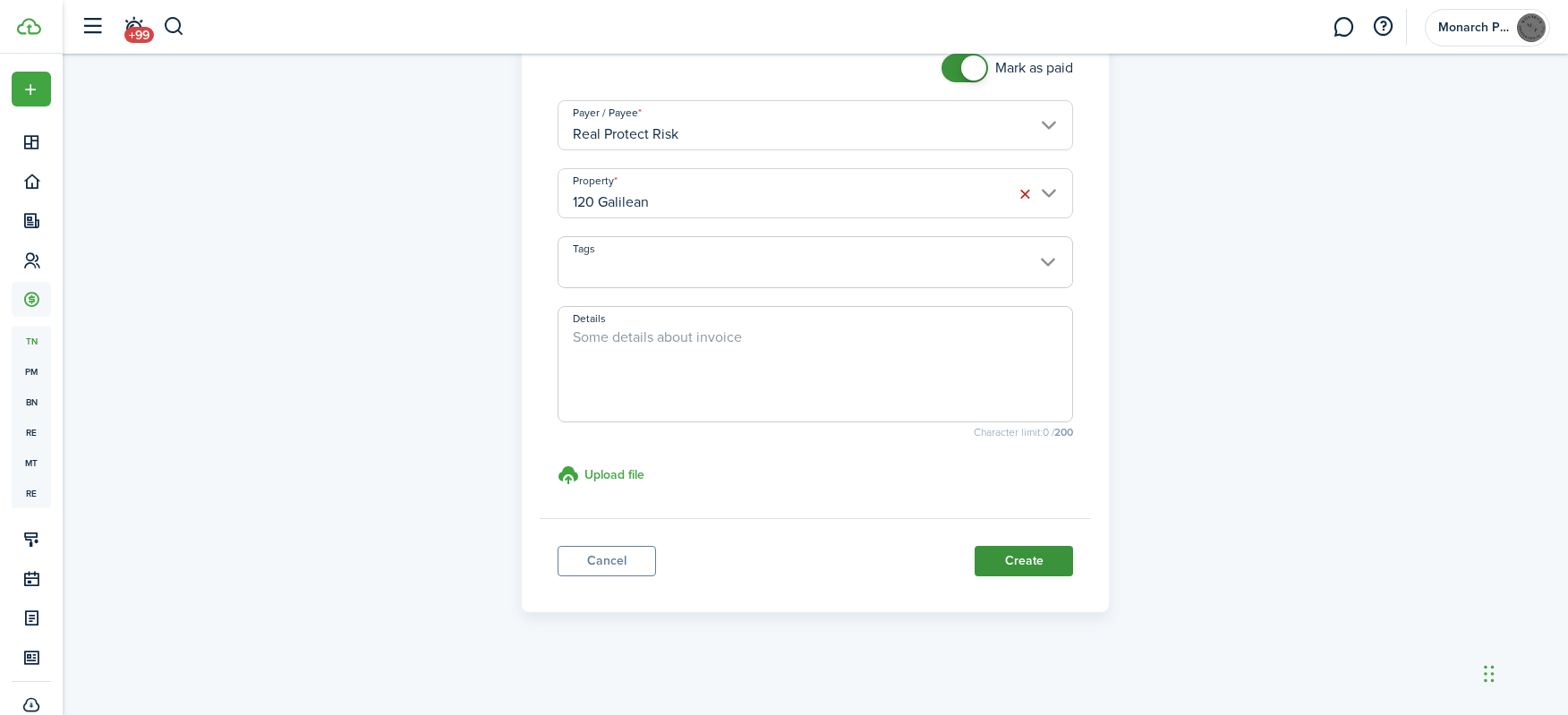
click at [1015, 557] on button "Create" at bounding box center [1024, 561] width 99 height 31
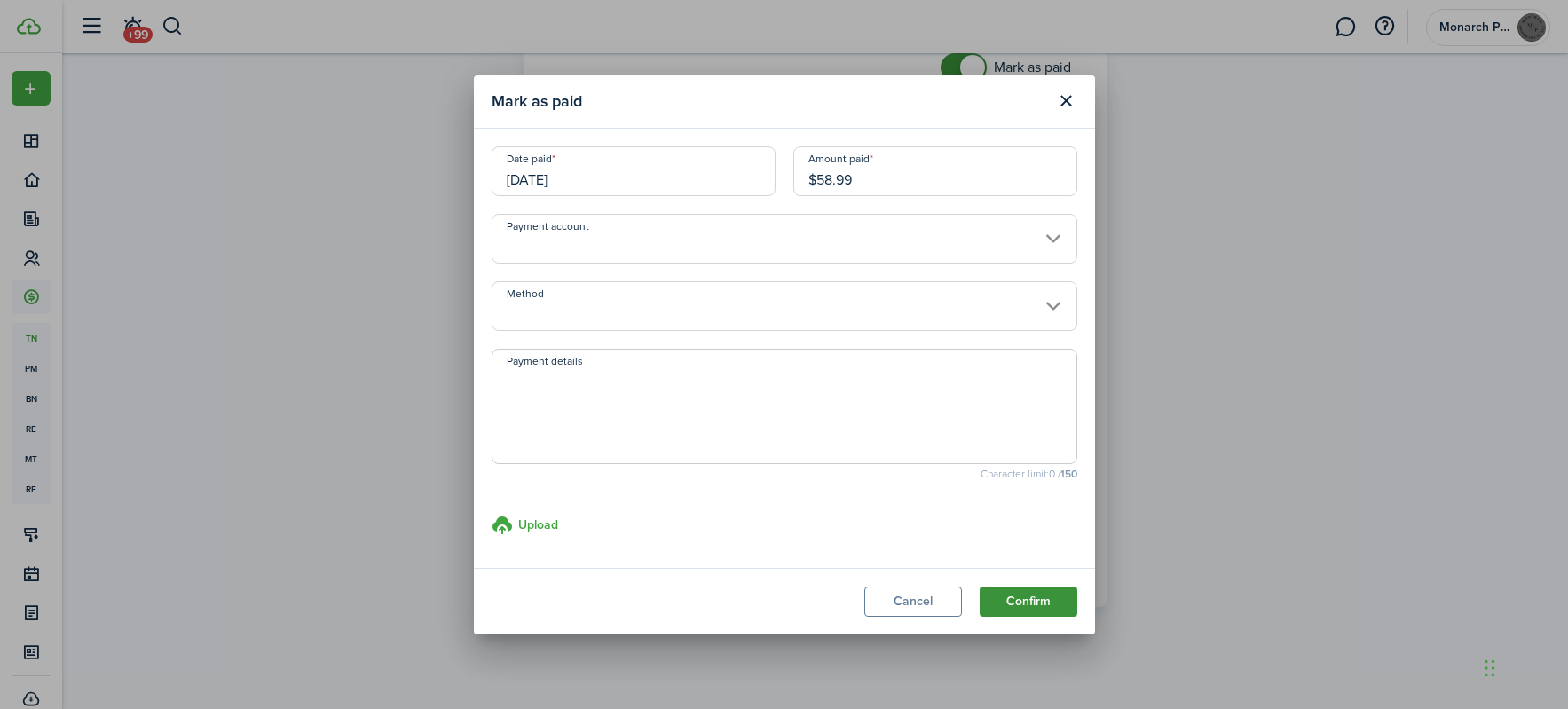
click at [1013, 598] on button "Confirm" at bounding box center [1028, 601] width 98 height 30
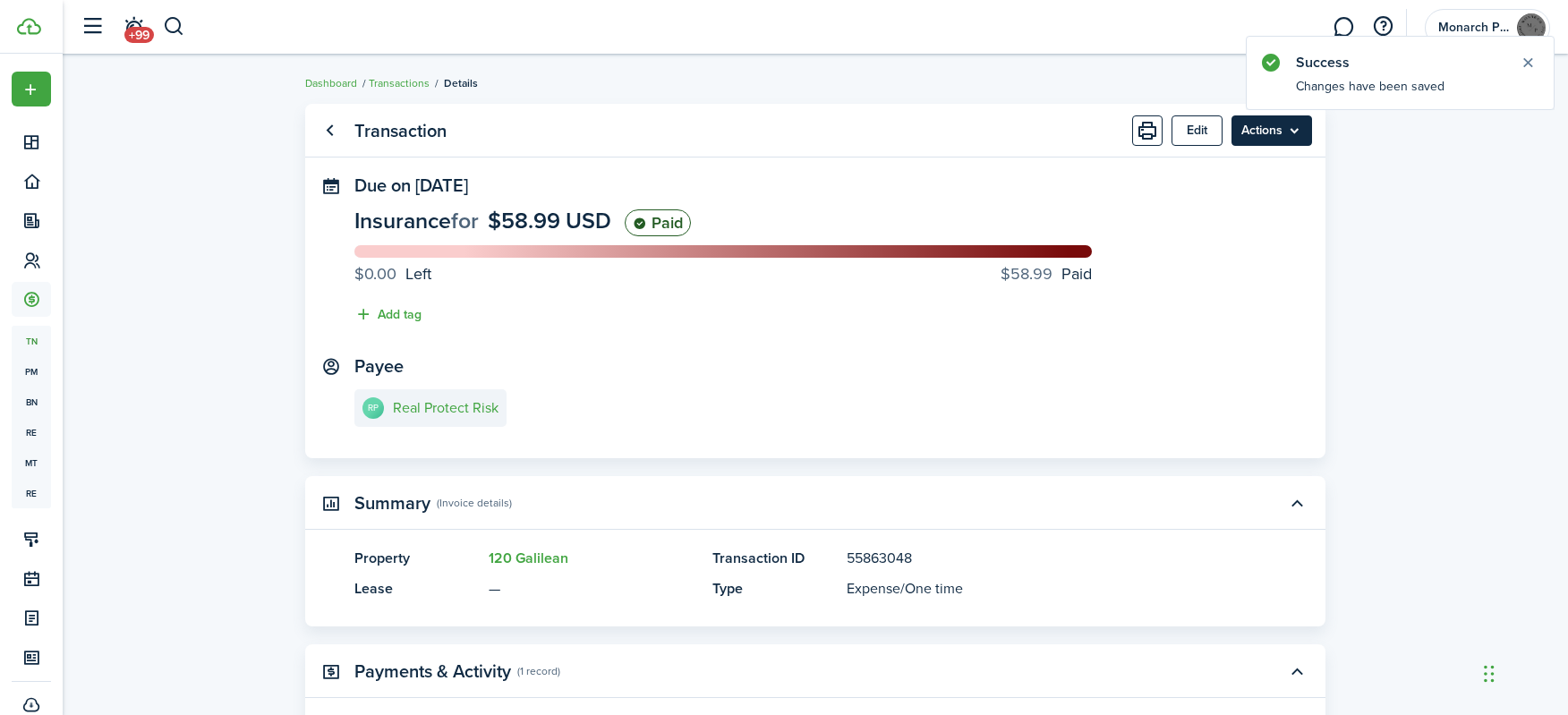
click at [1284, 135] on menu-btn "Actions" at bounding box center [1271, 131] width 80 height 31
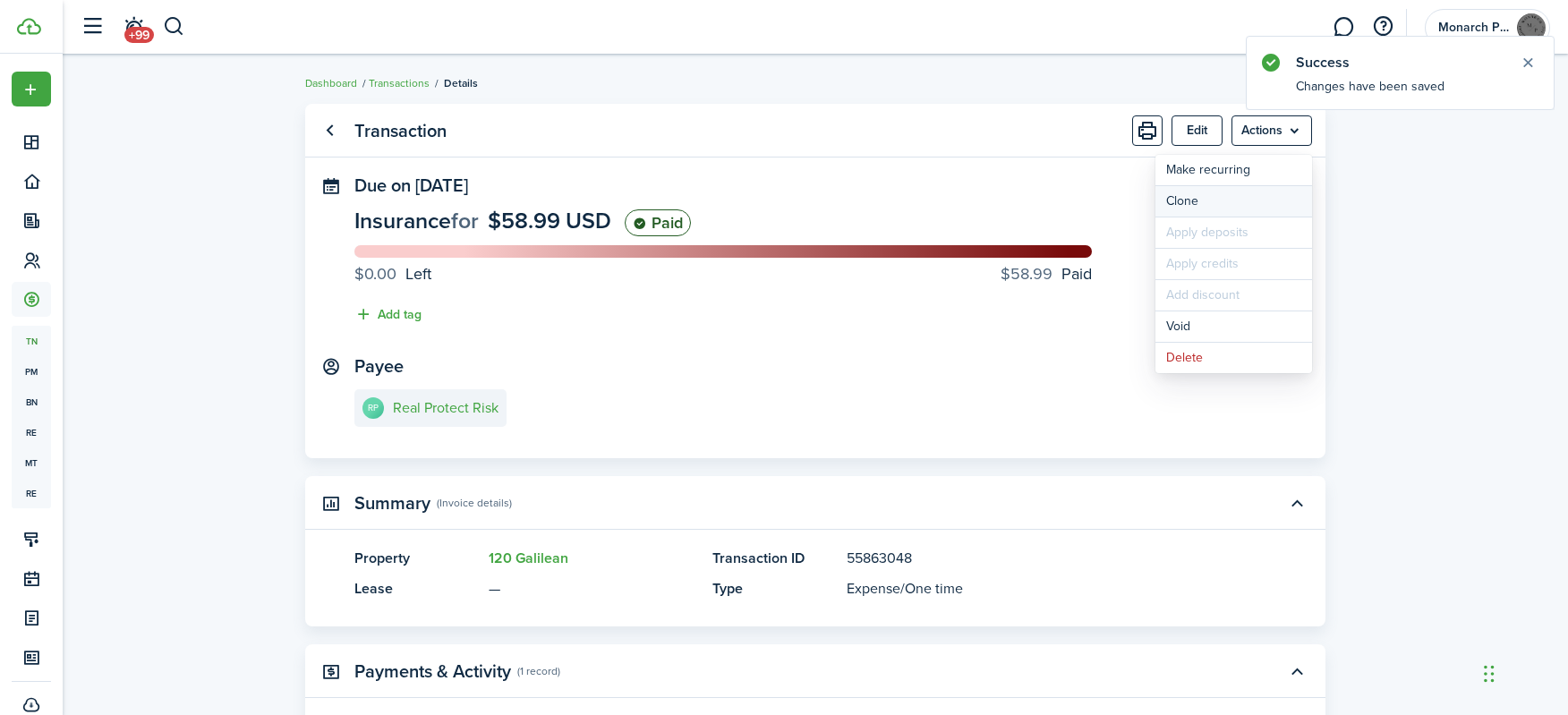
click at [1261, 197] on link "Clone" at bounding box center [1233, 202] width 156 height 31
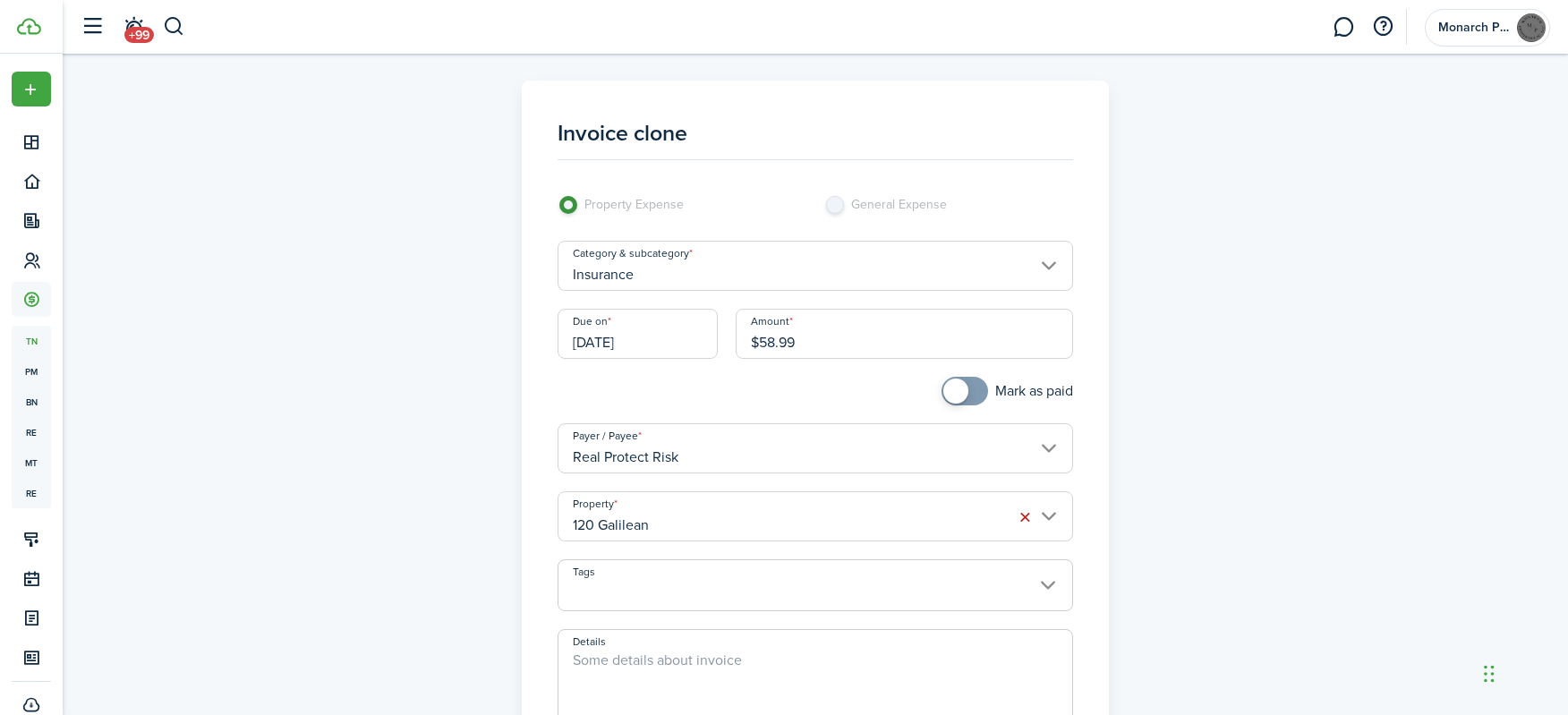
click at [751, 524] on input "120 Galilean" at bounding box center [816, 516] width 516 height 50
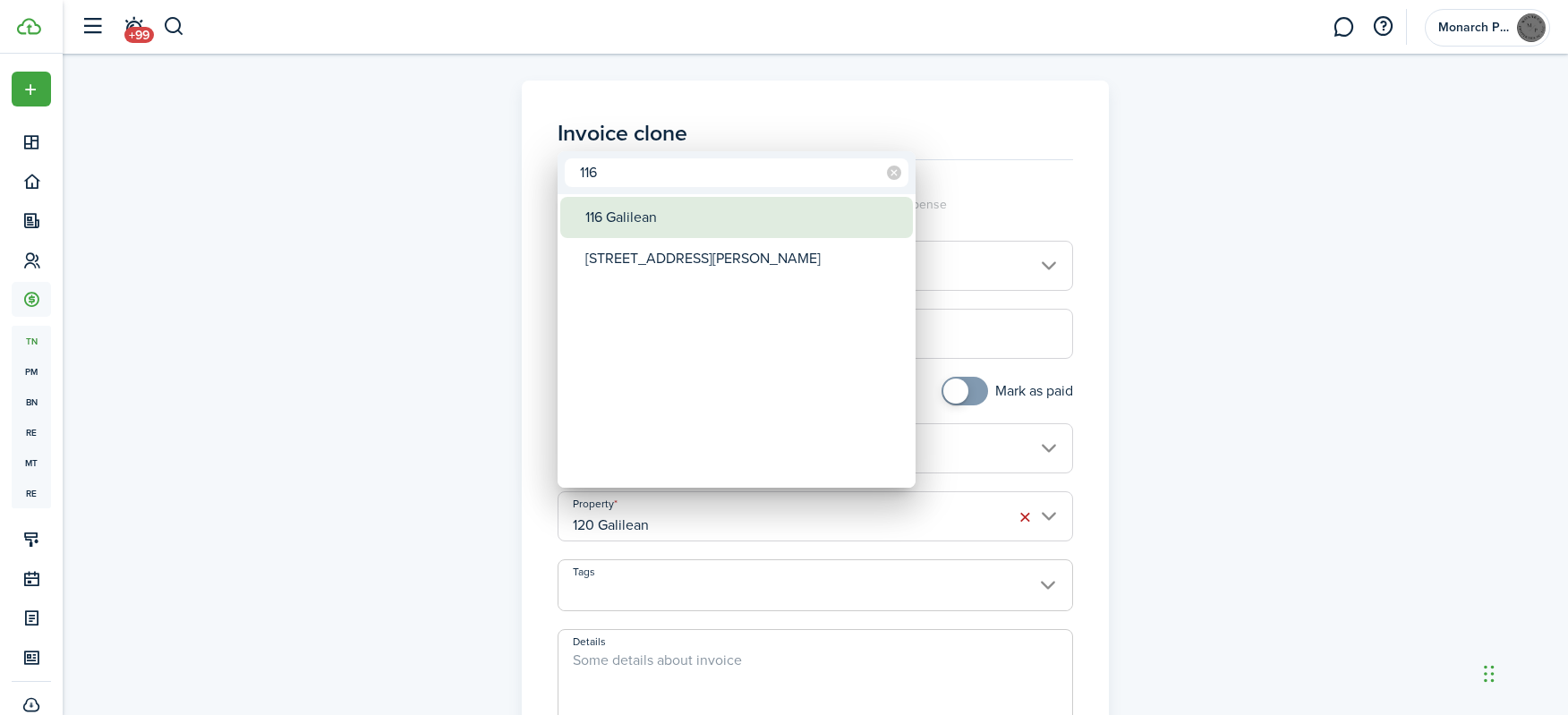
type input "116"
click at [656, 205] on div "116 Galilean" at bounding box center [743, 218] width 316 height 42
type input "116 Galilean"
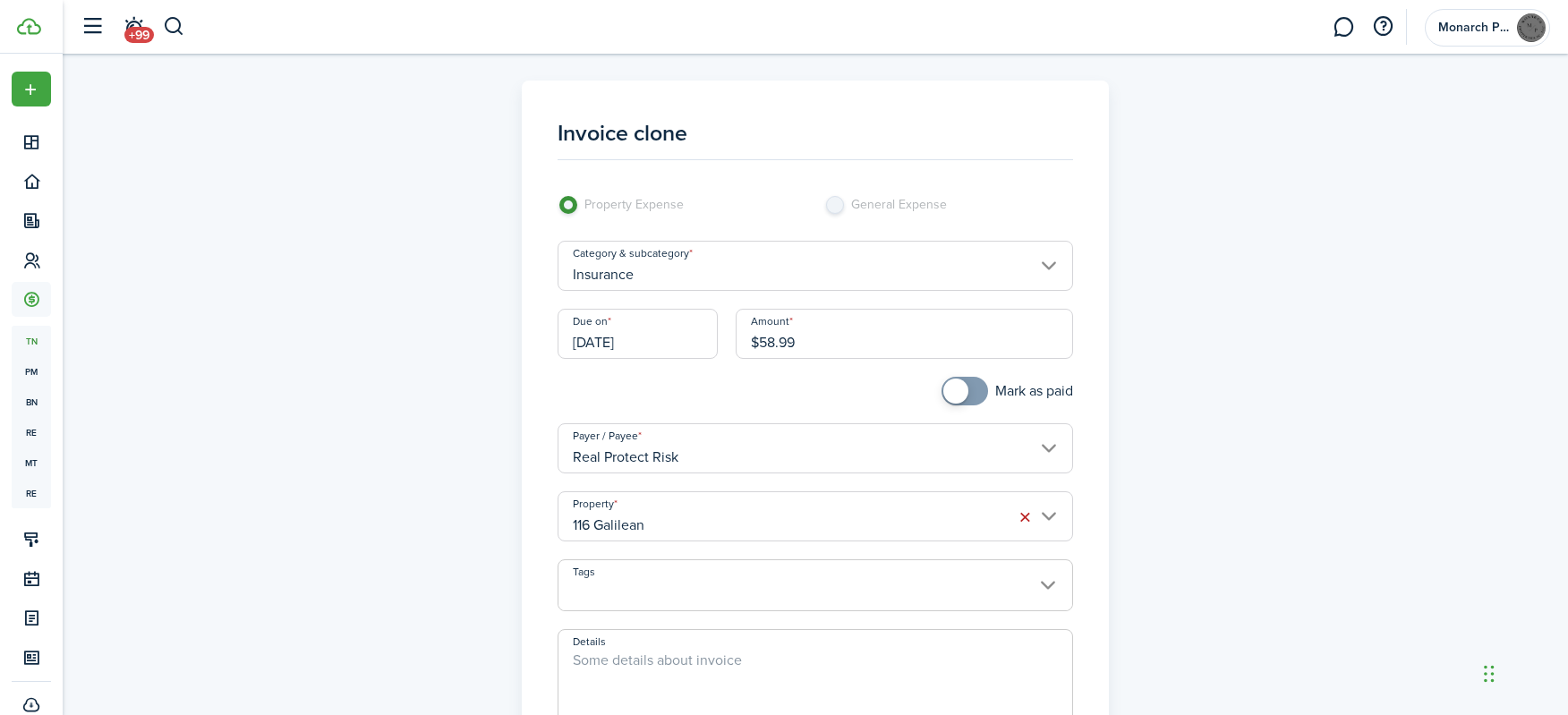
checkbox input "true"
click at [950, 388] on span at bounding box center [956, 391] width 25 height 25
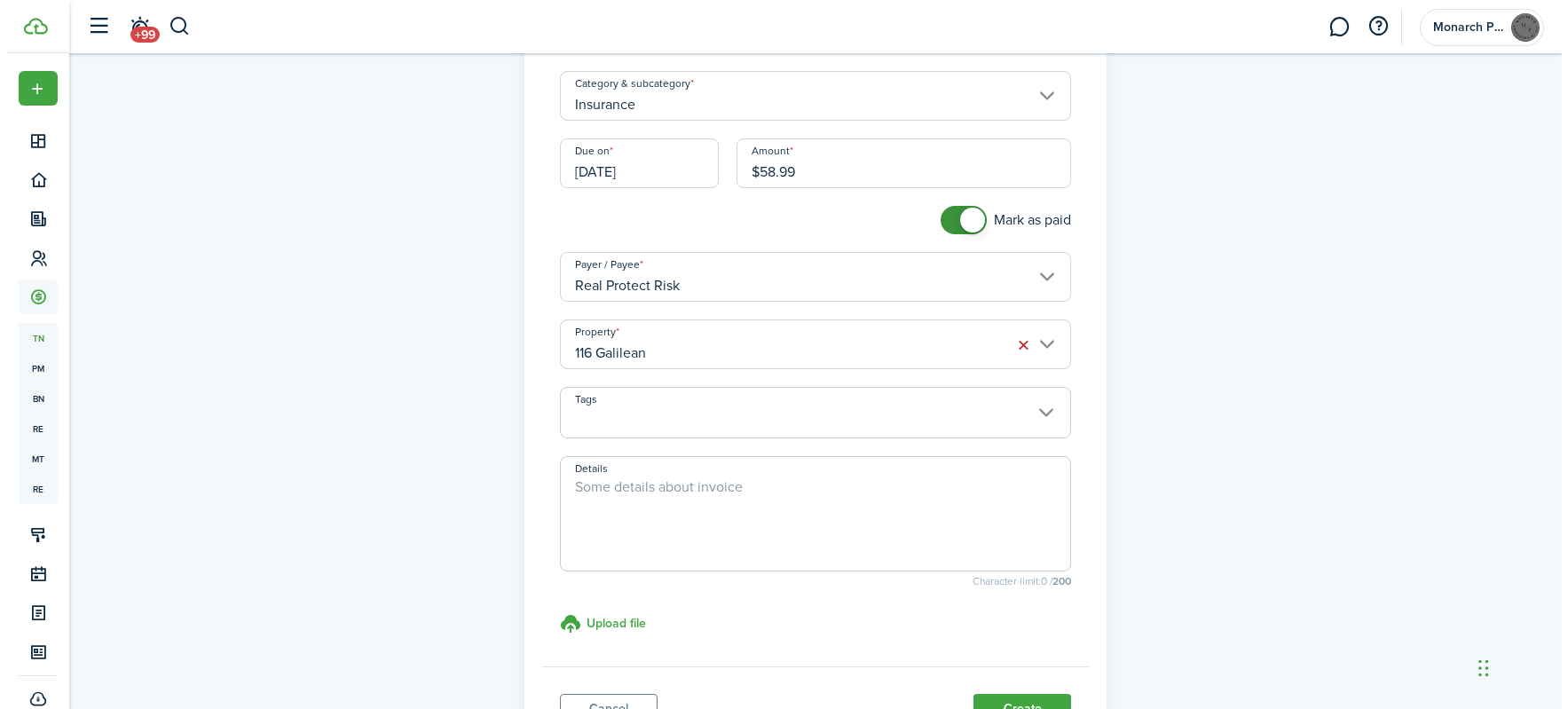
scroll to position [320, 0]
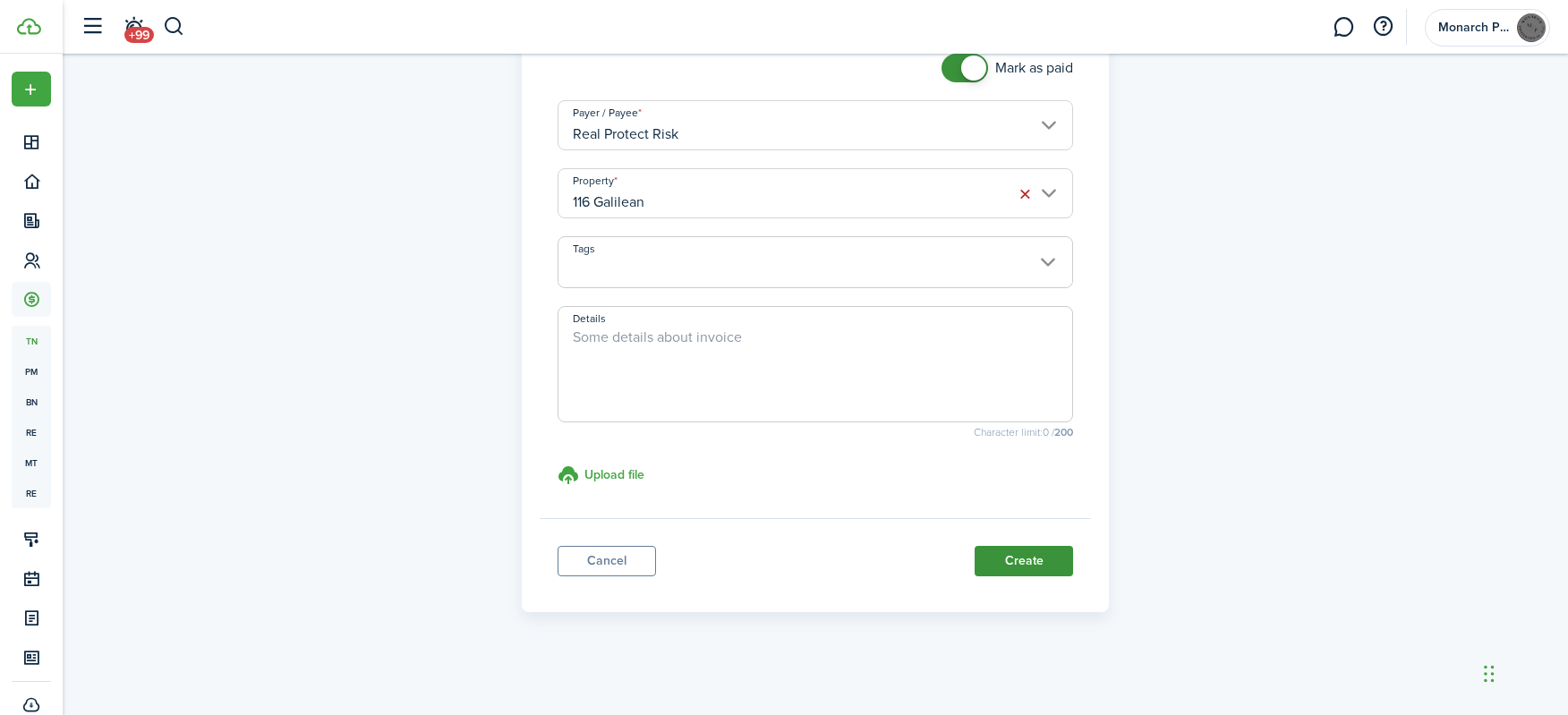
click at [1023, 567] on button "Create" at bounding box center [1024, 561] width 99 height 31
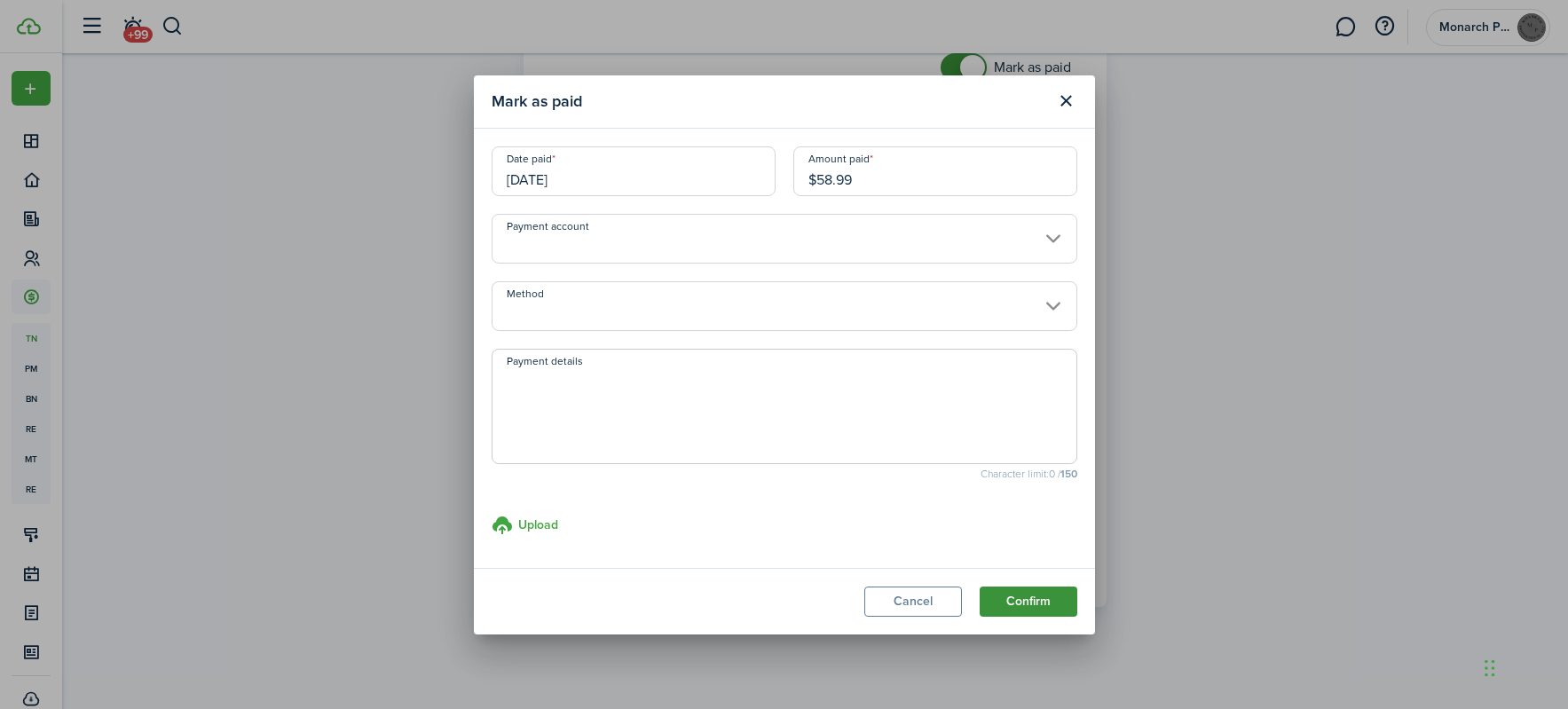
click at [1055, 608] on button "Confirm" at bounding box center [1028, 601] width 98 height 30
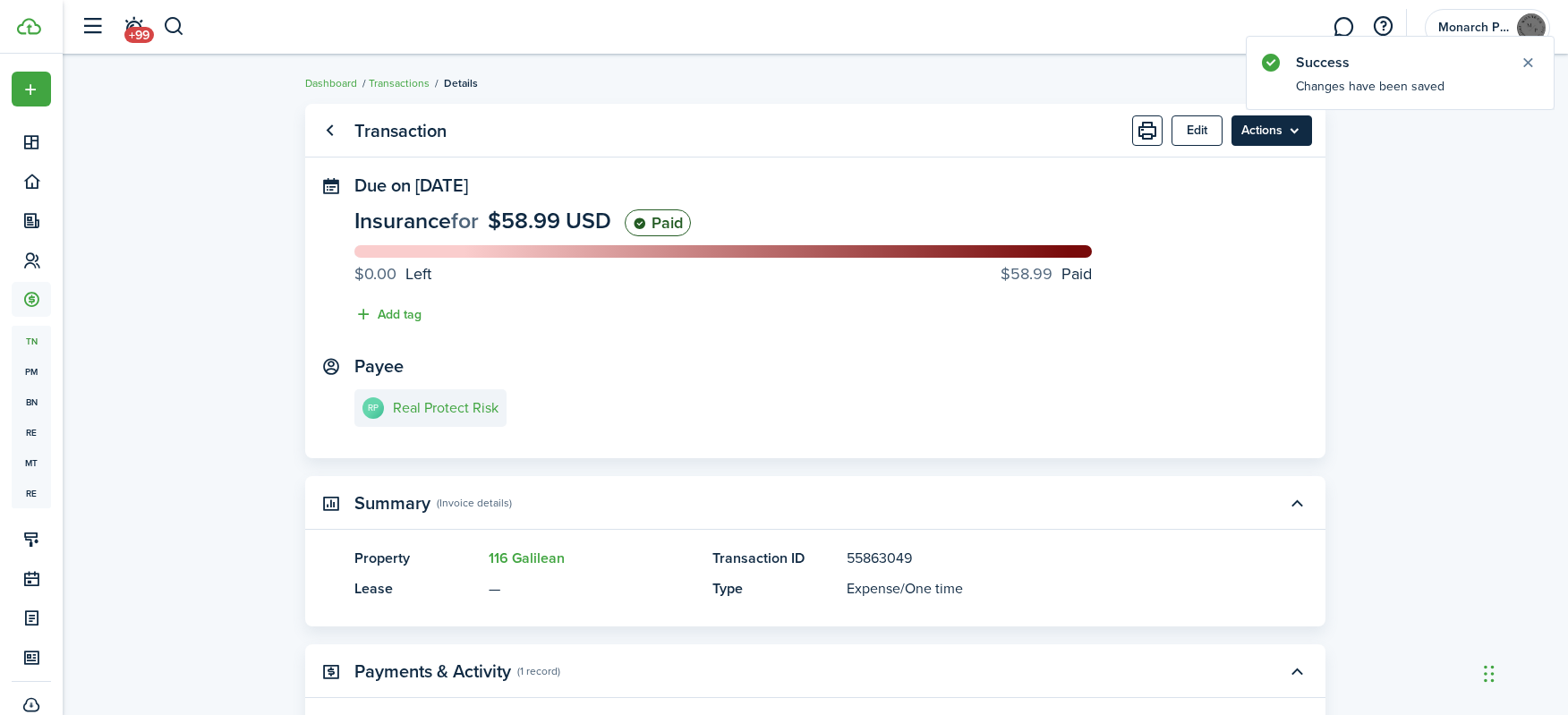
click at [1269, 142] on menu-btn "Actions" at bounding box center [1271, 131] width 80 height 31
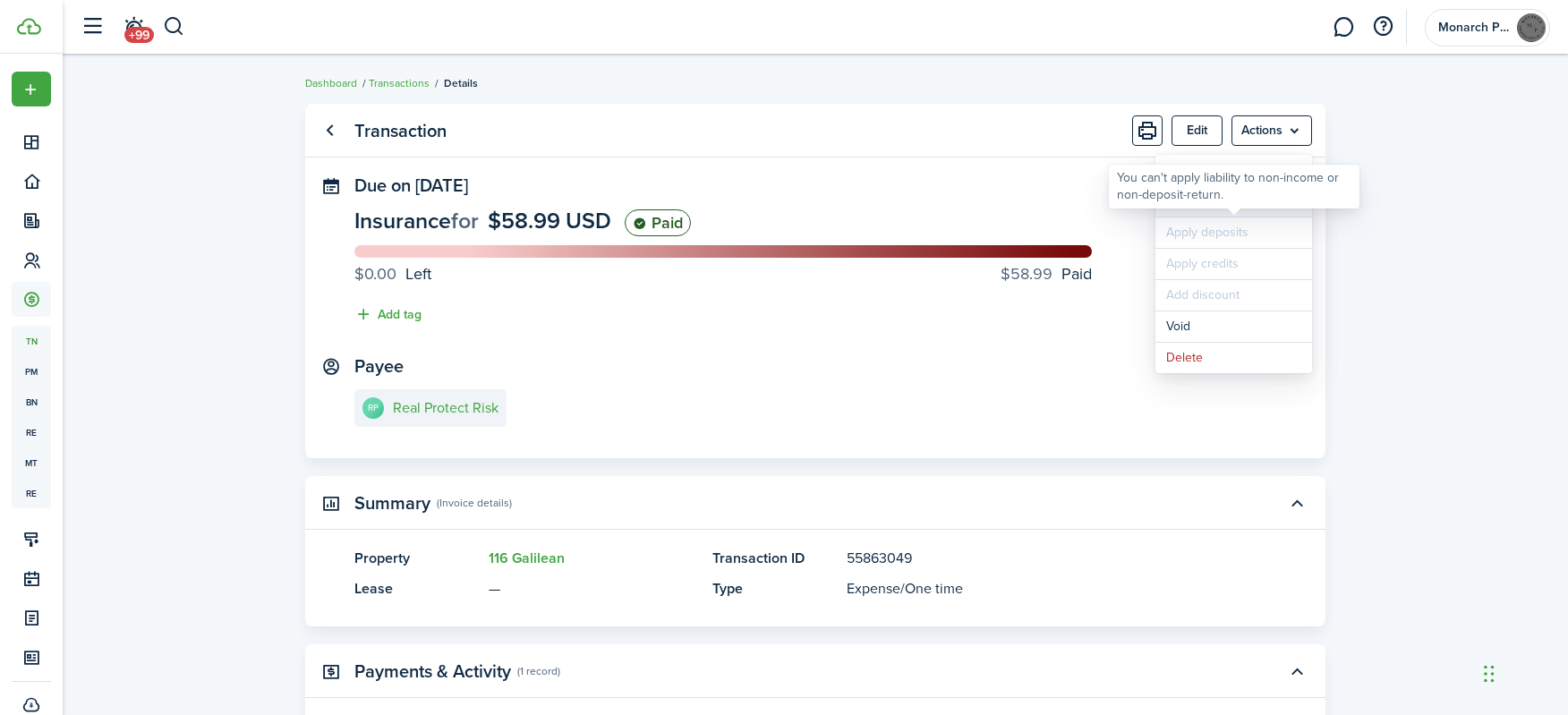
click at [1220, 212] on link "Clone" at bounding box center [1233, 202] width 156 height 31
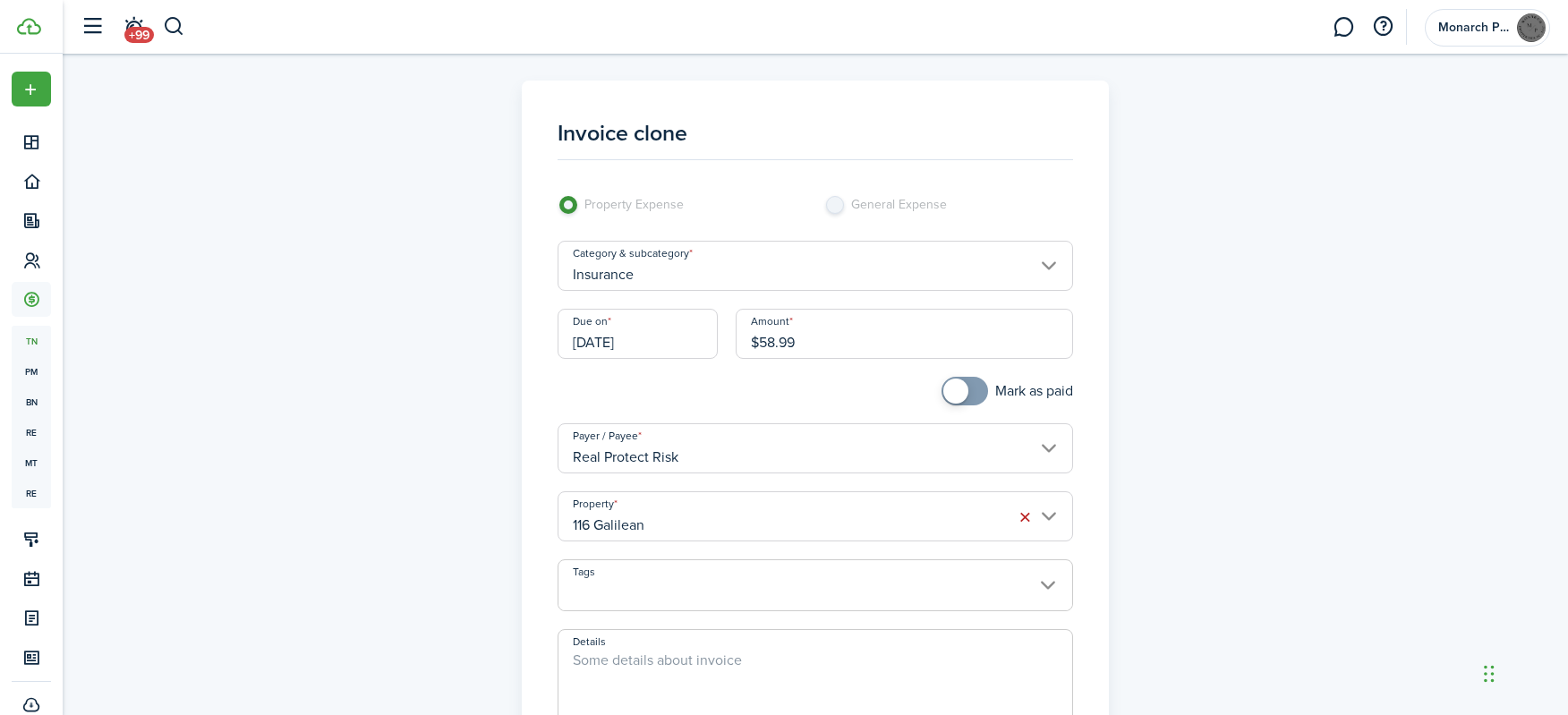
checkbox input "true"
click at [965, 389] on span at bounding box center [956, 391] width 25 height 25
click at [794, 516] on input "116 Galilean" at bounding box center [816, 516] width 516 height 50
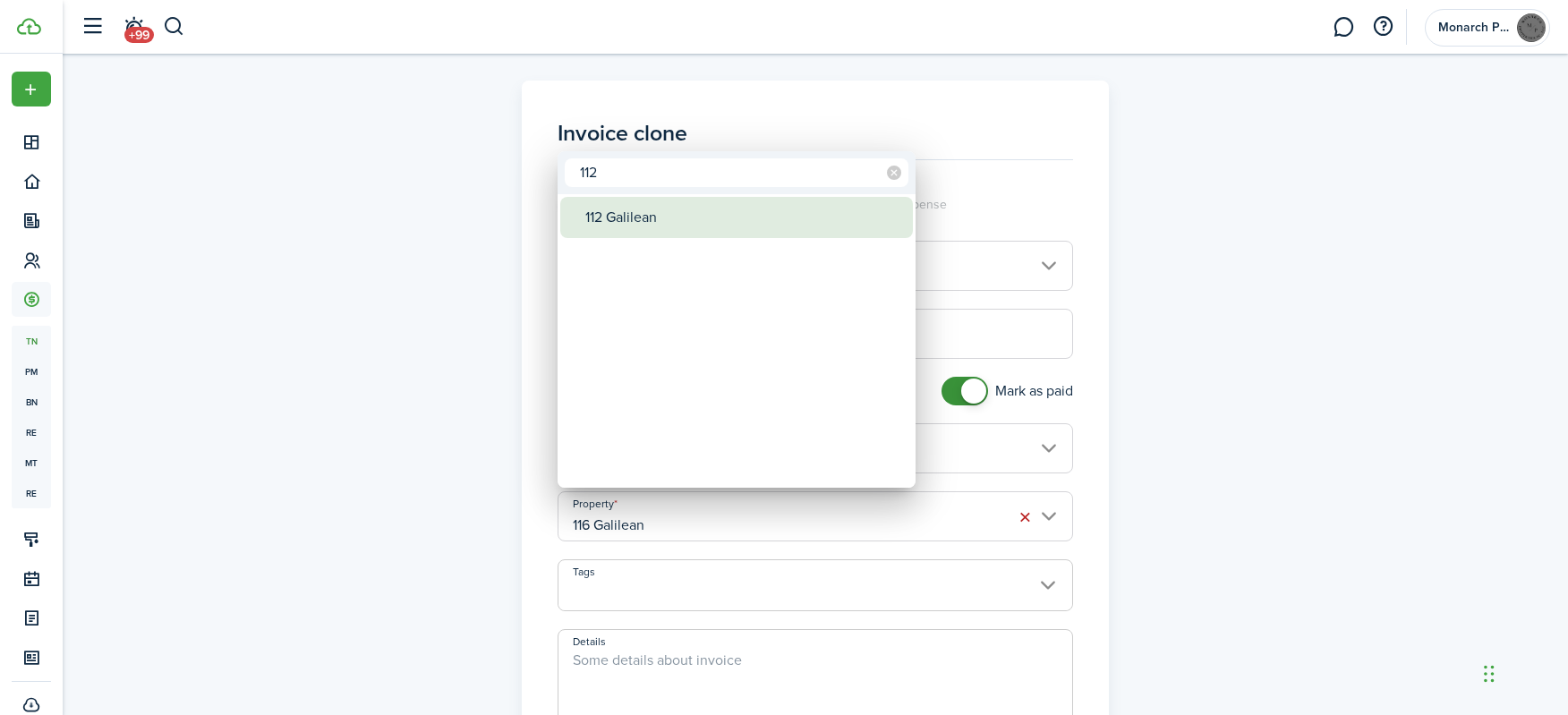
type input "112"
click at [652, 217] on div "112 Galilean" at bounding box center [743, 218] width 316 height 42
type input "112 Galilean"
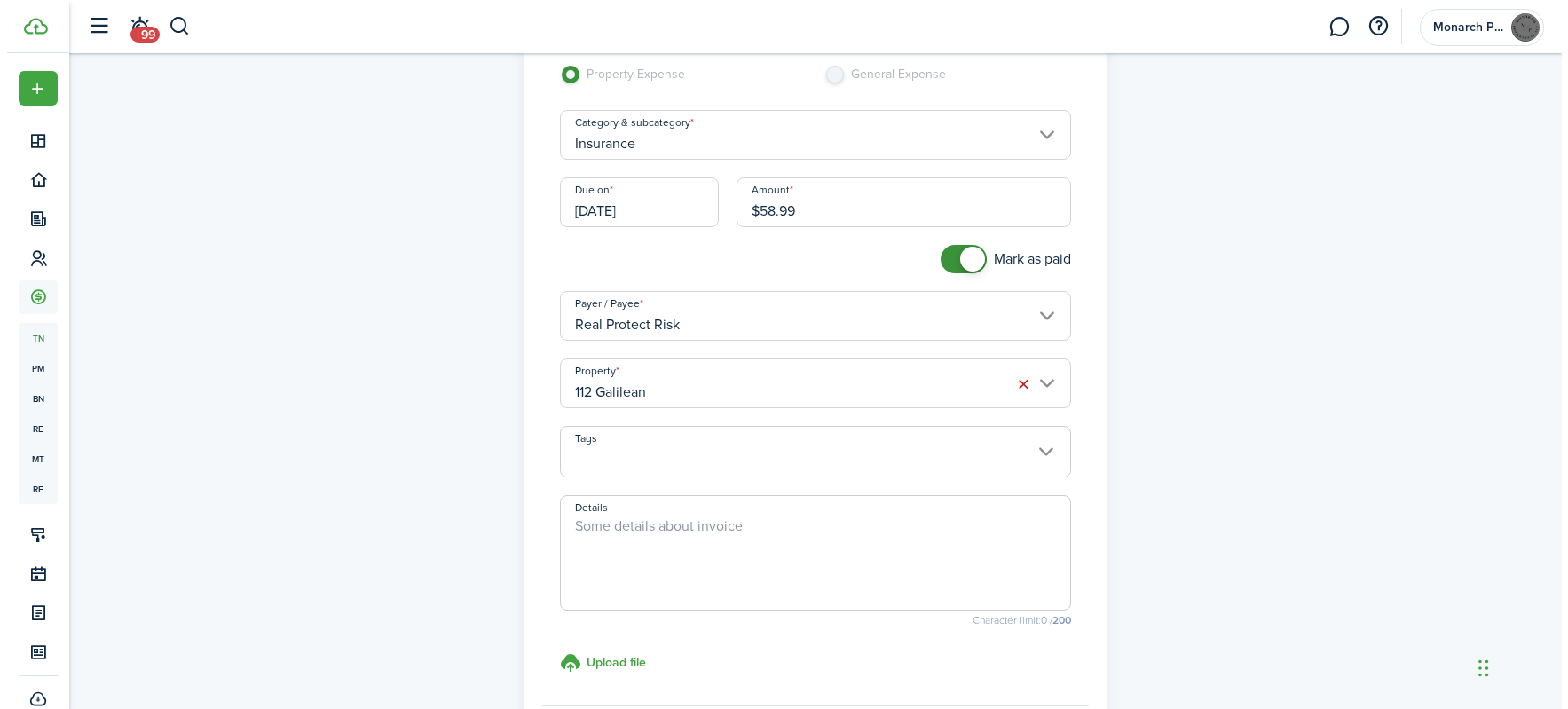
scroll to position [320, 0]
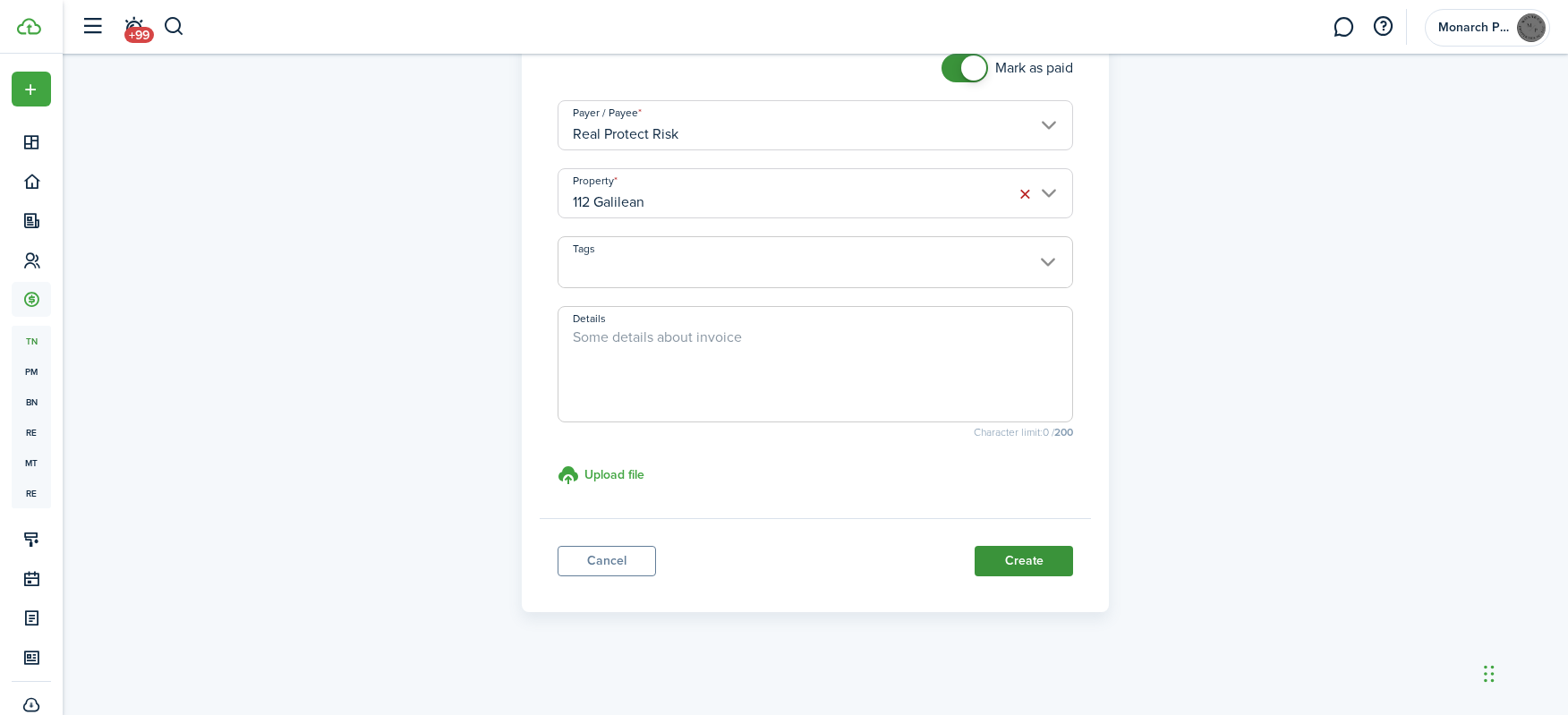
click at [1038, 569] on button "Create" at bounding box center [1024, 561] width 99 height 31
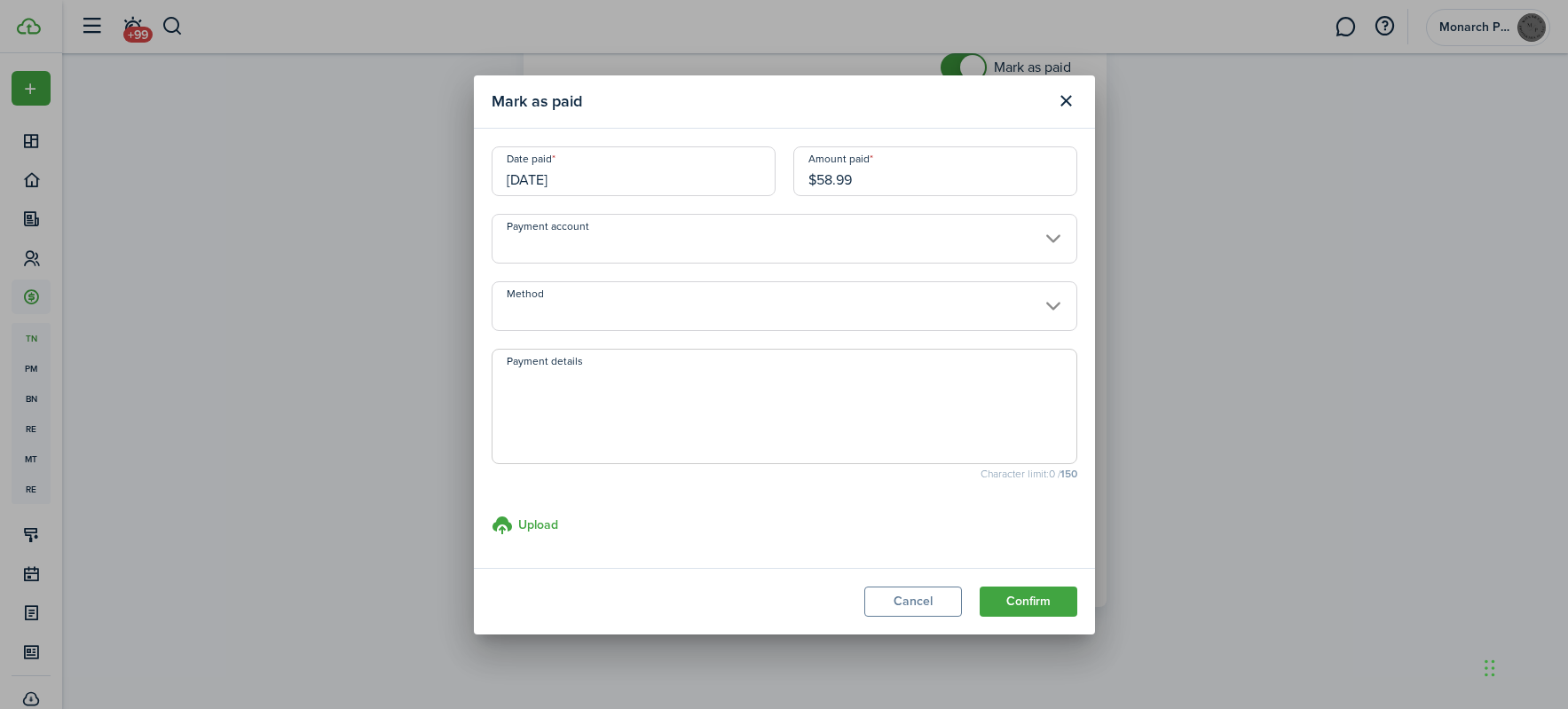
drag, startPoint x: 1051, startPoint y: 606, endPoint x: 1042, endPoint y: 573, distance: 34.2
click at [1046, 601] on button "Confirm" at bounding box center [1028, 601] width 98 height 30
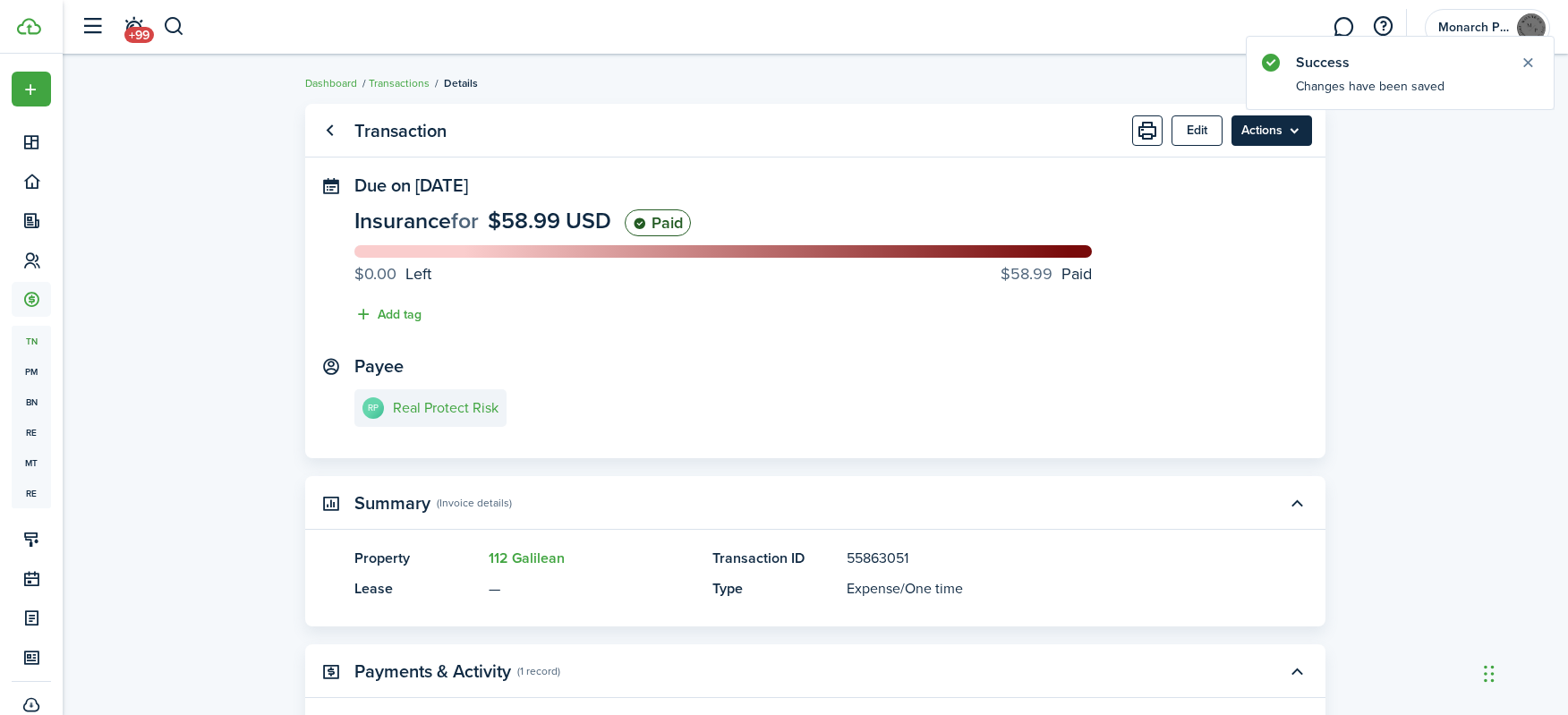
click at [1285, 136] on menu-btn "Actions" at bounding box center [1271, 131] width 80 height 31
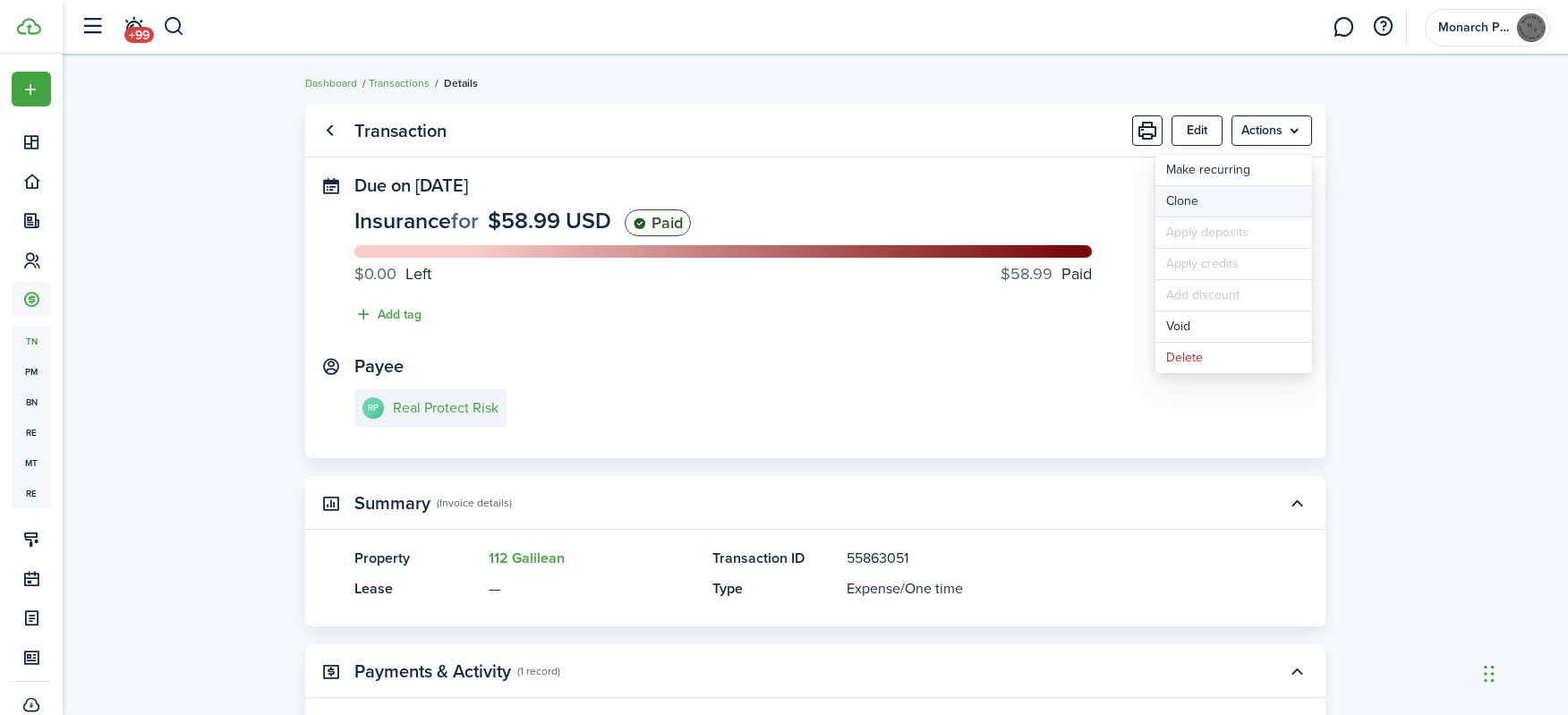
click at [1246, 199] on link "Clone" at bounding box center [1233, 202] width 156 height 31
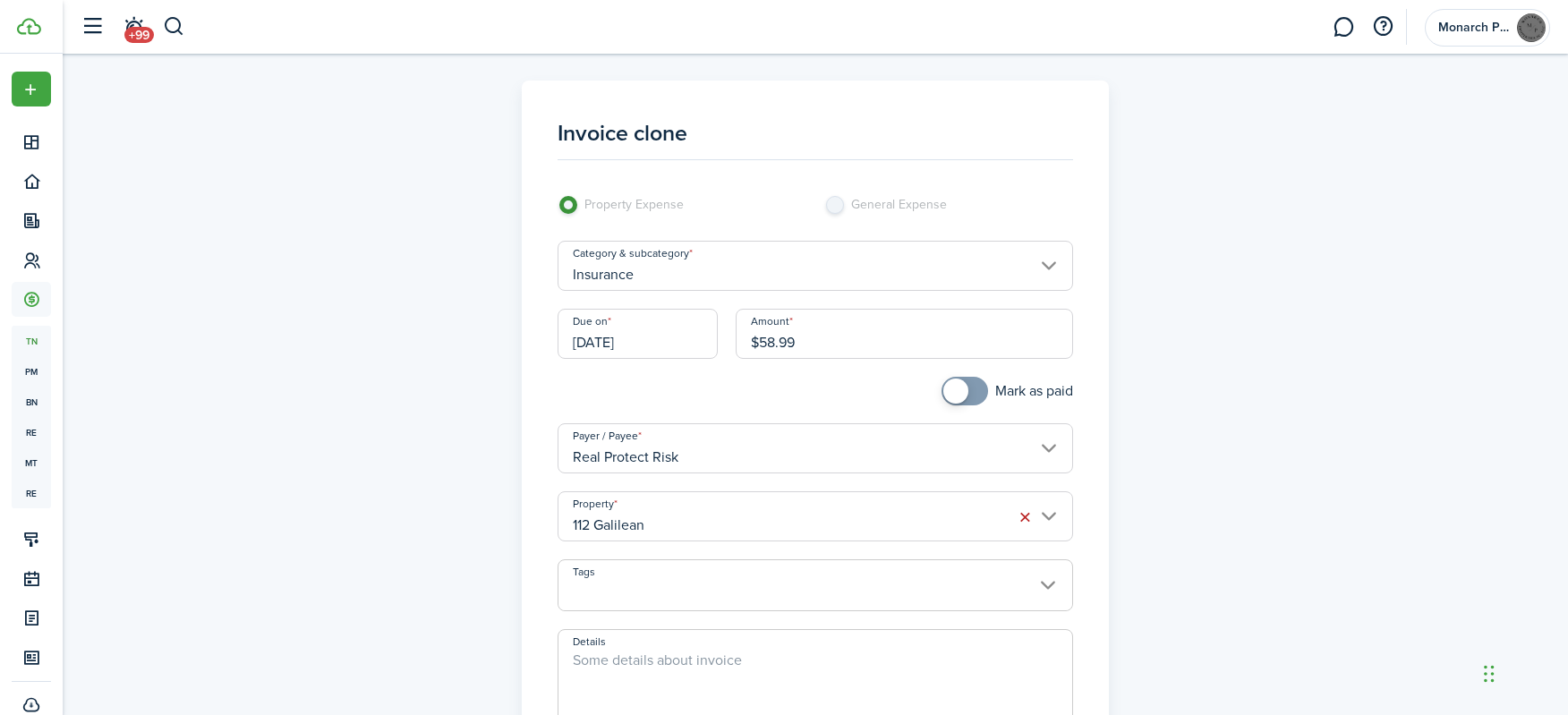
checkbox input "true"
click at [967, 392] on span at bounding box center [965, 391] width 18 height 29
click at [812, 522] on input "112 Galilean" at bounding box center [816, 516] width 516 height 50
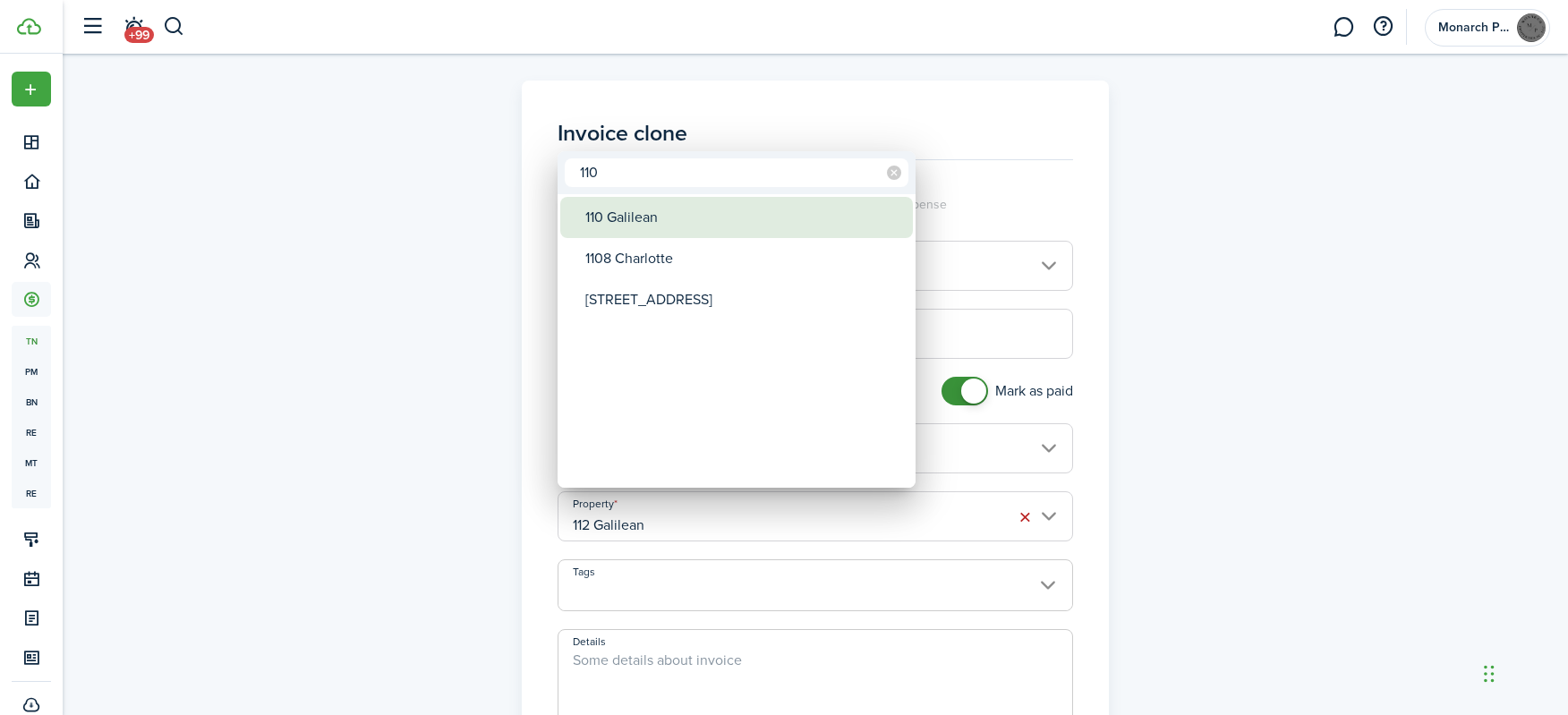
type input "110"
click at [662, 226] on div "110 Galilean" at bounding box center [743, 218] width 316 height 42
type input "110 Galilean"
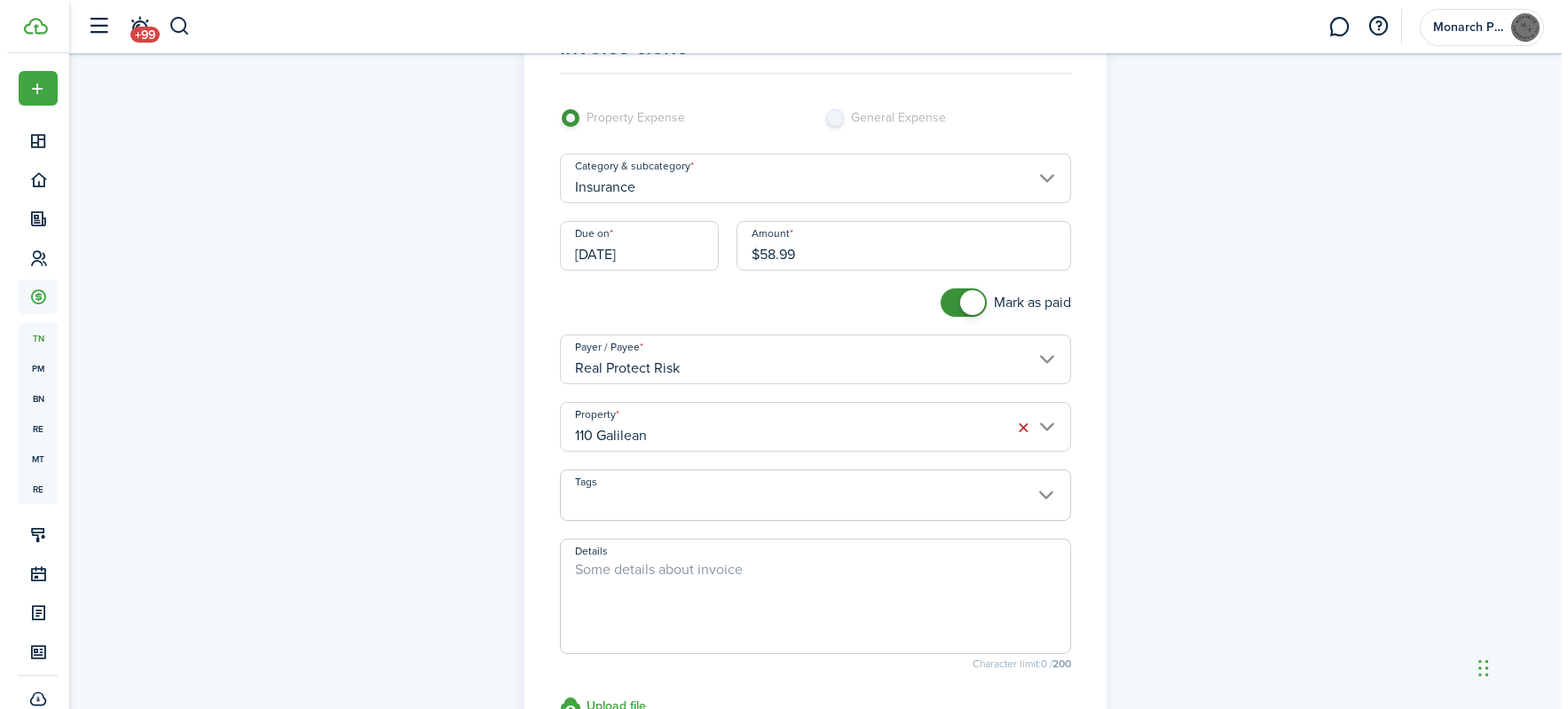
scroll to position [320, 0]
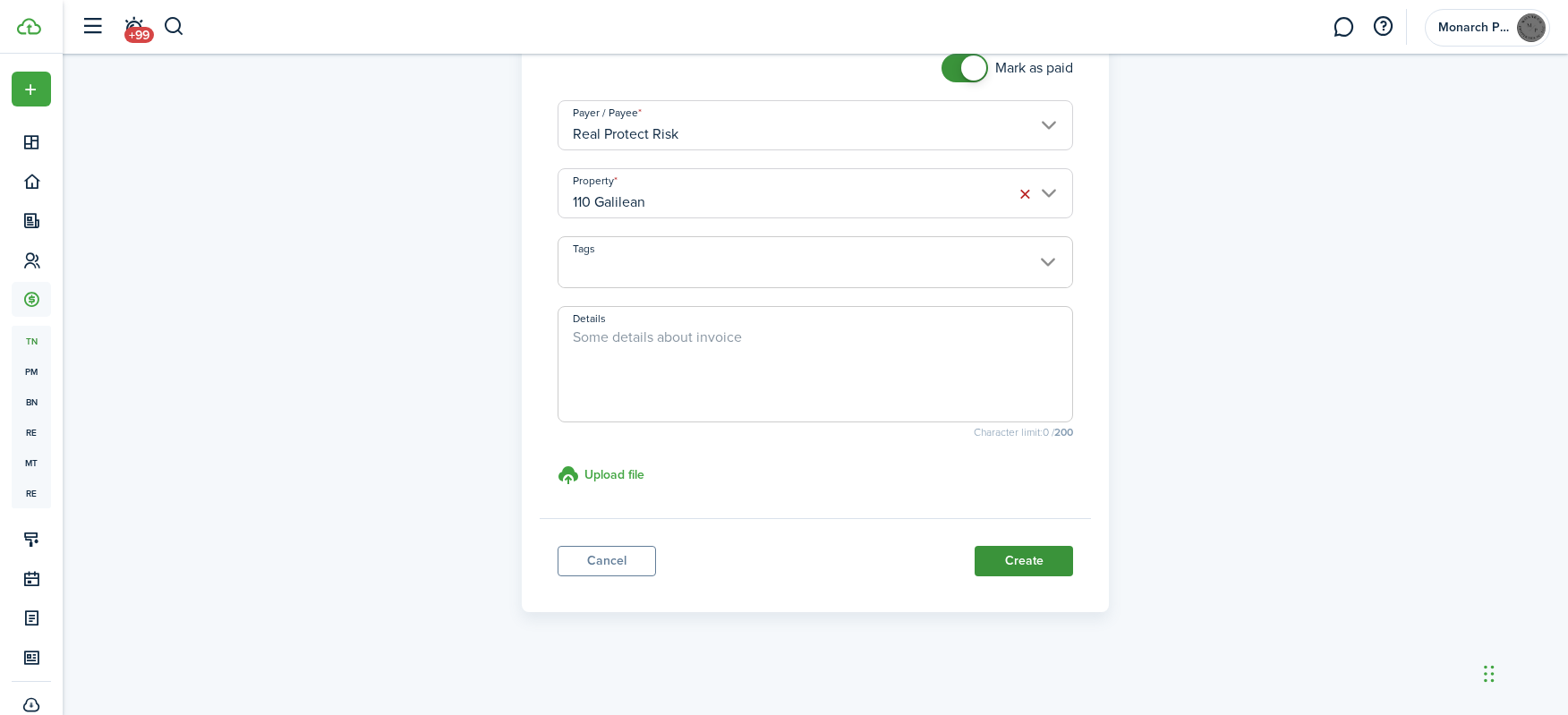
drag, startPoint x: 1062, startPoint y: 568, endPoint x: 1088, endPoint y: 457, distance: 114.0
click at [1061, 563] on button "Create" at bounding box center [1024, 561] width 99 height 31
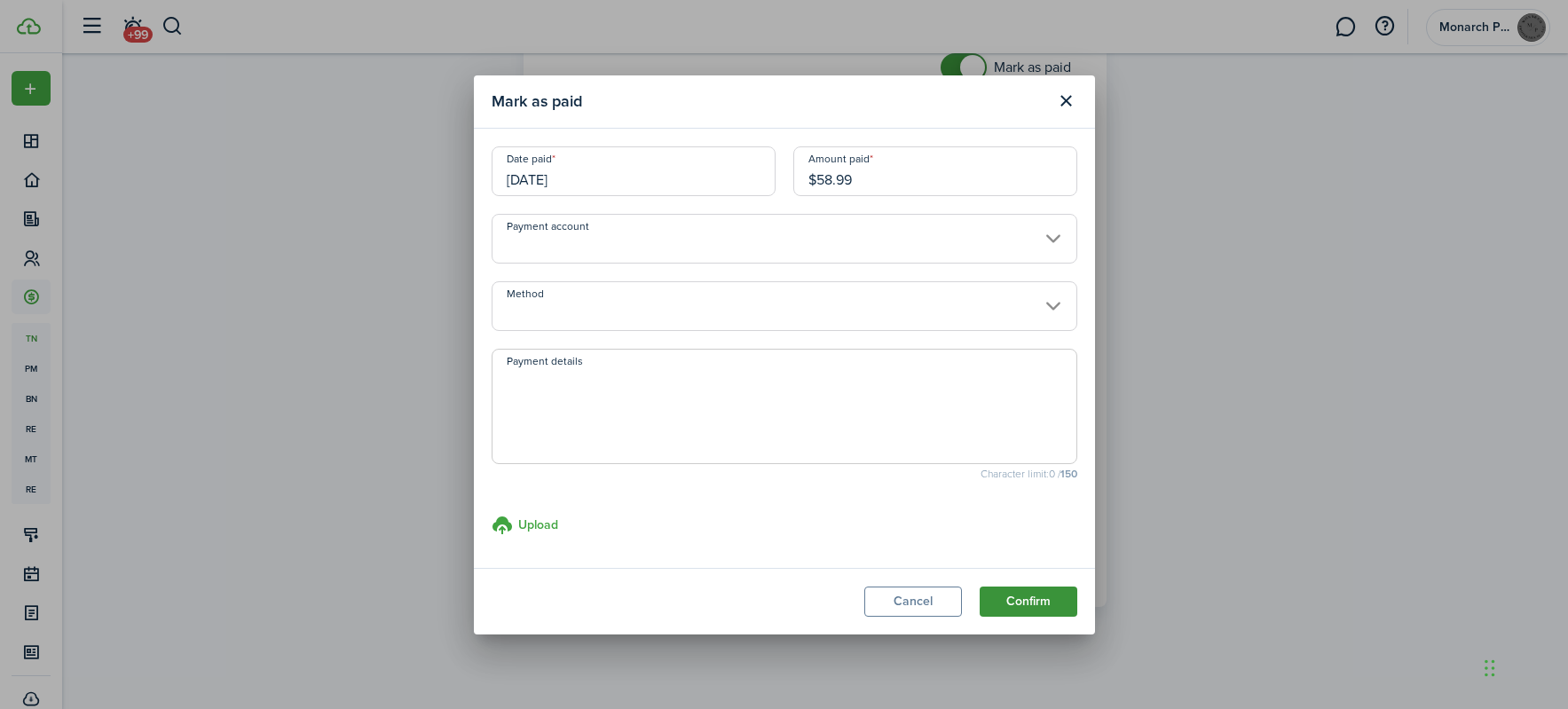
click at [1020, 607] on button "Confirm" at bounding box center [1028, 601] width 98 height 30
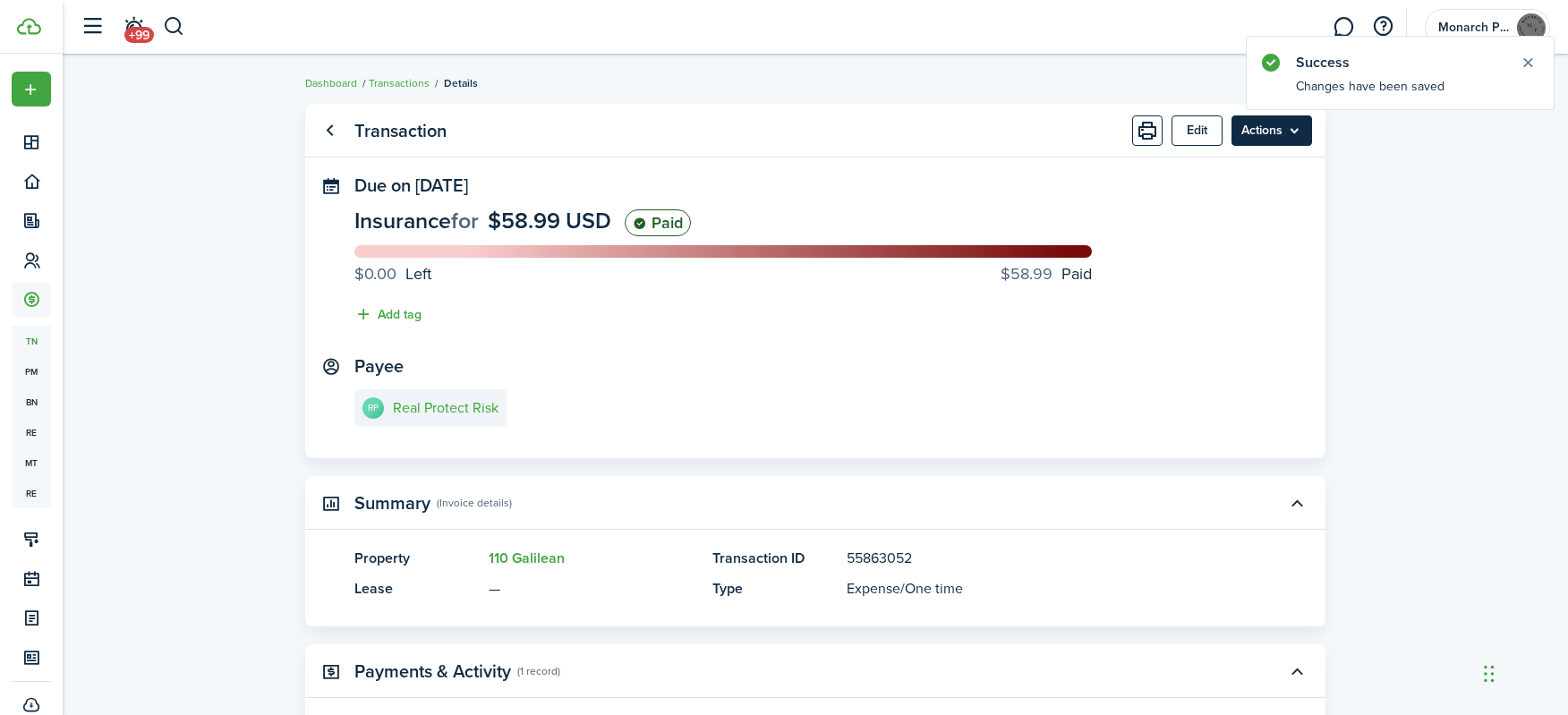
click at [1280, 136] on menu-btn "Actions" at bounding box center [1271, 131] width 80 height 31
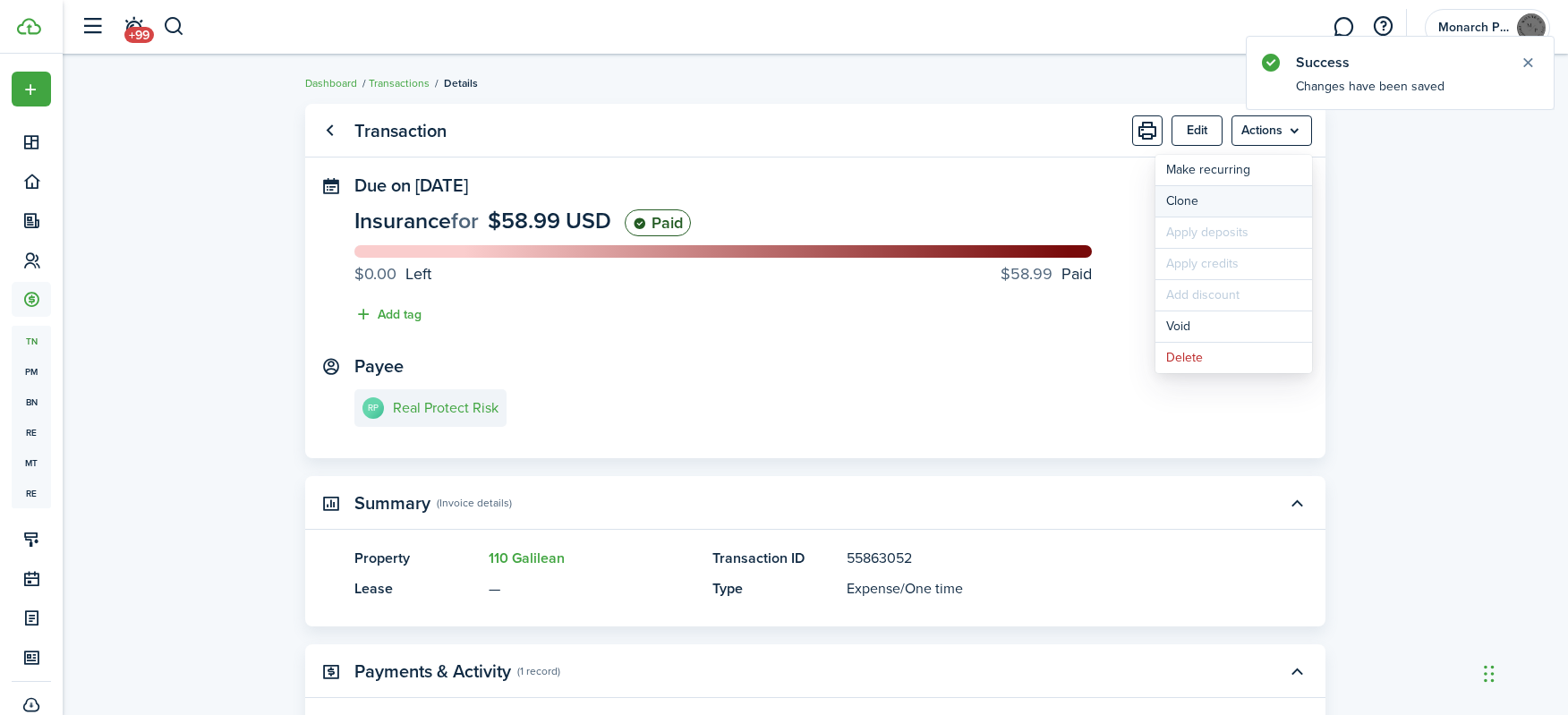
click at [1190, 202] on link "Clone" at bounding box center [1233, 202] width 156 height 31
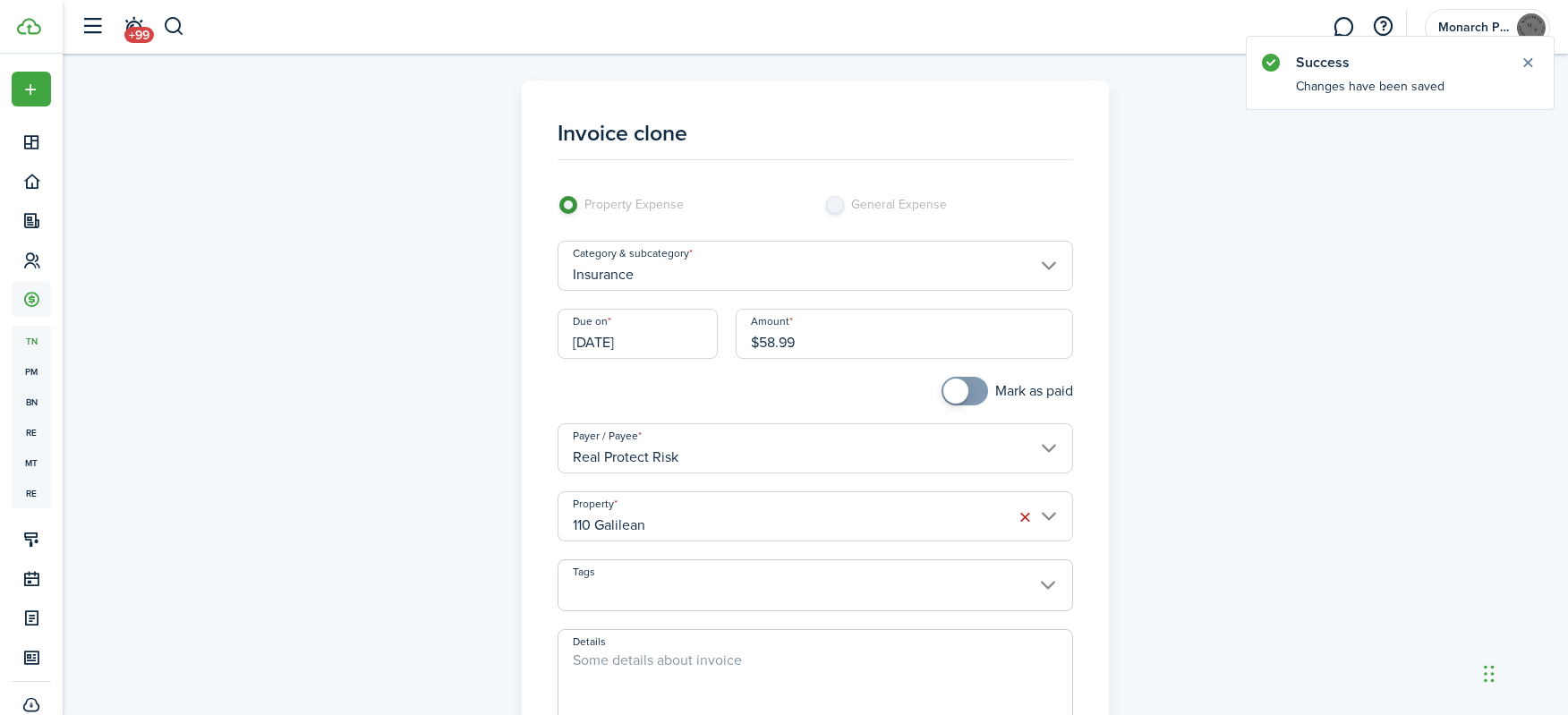
checkbox input "true"
click at [955, 398] on span at bounding box center [956, 391] width 25 height 25
click at [923, 521] on input "110 Galilean" at bounding box center [816, 516] width 516 height 50
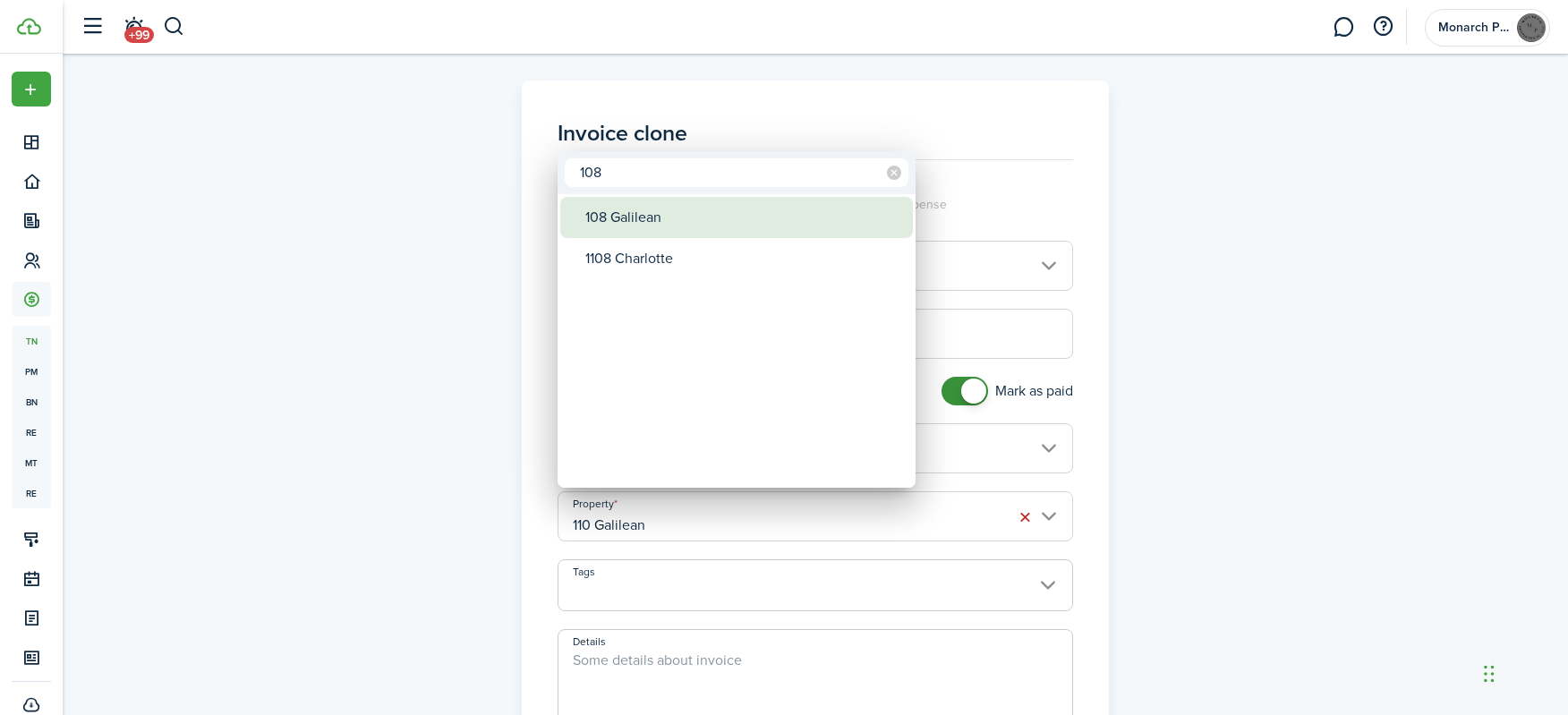
type input "108"
click at [625, 228] on div "108 Galilean" at bounding box center [743, 218] width 316 height 42
type input "108 Galilean"
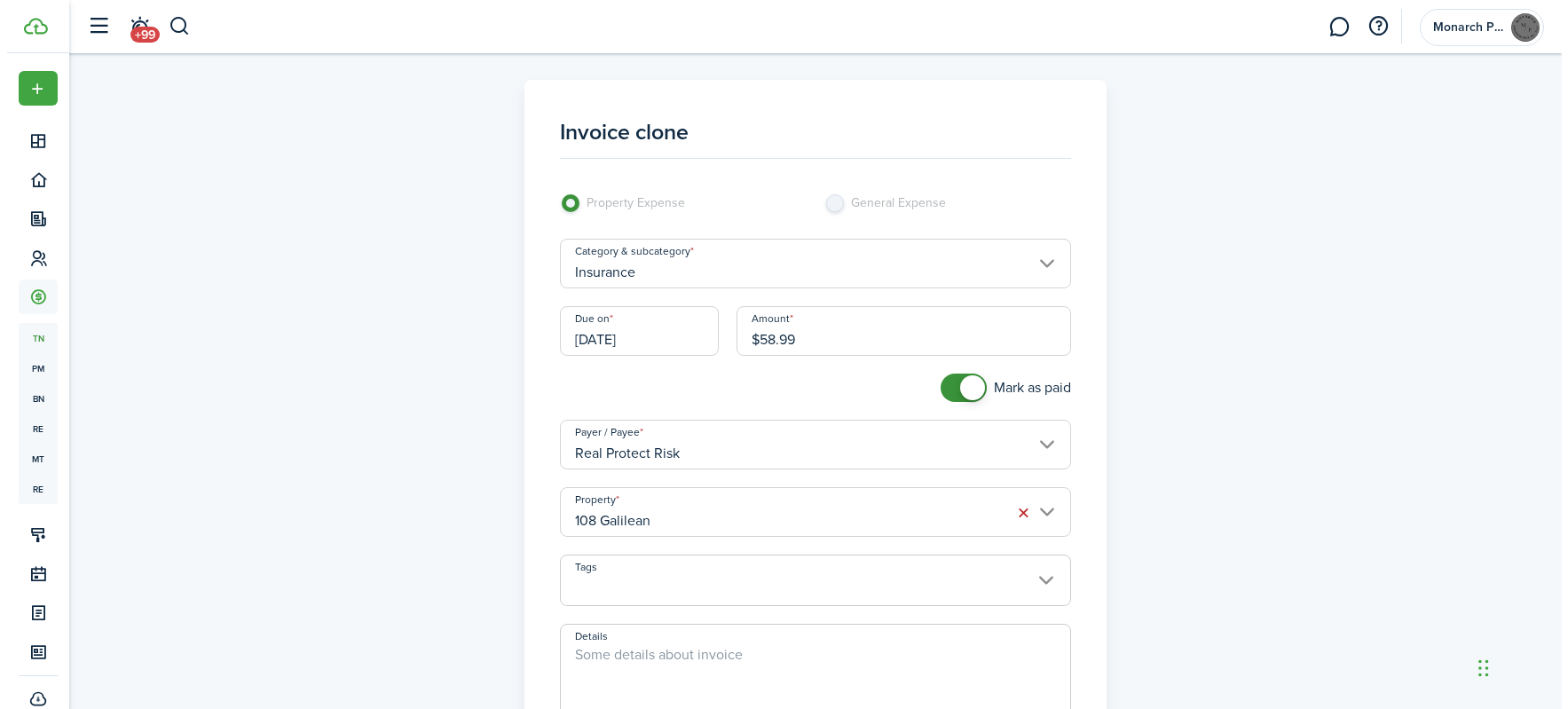
scroll to position [320, 0]
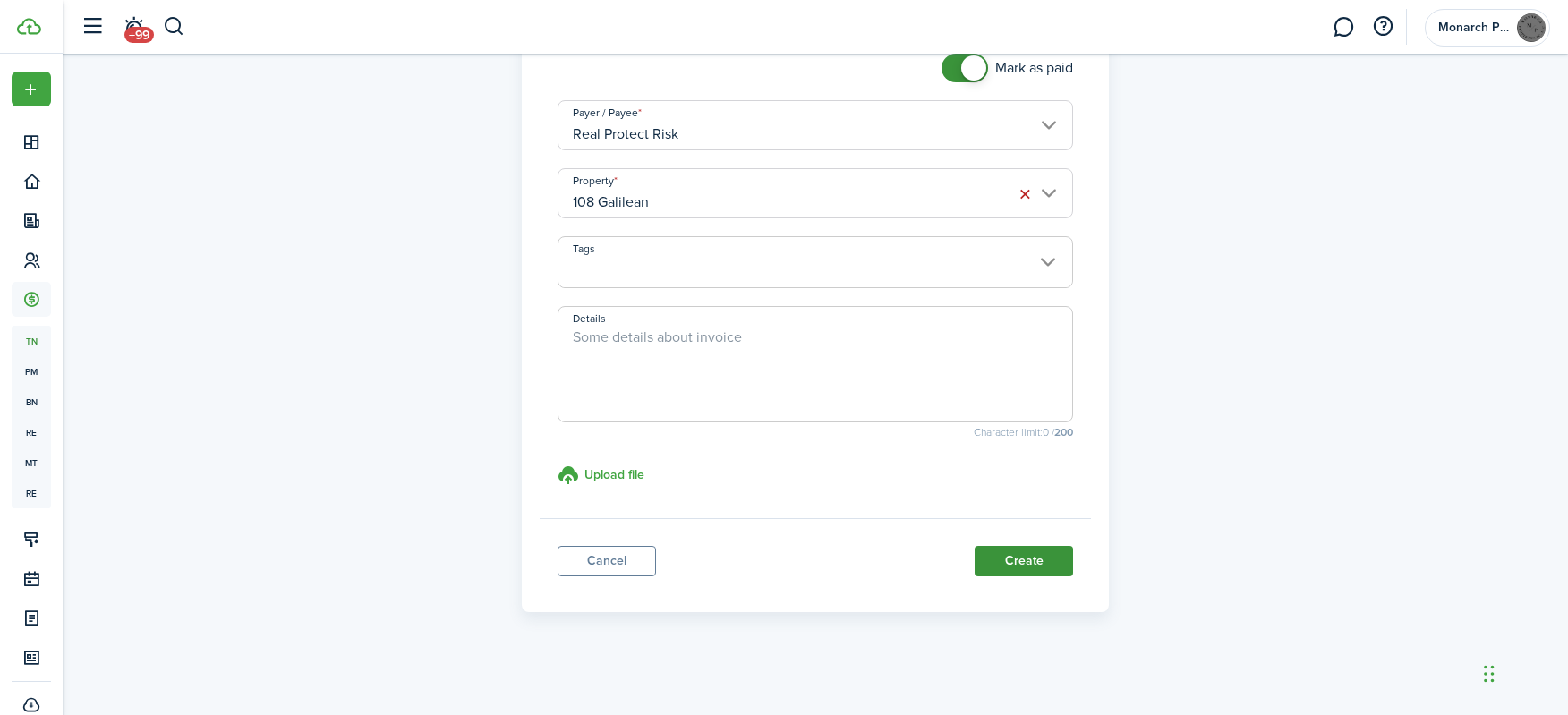
click at [1029, 564] on button "Create" at bounding box center [1024, 561] width 99 height 31
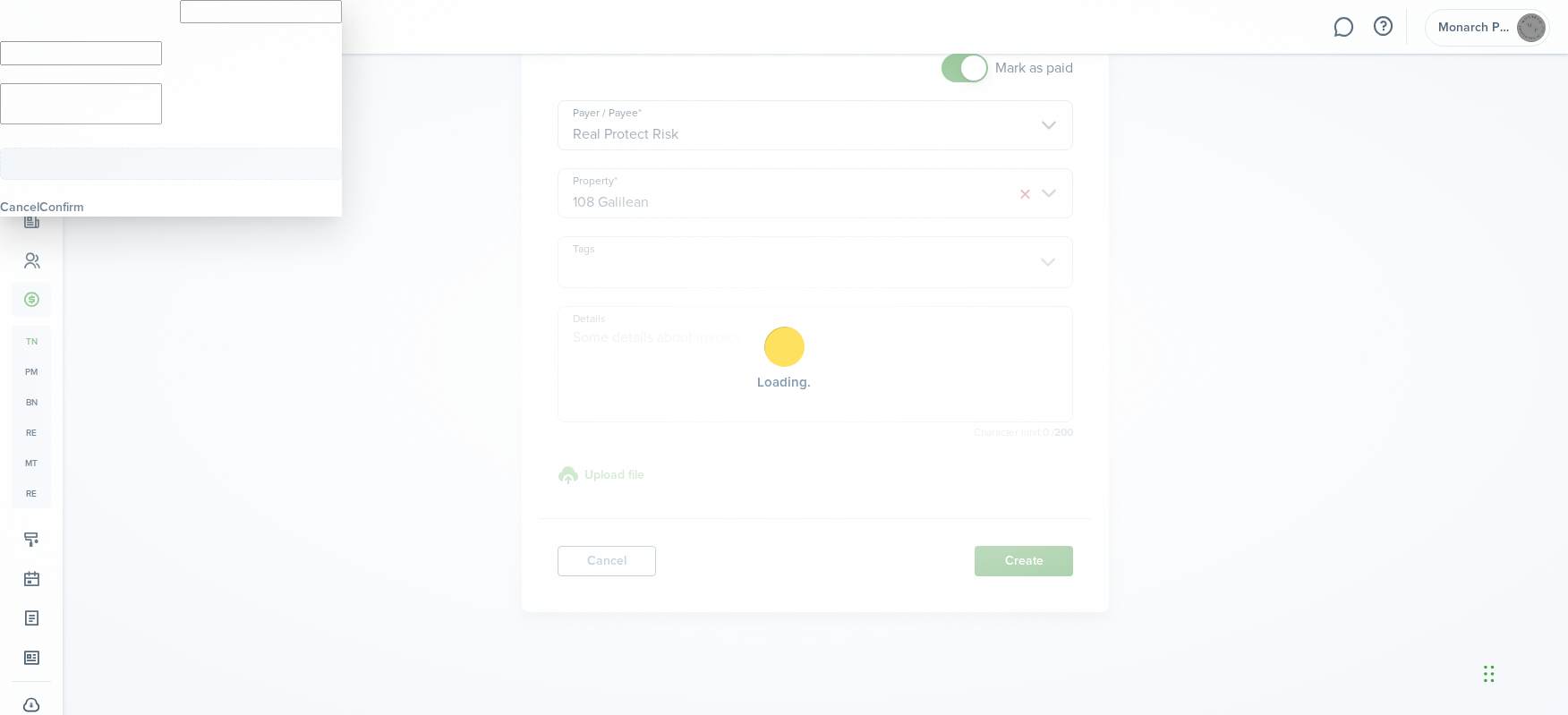
type input "$58.99"
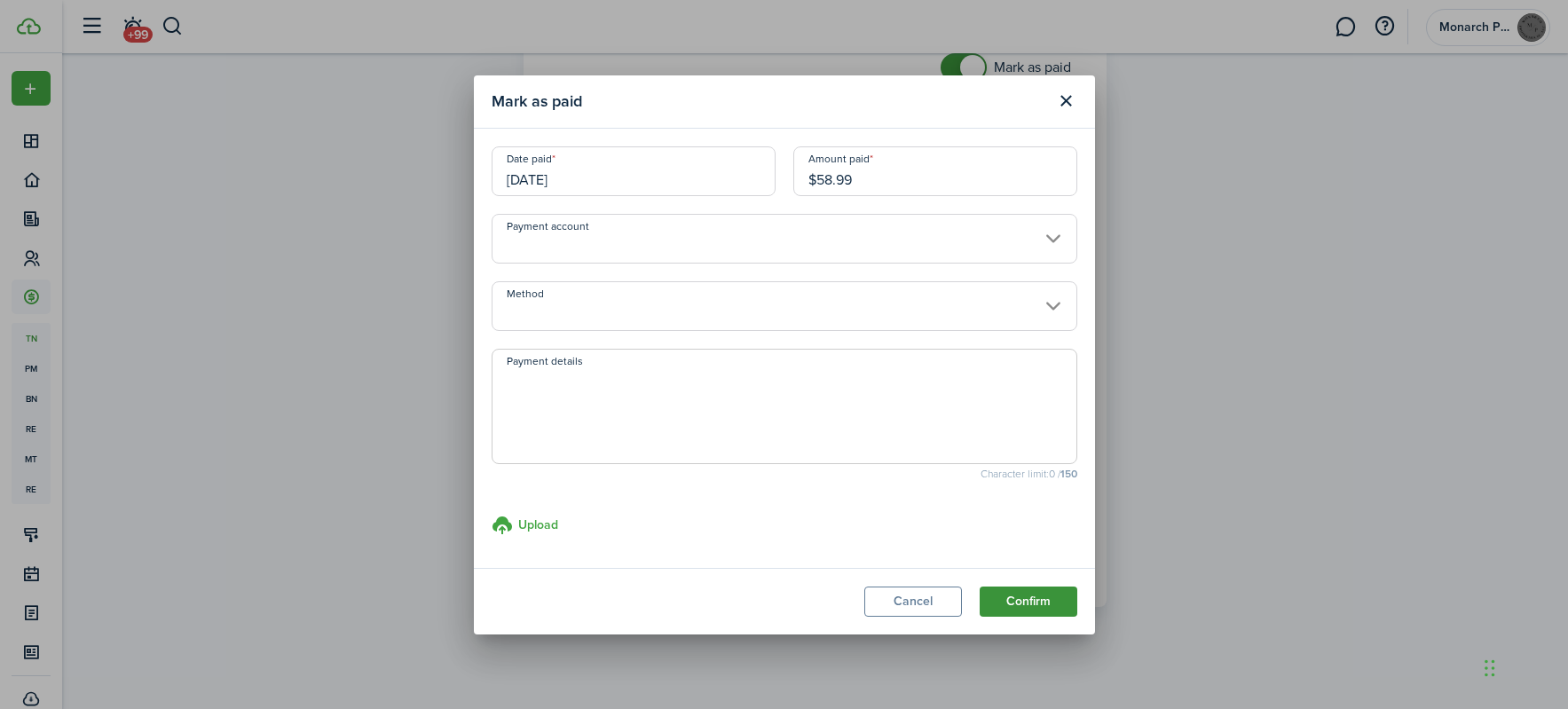
click at [1028, 600] on button "Confirm" at bounding box center [1028, 601] width 98 height 30
